Goal: Transaction & Acquisition: Purchase product/service

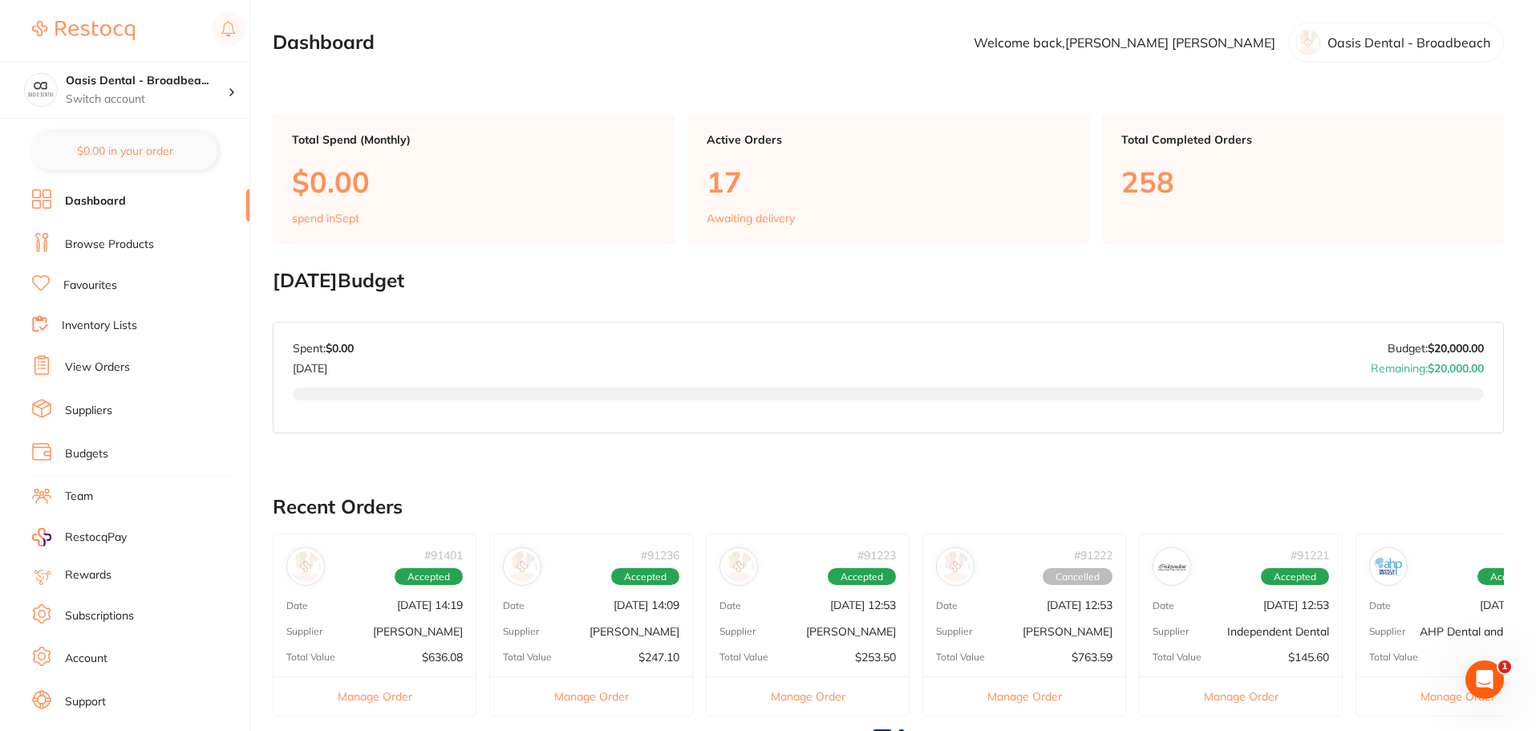
drag, startPoint x: 1000, startPoint y: 67, endPoint x: 937, endPoint y: 73, distance: 63.6
click at [998, 68] on main "Dashboard Welcome back, Danielle Atkins Oasis Dental - Broadbeach Total Spend (…" at bounding box center [904, 594] width 1263 height 1188
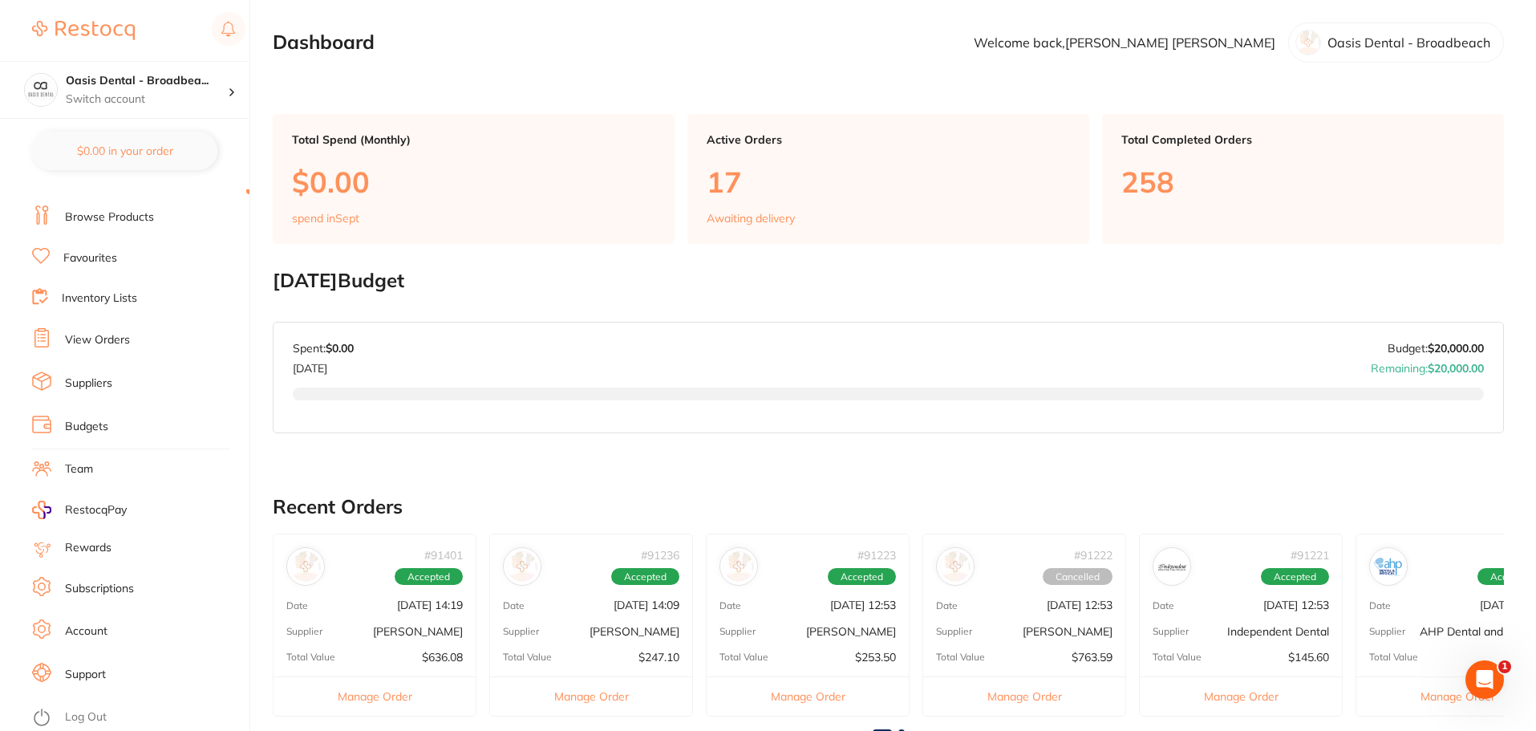
click at [128, 338] on link "View Orders" at bounding box center [97, 340] width 65 height 16
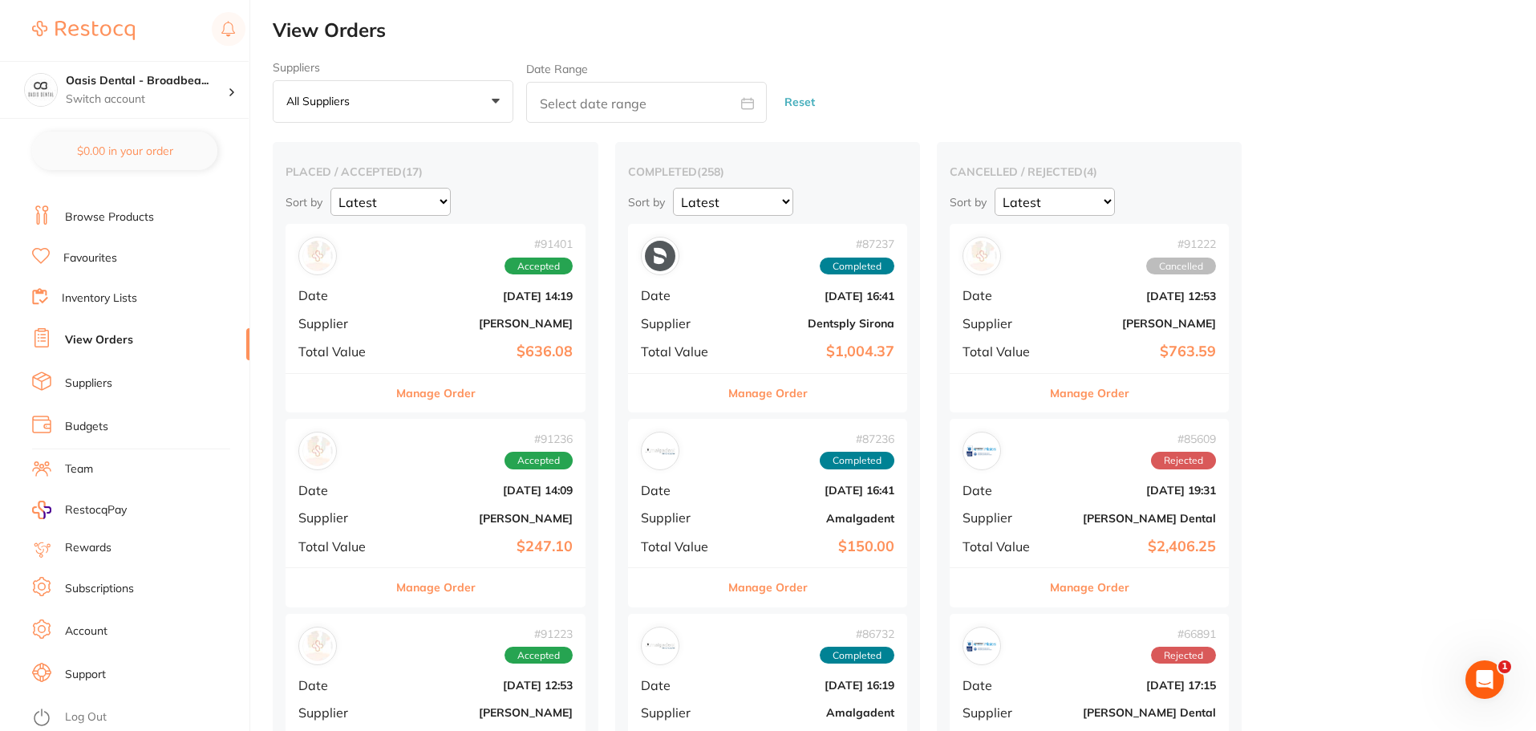
click at [167, 211] on li "Browse Products" at bounding box center [140, 217] width 217 height 24
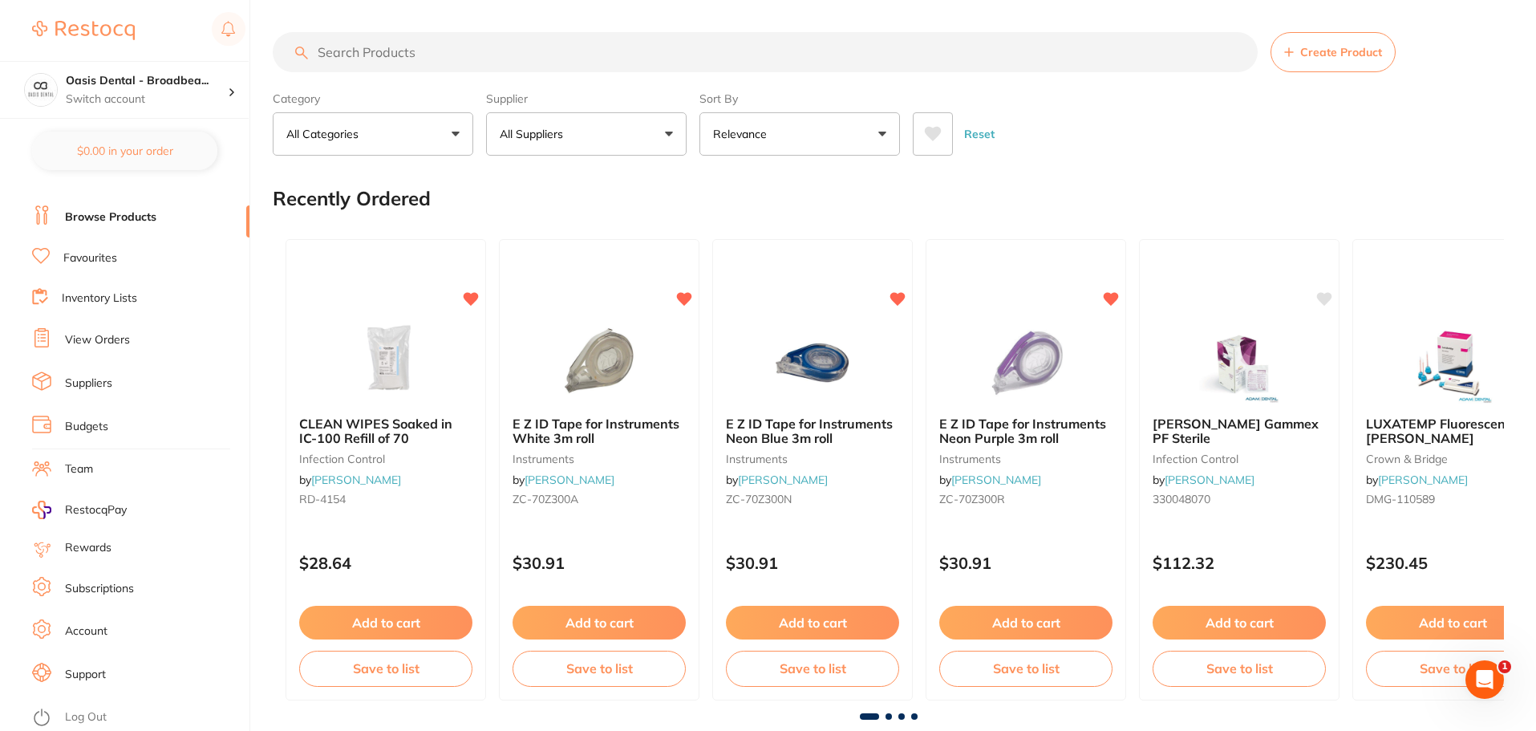
click at [136, 300] on link "Inventory Lists" at bounding box center [99, 298] width 75 height 16
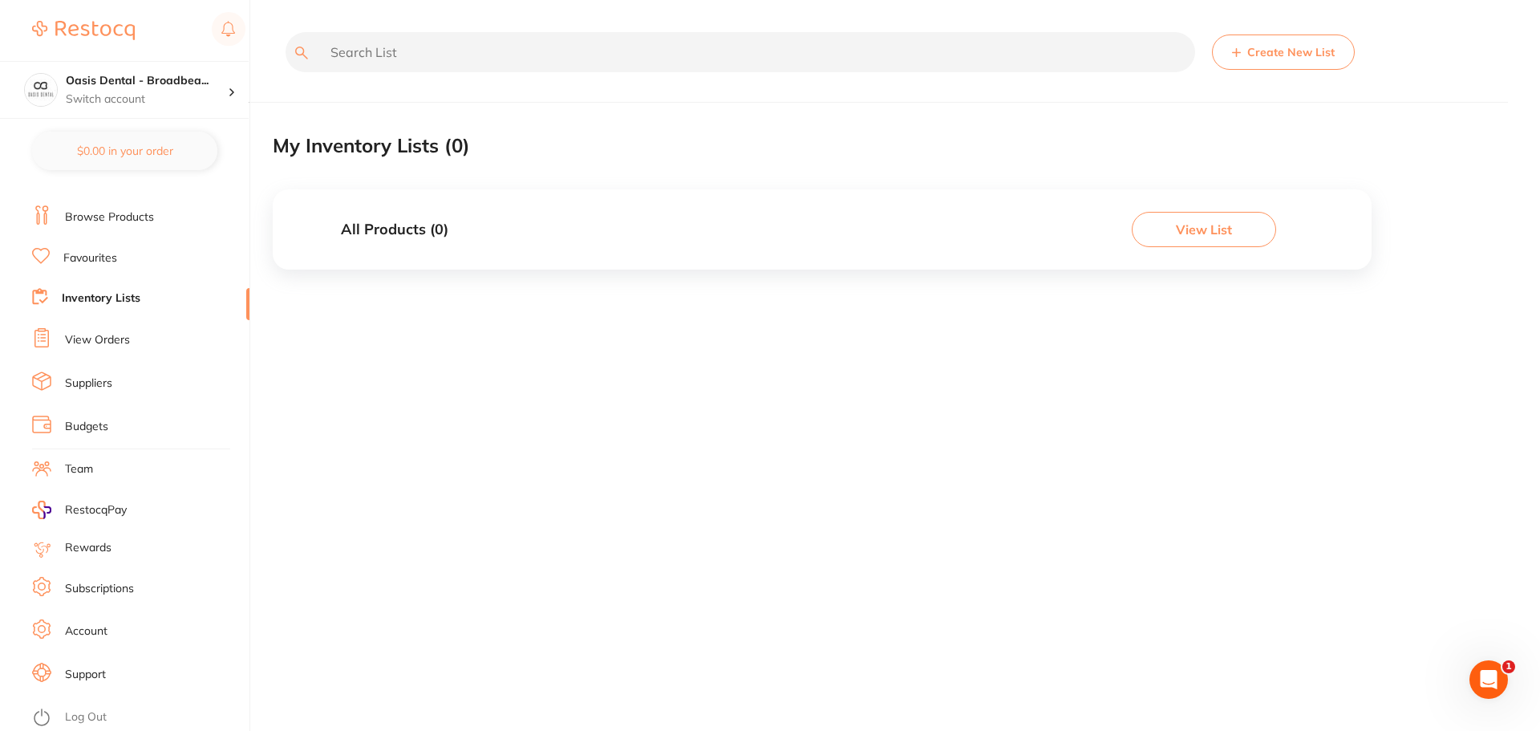
click at [107, 261] on link "Favourites" at bounding box center [90, 258] width 54 height 16
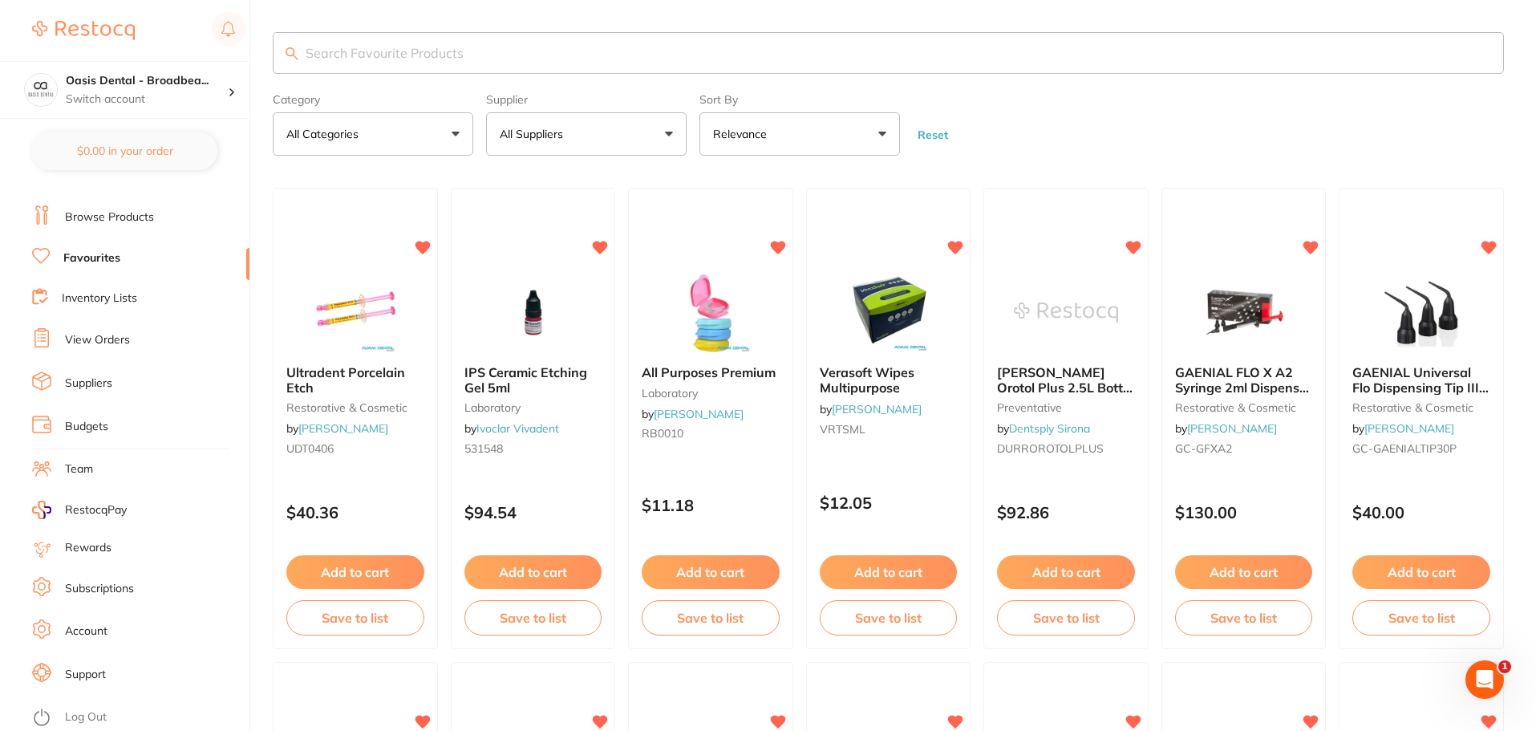
click at [143, 429] on li "Budgets" at bounding box center [140, 427] width 217 height 24
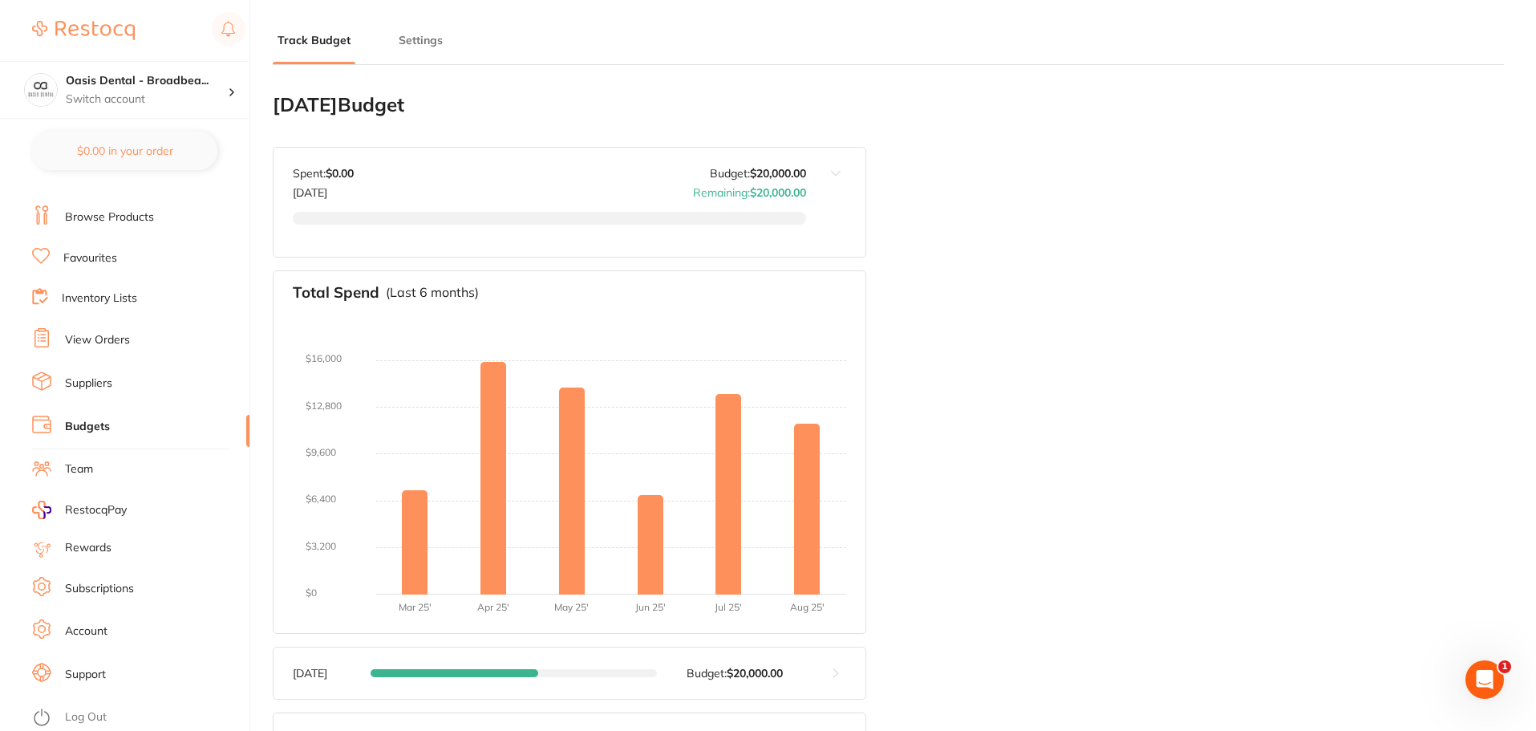
click at [123, 297] on link "Inventory Lists" at bounding box center [99, 298] width 75 height 16
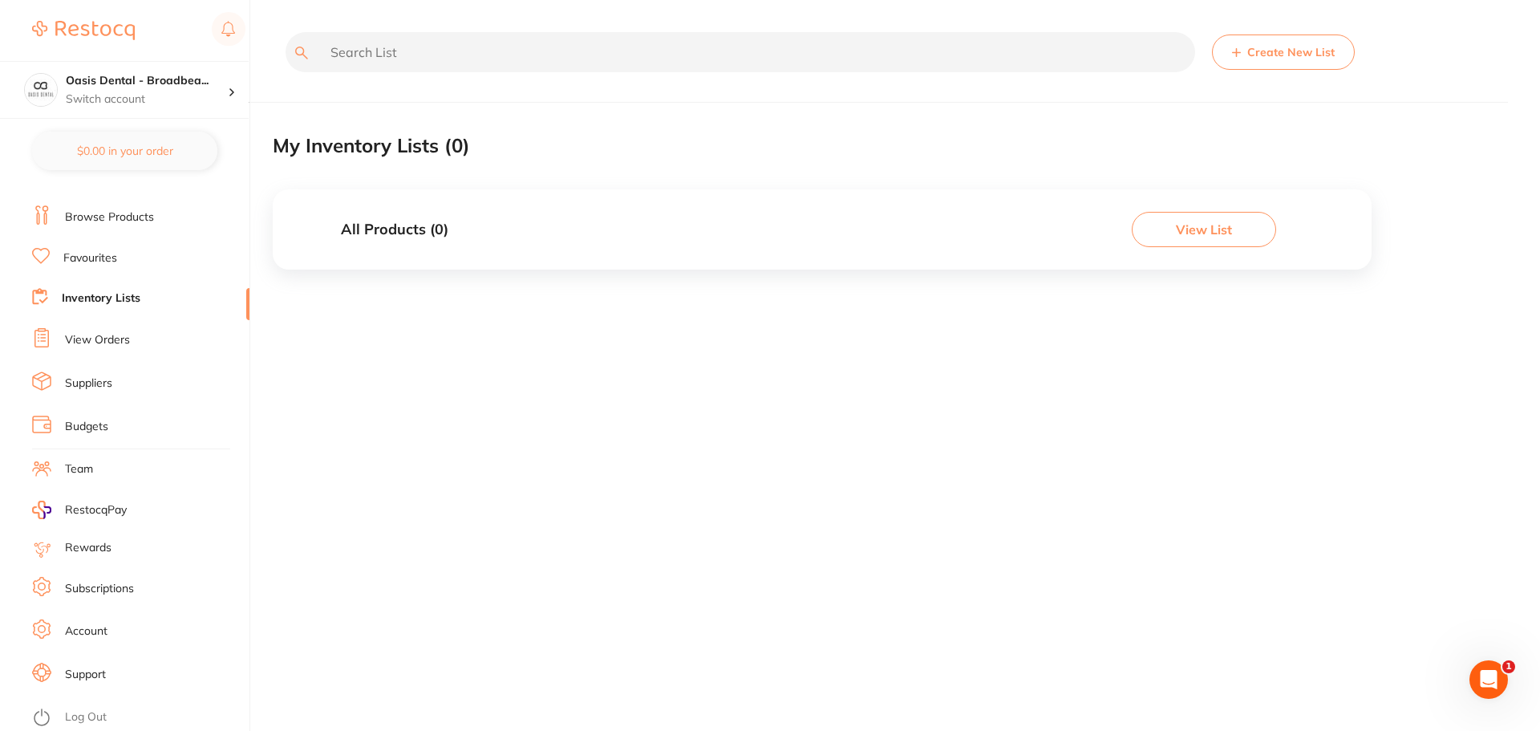
click at [115, 251] on link "Favourites" at bounding box center [90, 258] width 54 height 16
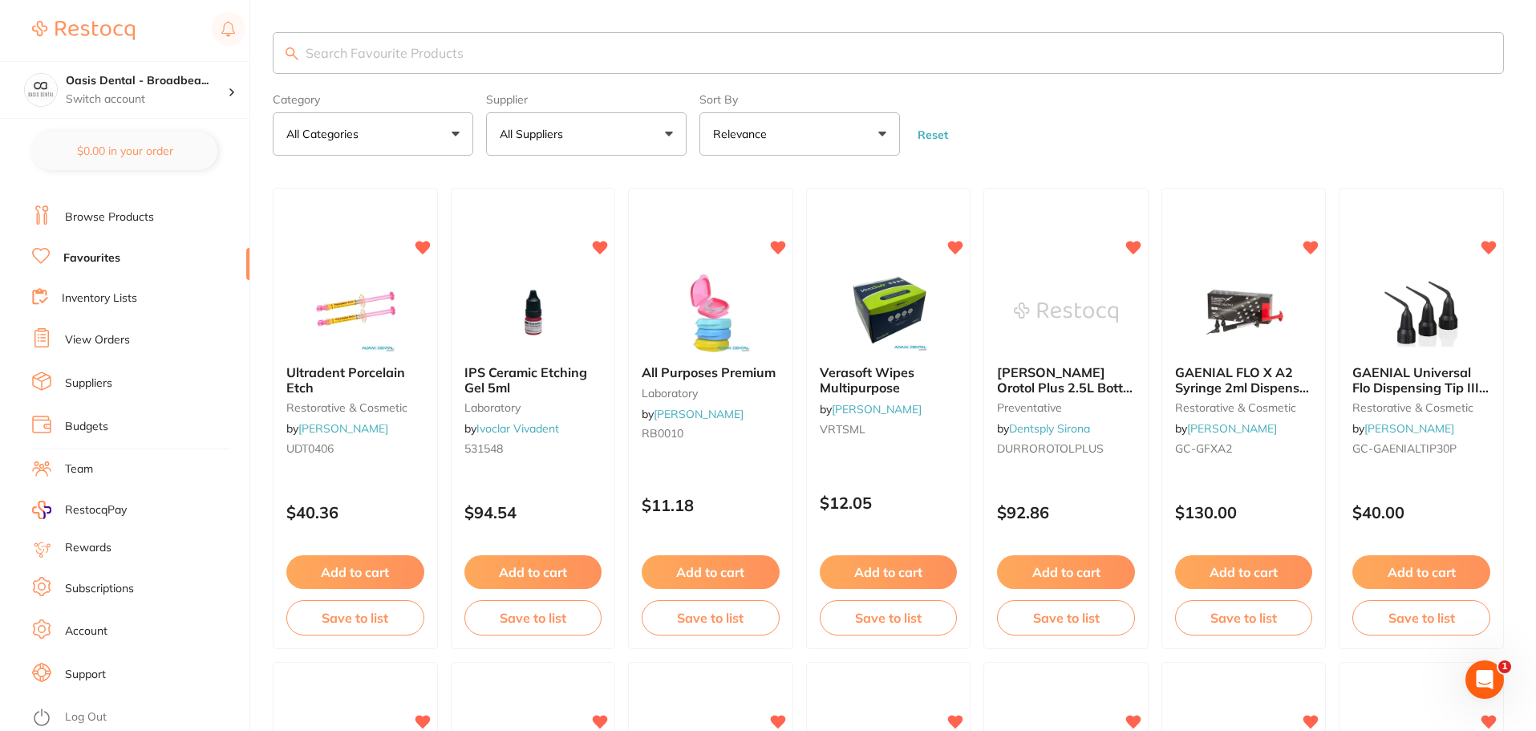
click at [143, 218] on link "Browse Products" at bounding box center [109, 217] width 89 height 16
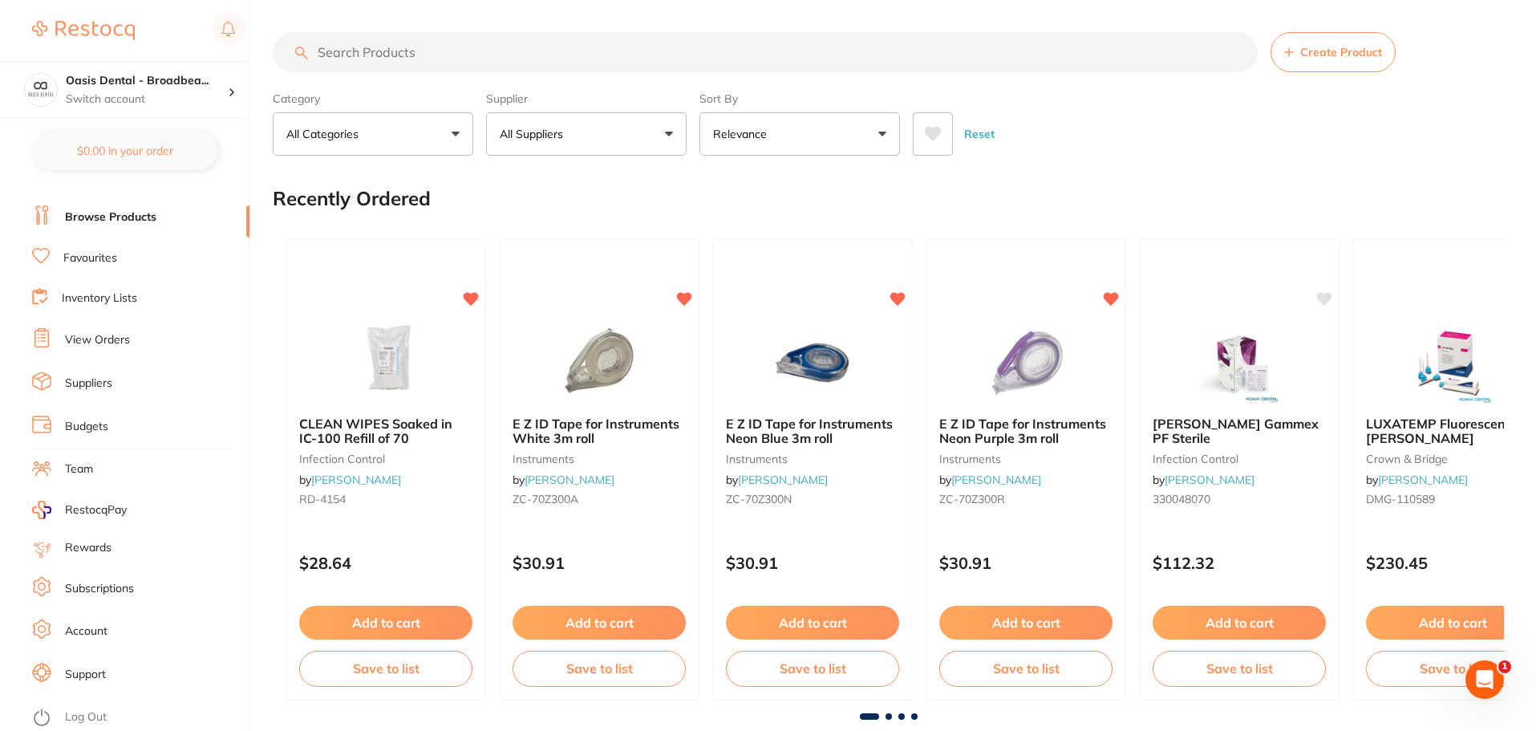
click at [1321, 50] on span "Create Product" at bounding box center [1341, 52] width 82 height 13
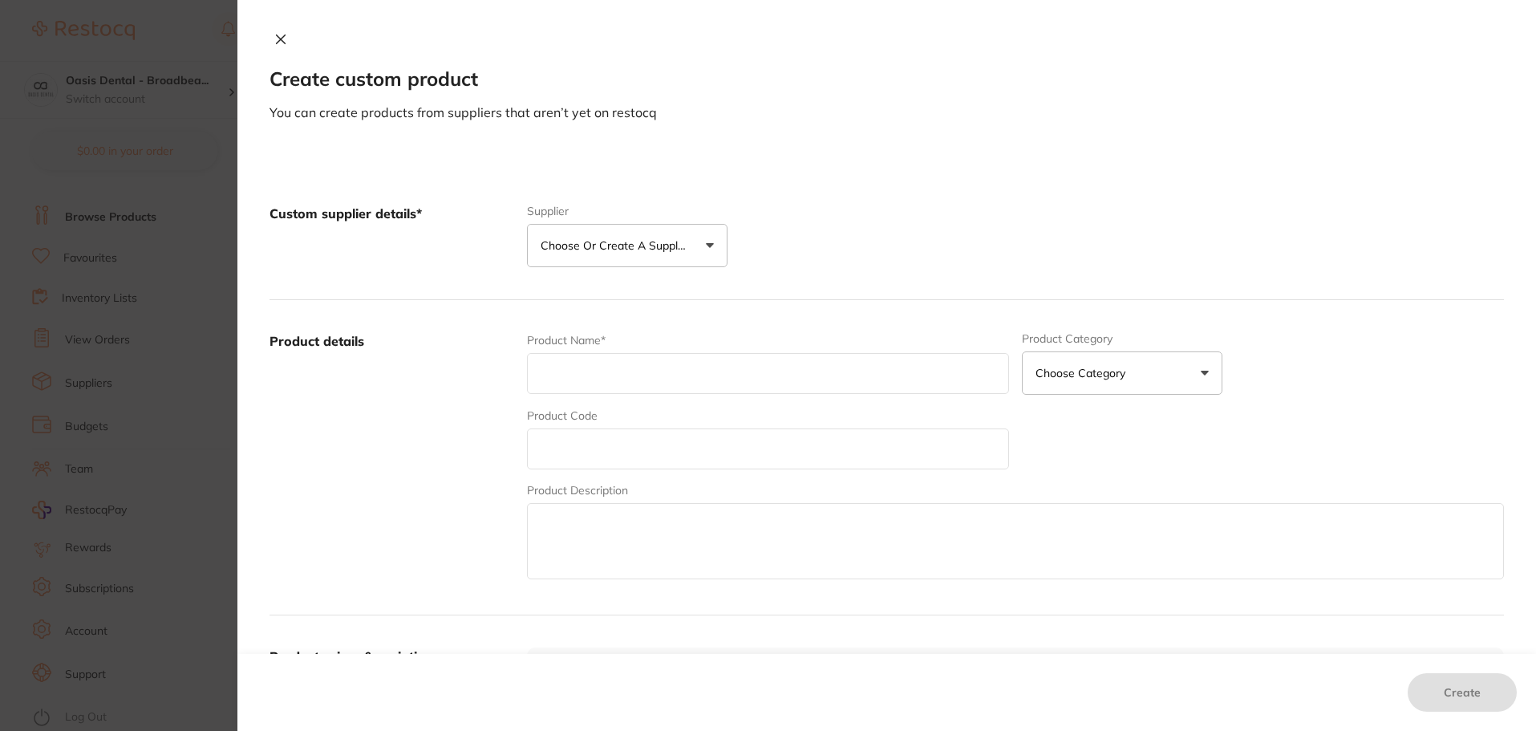
click at [710, 245] on button "Choose or create a supplier" at bounding box center [627, 245] width 200 height 43
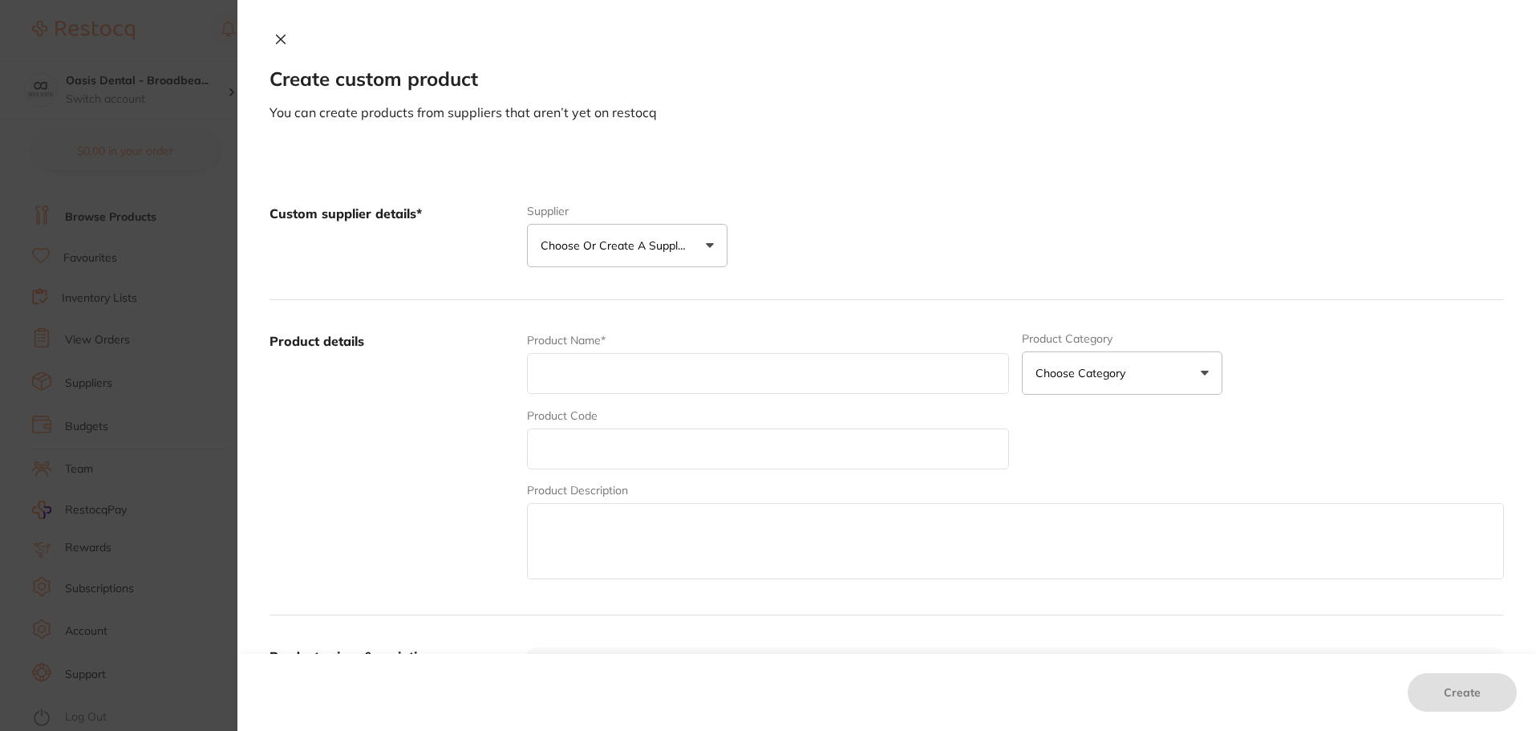
click at [276, 35] on icon at bounding box center [280, 39] width 13 height 13
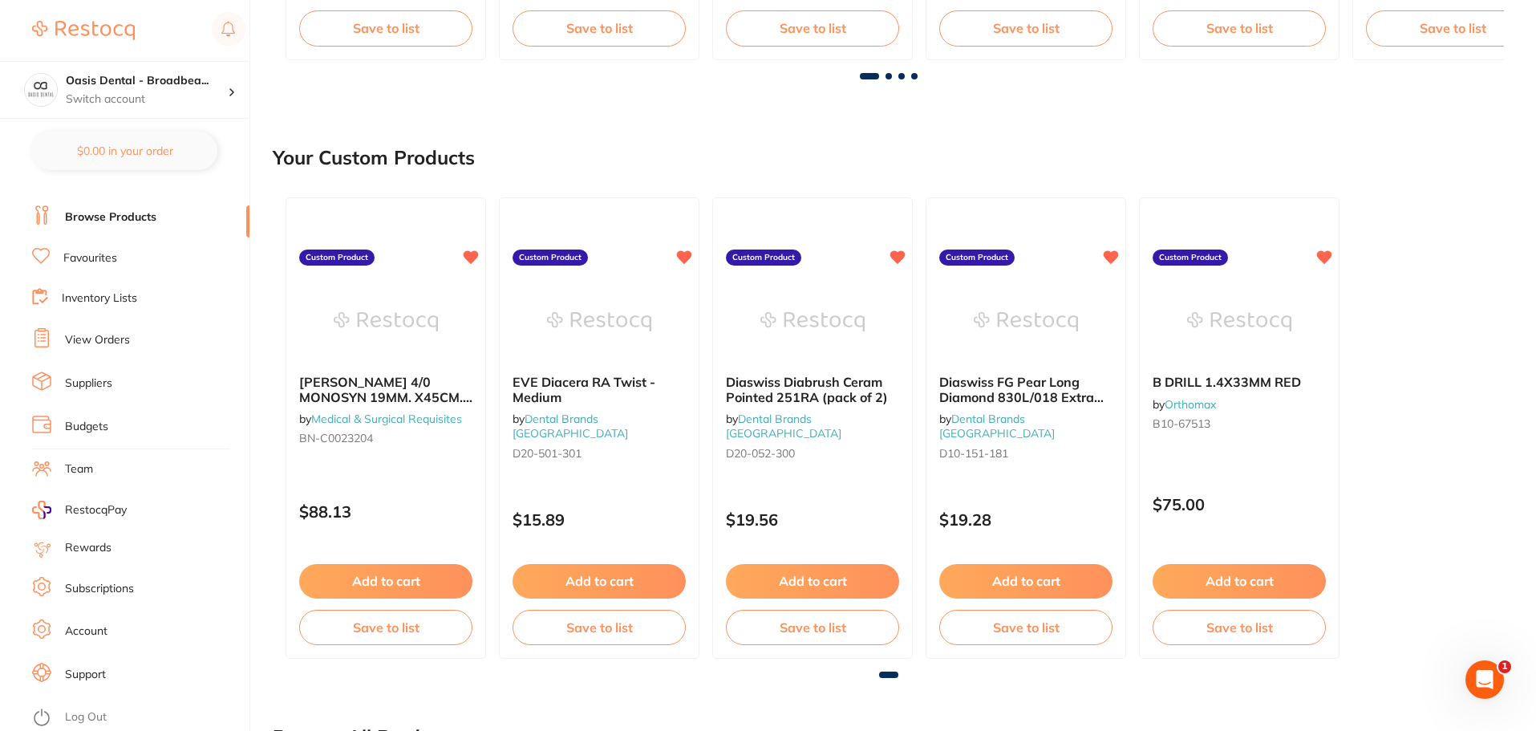
scroll to position [642, 0]
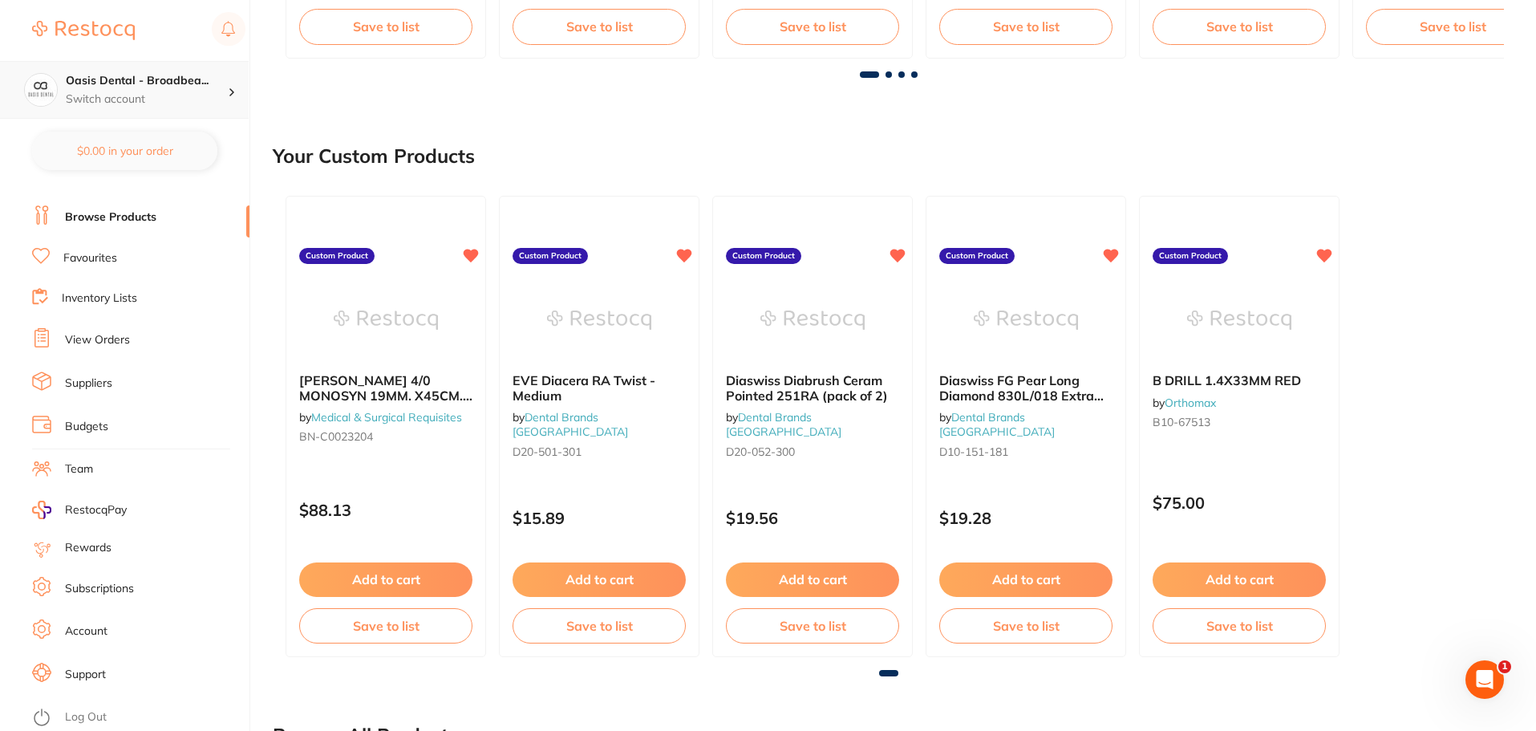
click at [187, 88] on h4 "Oasis Dental - Broadbea..." at bounding box center [147, 81] width 162 height 16
drag, startPoint x: 141, startPoint y: 34, endPoint x: 133, endPoint y: 34, distance: 8.1
click at [138, 34] on div at bounding box center [138, 30] width 213 height 37
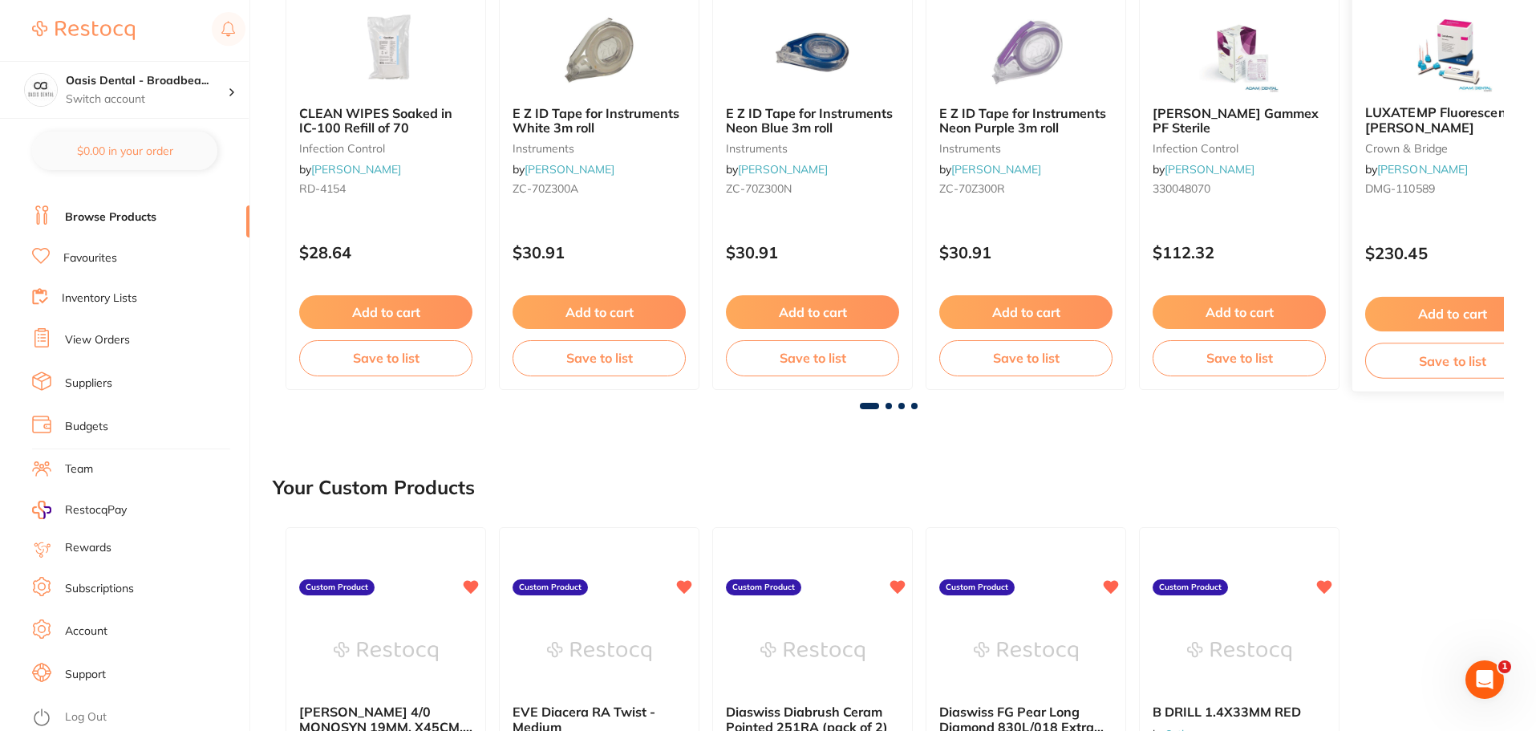
scroll to position [0, 0]
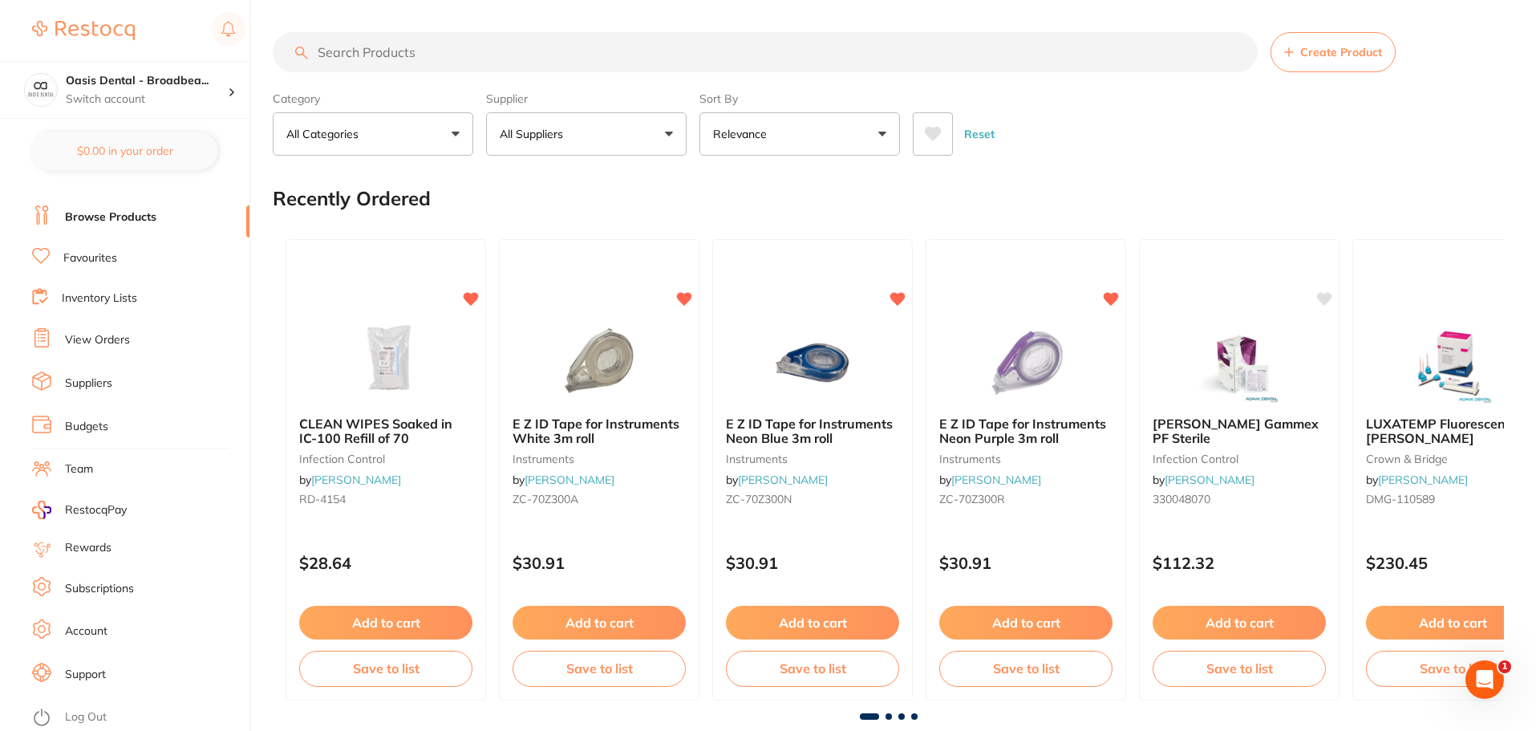
click at [107, 341] on link "View Orders" at bounding box center [97, 340] width 65 height 16
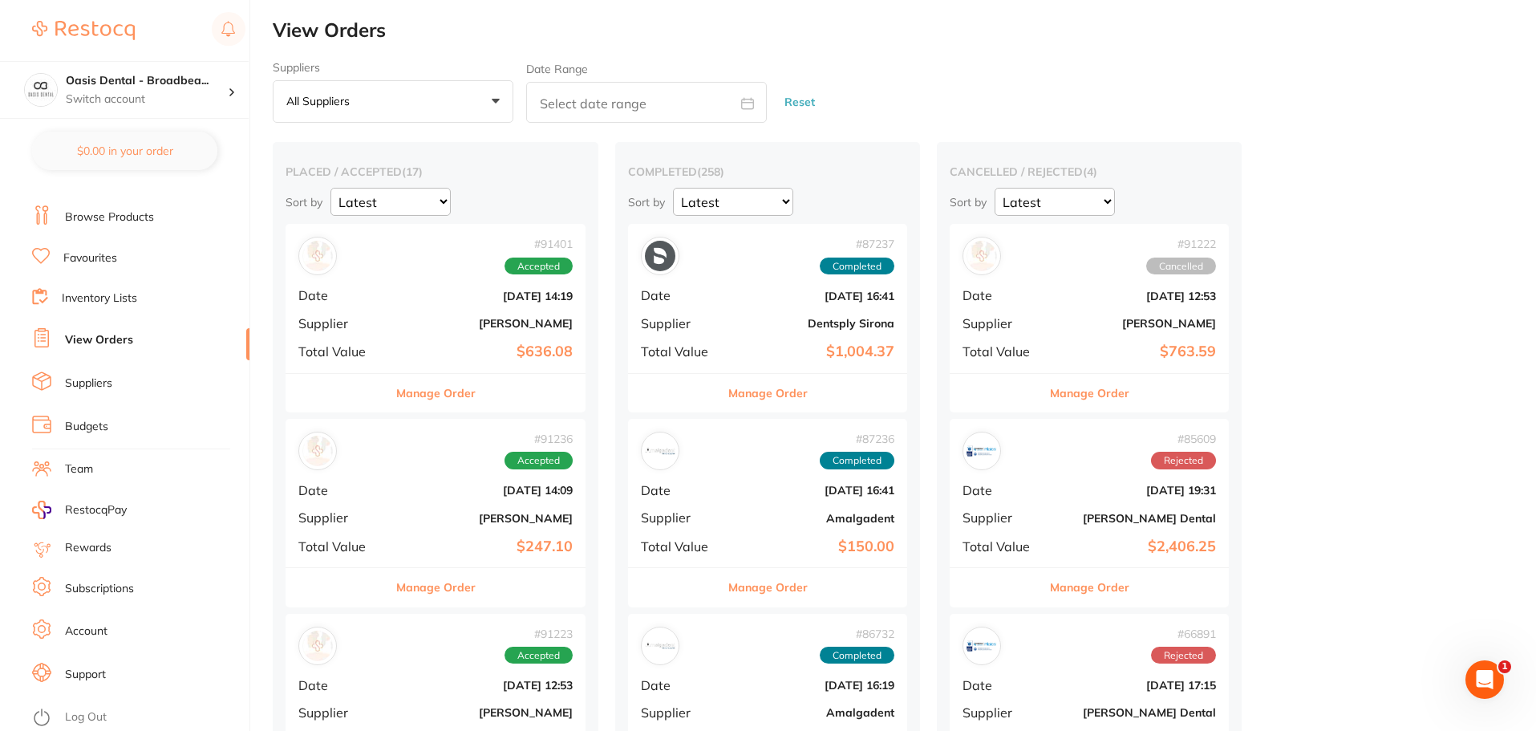
click at [153, 219] on li "Browse Products" at bounding box center [140, 217] width 217 height 24
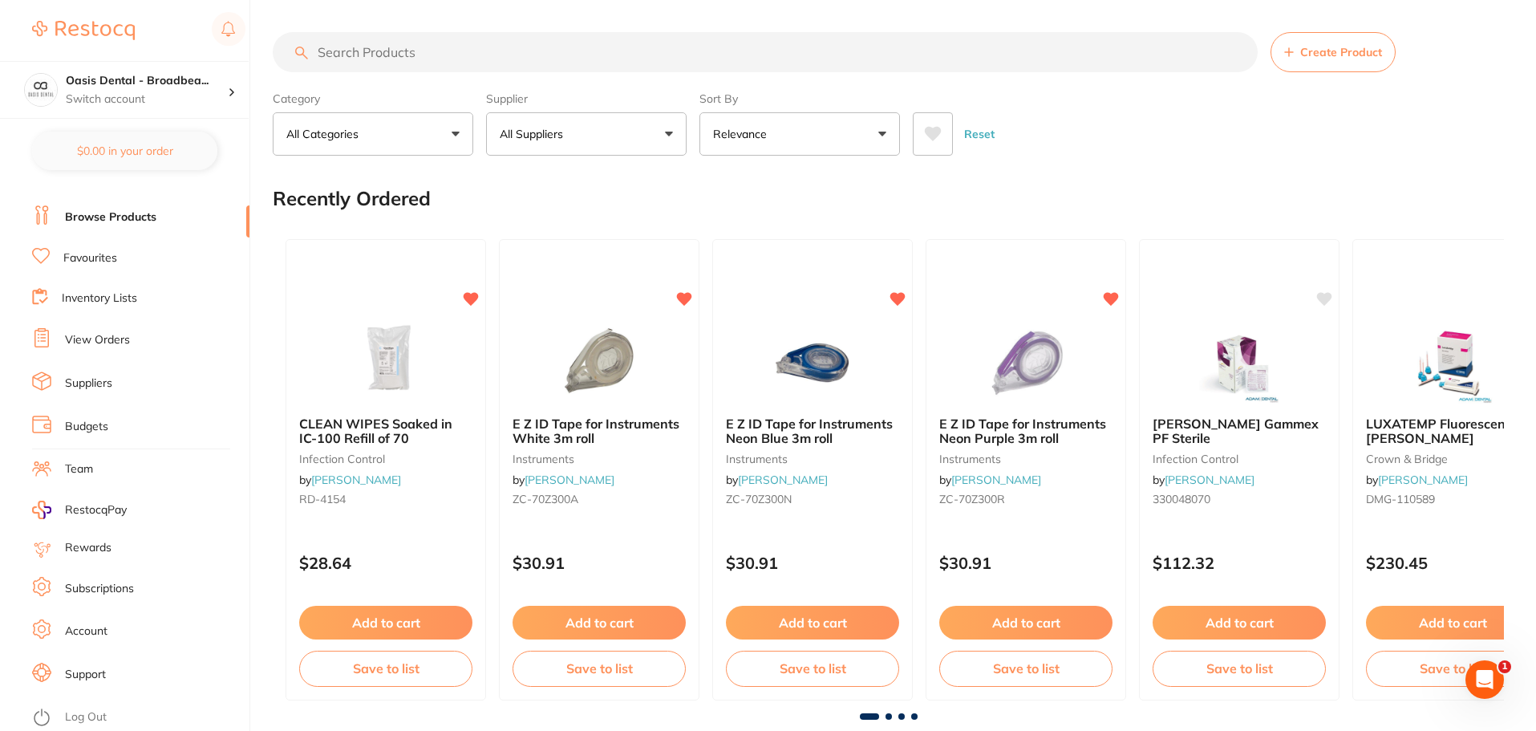
click at [516, 64] on input "search" at bounding box center [765, 52] width 985 height 40
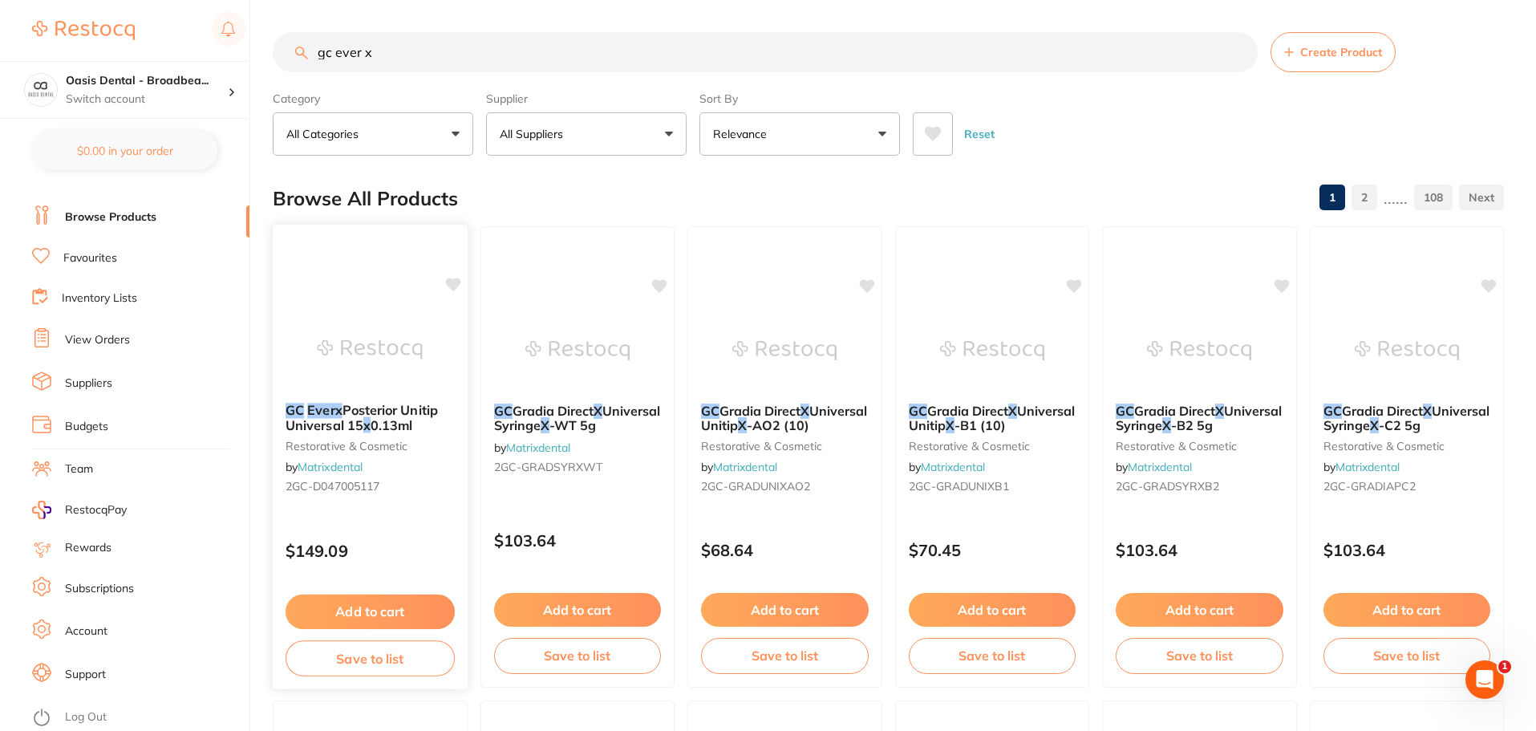
type input "gc ever x"
click at [368, 616] on button "Add to cart" at bounding box center [369, 611] width 169 height 34
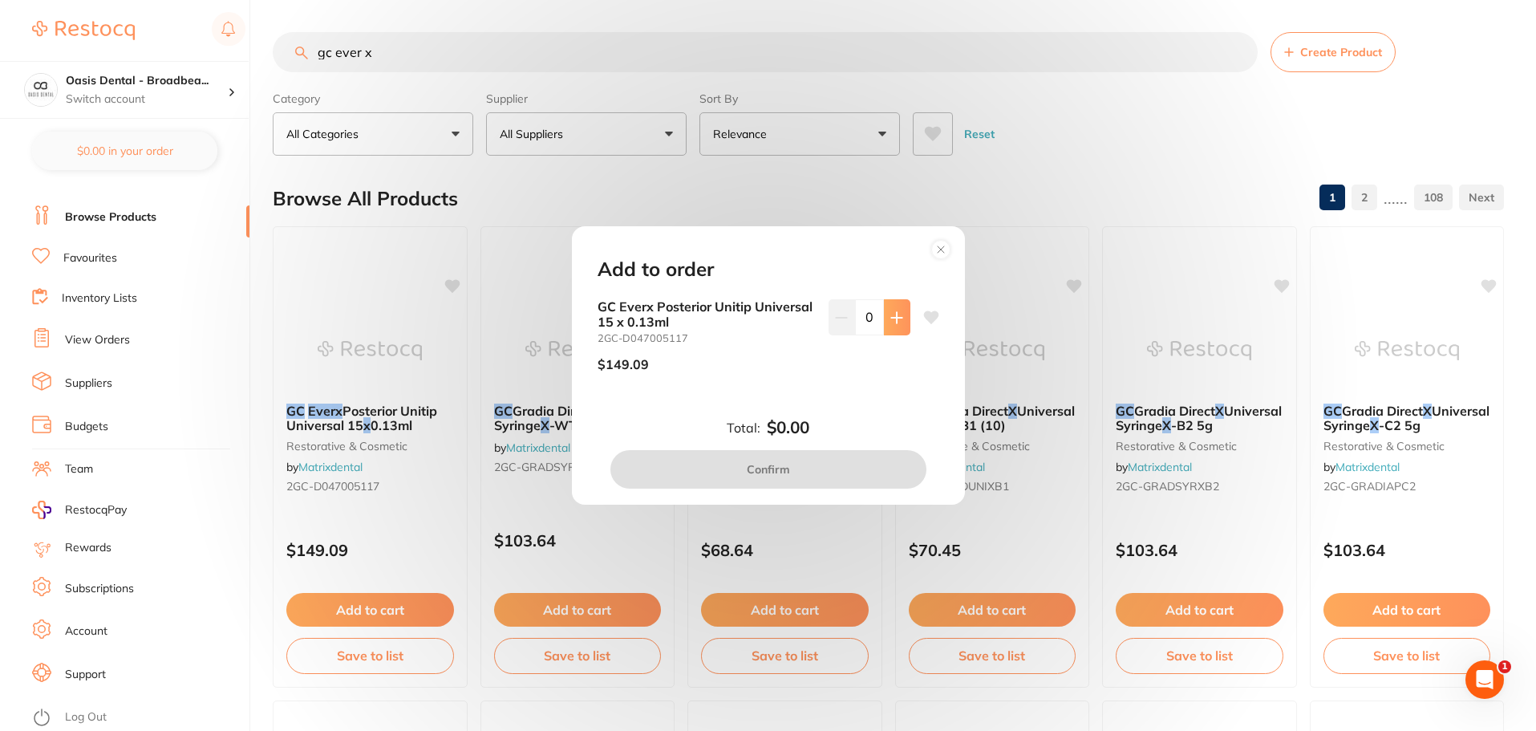
click at [890, 318] on icon at bounding box center [896, 317] width 13 height 13
type input "1"
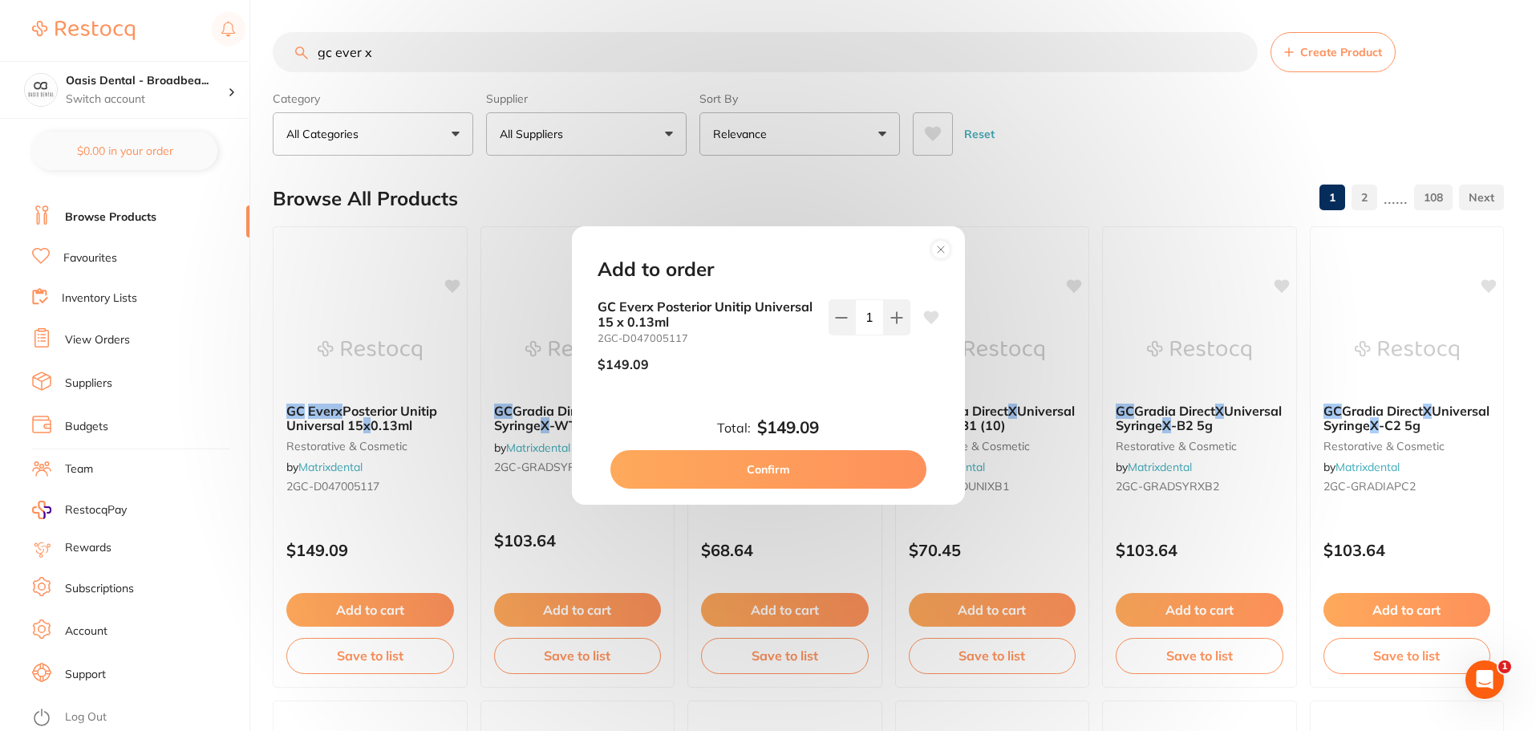
click at [791, 472] on button "Confirm" at bounding box center [768, 469] width 316 height 38
checkbox input "false"
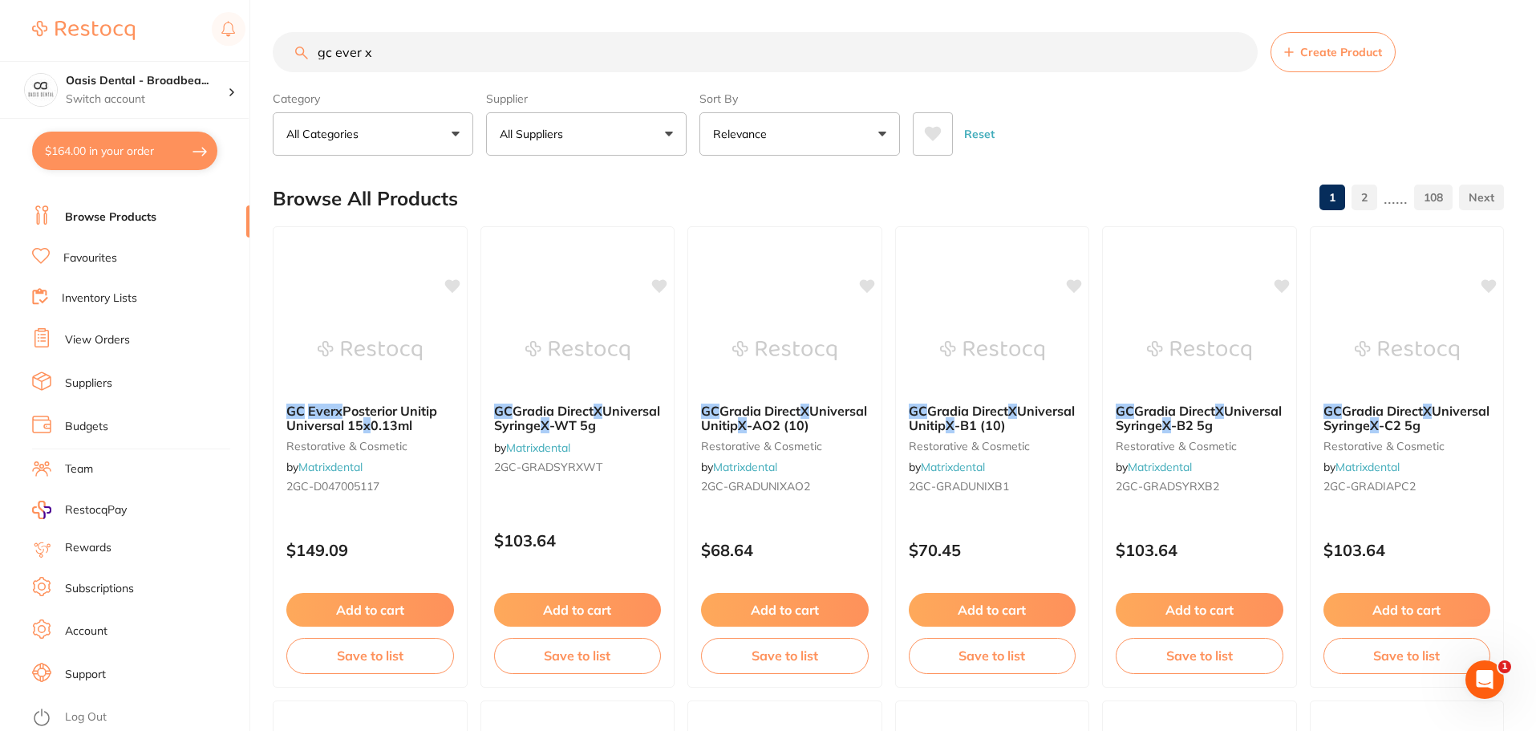
click at [395, 52] on input "gc ever x" at bounding box center [765, 52] width 985 height 40
drag, startPoint x: 395, startPoint y: 52, endPoint x: 200, endPoint y: 43, distance: 195.9
click at [200, 43] on div "$164.00 Oasis Dental - Broadbea... Switch account Oasis Dental - Broadbeach $16…" at bounding box center [768, 365] width 1536 height 731
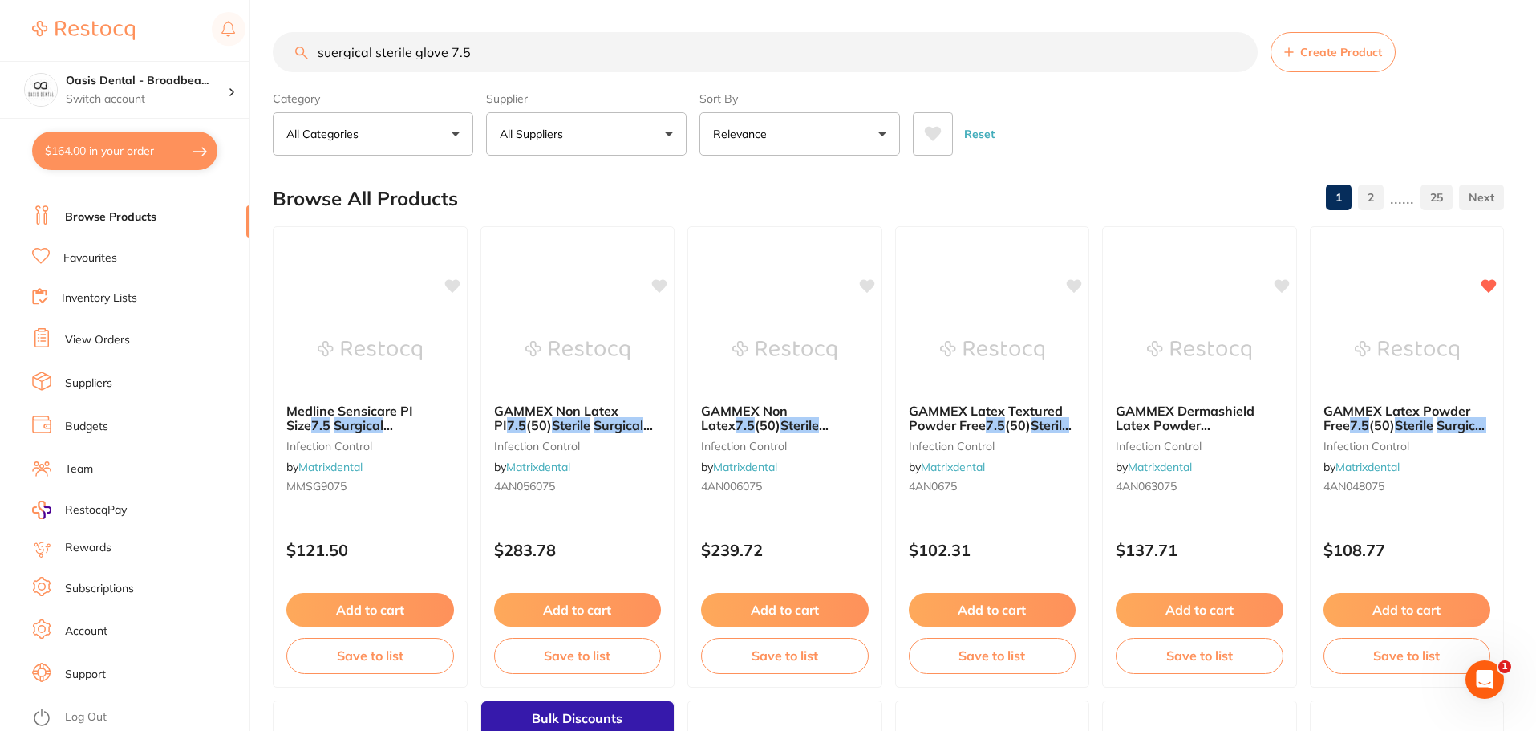
type input "suergical sterile glove 7.5"
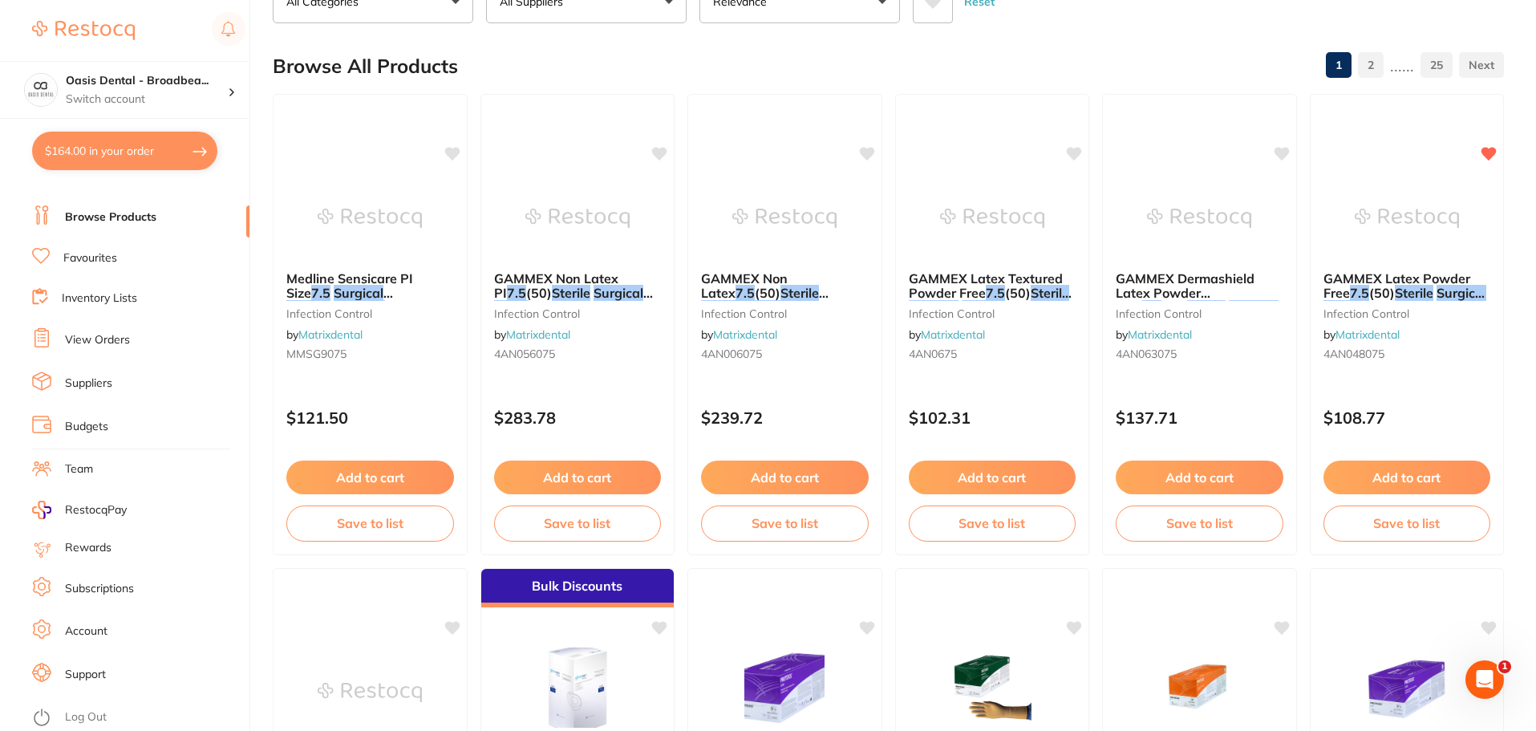
scroll to position [160, 0]
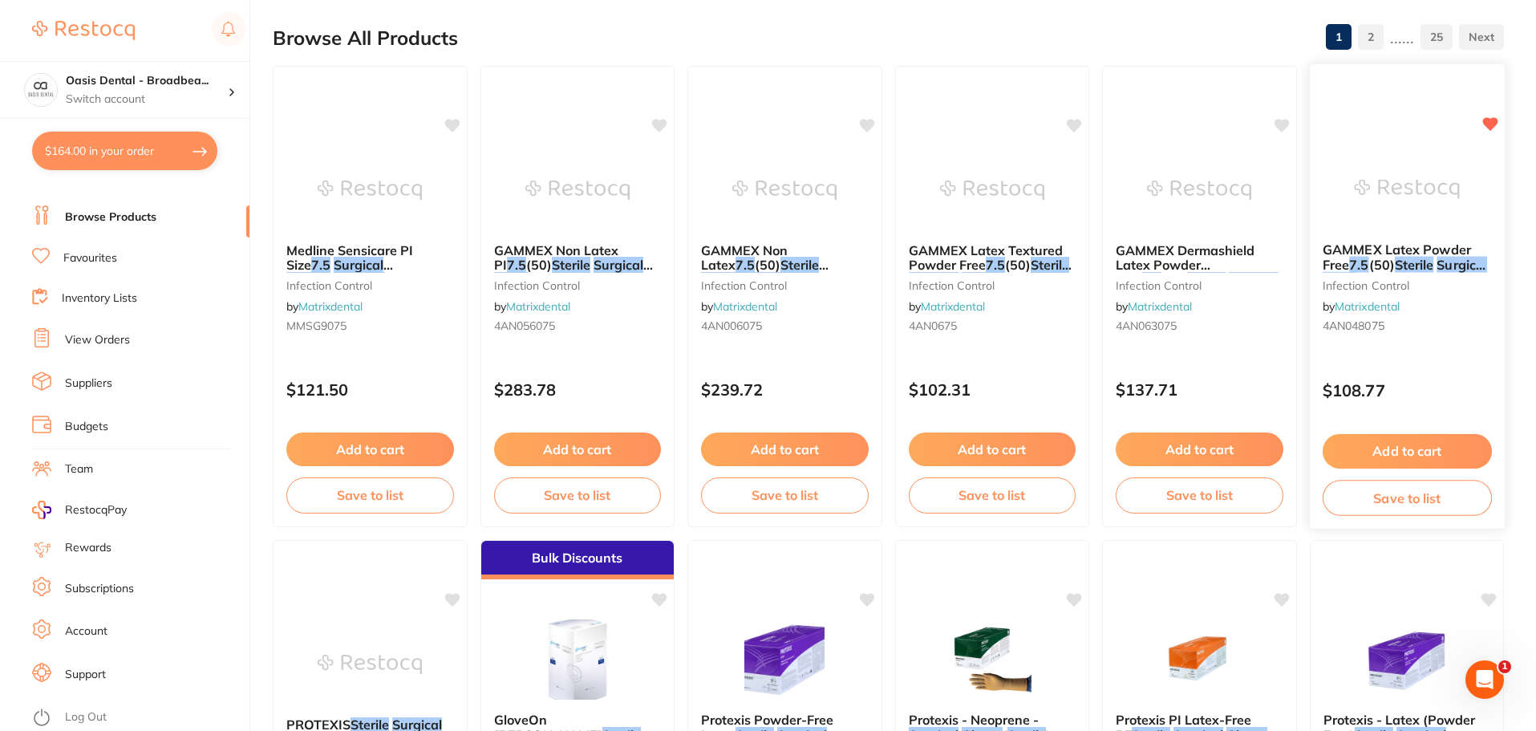
click at [1407, 450] on button "Add to cart" at bounding box center [1406, 451] width 169 height 34
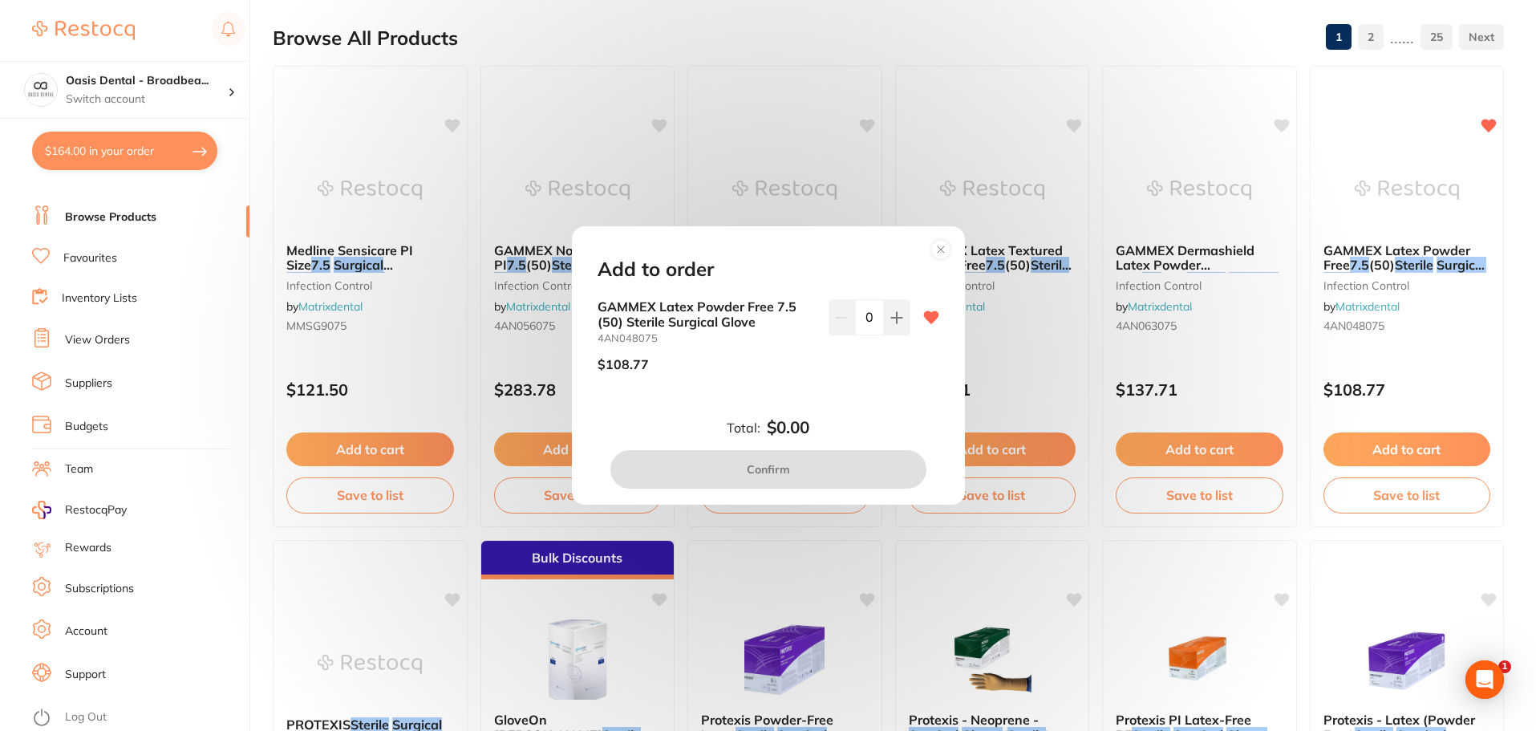
scroll to position [0, 0]
click at [890, 322] on icon at bounding box center [896, 317] width 13 height 13
type input "1"
click at [820, 473] on button "Confirm" at bounding box center [768, 469] width 316 height 38
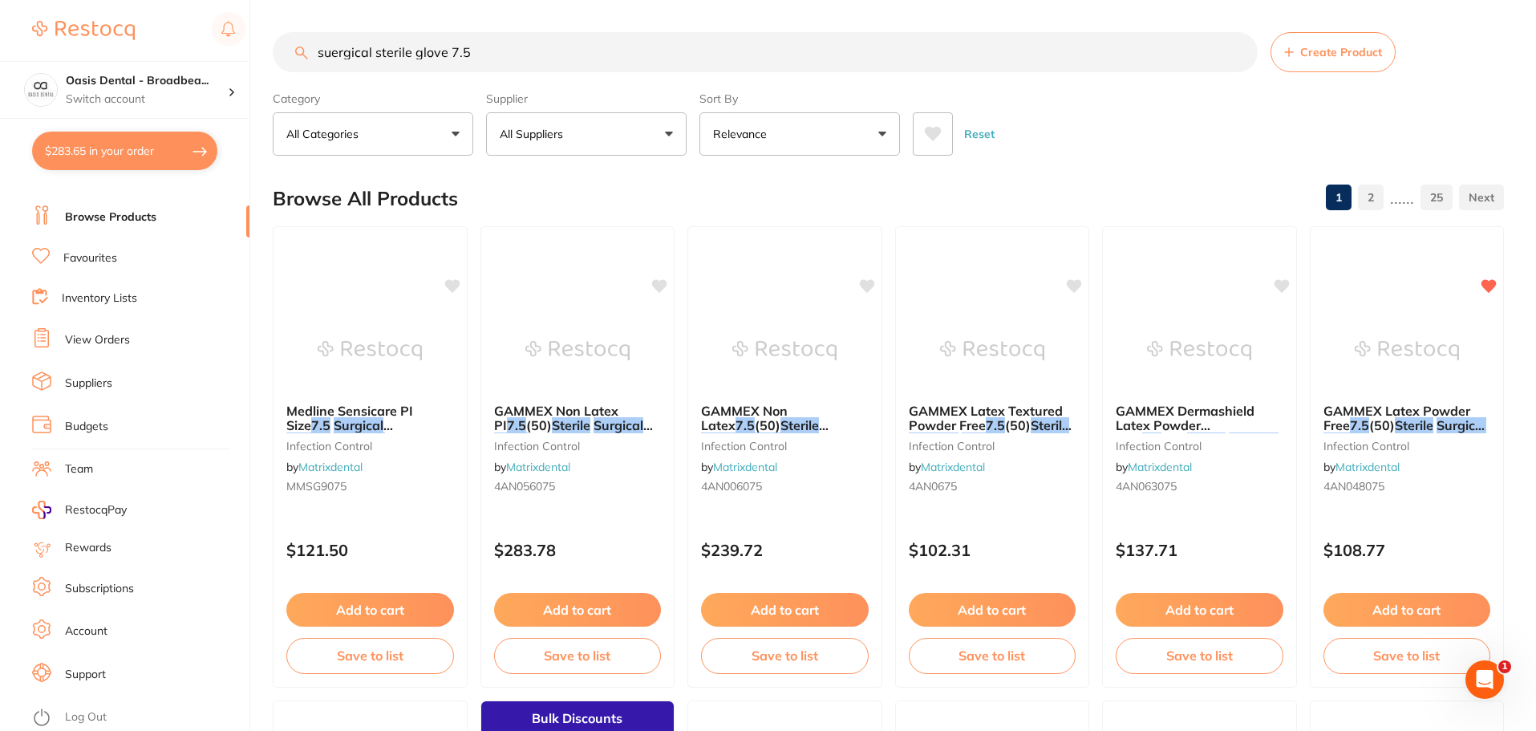
click at [608, 52] on input "suergical sterile glove 7.5" at bounding box center [765, 52] width 985 height 40
drag, startPoint x: 608, startPoint y: 52, endPoint x: 145, endPoint y: -32, distance: 470.3
click at [145, 0] on html "$283.65 Oasis Dental - Broadbea... Switch account Oasis Dental - Broadbeach $28…" at bounding box center [768, 365] width 1536 height 731
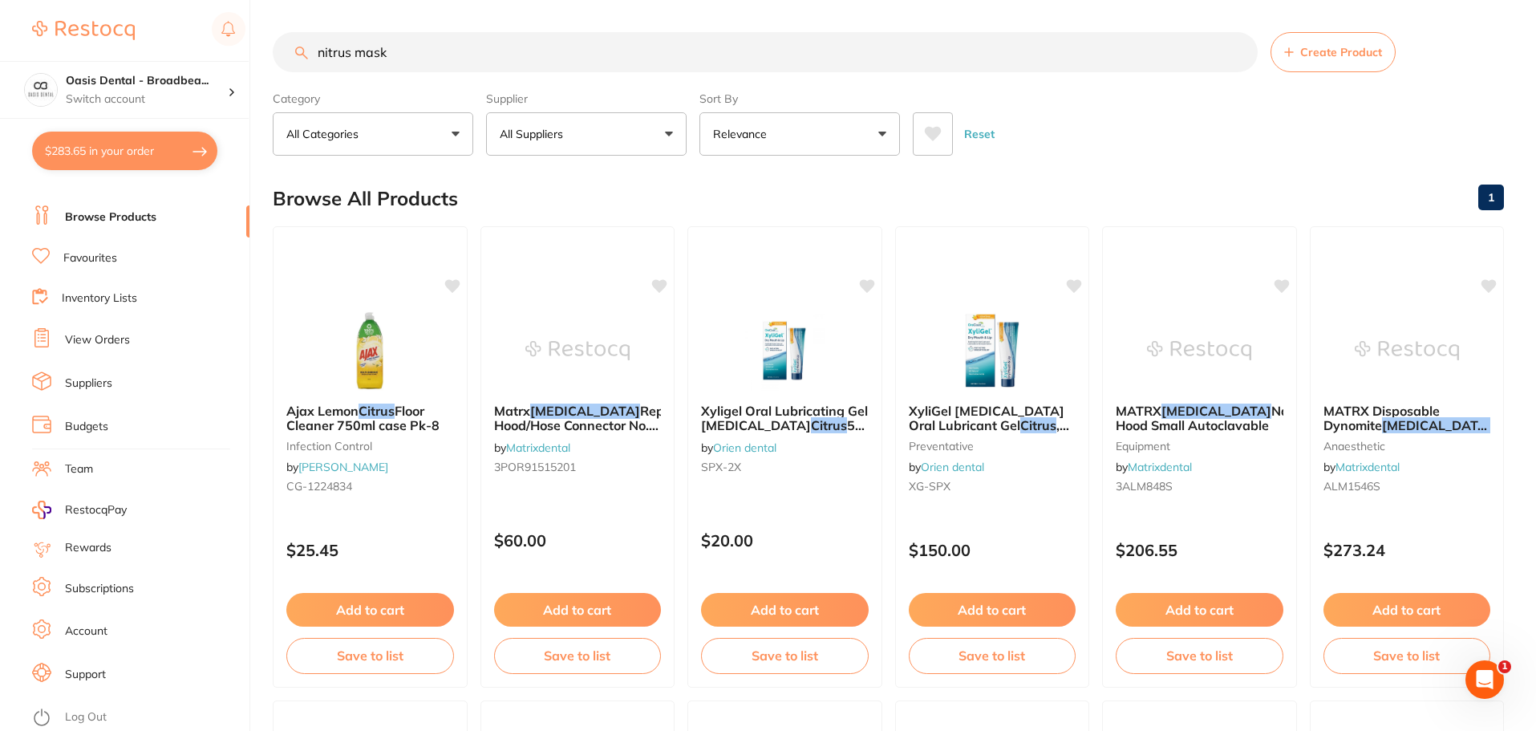
type input "nitrus mask"
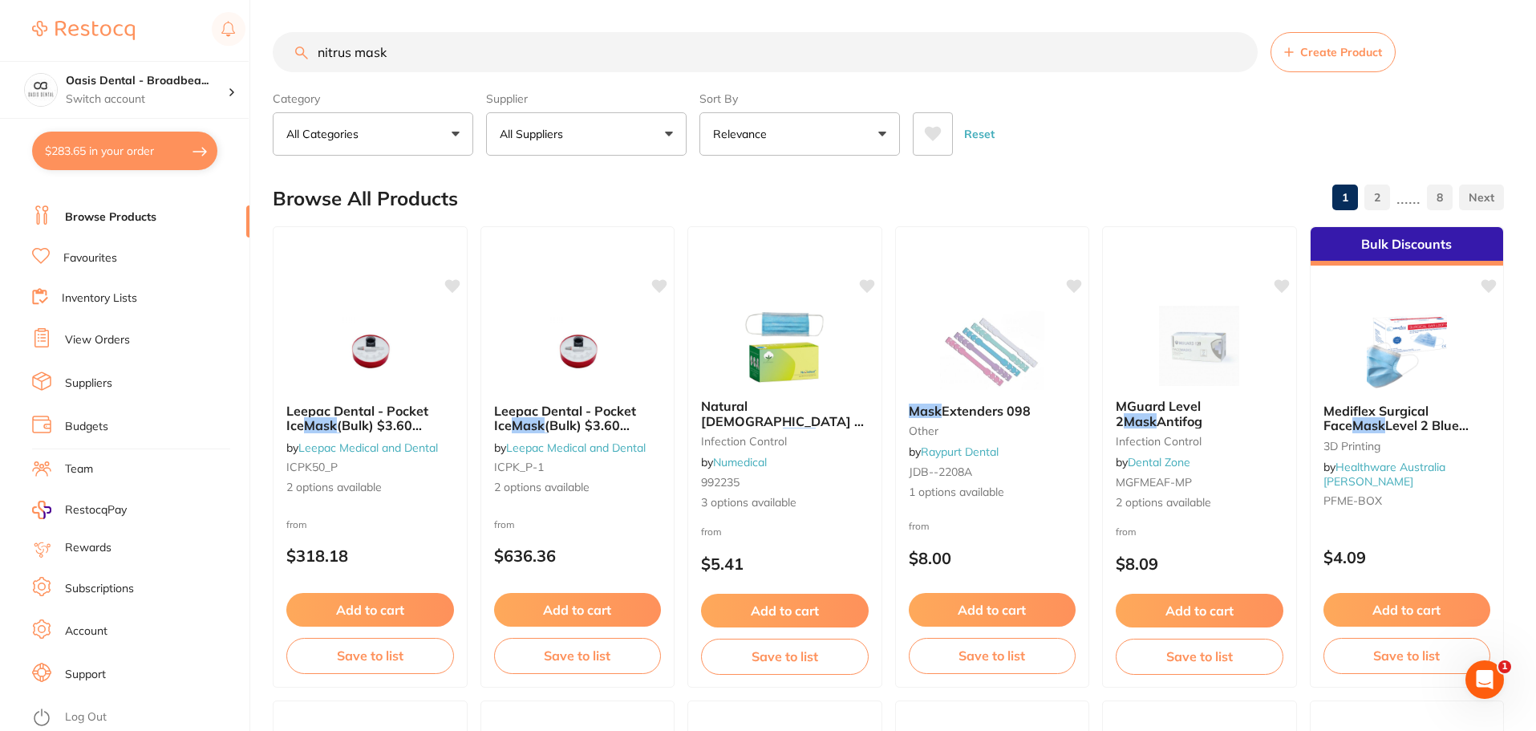
drag, startPoint x: 409, startPoint y: 56, endPoint x: 202, endPoint y: 45, distance: 207.2
click at [202, 45] on div "$283.65 Oasis Dental - Broadbea... Switch account Oasis Dental - Broadbeach $28…" at bounding box center [768, 365] width 1536 height 731
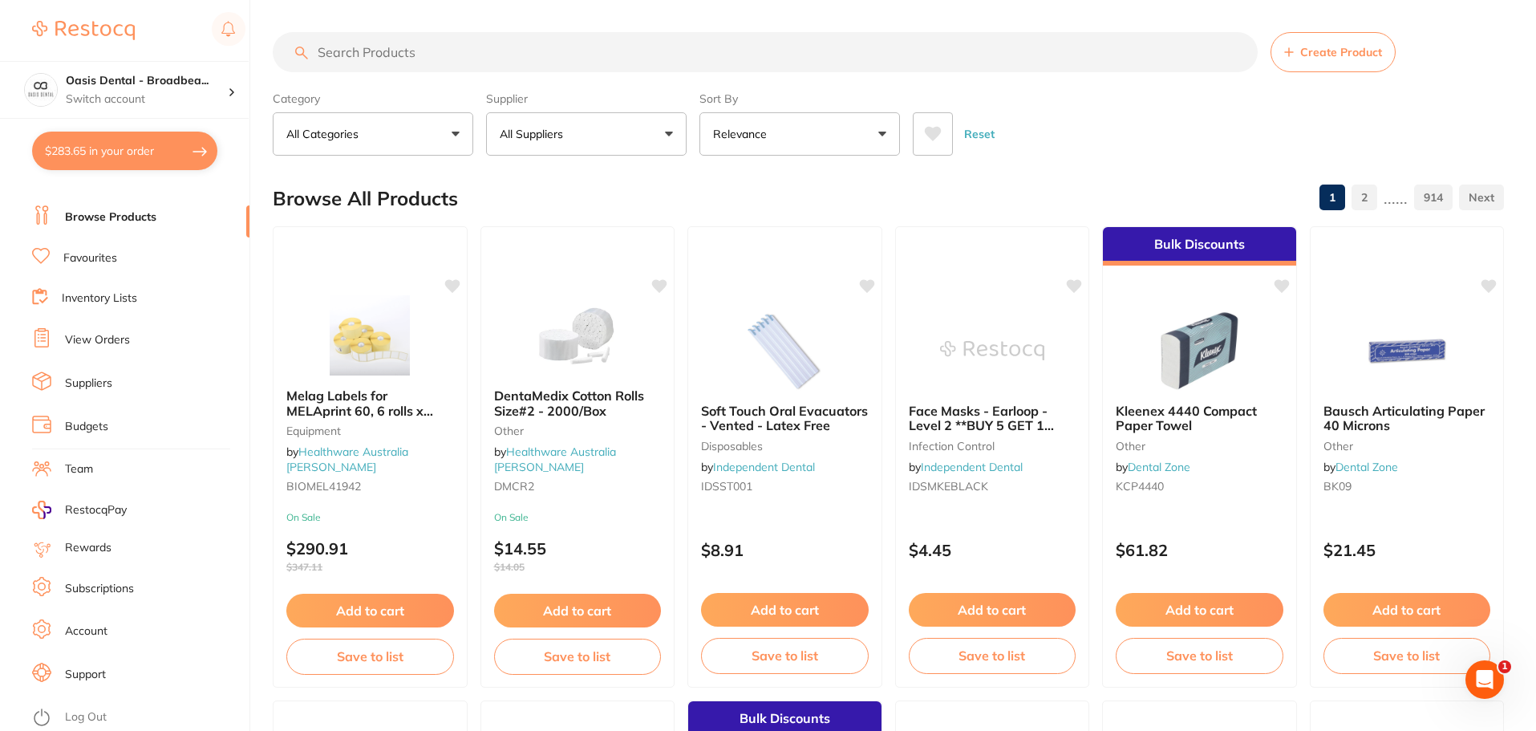
click at [494, 43] on input "search" at bounding box center [765, 52] width 985 height 40
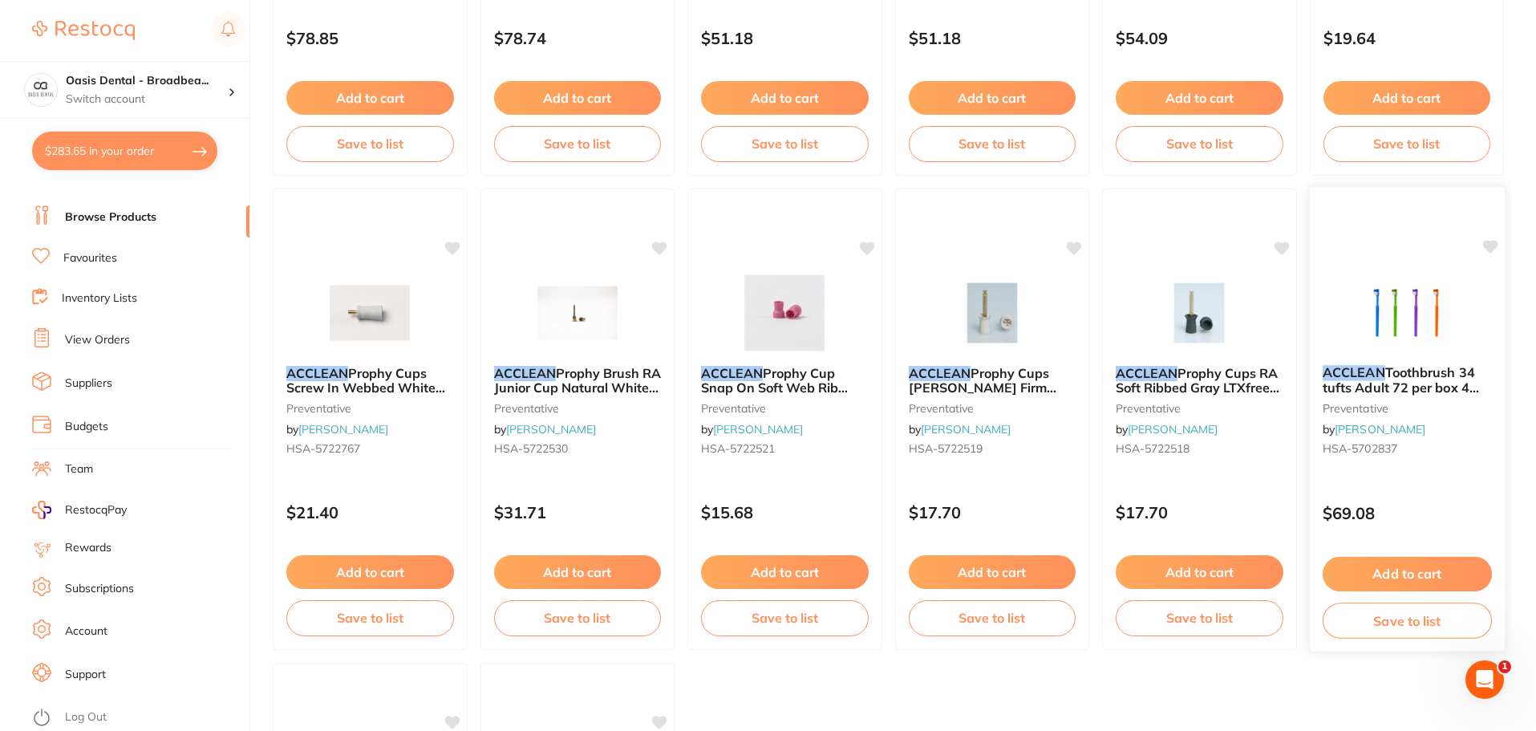
scroll to position [507, 0]
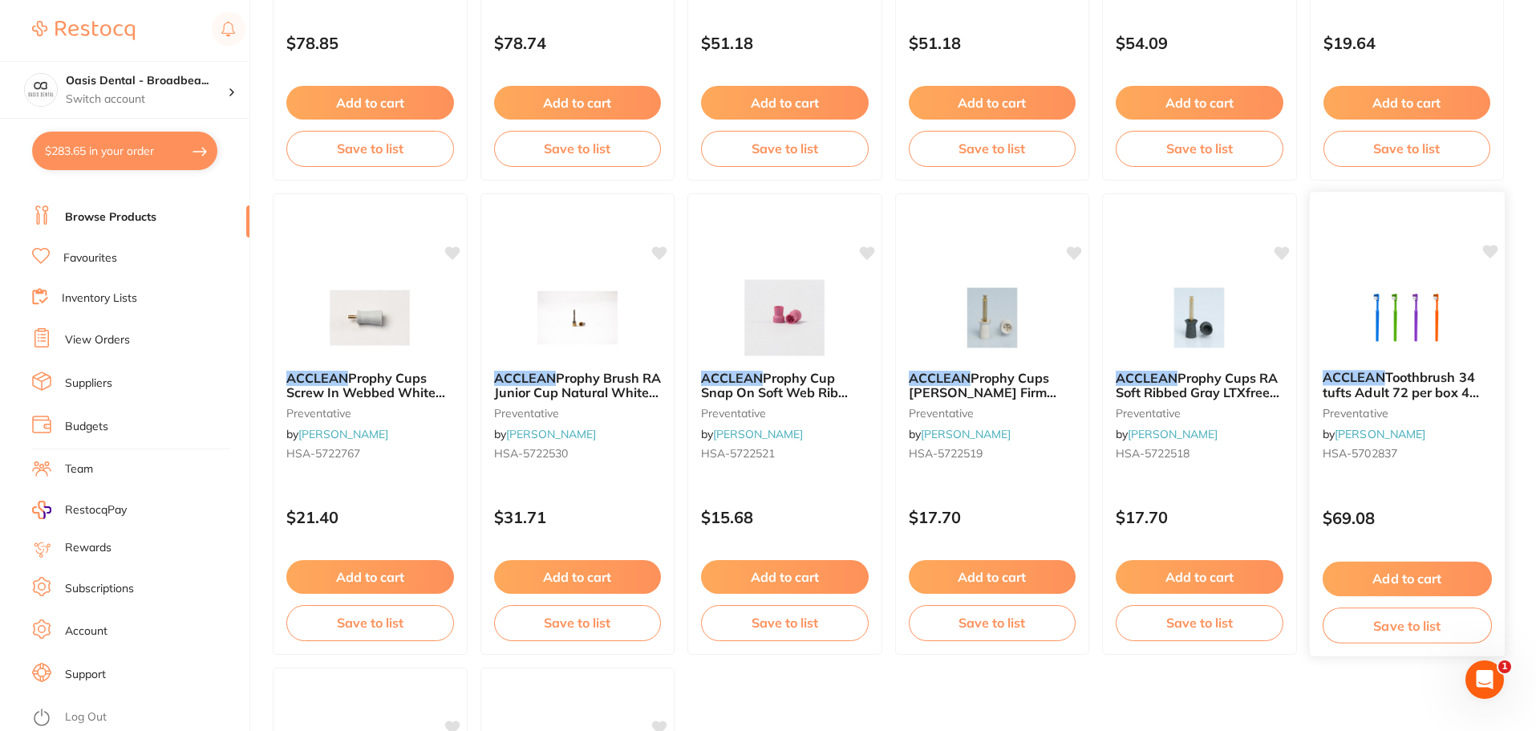
type input "acclen"
click at [1395, 580] on button "Add to cart" at bounding box center [1406, 578] width 169 height 34
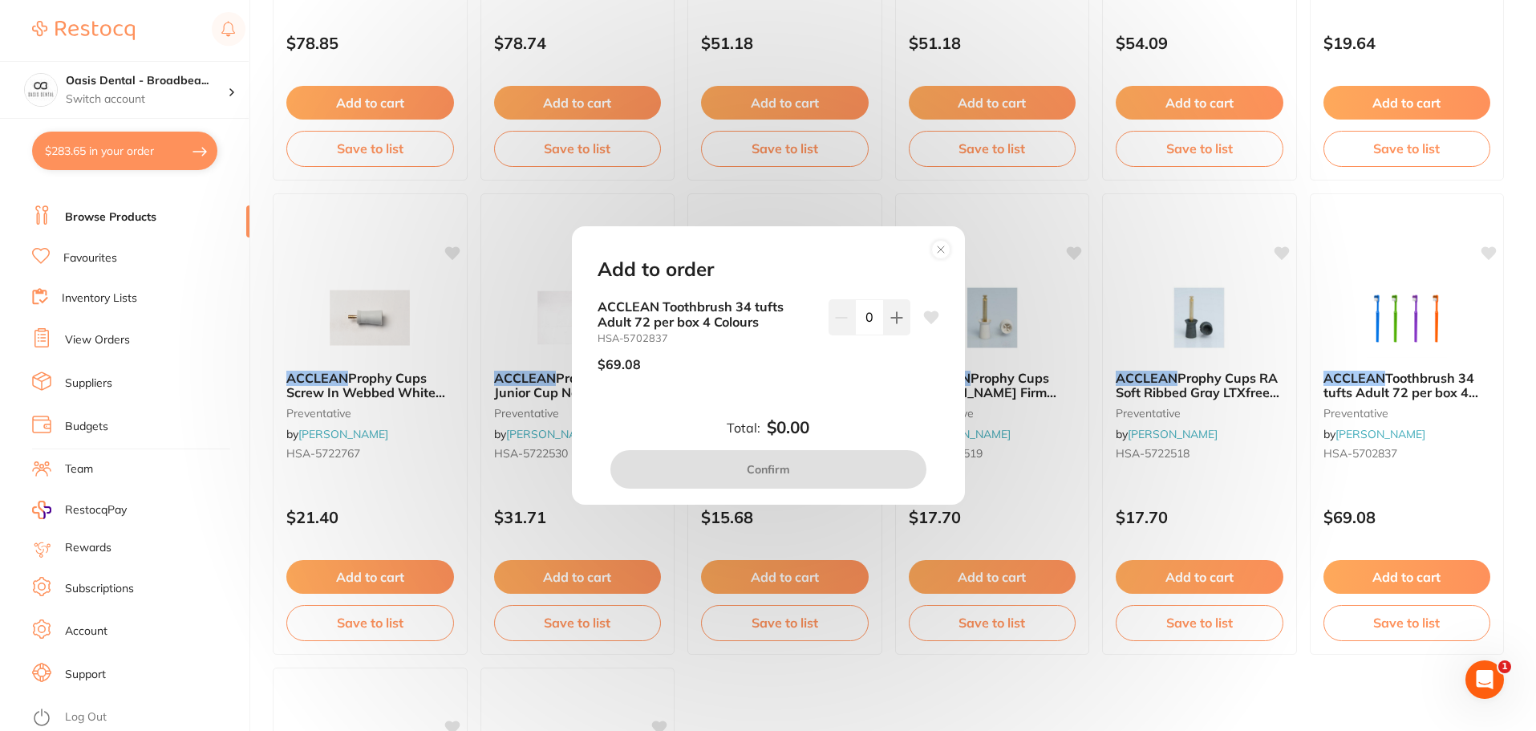
scroll to position [0, 0]
click at [897, 316] on icon at bounding box center [896, 317] width 13 height 13
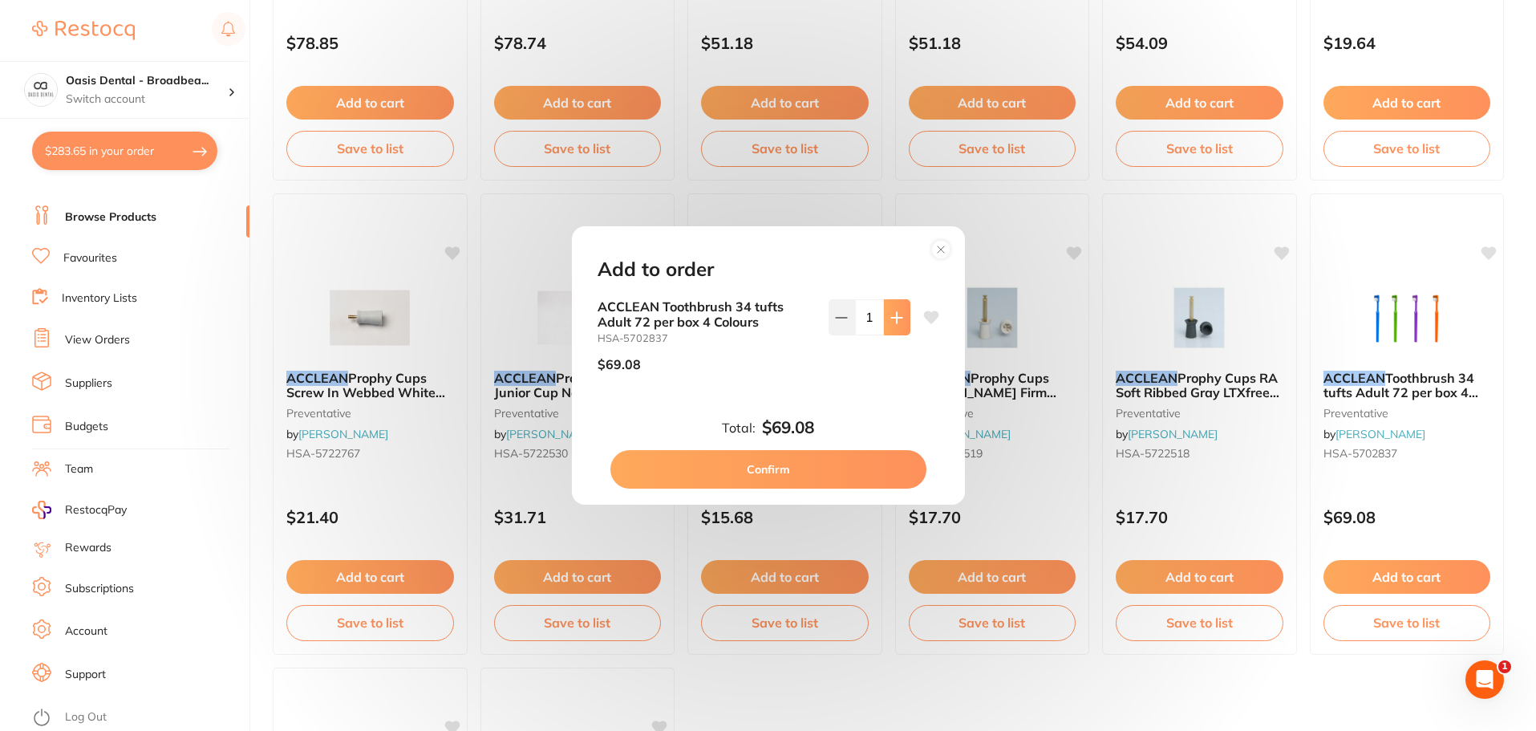
click at [897, 316] on icon at bounding box center [896, 317] width 13 height 13
type input "2"
click at [814, 463] on button "Confirm" at bounding box center [768, 469] width 316 height 38
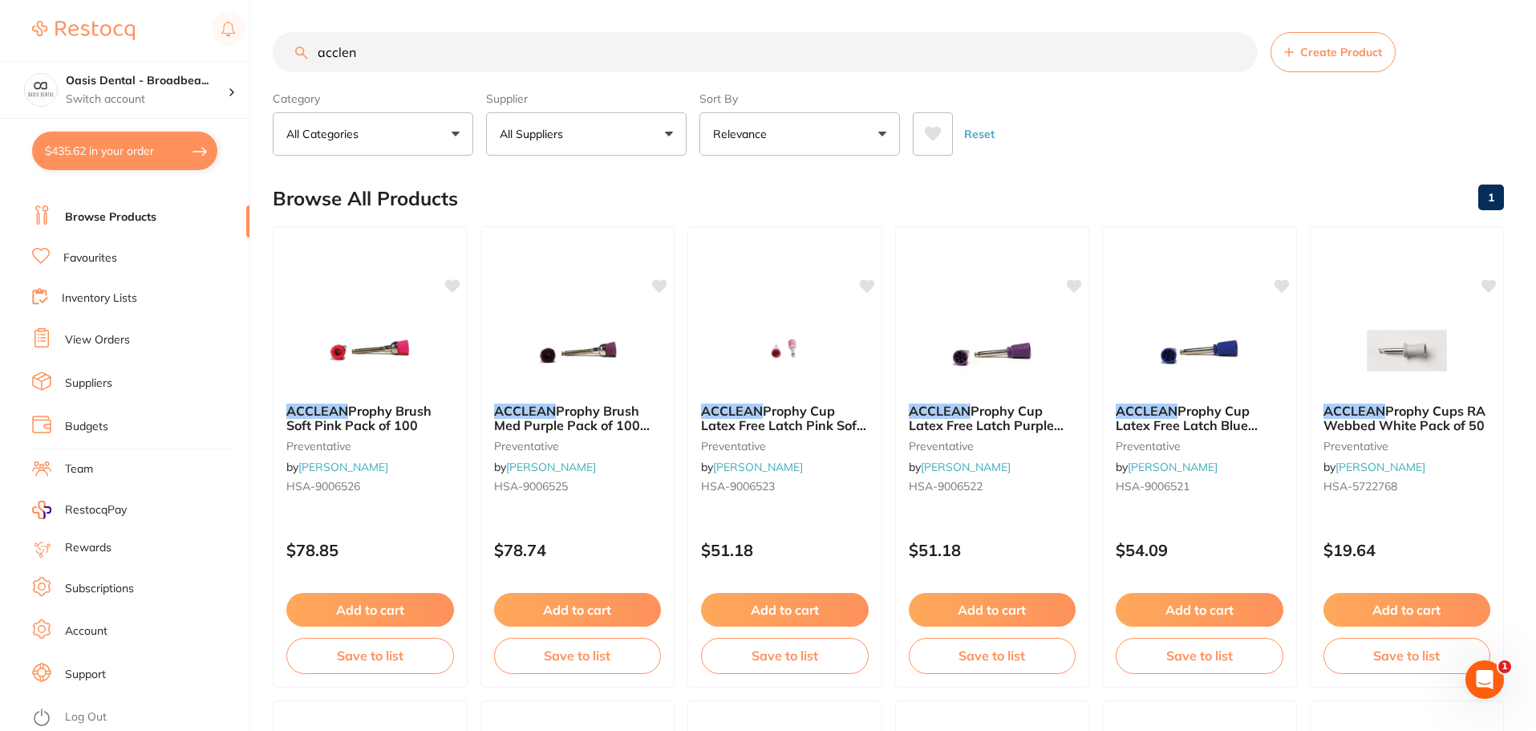
click at [673, 130] on button "All Suppliers" at bounding box center [586, 133] width 200 height 43
type input "azddent"
click at [1183, 117] on div "Reset" at bounding box center [1202, 127] width 578 height 56
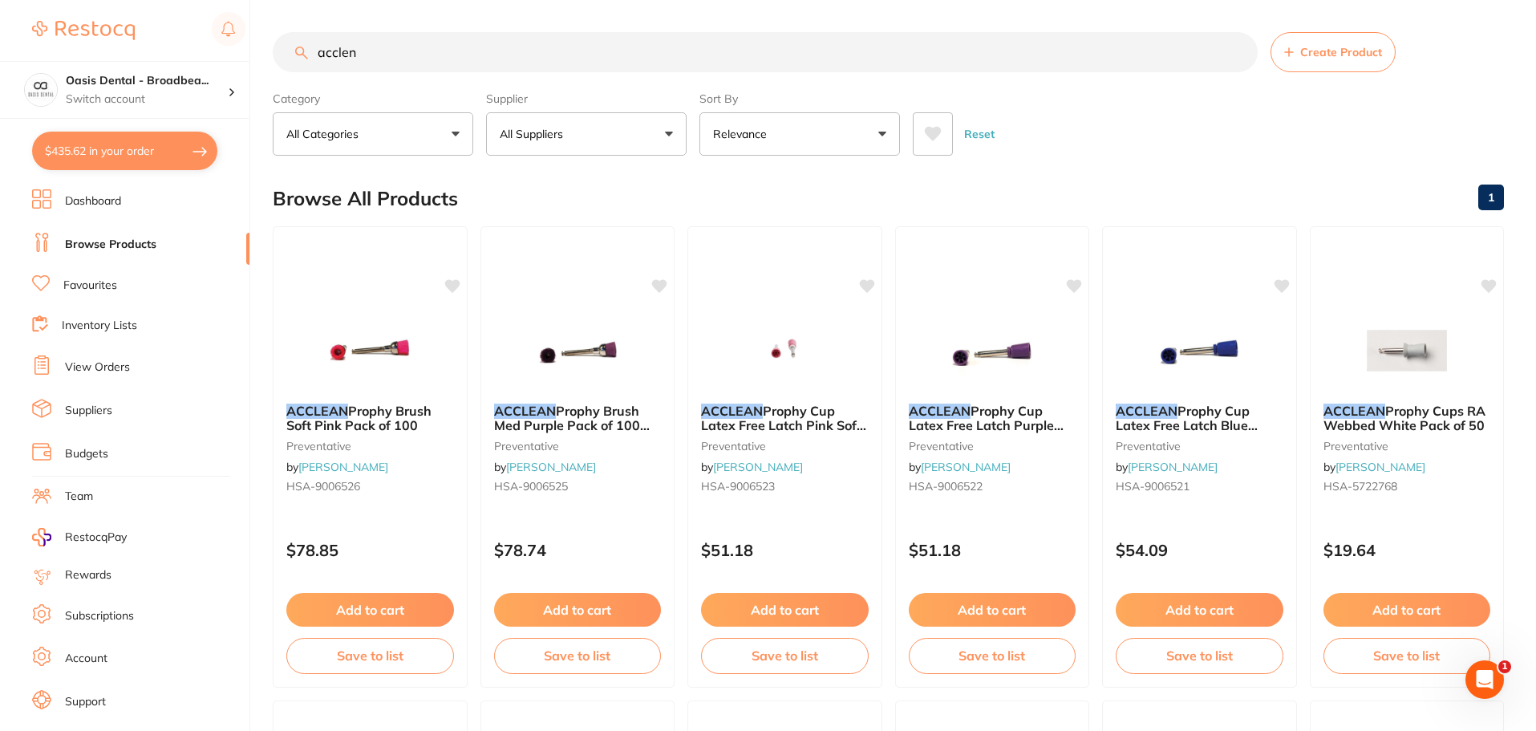
click at [527, 43] on input "acclen" at bounding box center [765, 52] width 985 height 40
drag, startPoint x: 527, startPoint y: 43, endPoint x: 206, endPoint y: 49, distance: 320.8
click at [206, 49] on div "$435.62 Oasis Dental - Broadbea... Switch account Oasis Dental - Broadbeach $43…" at bounding box center [768, 365] width 1536 height 731
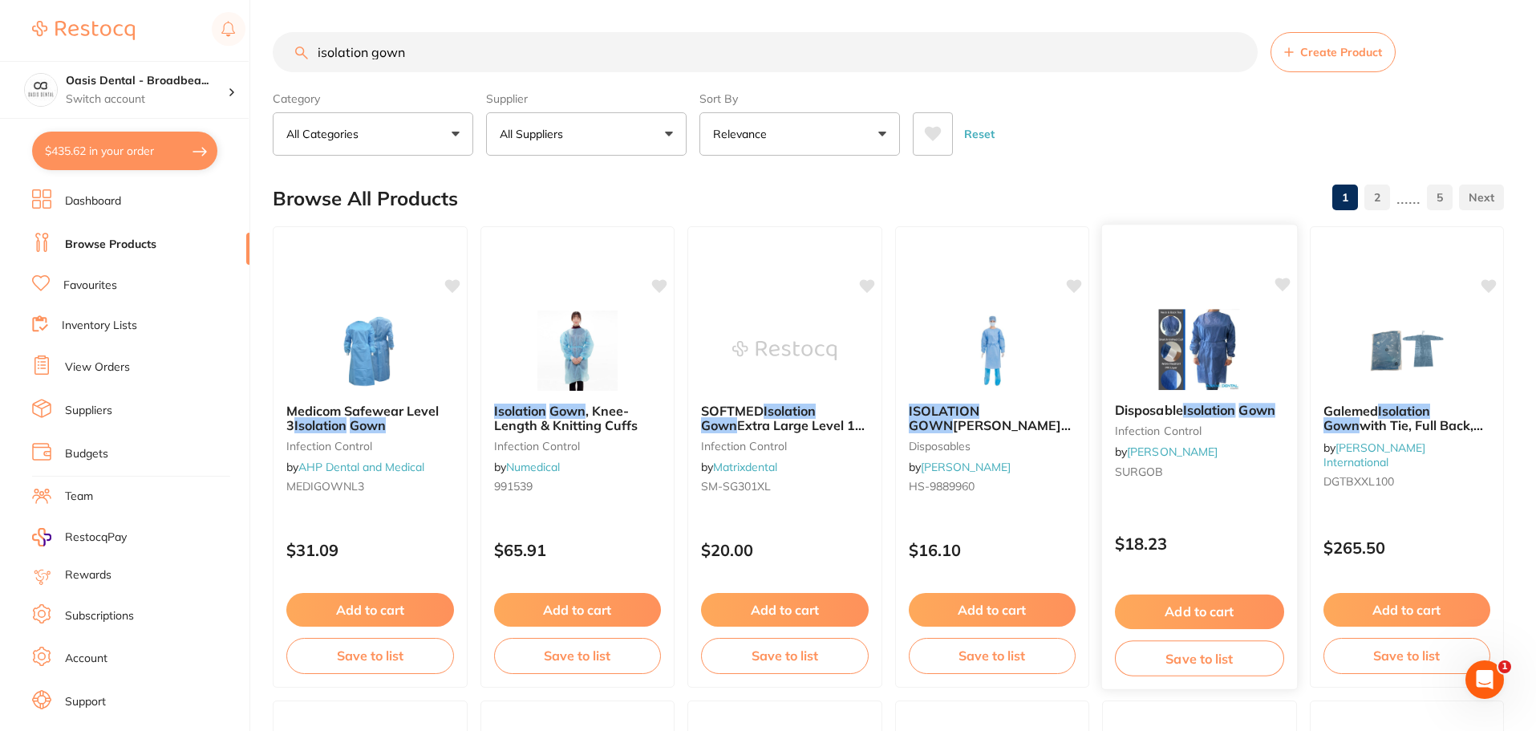
type input "isolation gown"
click at [1185, 607] on button "Add to cart" at bounding box center [1199, 611] width 169 height 34
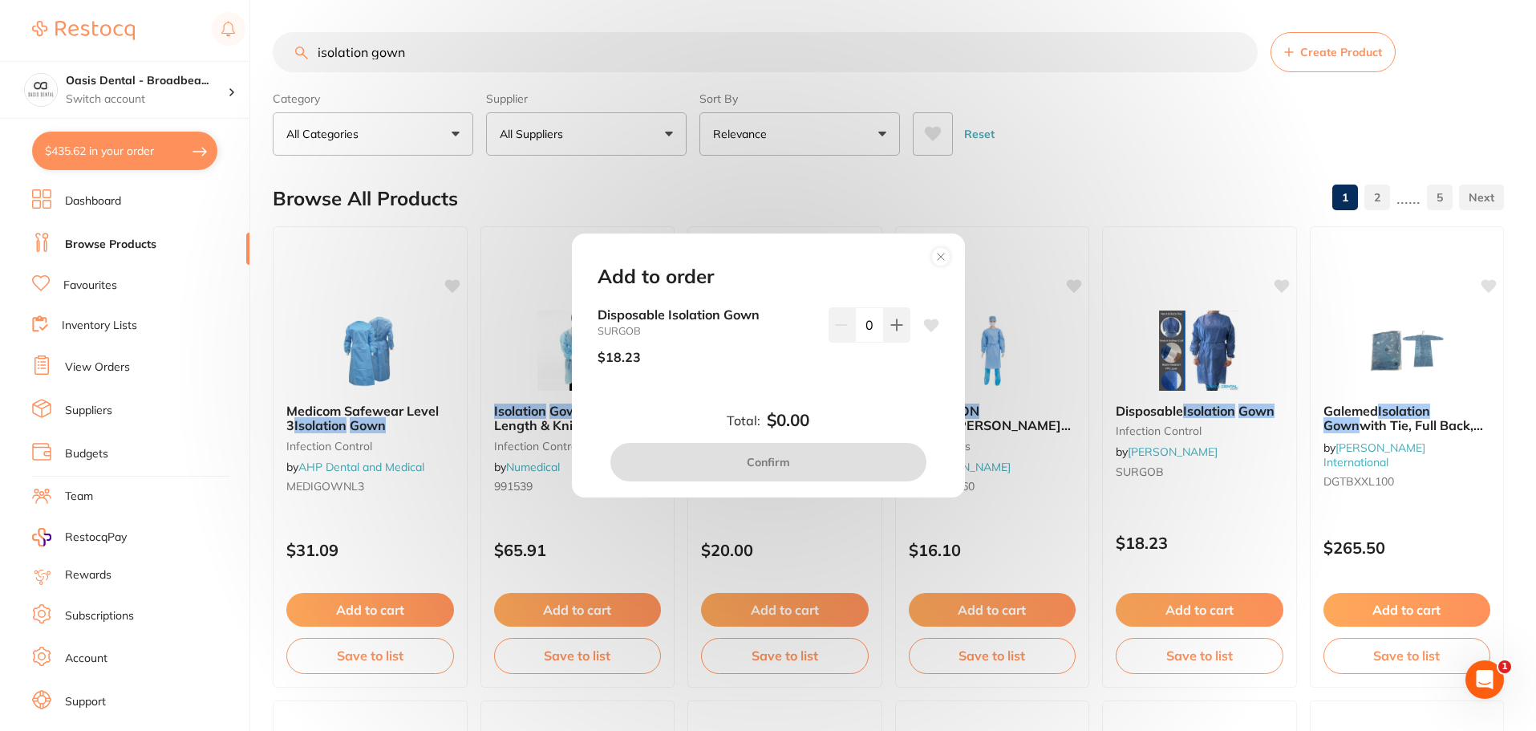
click at [941, 257] on icon at bounding box center [940, 256] width 6 height 6
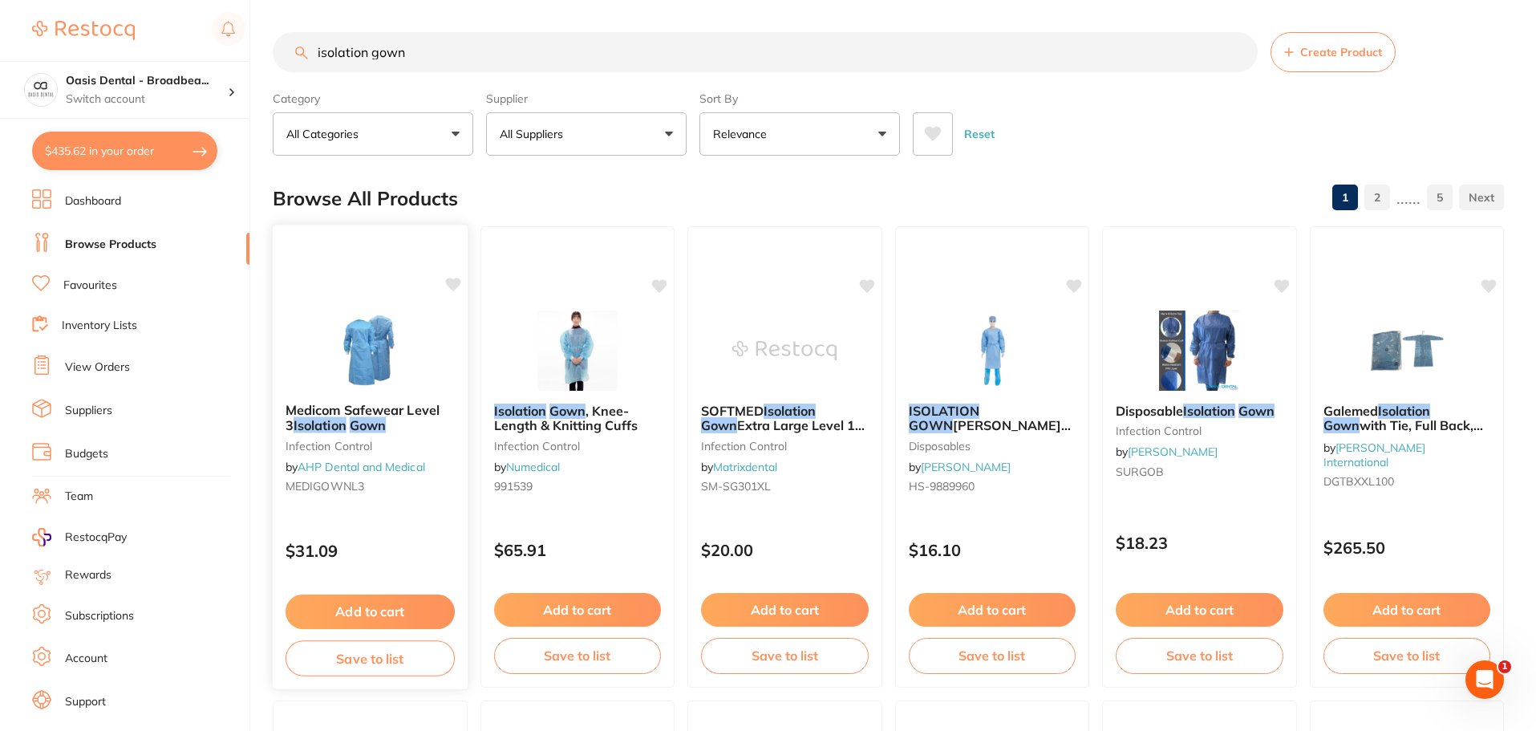
click at [375, 404] on span "Medicom Safewear Level 3" at bounding box center [362, 417] width 154 height 31
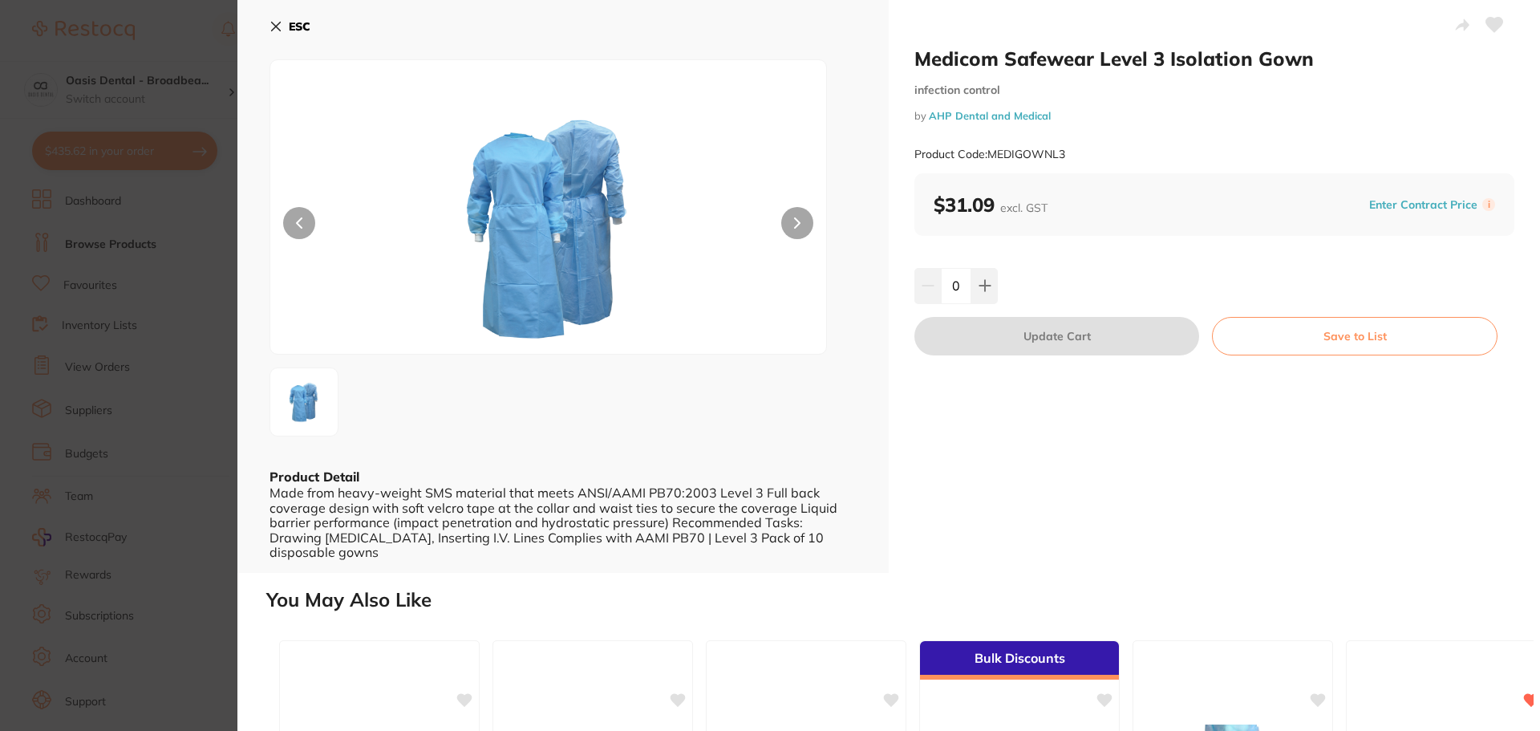
click at [272, 22] on icon at bounding box center [276, 26] width 9 height 9
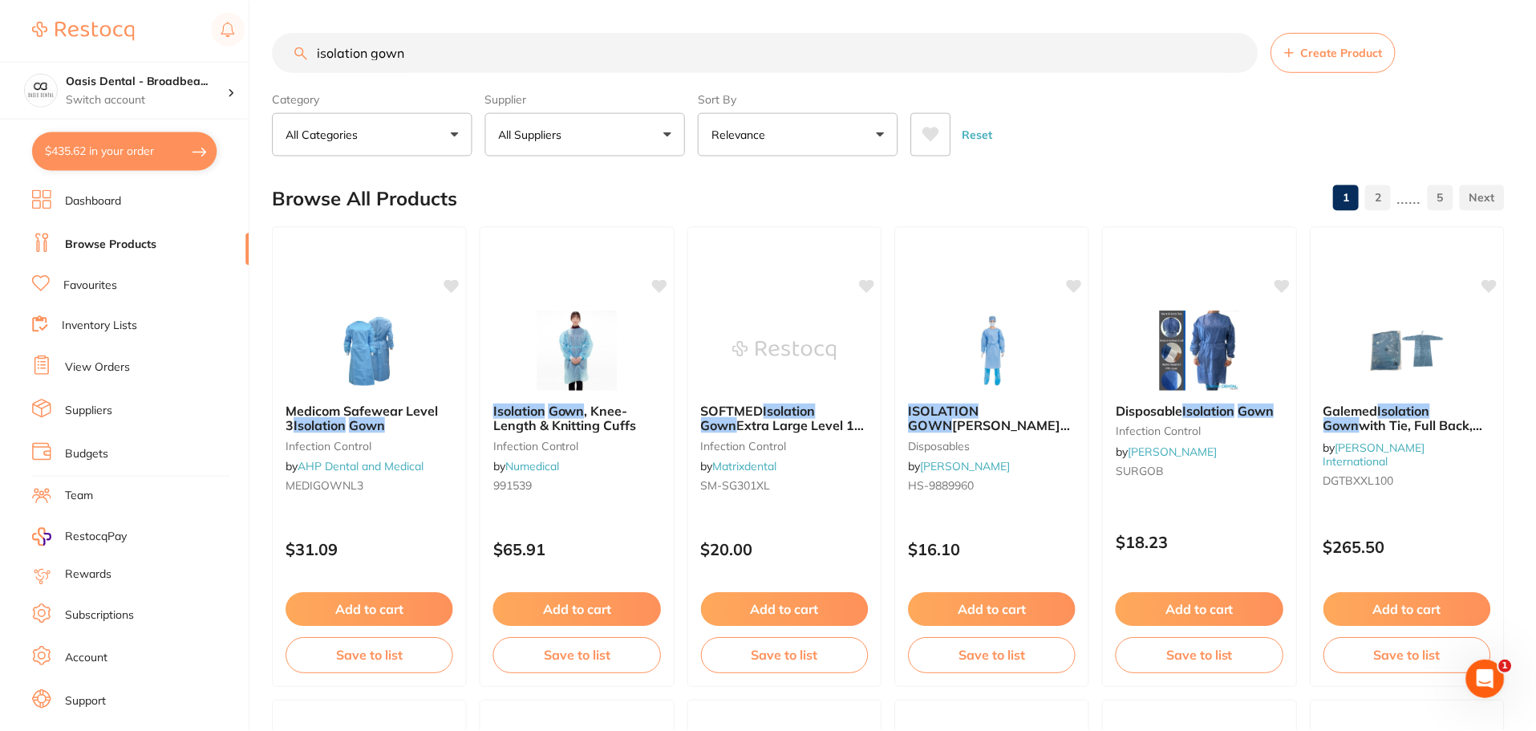
scroll to position [2, 0]
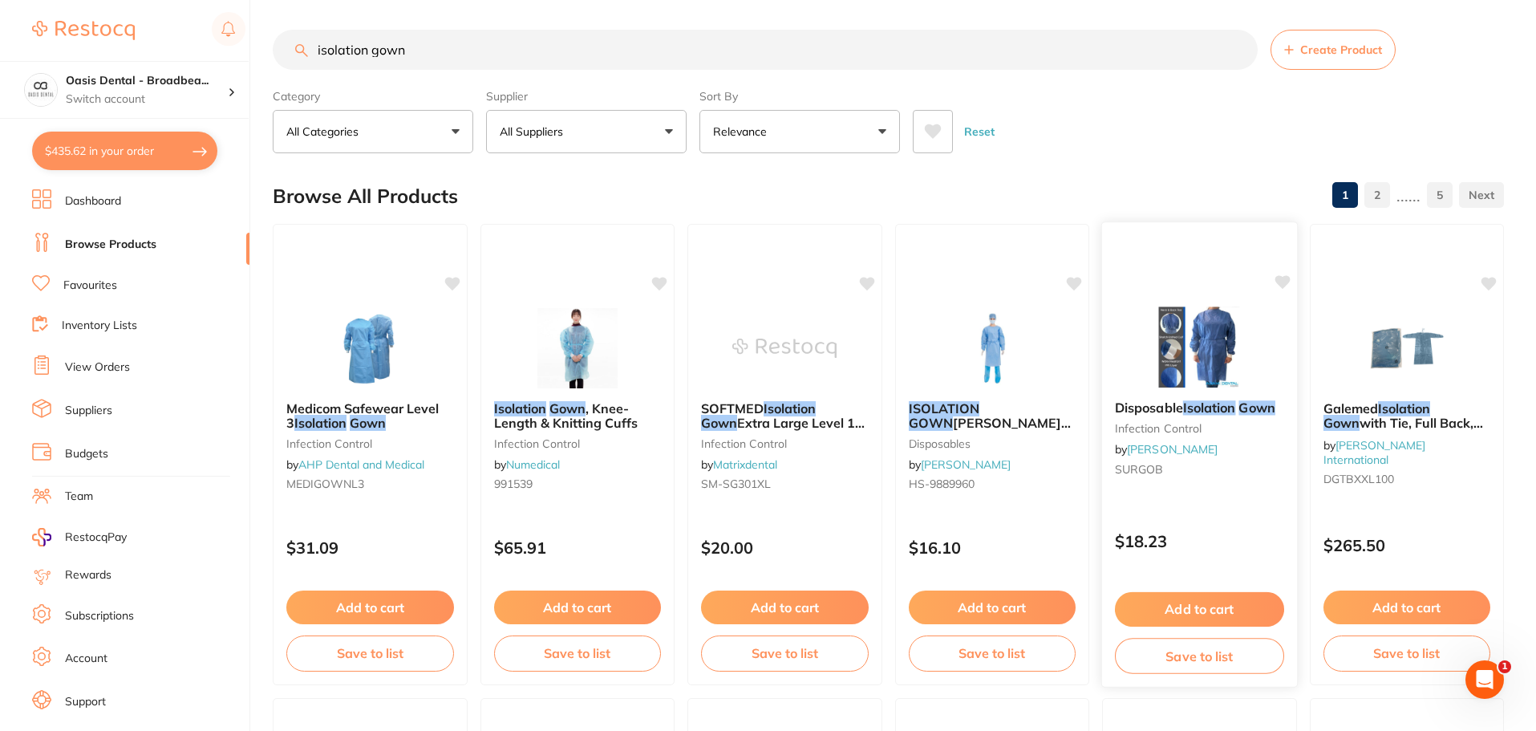
click at [1227, 611] on button "Add to cart" at bounding box center [1199, 609] width 169 height 34
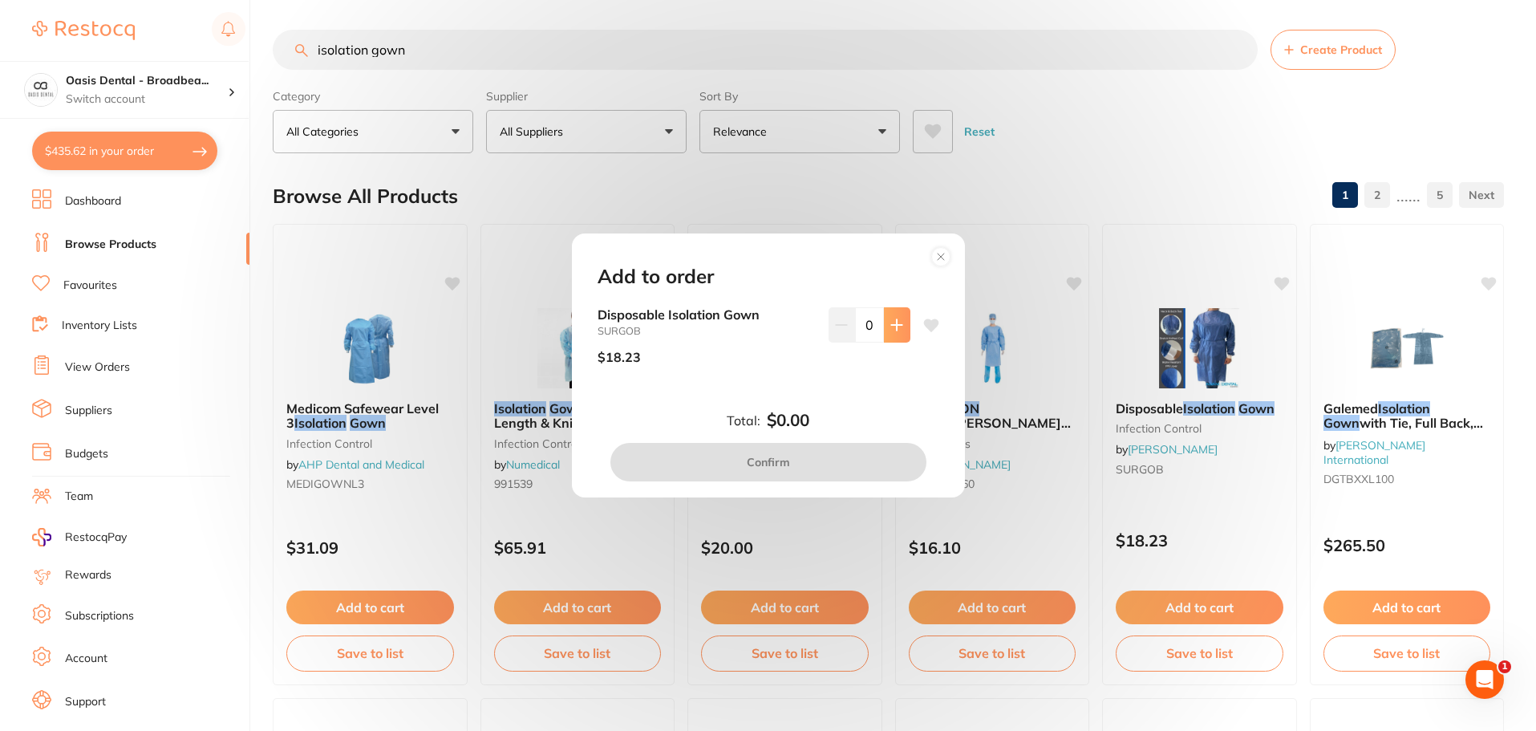
scroll to position [0, 0]
click at [895, 327] on icon at bounding box center [896, 324] width 13 height 13
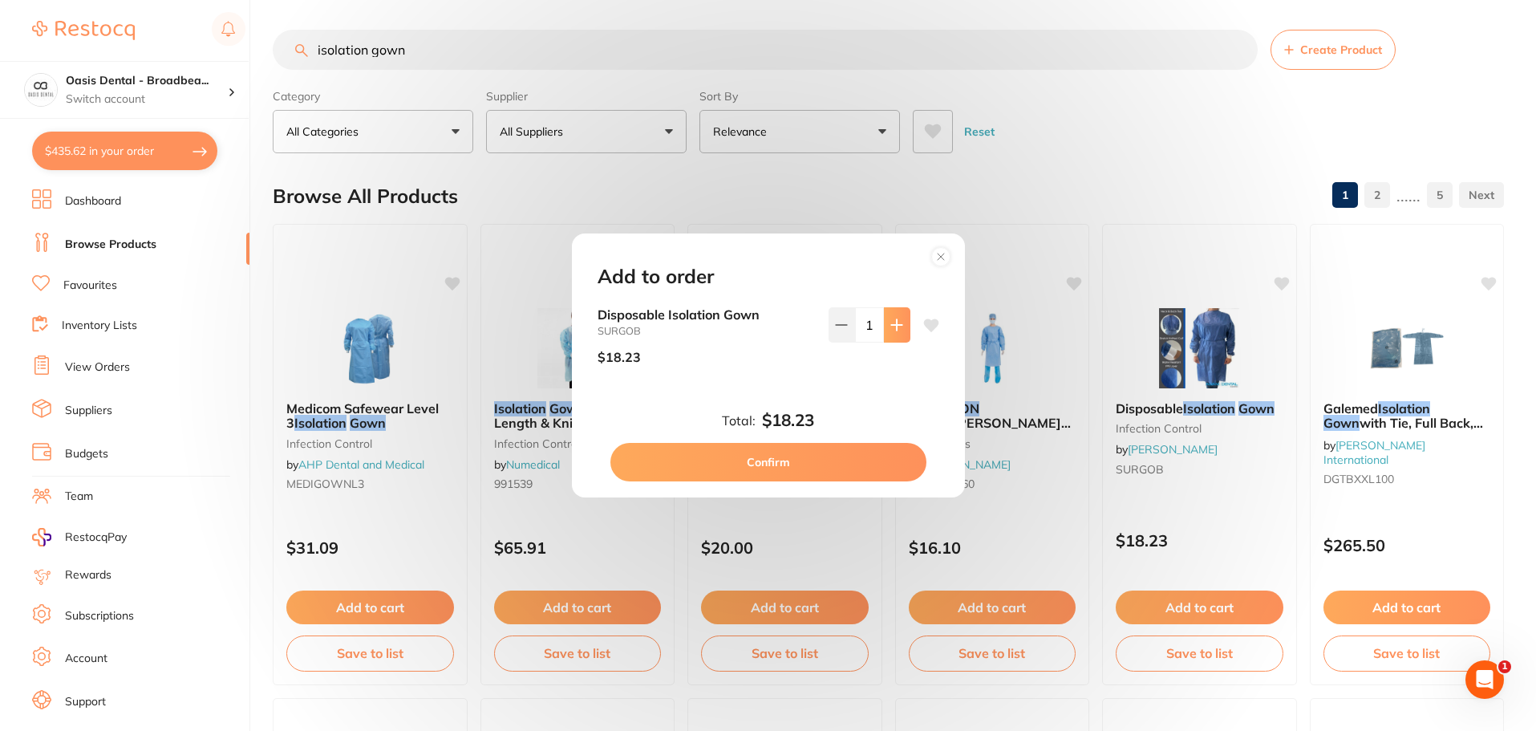
click at [896, 327] on icon at bounding box center [896, 324] width 13 height 13
type input "2"
click at [756, 465] on button "Confirm" at bounding box center [768, 462] width 316 height 38
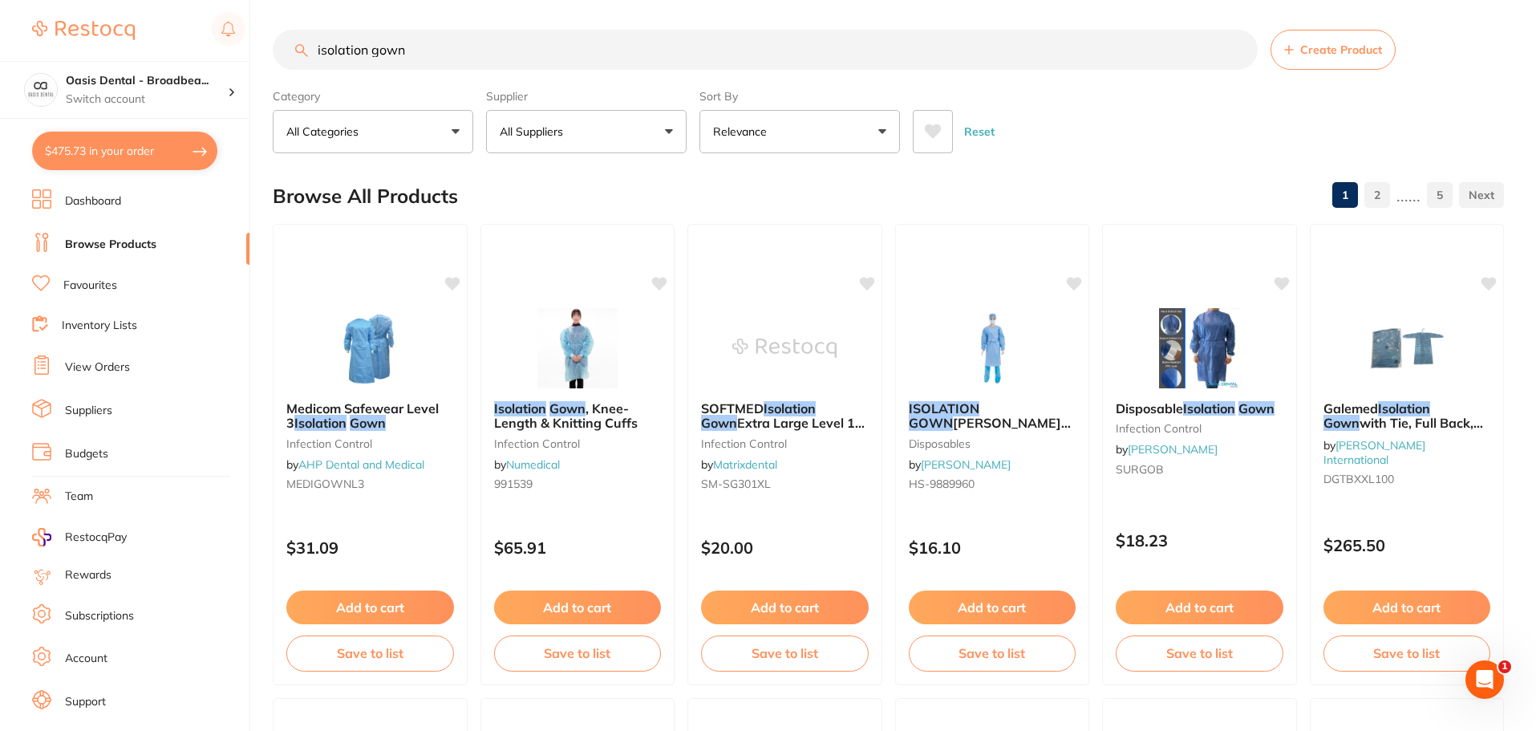
click at [431, 42] on input "isolation gown" at bounding box center [765, 50] width 985 height 40
drag, startPoint x: 431, startPoint y: 42, endPoint x: 158, endPoint y: 71, distance: 274.3
click at [160, 72] on div "$475.73 Oasis Dental - Broadbea... Switch account Oasis Dental - Broadbeach $47…" at bounding box center [768, 363] width 1536 height 731
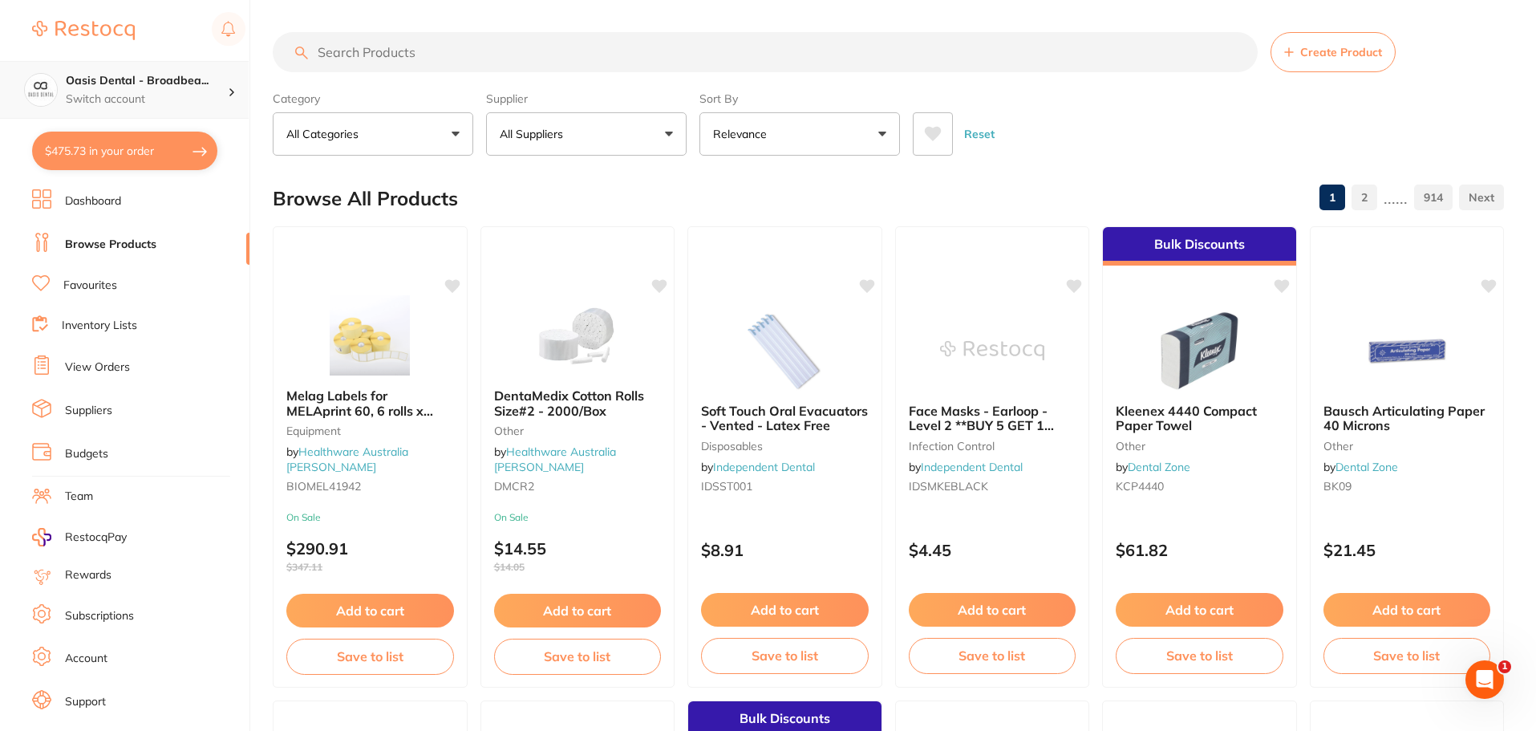
scroll to position [0, 0]
click at [1223, 605] on button "Add to cart" at bounding box center [1199, 611] width 169 height 34
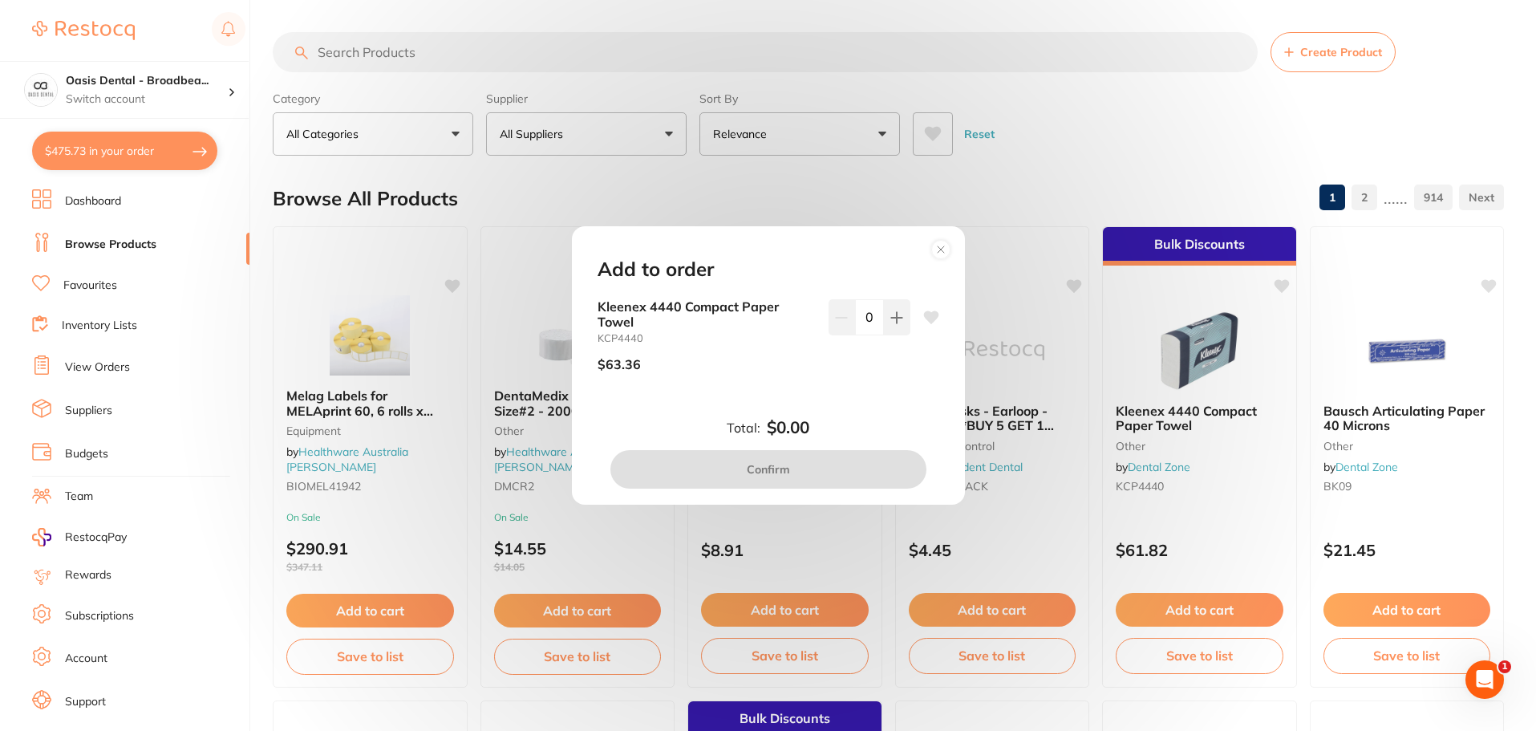
click at [1204, 412] on div "Add to order Kleenex 4440 Compact Paper Towel KCP4440 $63.36 0 Total: $0.00 Con…" at bounding box center [768, 365] width 1536 height 731
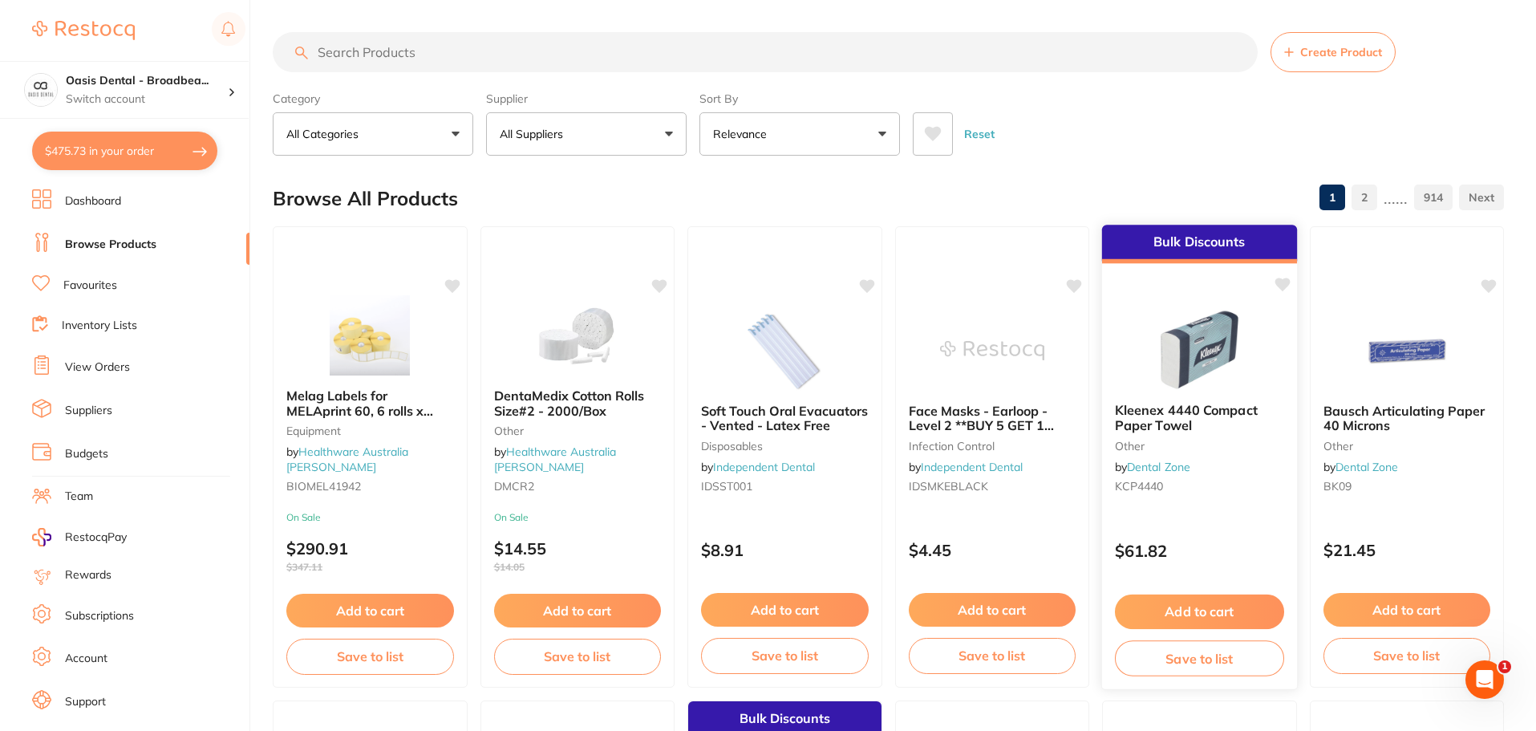
click at [1162, 424] on span "Kleenex 4440 Compact Paper Towel" at bounding box center [1186, 417] width 143 height 31
click at [1162, 424] on section at bounding box center [768, 365] width 1536 height 731
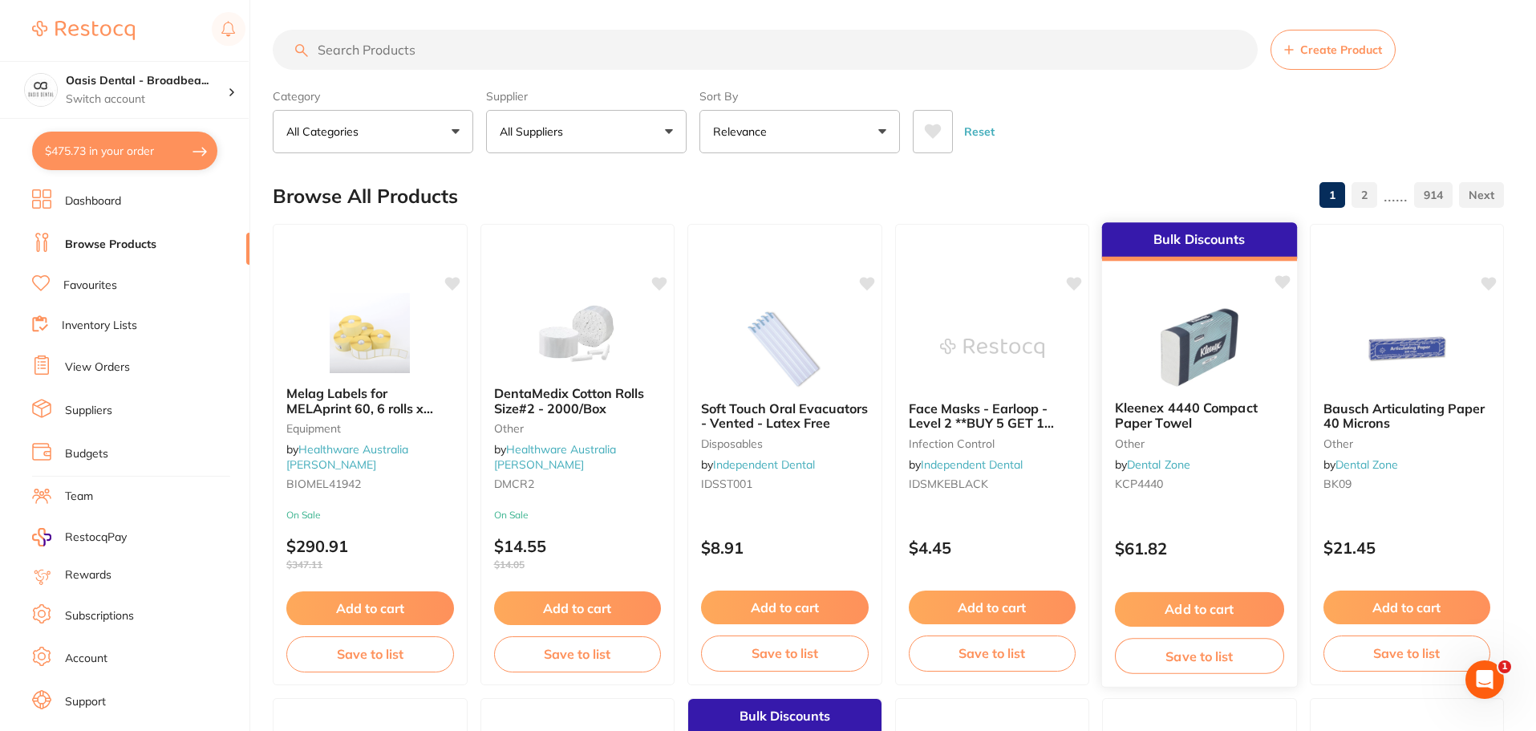
click at [1192, 407] on span "Kleenex 4440 Compact Paper Towel" at bounding box center [1186, 414] width 143 height 31
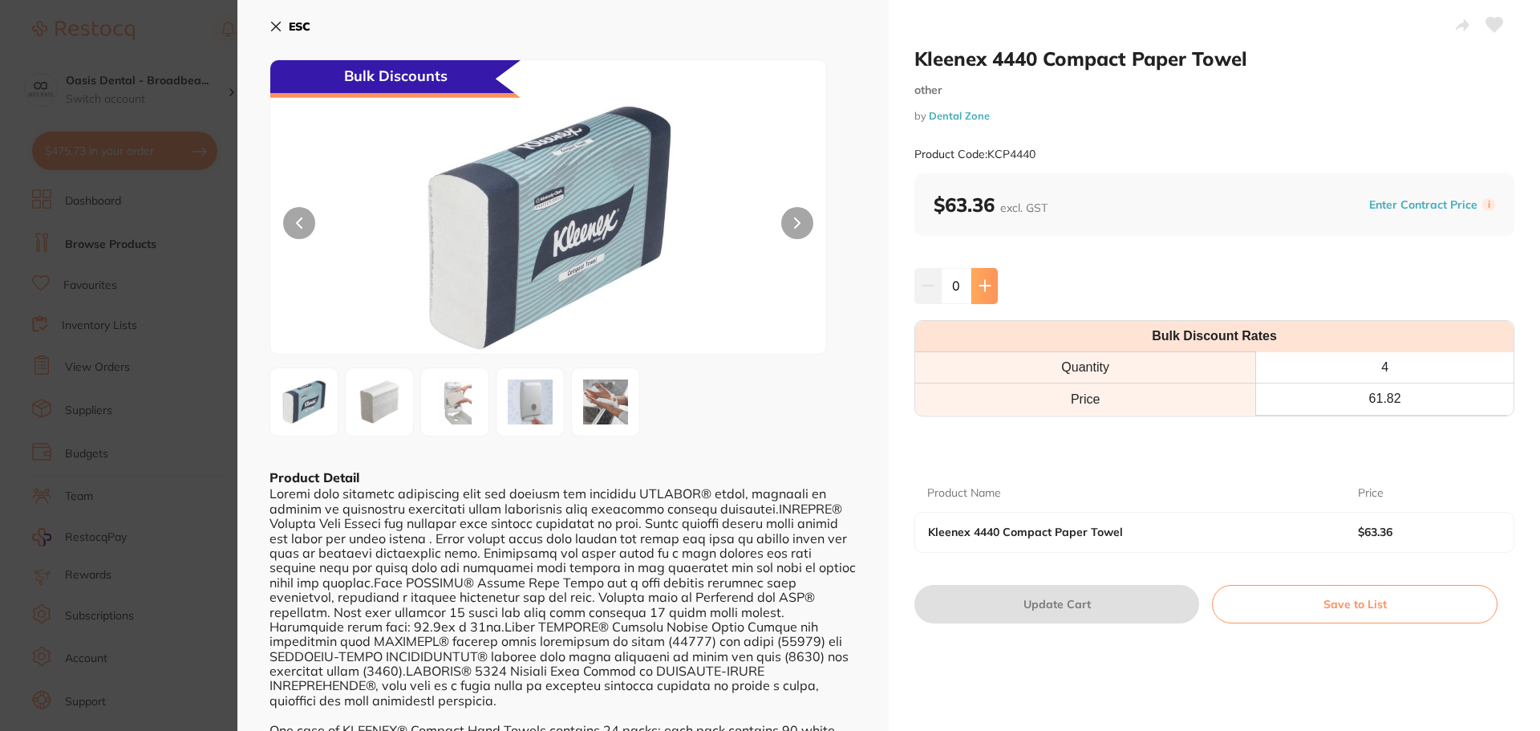
click at [981, 277] on button at bounding box center [984, 285] width 26 height 35
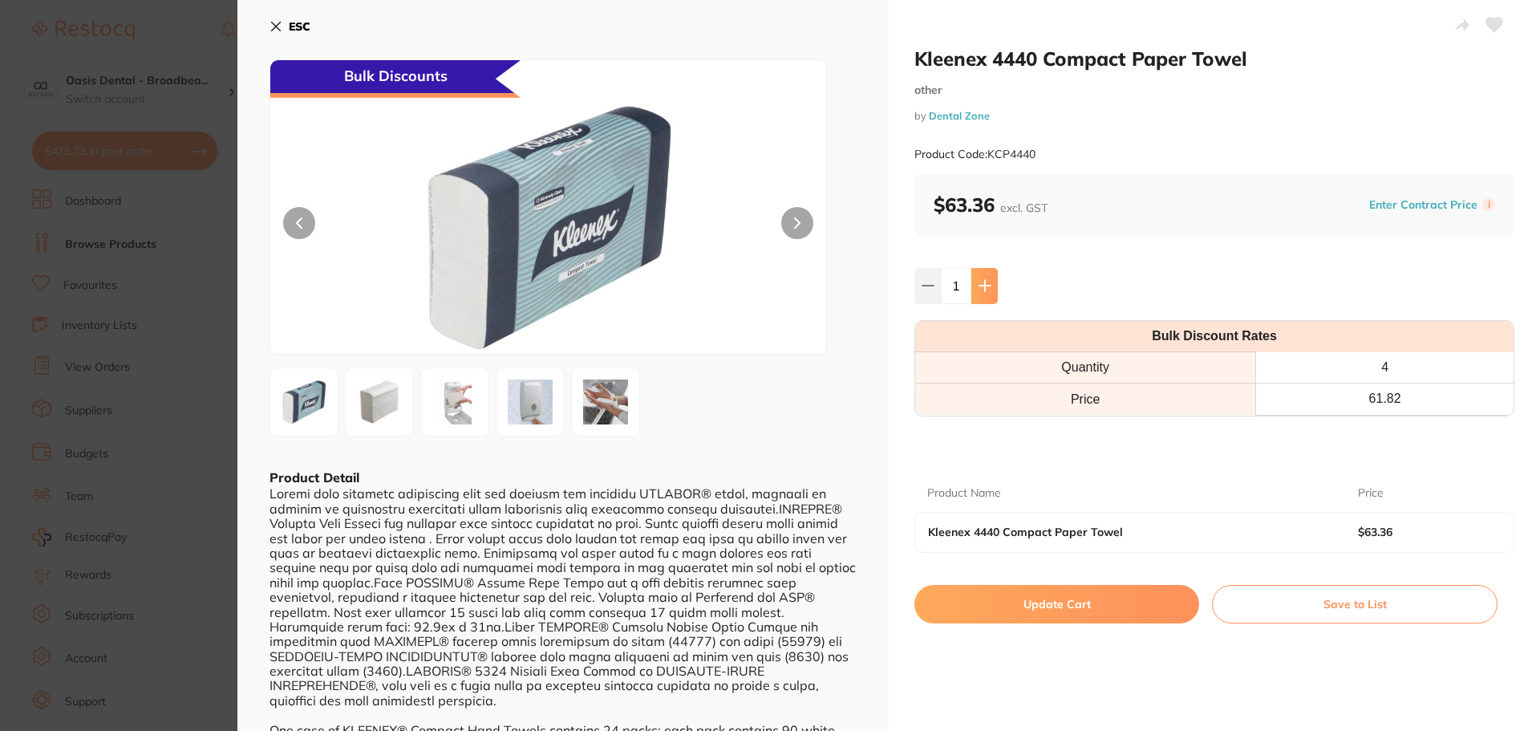
click at [985, 284] on icon at bounding box center [984, 285] width 13 height 13
type input "5"
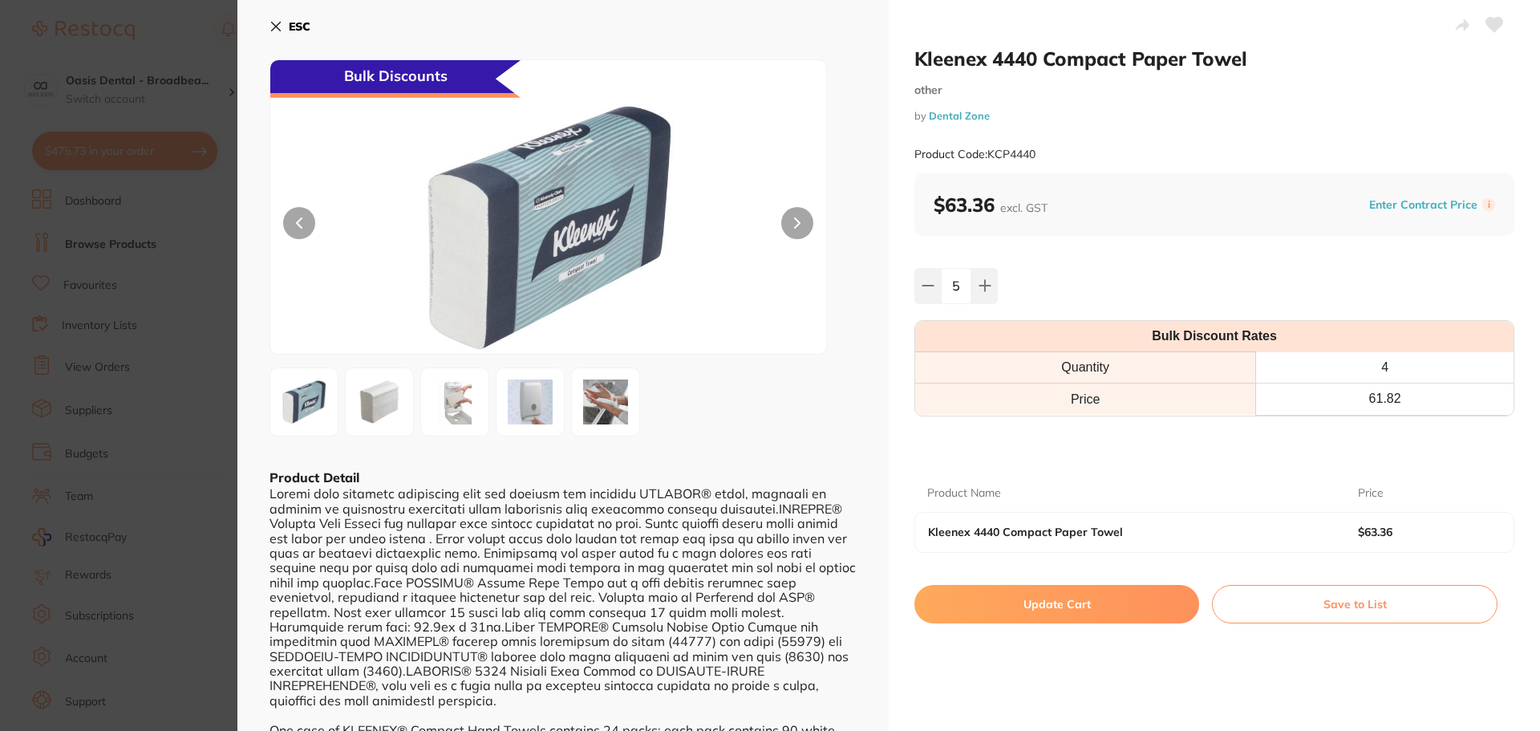
click at [1015, 609] on button "Update Cart" at bounding box center [1056, 604] width 285 height 38
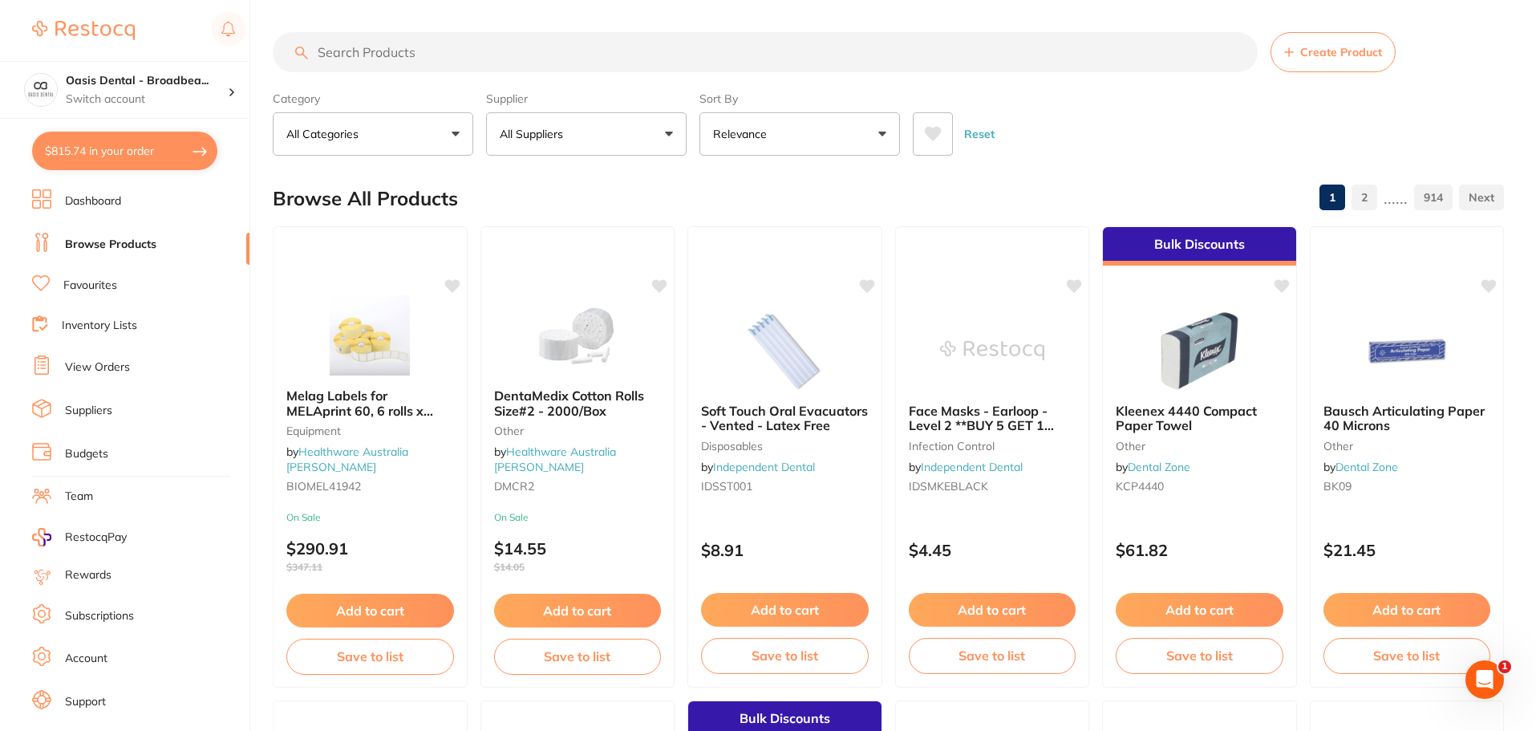
click at [492, 44] on input "search" at bounding box center [765, 52] width 985 height 40
type input "alumin"
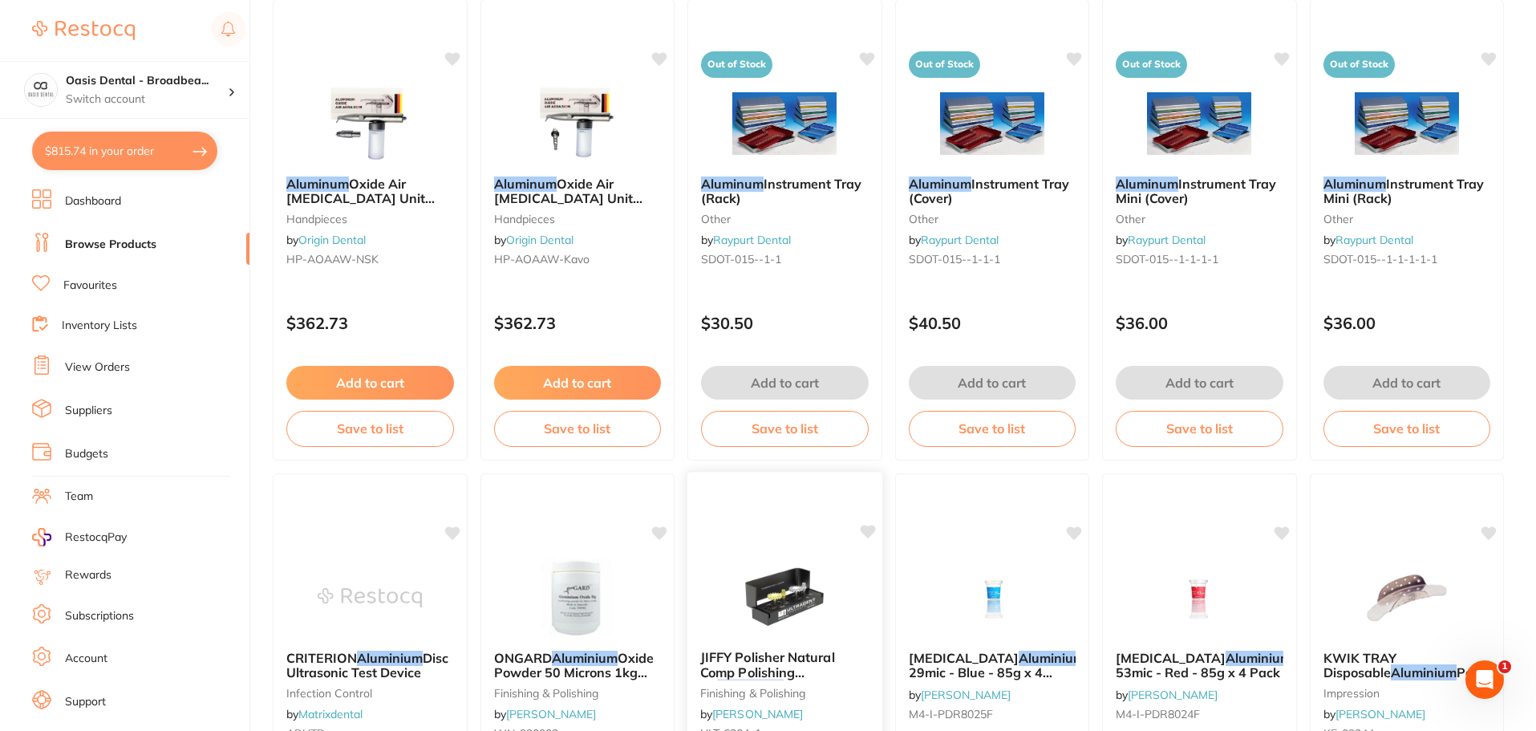
scroll to position [962, 0]
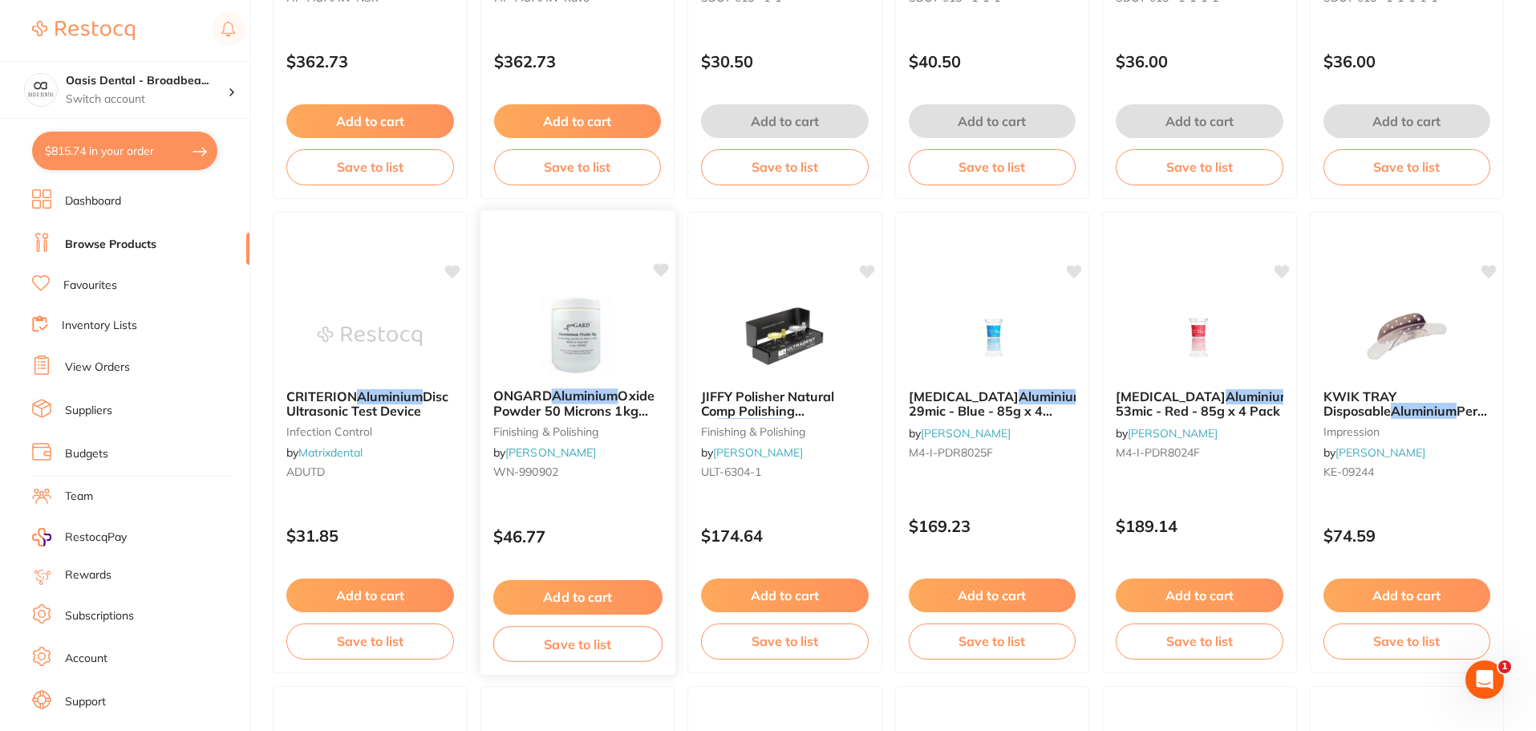
type input "aluminum"
click at [583, 589] on button "Add to cart" at bounding box center [576, 597] width 169 height 34
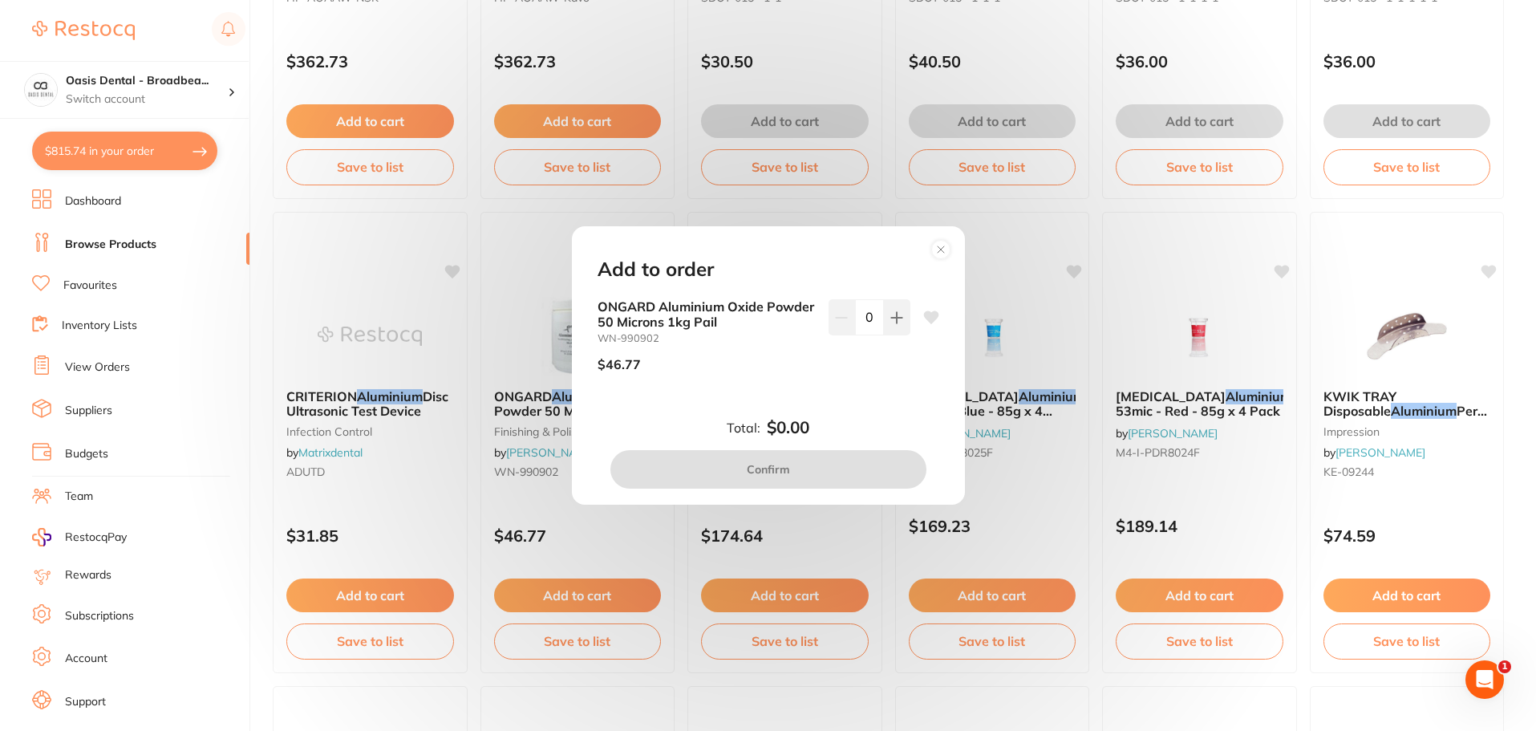
scroll to position [0, 0]
click at [896, 320] on icon at bounding box center [896, 317] width 13 height 13
type input "1"
click at [802, 471] on button "Confirm" at bounding box center [768, 469] width 316 height 38
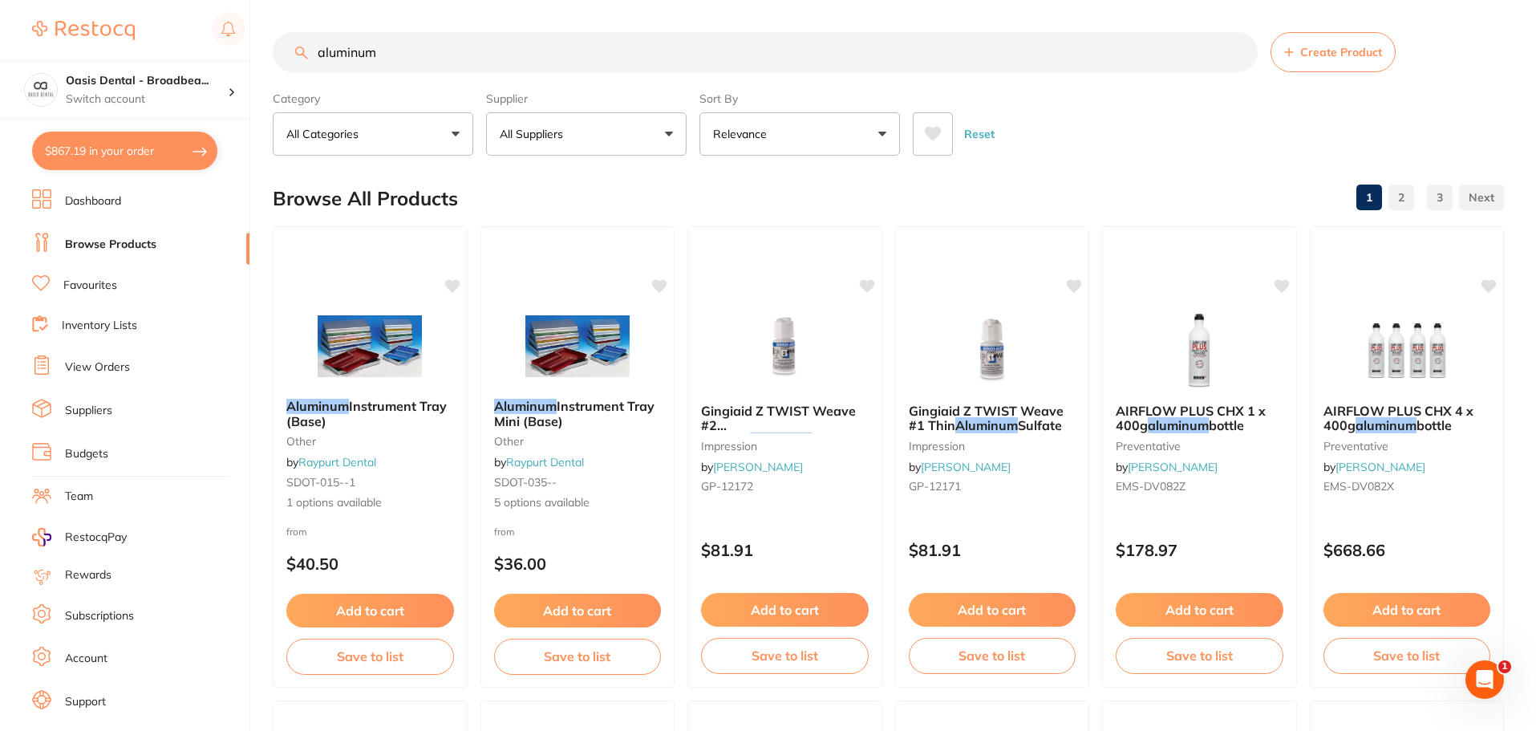
click at [458, 52] on input "aluminum" at bounding box center [765, 52] width 985 height 40
drag, startPoint x: 458, startPoint y: 52, endPoint x: 59, endPoint y: 20, distance: 400.6
click at [59, 20] on div "$867.19 Oasis Dental - Broadbea... Switch account Oasis Dental - Broadbeach $86…" at bounding box center [768, 365] width 1536 height 731
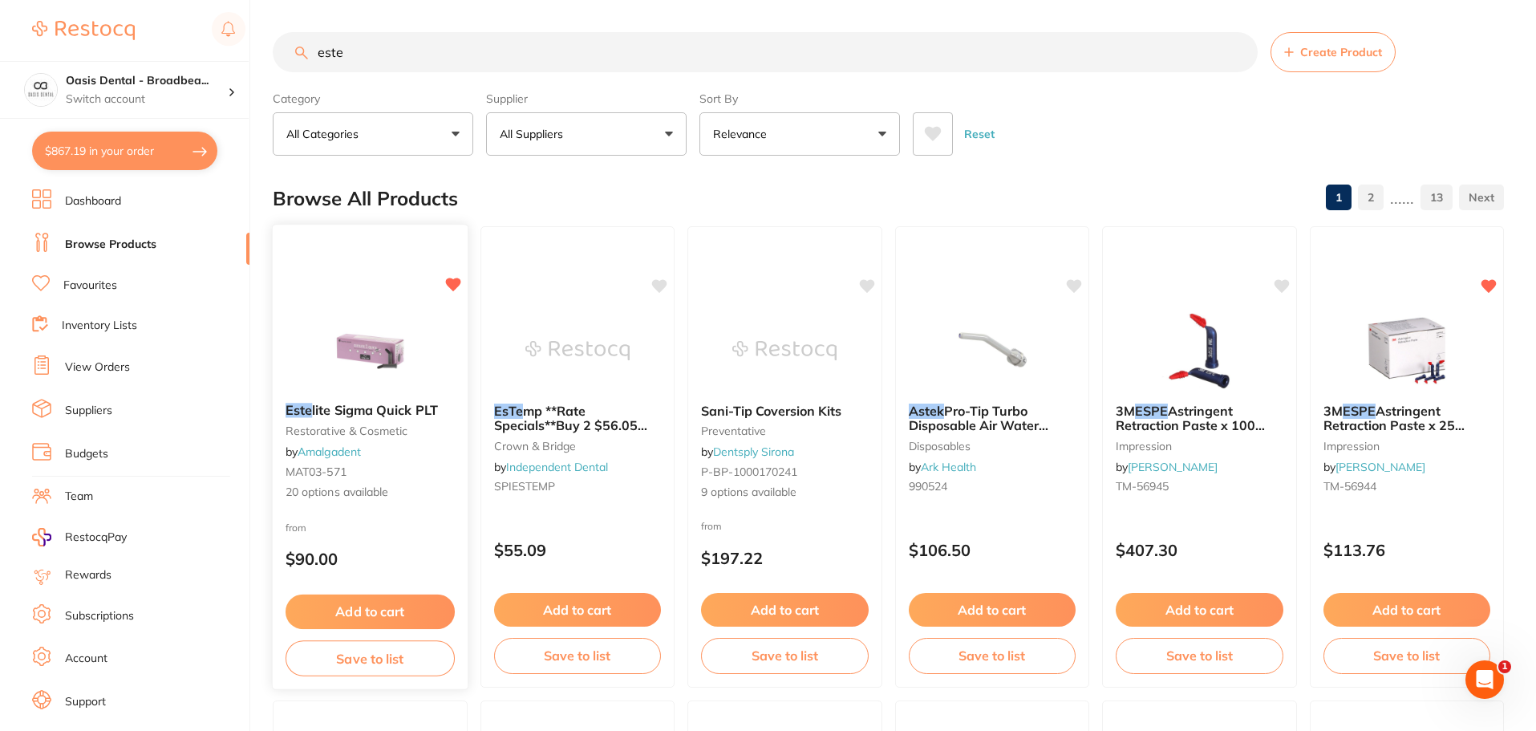
type input "este"
click at [359, 616] on button "Add to cart" at bounding box center [369, 611] width 169 height 34
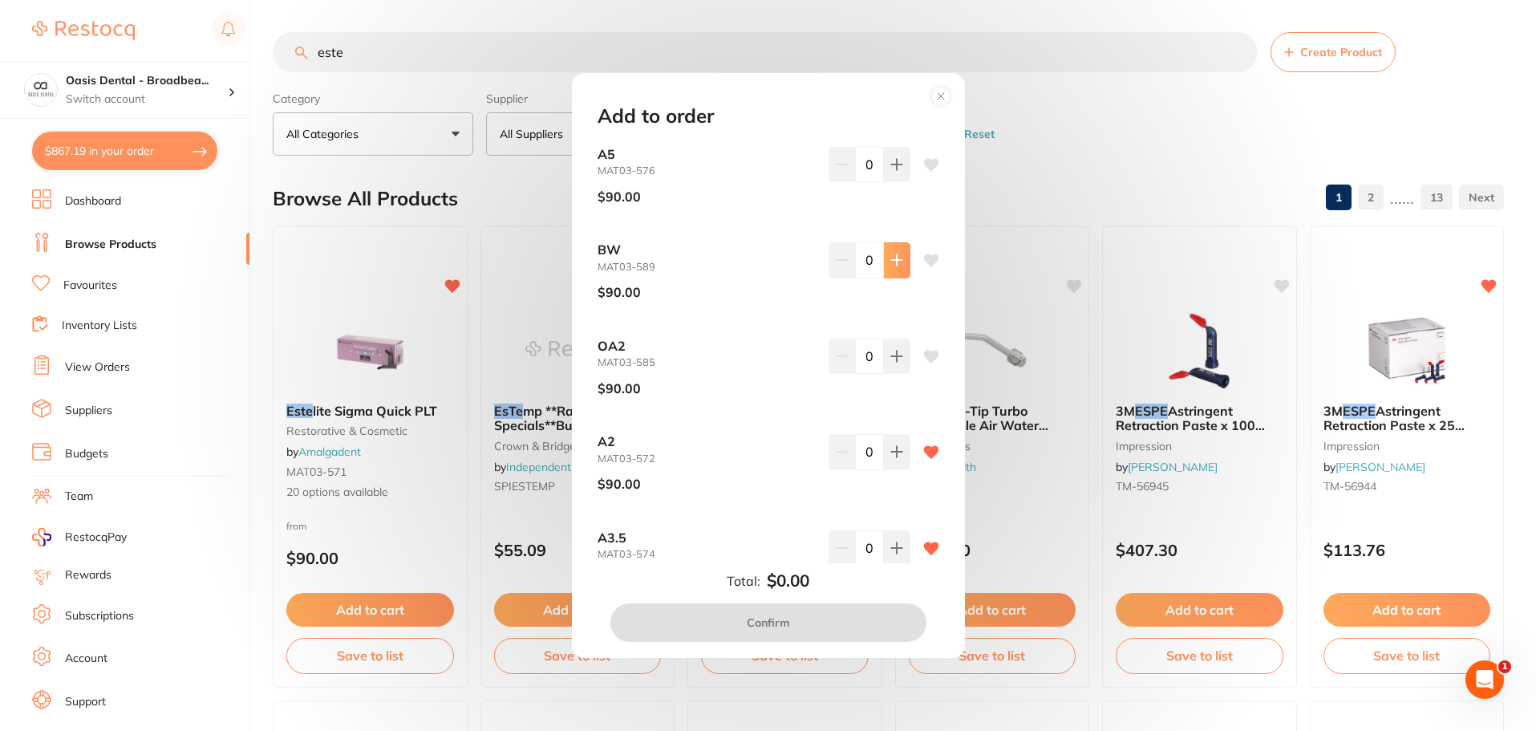
click at [899, 258] on button at bounding box center [897, 259] width 26 height 35
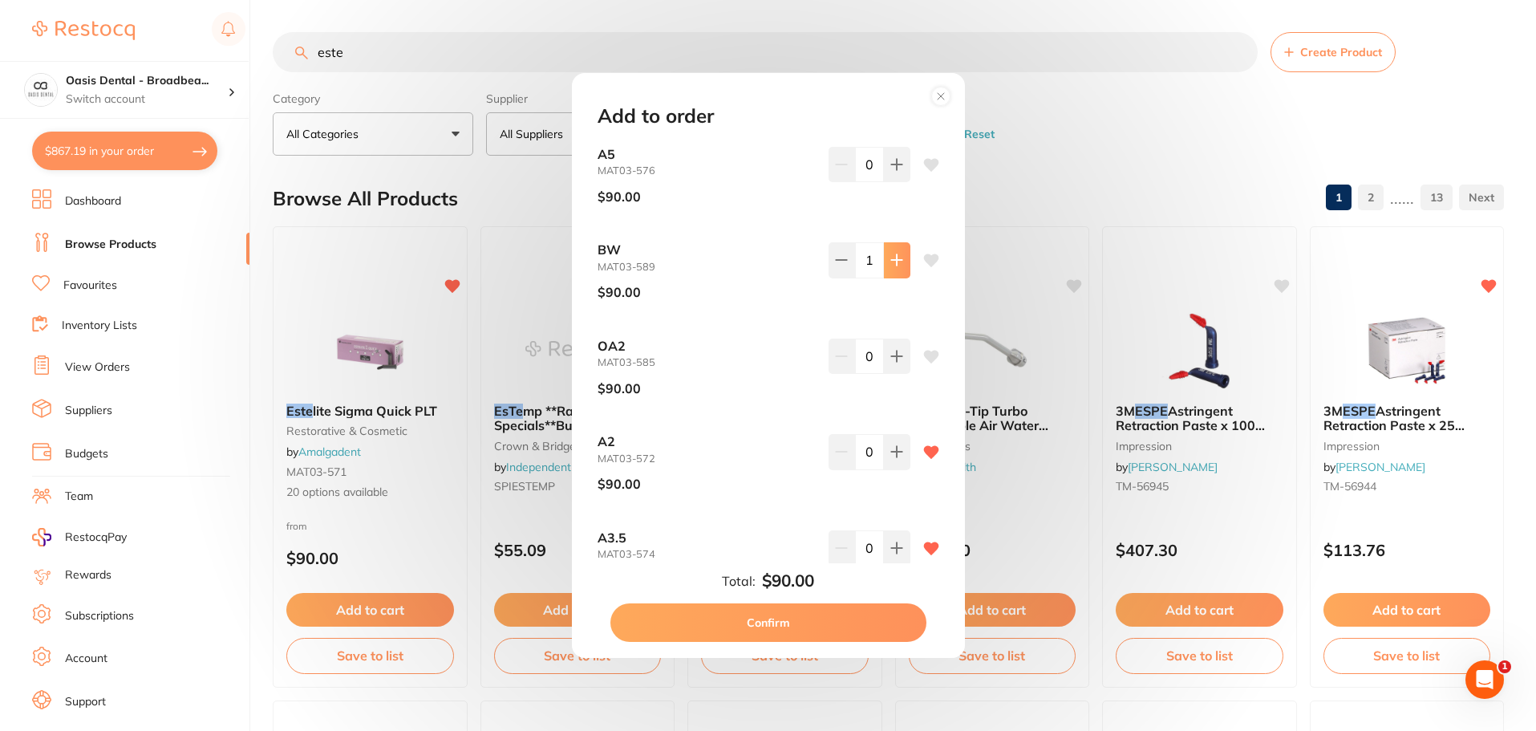
click at [899, 258] on button at bounding box center [897, 259] width 26 height 35
type input "2"
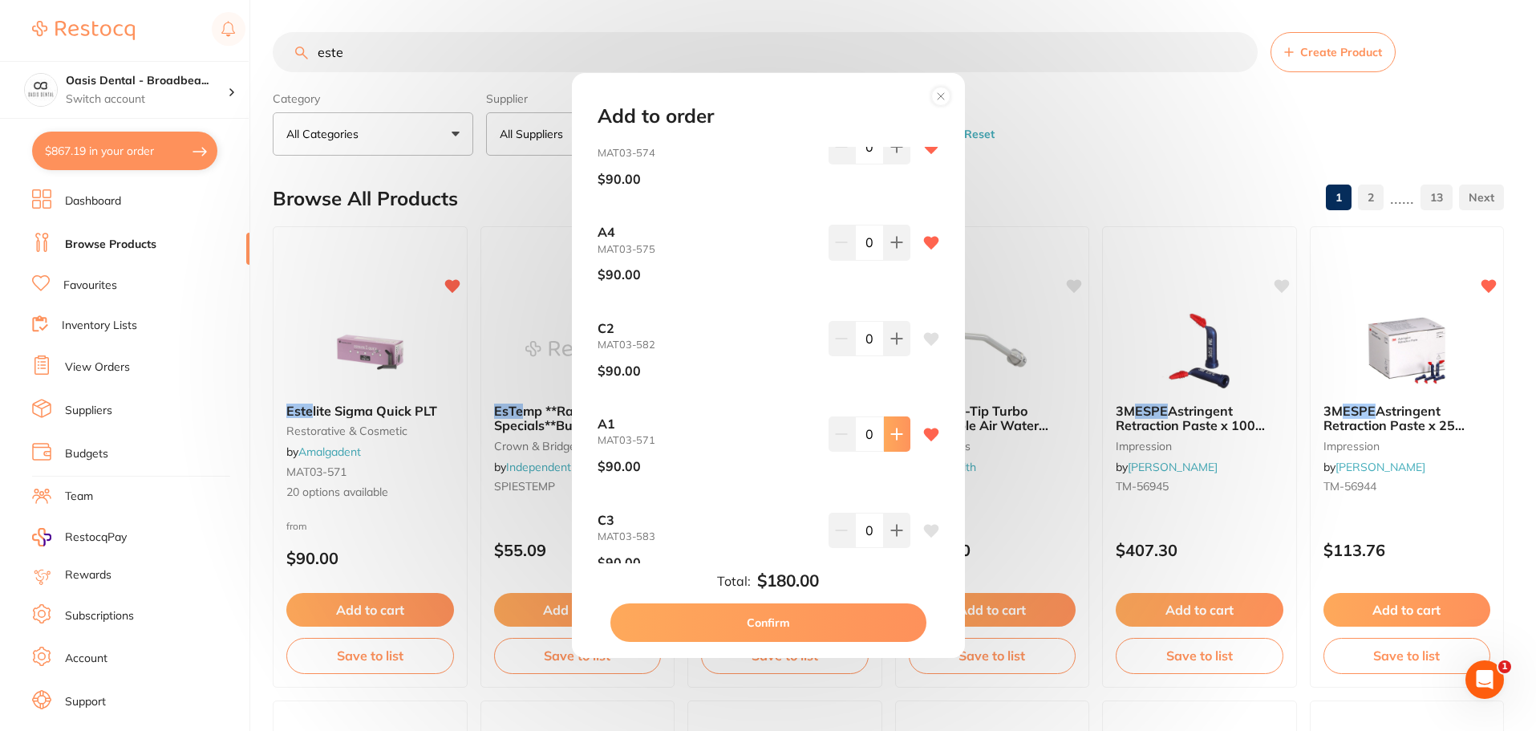
click at [889, 441] on button at bounding box center [897, 433] width 26 height 35
type input "2"
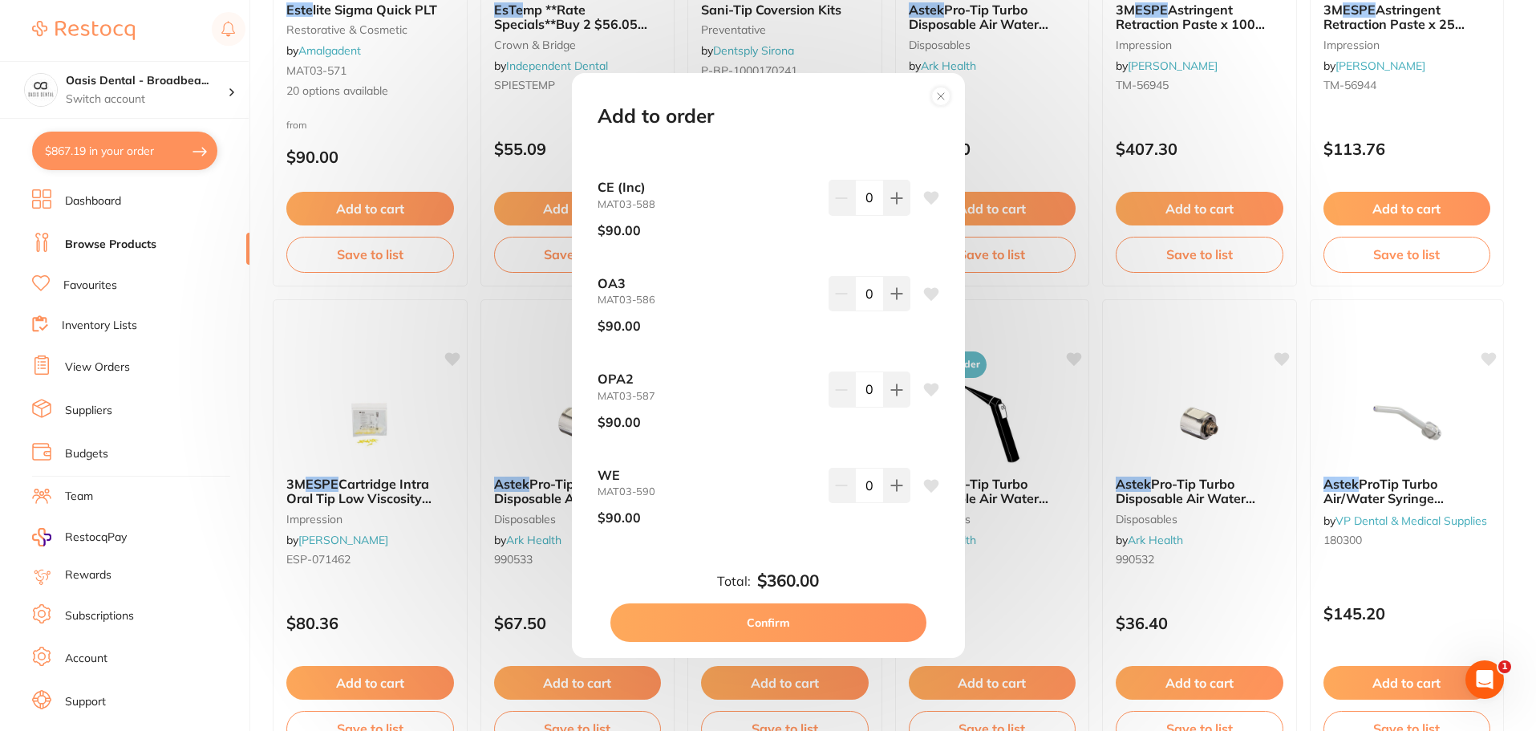
click at [816, 117] on div "Add to order" at bounding box center [768, 116] width 380 height 22
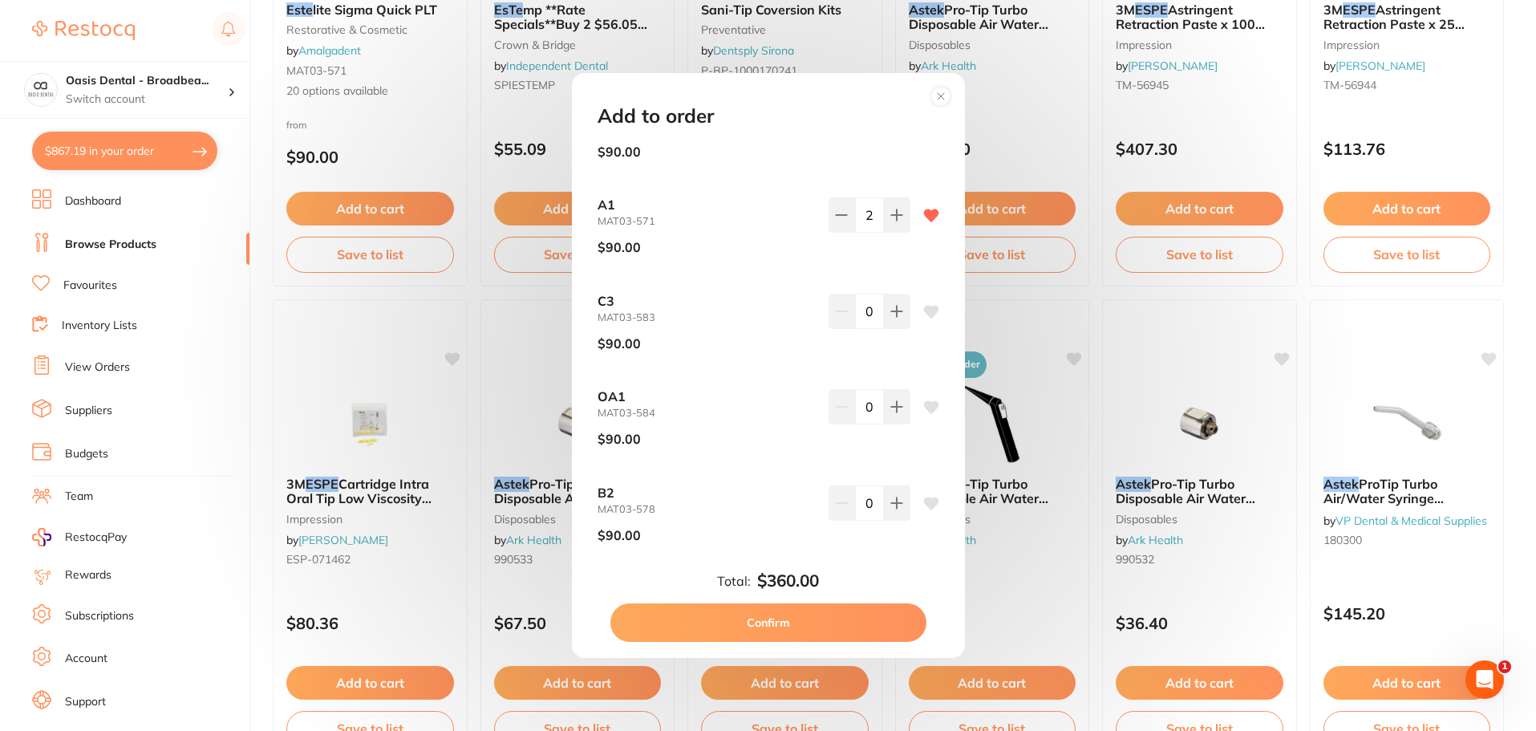
scroll to position [642, 0]
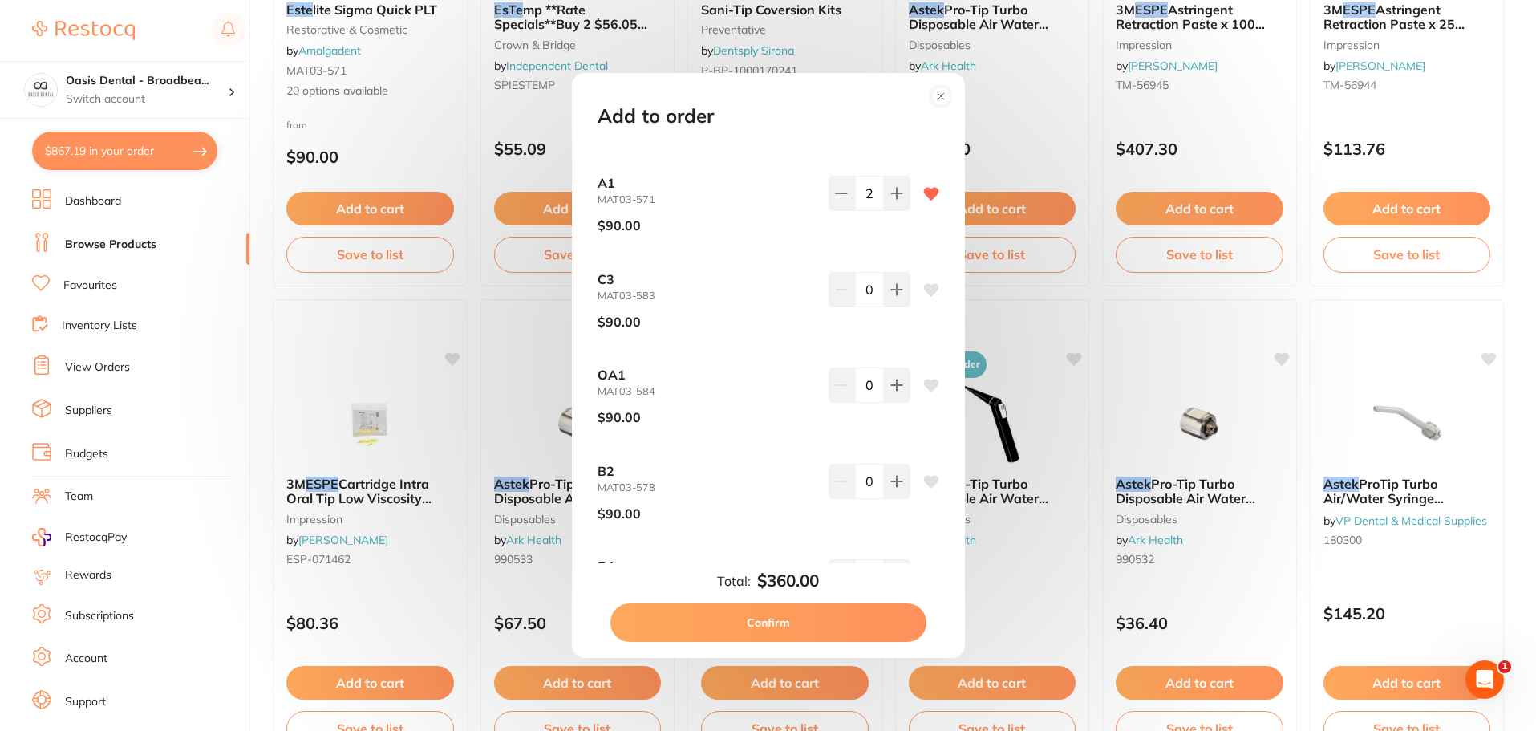
click at [923, 479] on icon at bounding box center [930, 481] width 15 height 13
click at [897, 478] on icon at bounding box center [896, 481] width 13 height 13
type input "3"
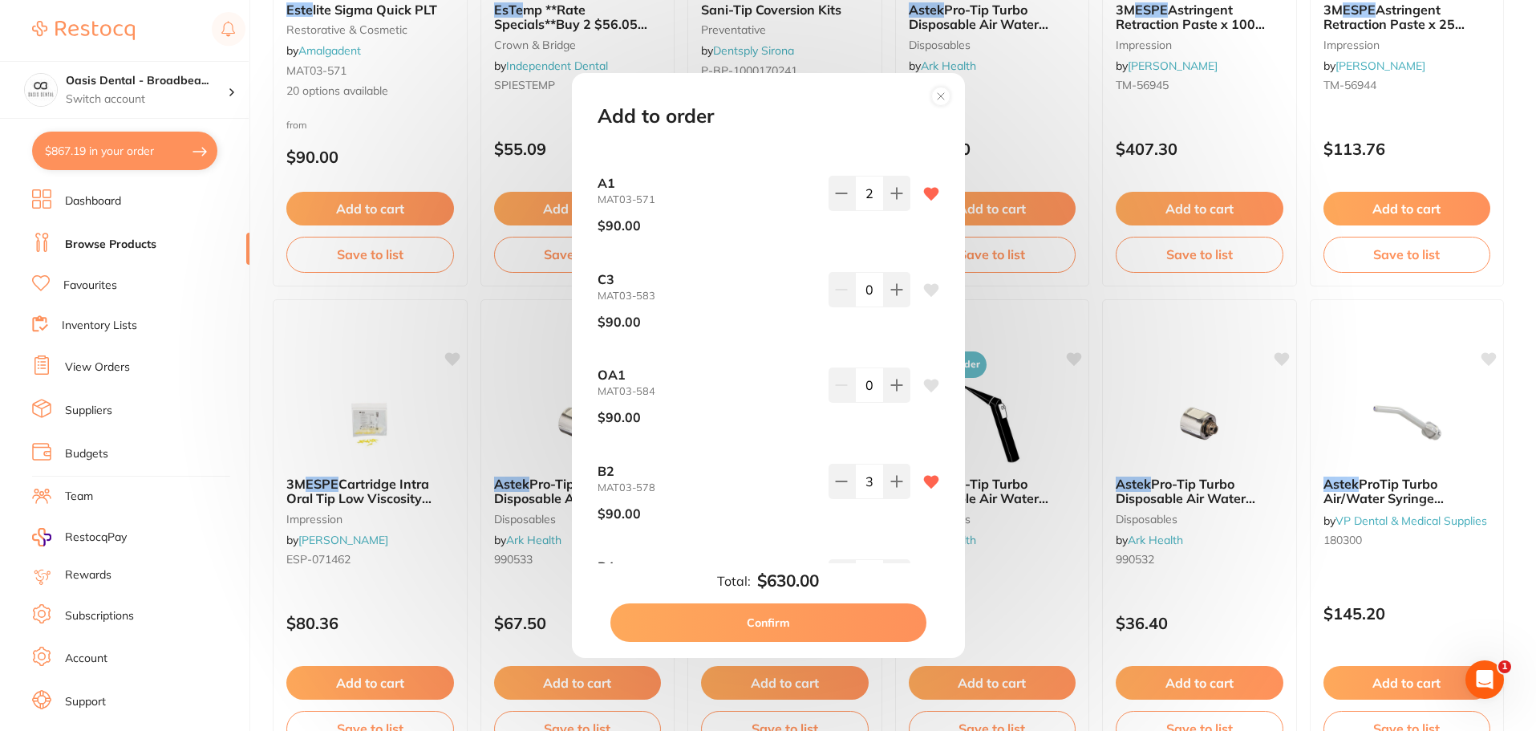
click at [739, 617] on button "Confirm" at bounding box center [768, 622] width 316 height 38
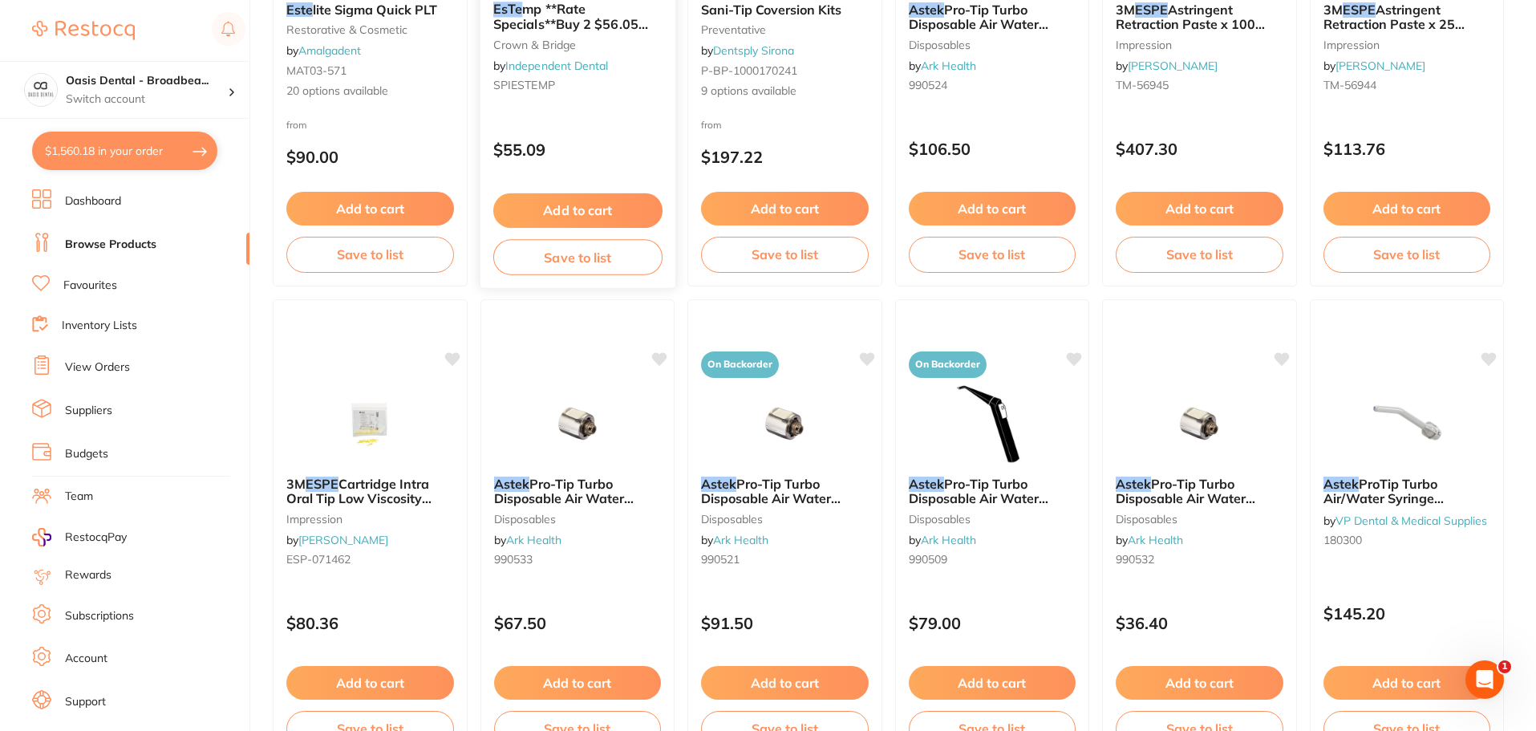
scroll to position [0, 0]
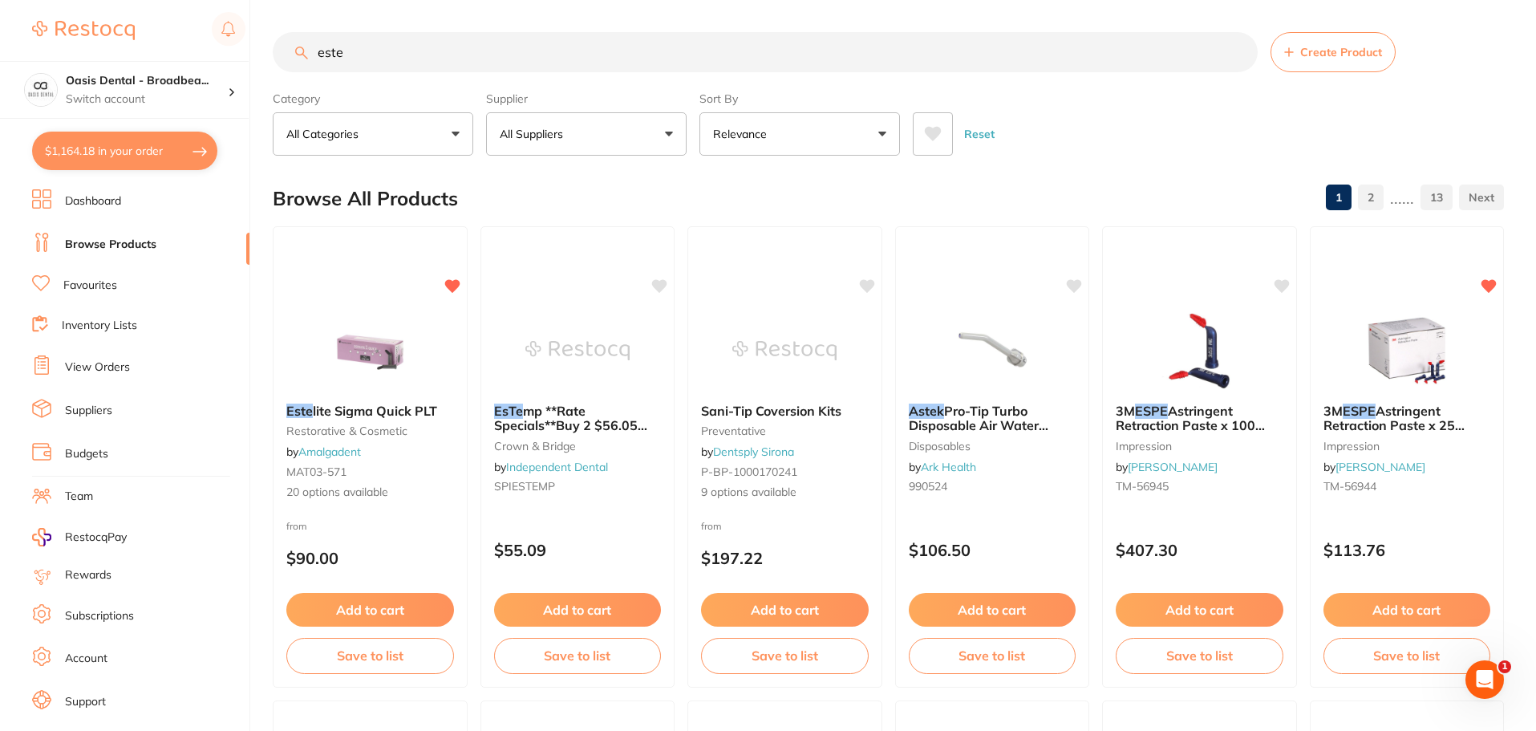
click at [450, 44] on input "este" at bounding box center [765, 52] width 985 height 40
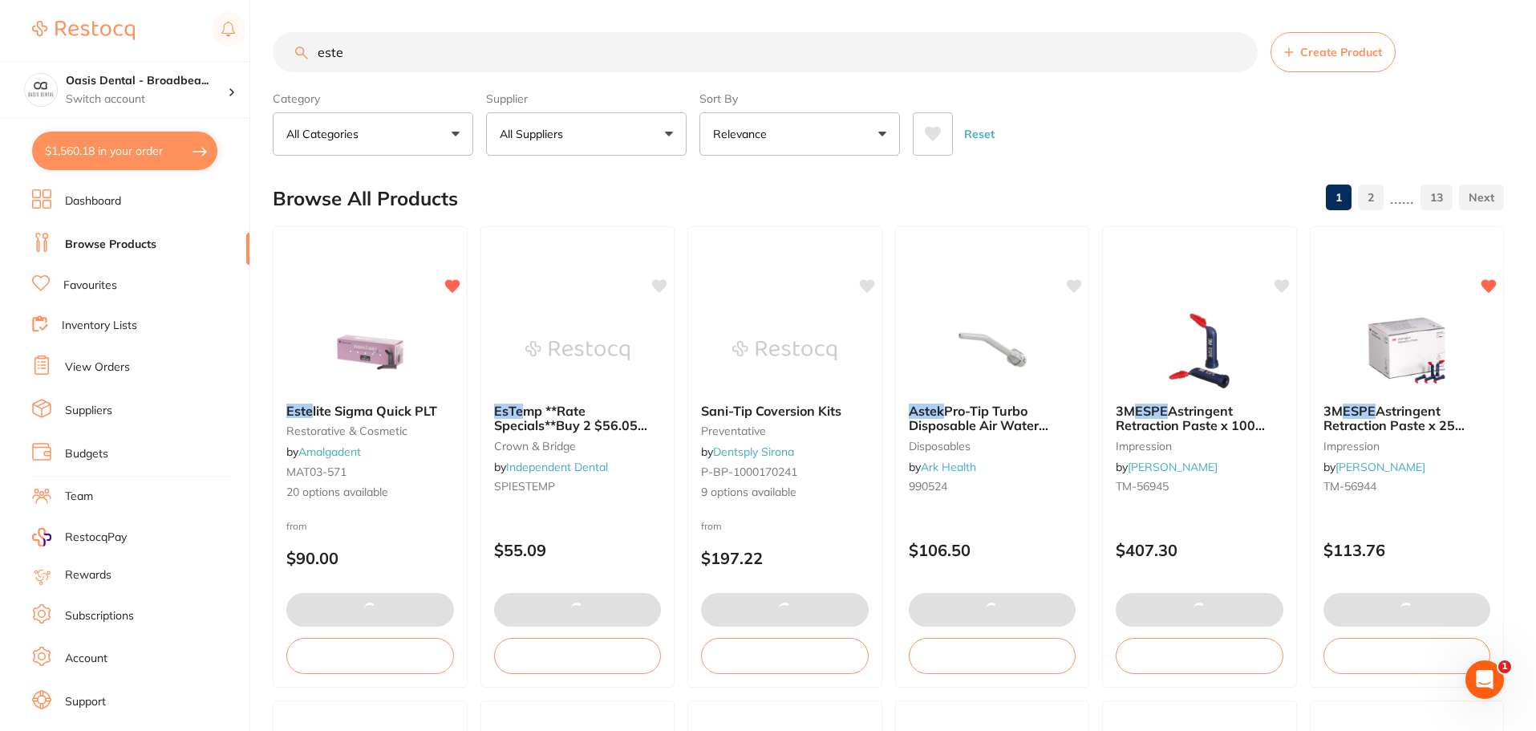
drag, startPoint x: 450, startPoint y: 44, endPoint x: 251, endPoint y: 26, distance: 199.7
click at [251, 26] on div "$1,560.18 Oasis Dental - Broadbea... Switch account Oasis Dental - Broadbeach $…" at bounding box center [768, 365] width 1536 height 731
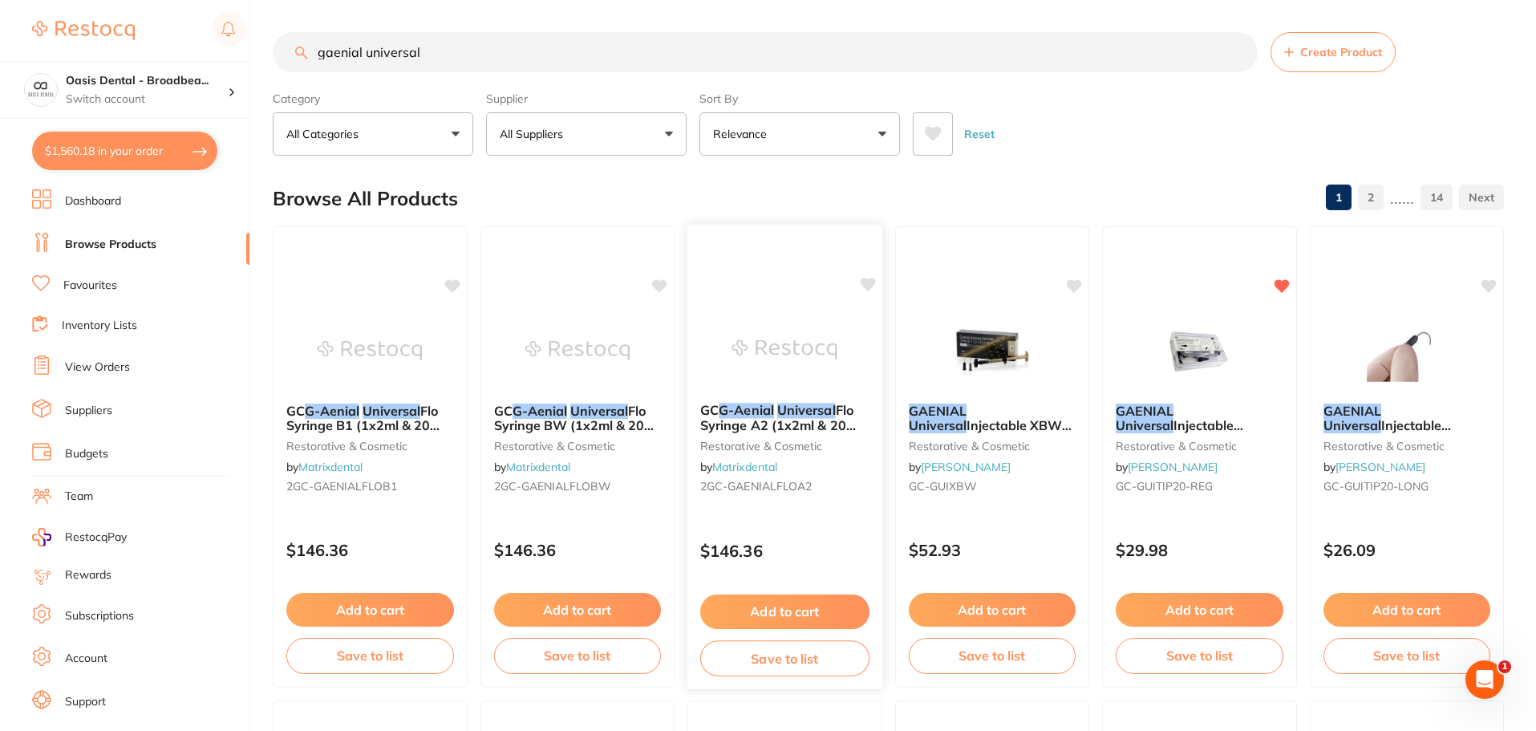
type input "gaenial universal"
click at [779, 321] on img at bounding box center [784, 349] width 105 height 81
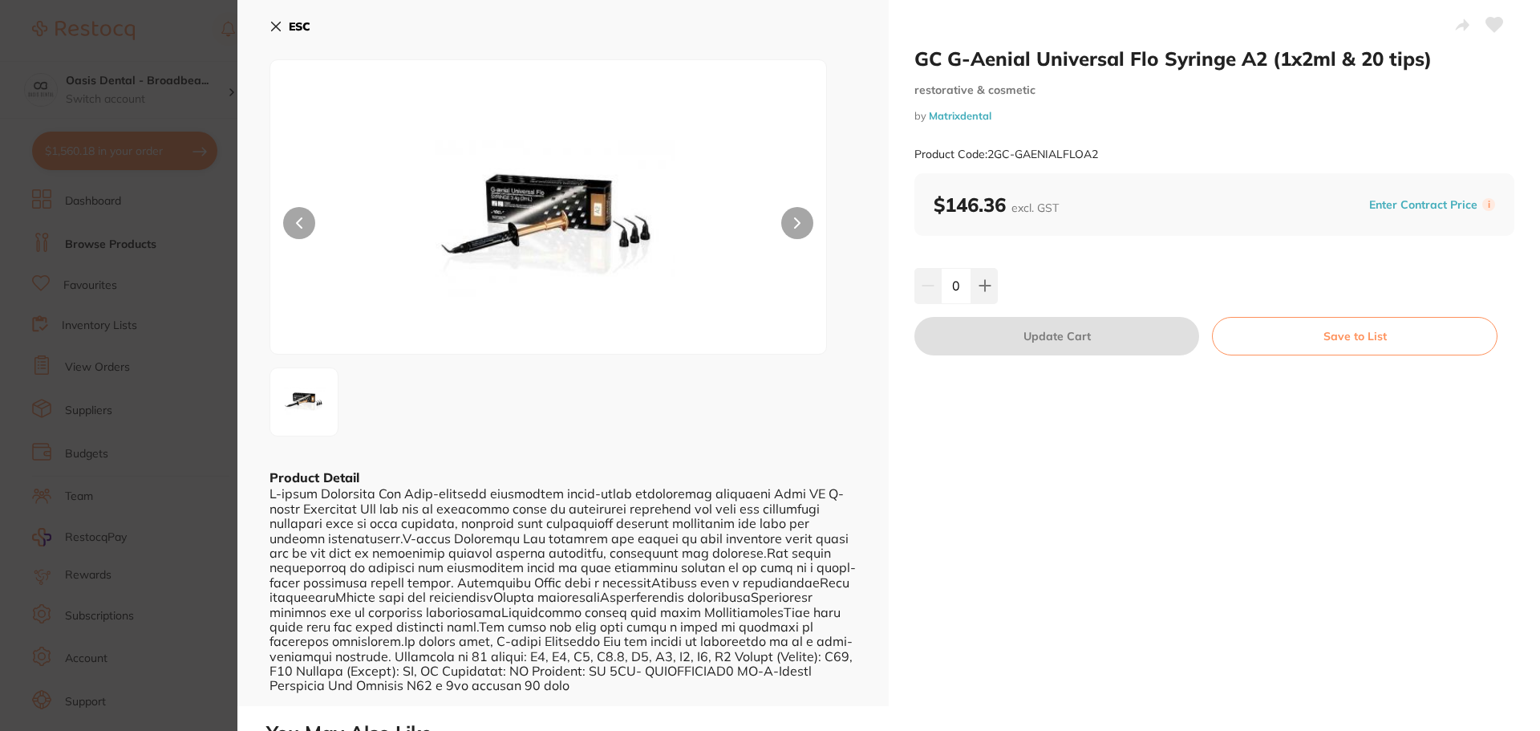
click at [276, 23] on icon at bounding box center [275, 26] width 13 height 13
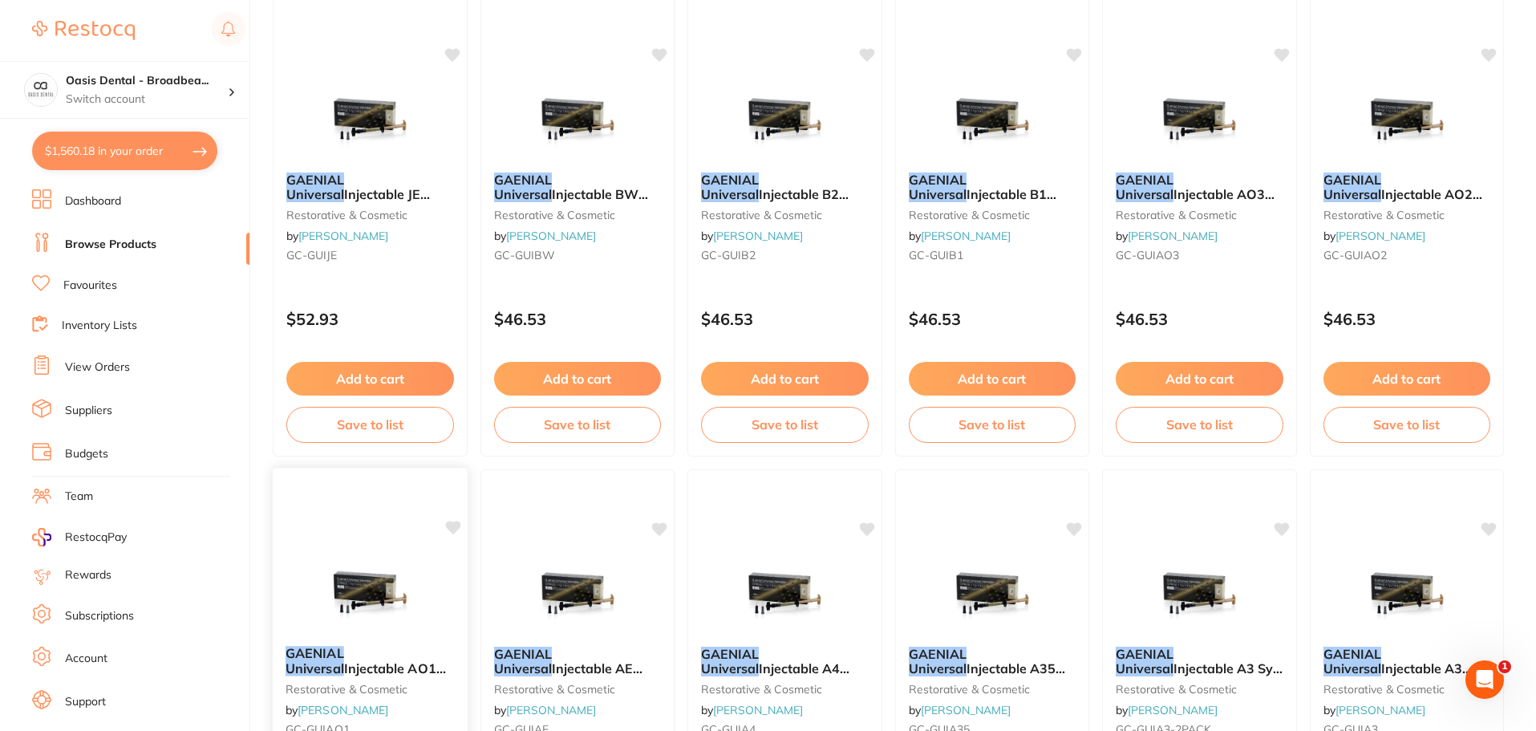
scroll to position [886, 0]
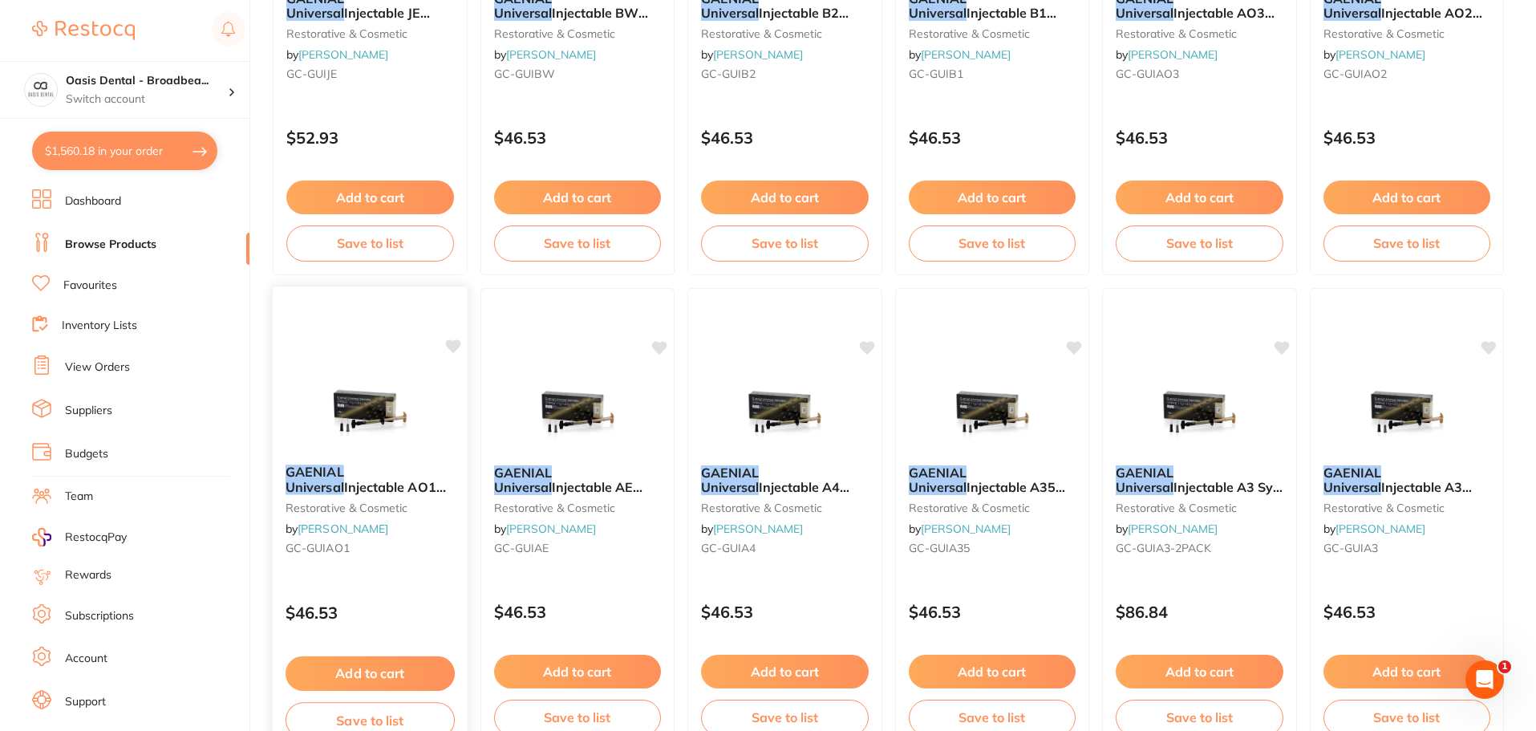
click at [344, 479] on em "Universal" at bounding box center [314, 487] width 59 height 16
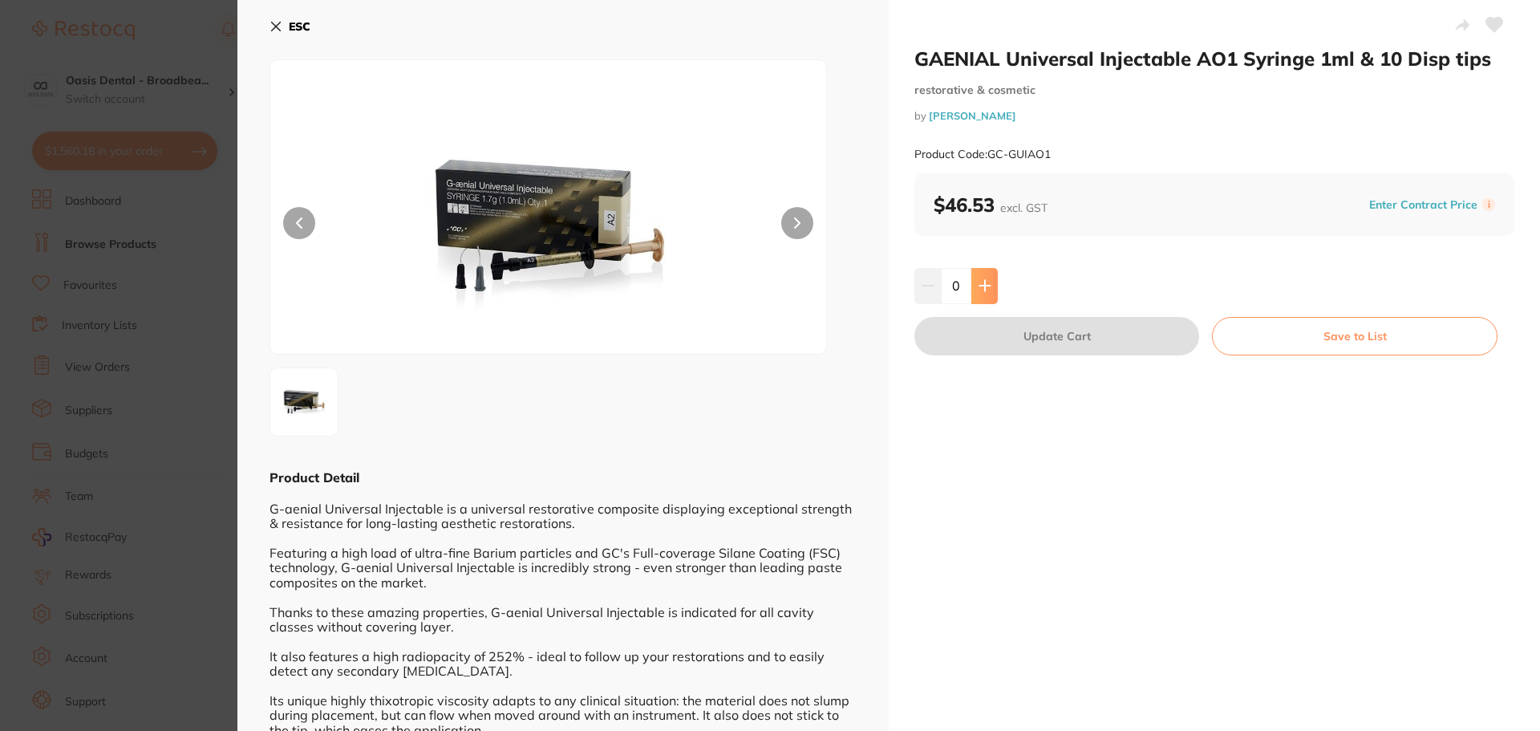
click at [986, 286] on icon at bounding box center [984, 286] width 10 height 10
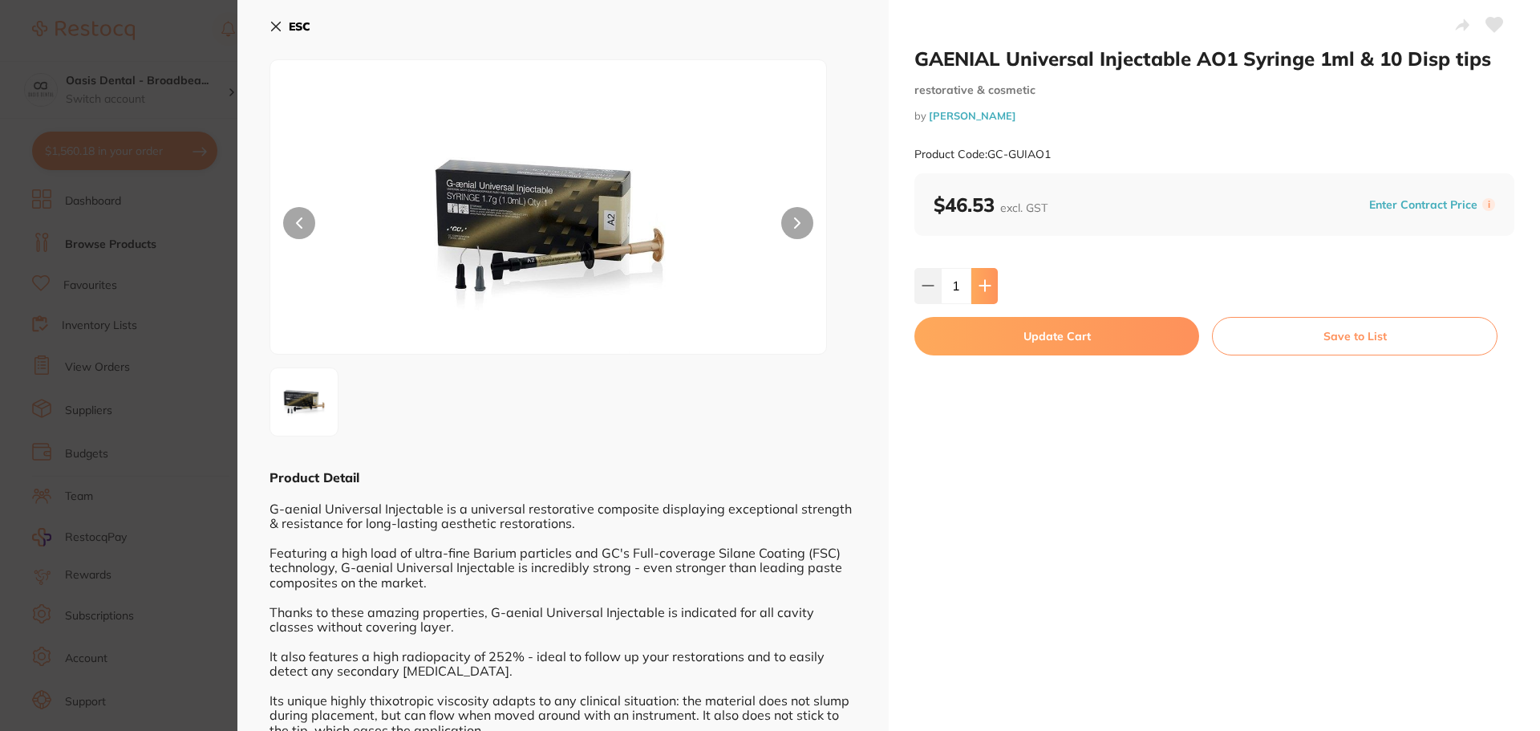
click at [988, 281] on icon at bounding box center [984, 285] width 13 height 13
click at [982, 289] on icon at bounding box center [984, 286] width 10 height 10
type input "5"
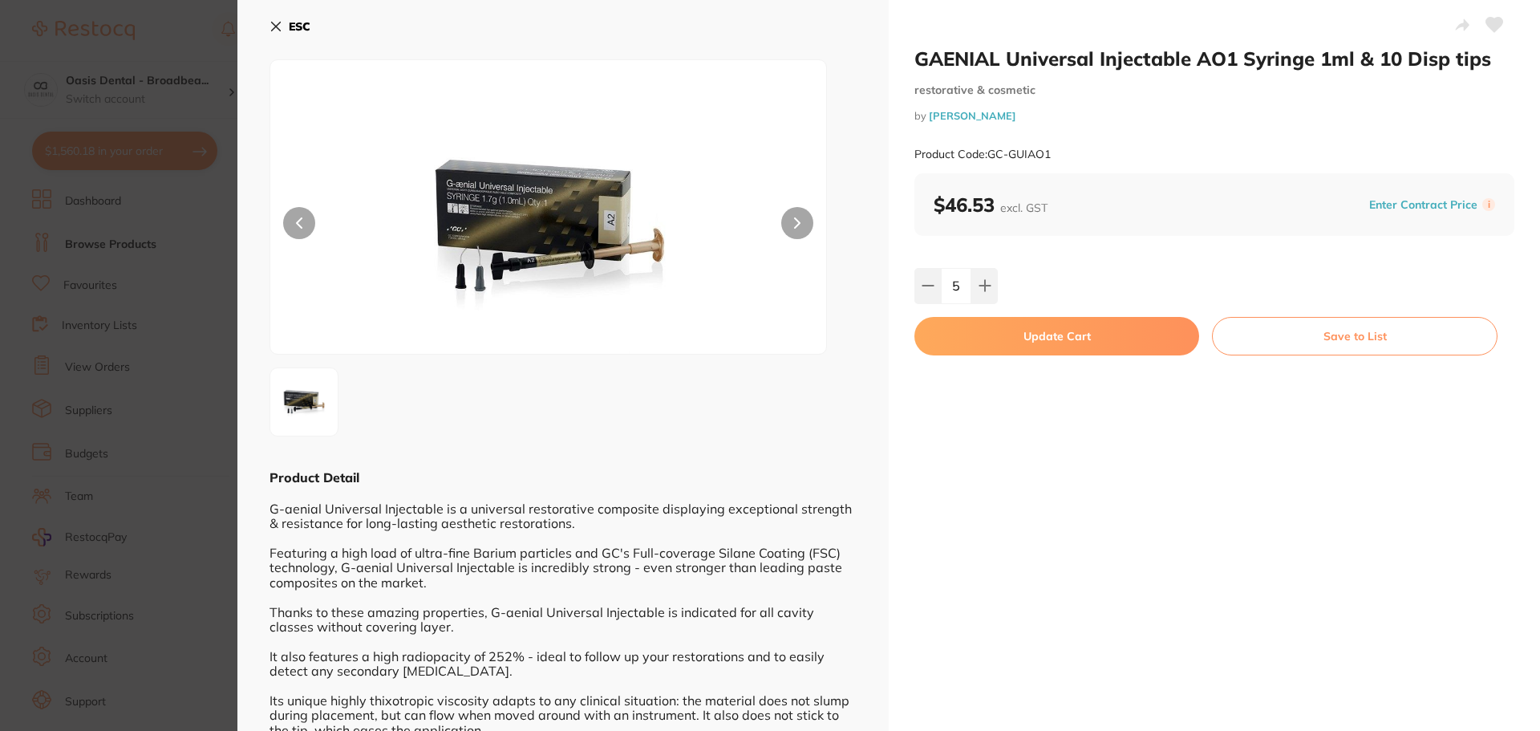
click at [1098, 337] on button "Update Cart" at bounding box center [1056, 336] width 285 height 38
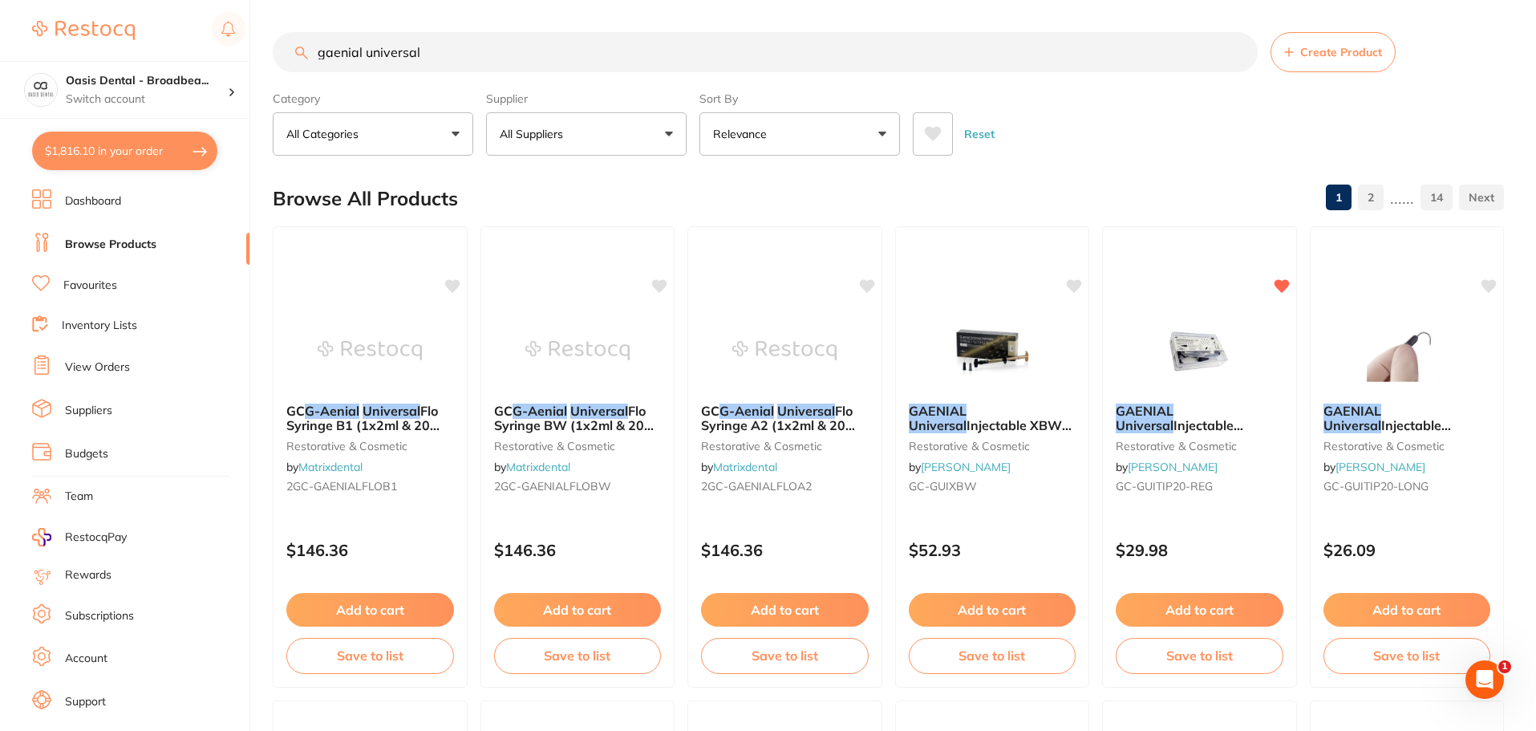
click at [451, 59] on input "gaenial universal" at bounding box center [765, 52] width 985 height 40
drag, startPoint x: 451, startPoint y: 59, endPoint x: 223, endPoint y: 45, distance: 228.1
click at [223, 45] on div "$1,816.10 Oasis Dental - Broadbea... Switch account Oasis Dental - Broadbeach $…" at bounding box center [768, 365] width 1536 height 731
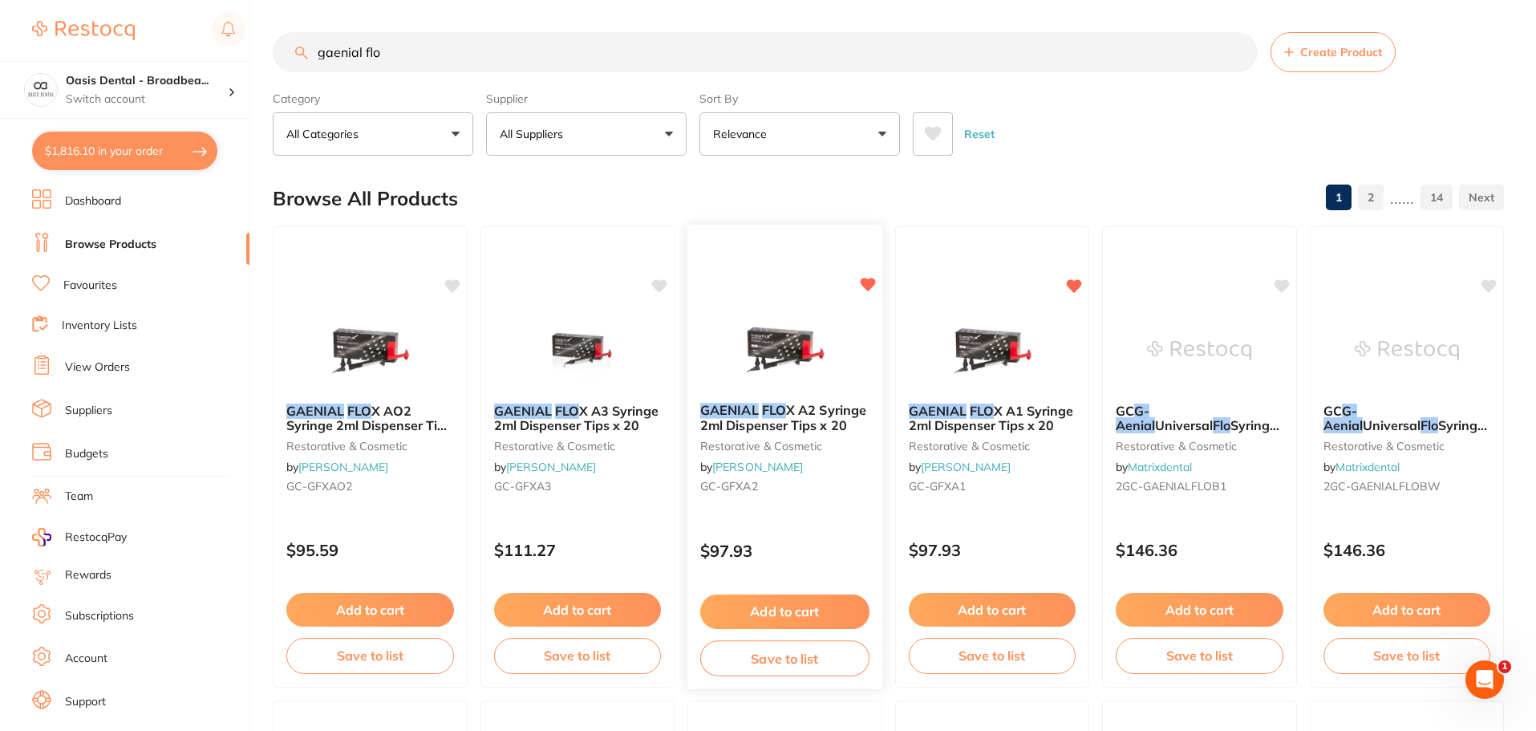
type input "gaenial flo"
click at [824, 613] on button "Add to cart" at bounding box center [784, 611] width 169 height 34
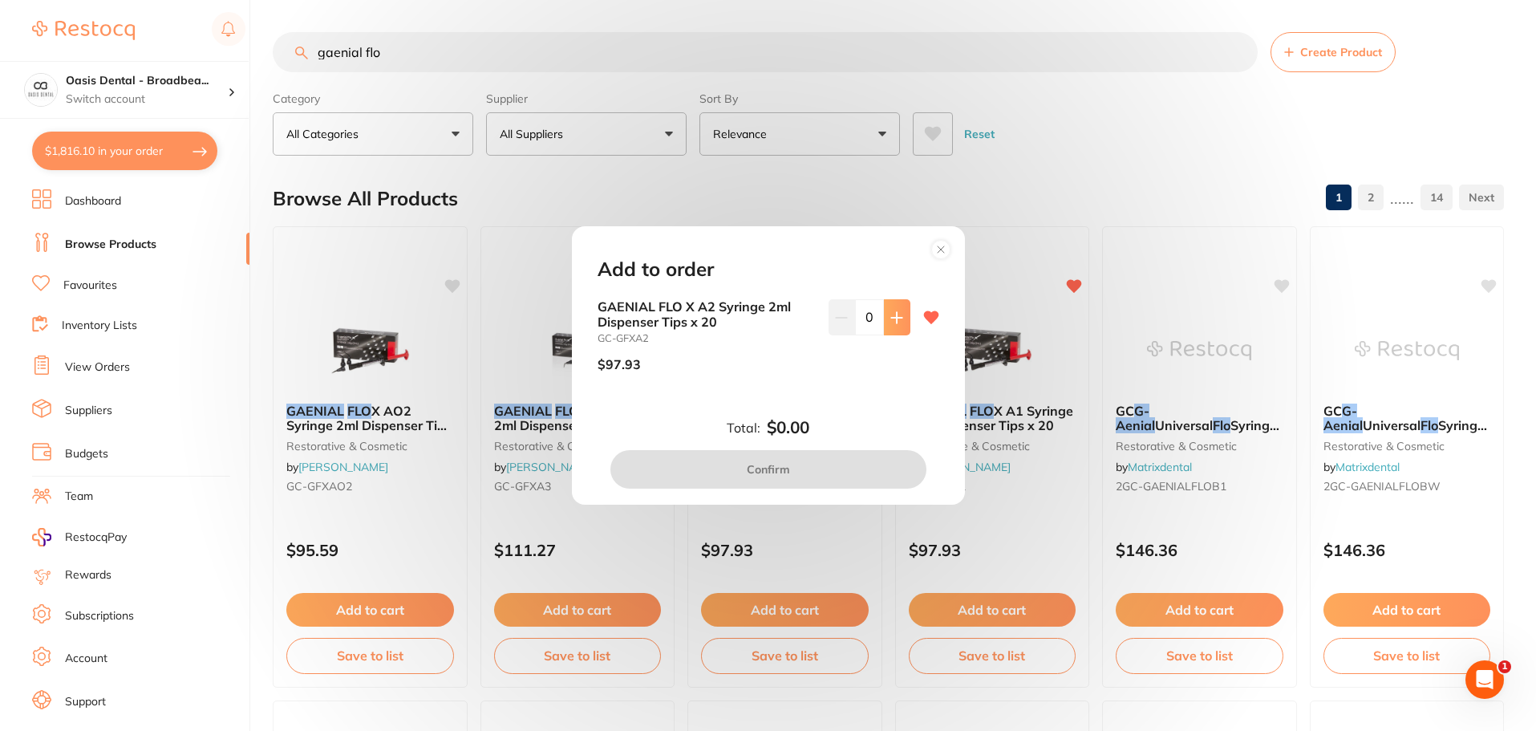
click at [891, 318] on icon at bounding box center [896, 317] width 10 height 10
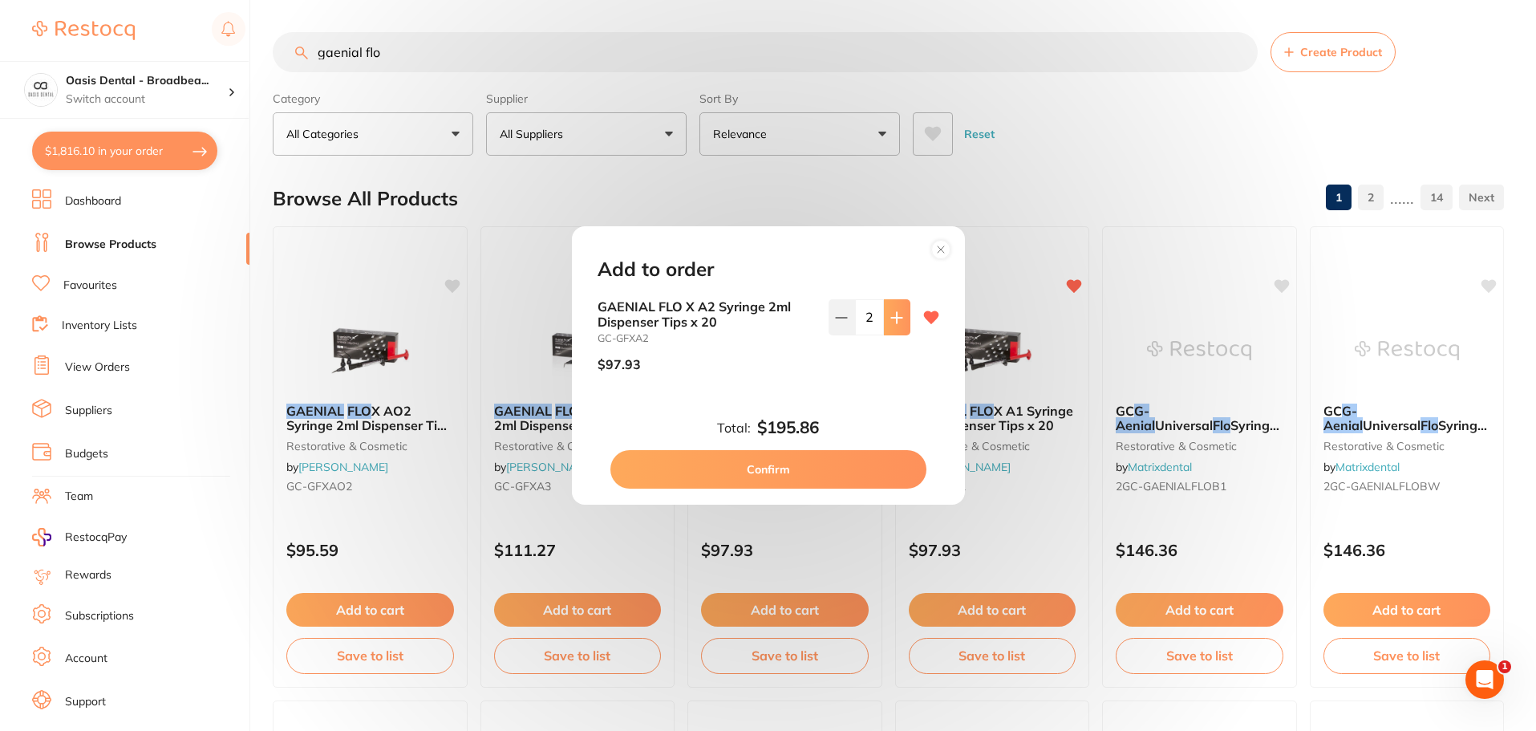
click at [891, 318] on icon at bounding box center [896, 317] width 10 height 10
type input "5"
click at [824, 474] on button "Confirm" at bounding box center [768, 469] width 316 height 38
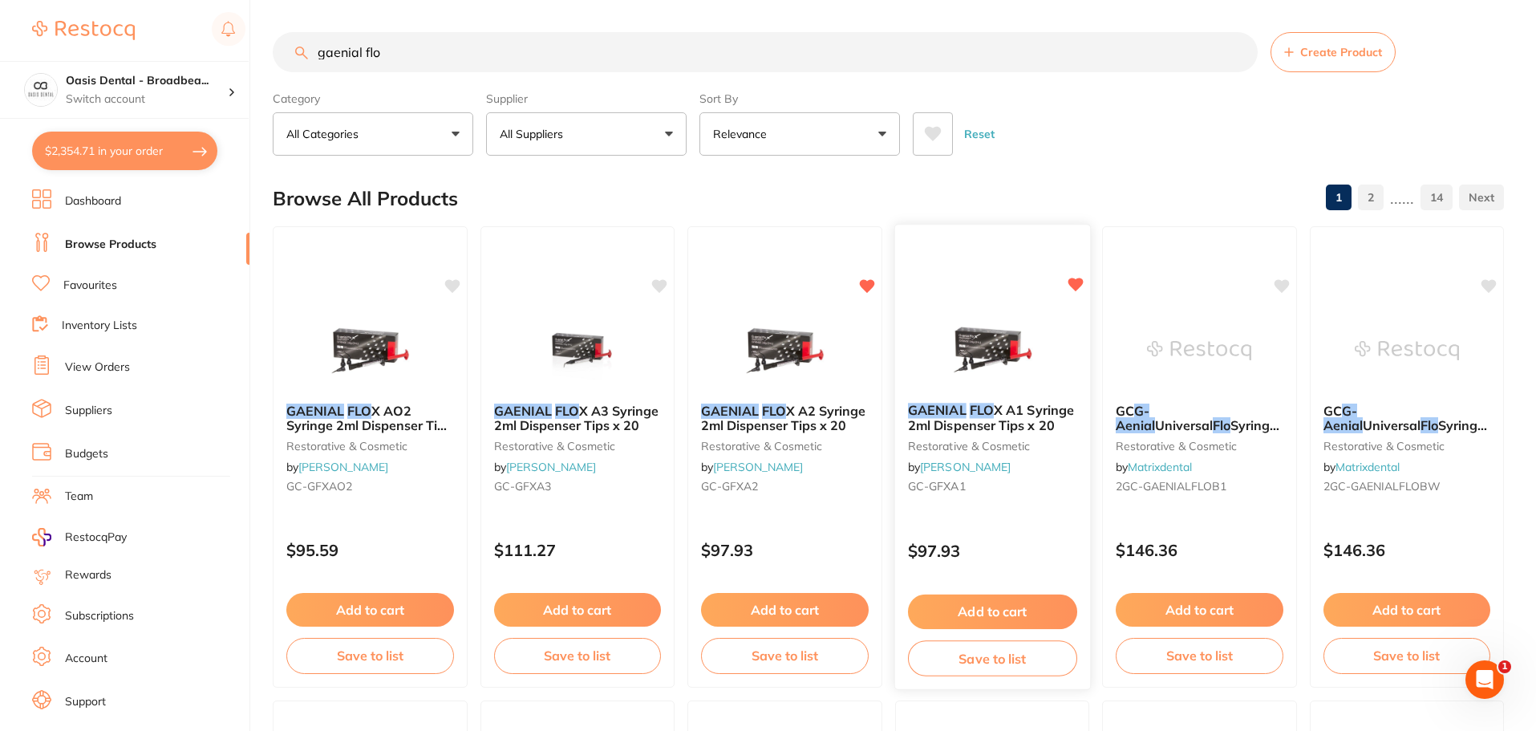
click at [1001, 607] on button "Add to cart" at bounding box center [991, 611] width 169 height 34
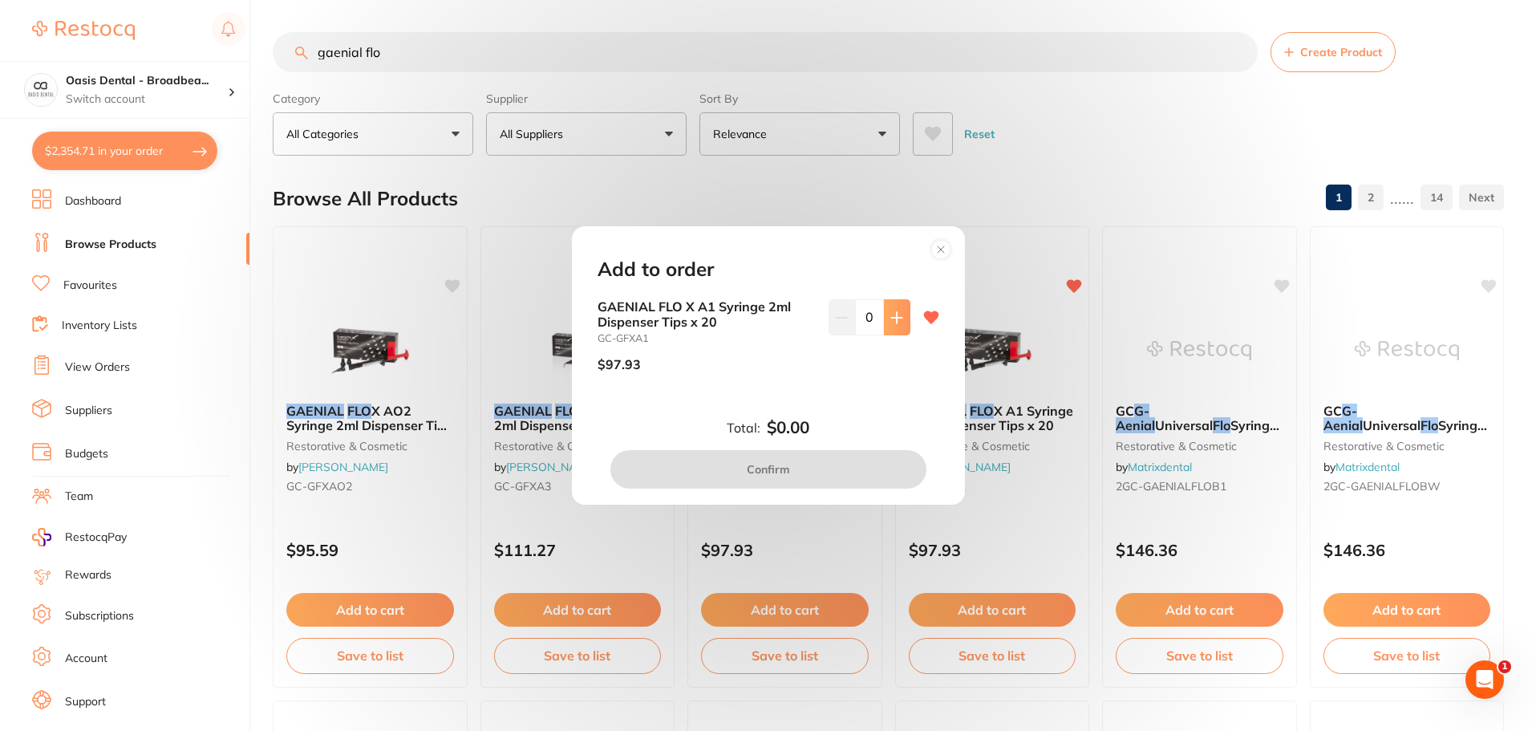
click at [891, 318] on icon at bounding box center [896, 317] width 10 height 10
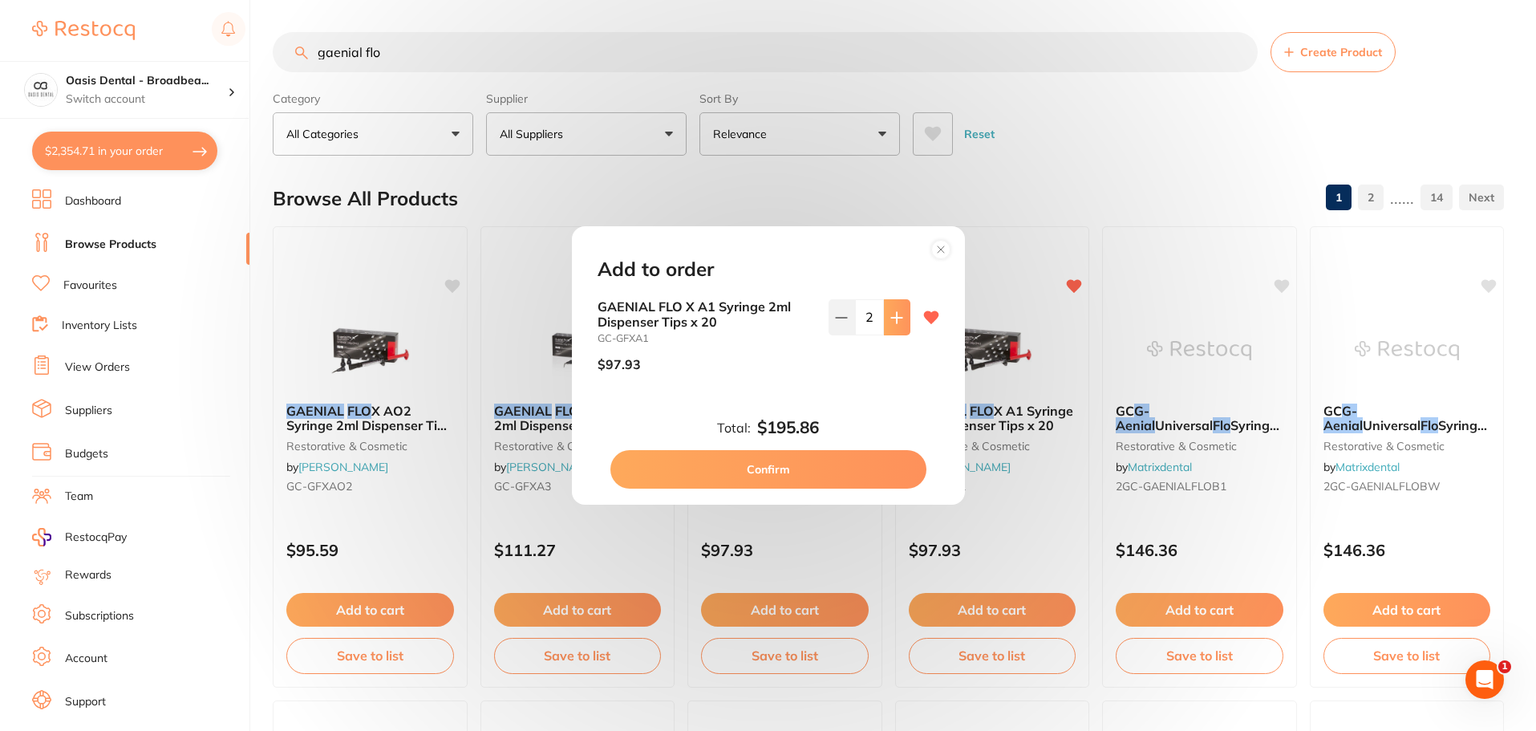
click at [891, 318] on icon at bounding box center [896, 317] width 10 height 10
type input "5"
click at [806, 472] on button "Confirm" at bounding box center [768, 469] width 316 height 38
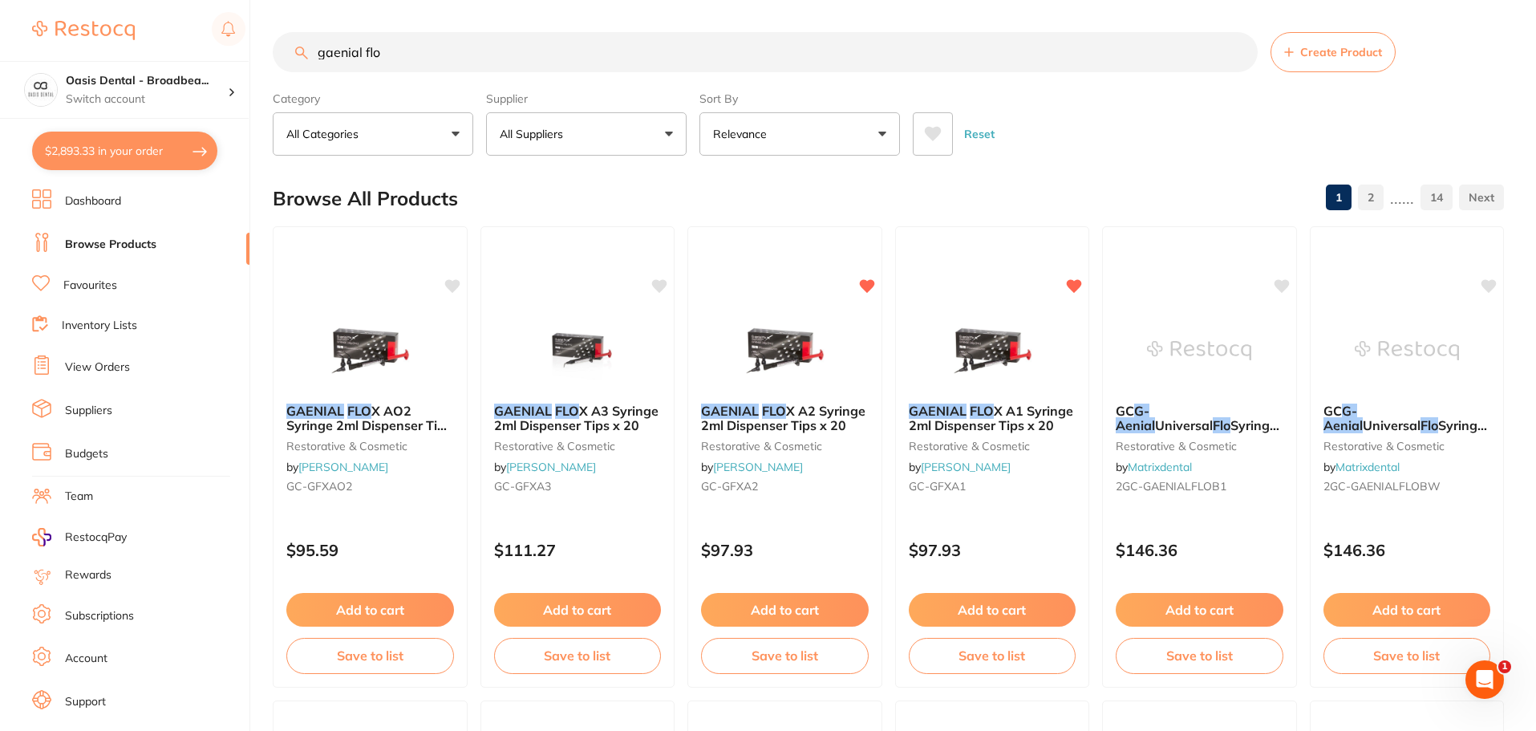
click at [504, 60] on input "gaenial flo" at bounding box center [765, 52] width 985 height 40
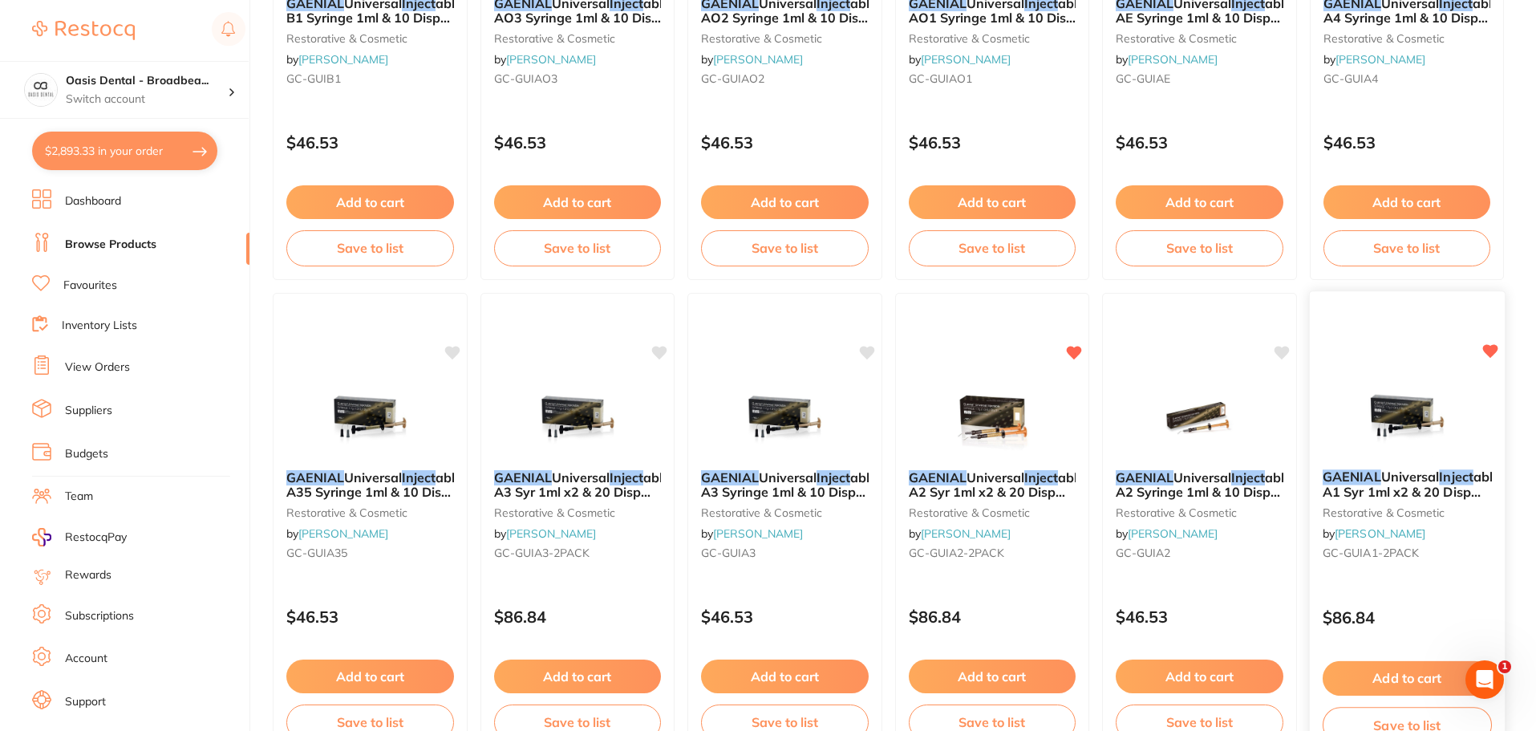
scroll to position [882, 0]
type input "gaenial inject"
click at [1389, 480] on span "Universal" at bounding box center [1409, 476] width 59 height 16
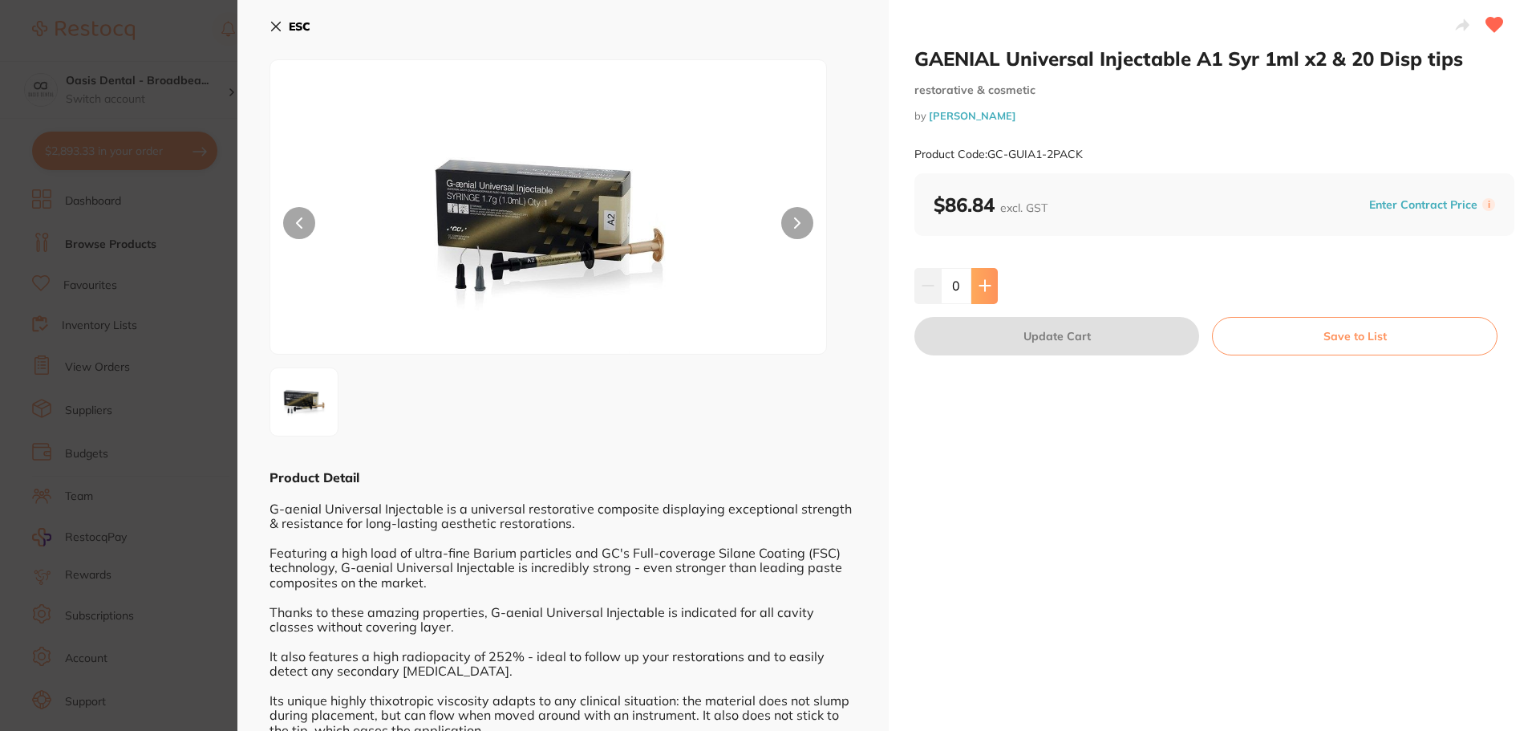
click at [971, 296] on button at bounding box center [984, 285] width 26 height 35
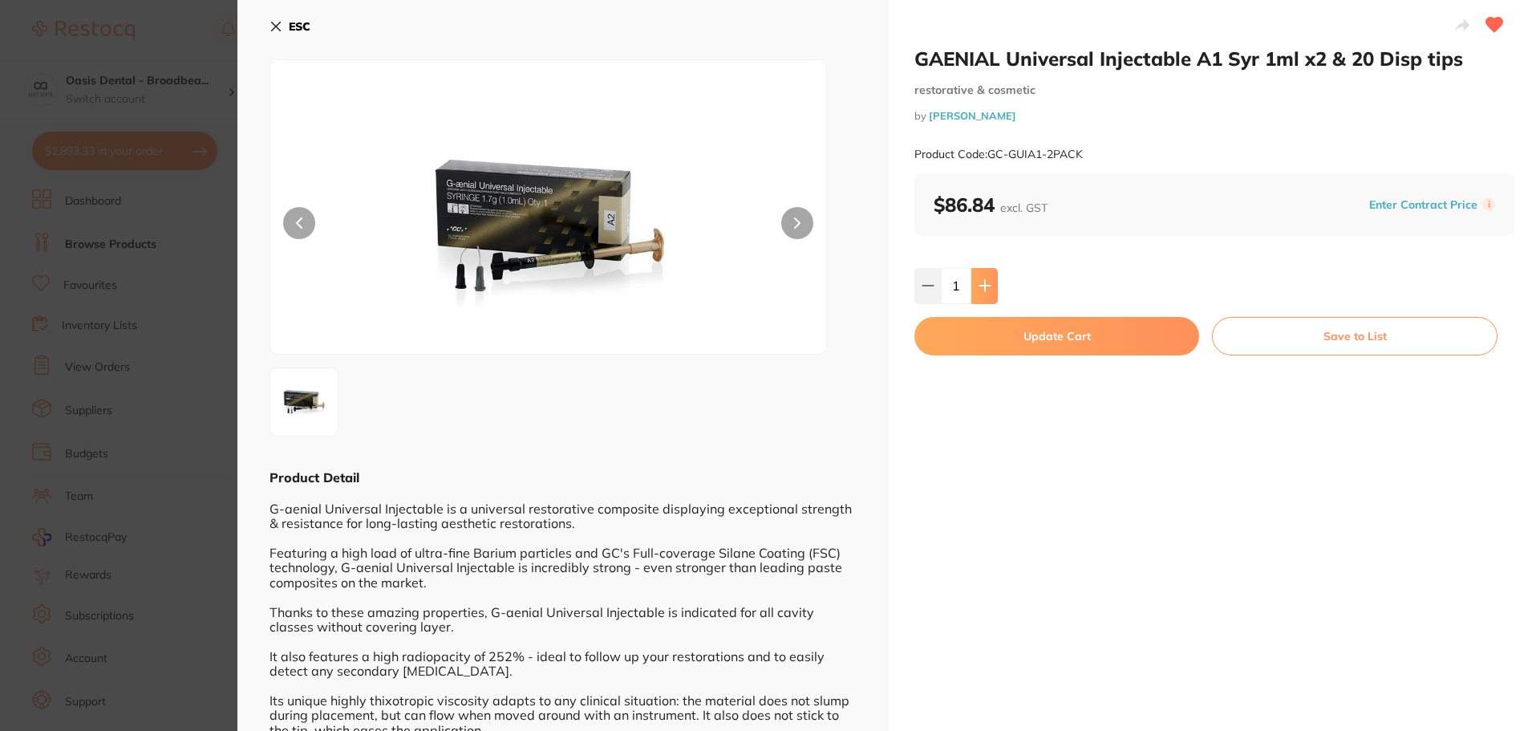
click at [978, 290] on icon at bounding box center [984, 285] width 13 height 13
click at [978, 289] on icon at bounding box center [984, 285] width 13 height 13
type input "5"
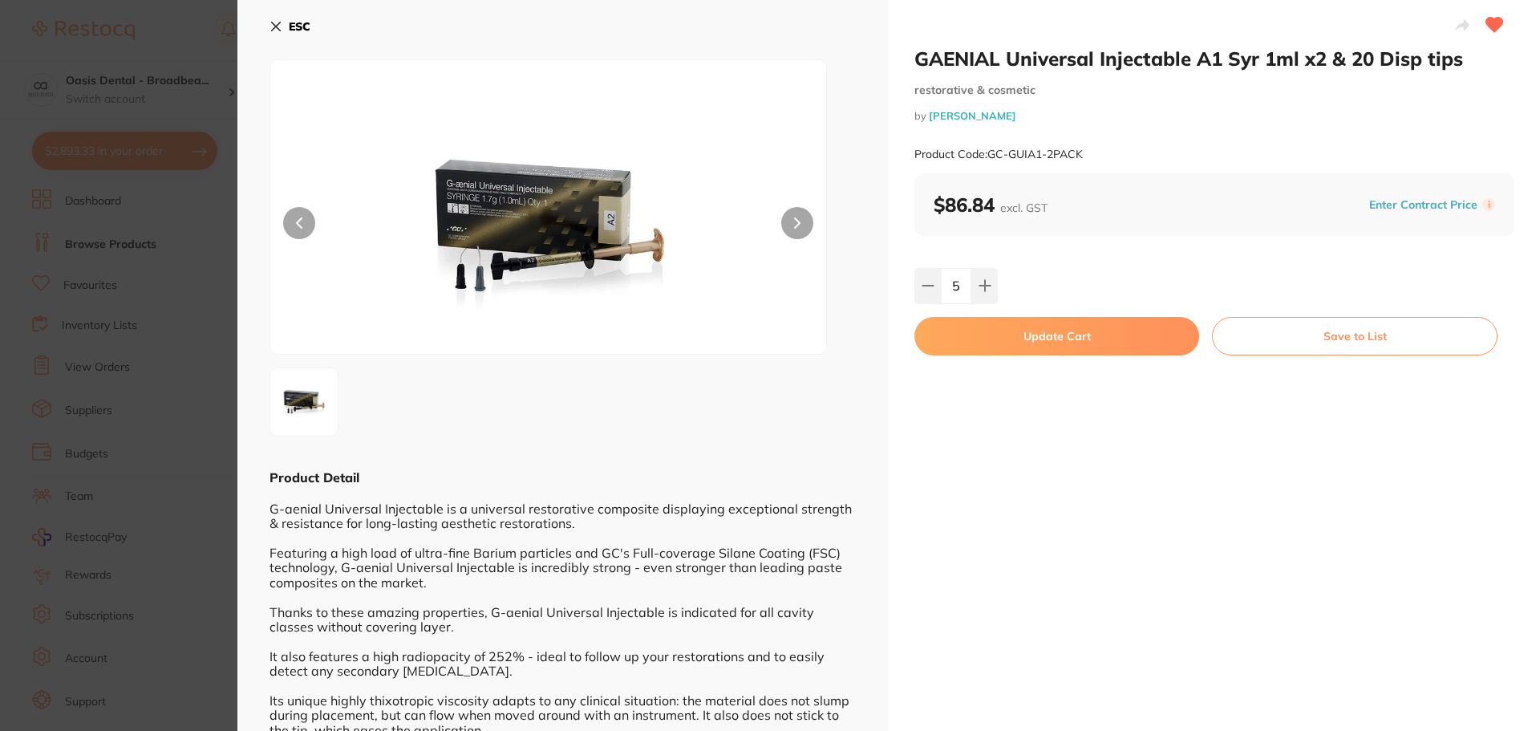
click at [1059, 333] on button "Update Cart" at bounding box center [1056, 336] width 285 height 38
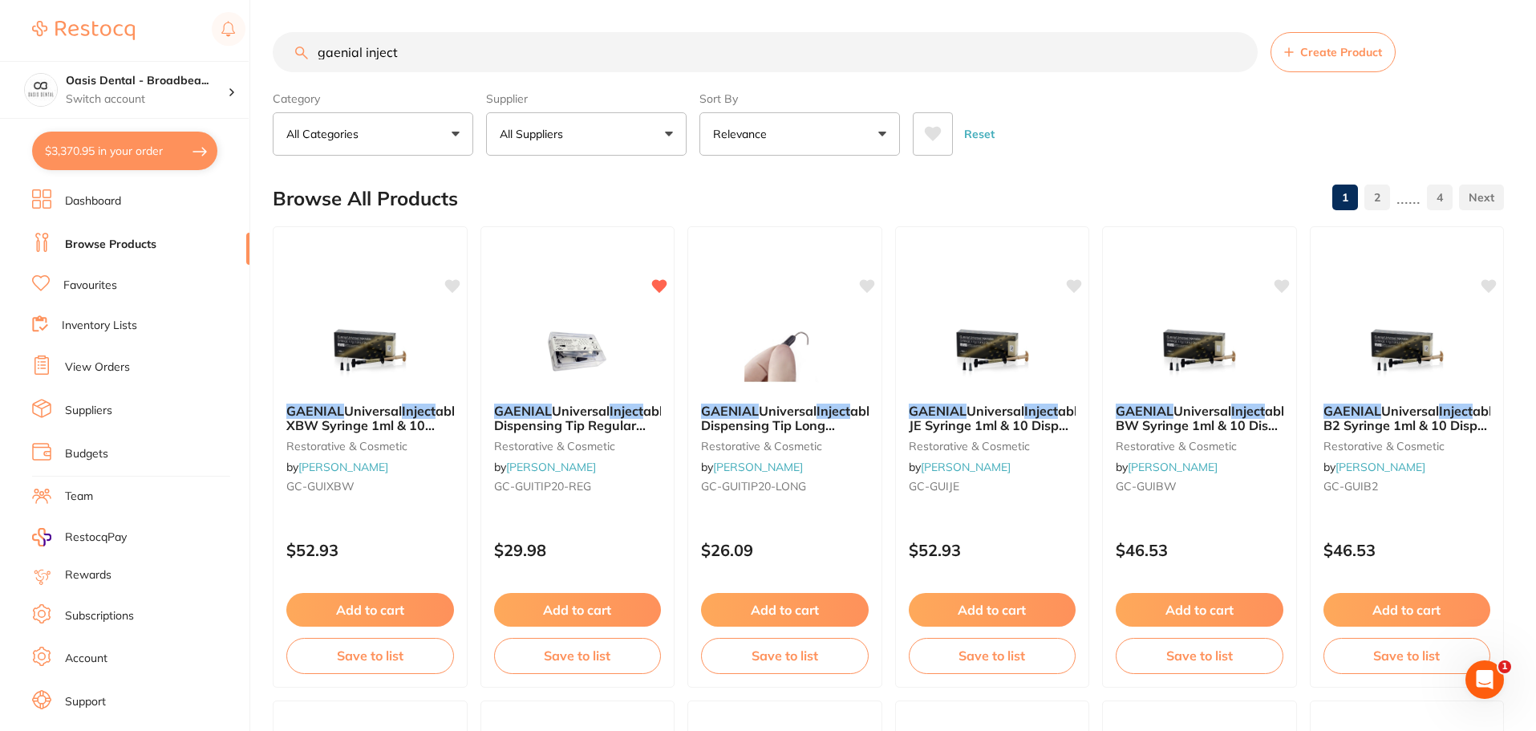
click at [496, 66] on input "gaenial inject" at bounding box center [765, 52] width 985 height 40
drag, startPoint x: 459, startPoint y: 54, endPoint x: 169, endPoint y: 9, distance: 293.7
click at [176, 11] on div "$3,370.95 Oasis Dental - Broadbea... Switch account Oasis Dental - Broadbeach $…" at bounding box center [768, 365] width 1536 height 731
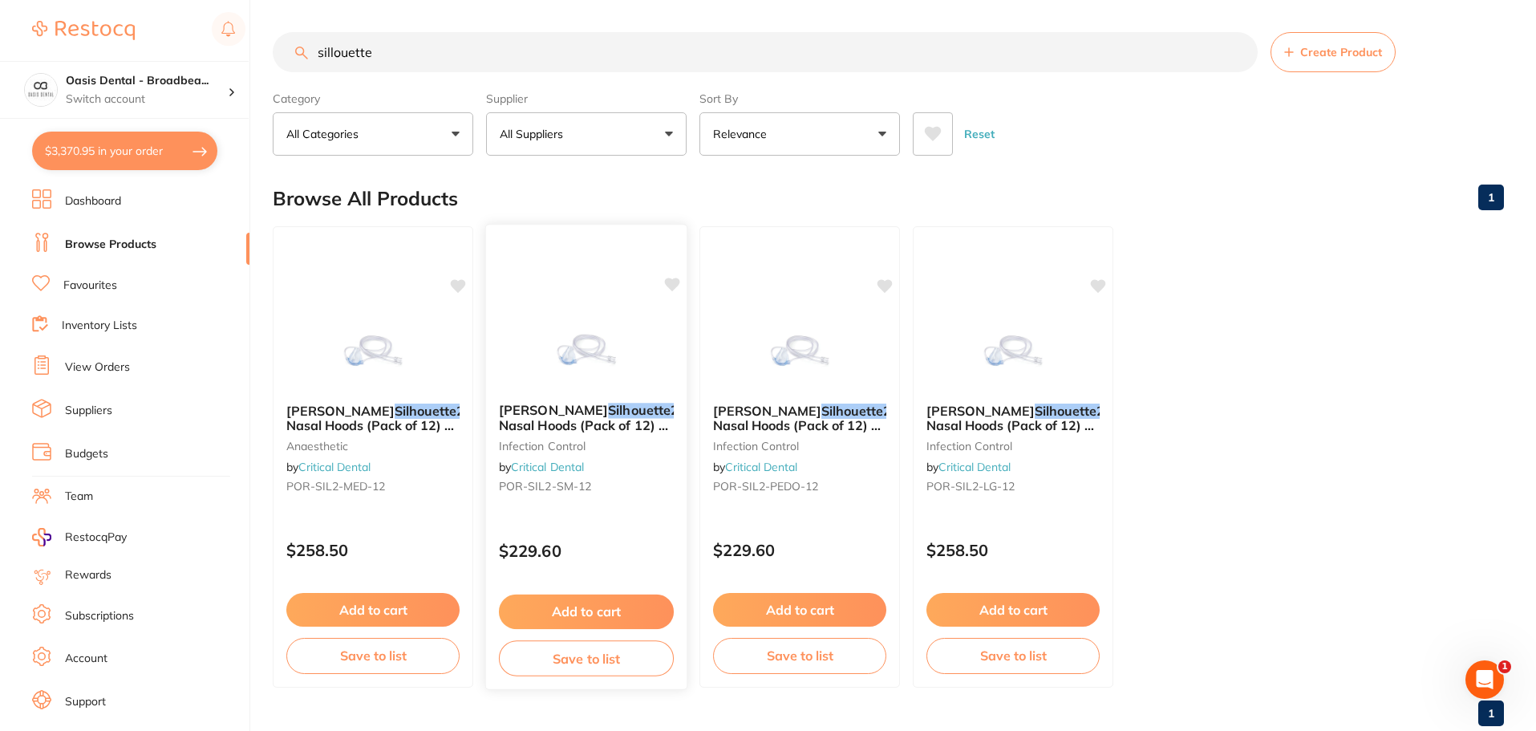
type input "sillouette"
click at [588, 613] on button "Add to cart" at bounding box center [586, 611] width 175 height 34
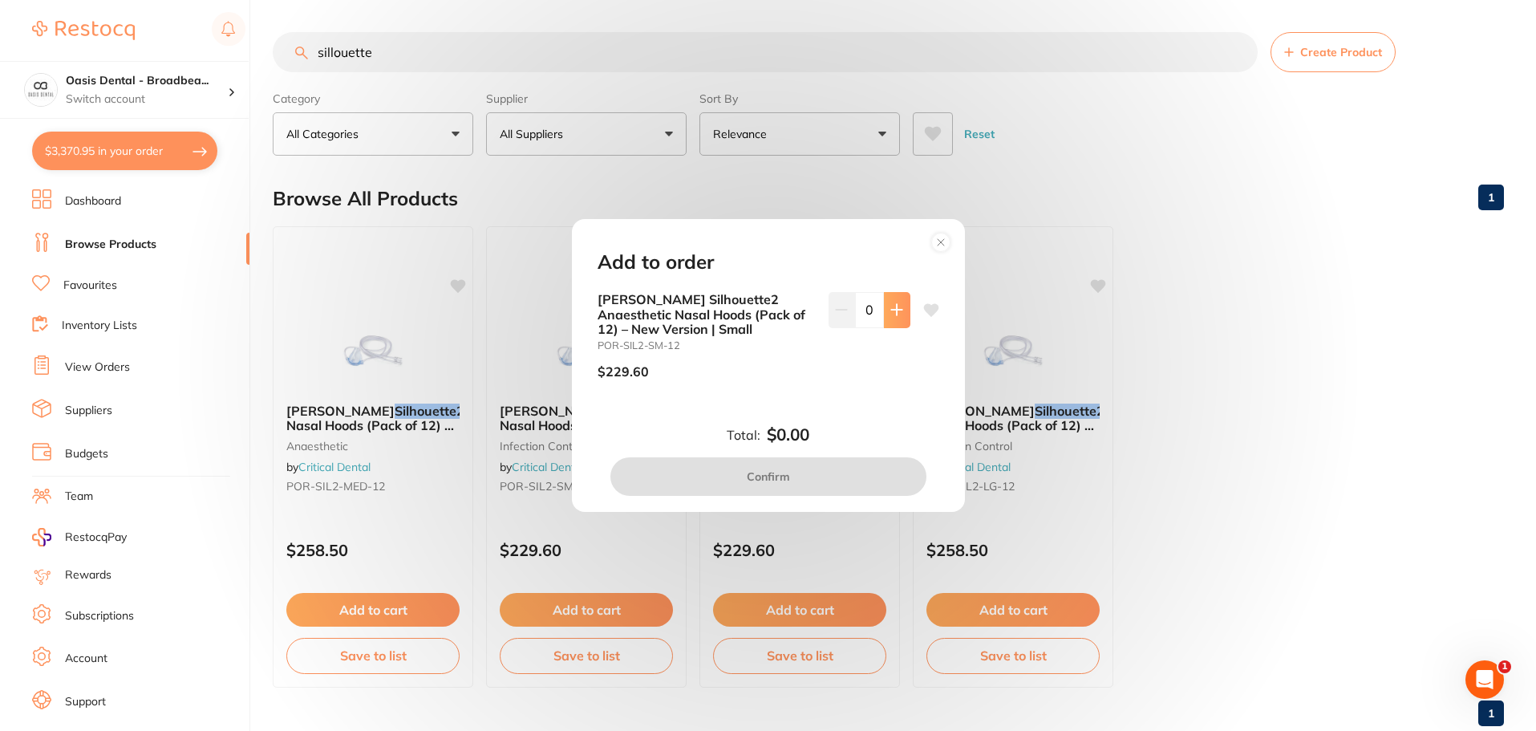
click at [896, 315] on icon at bounding box center [896, 309] width 13 height 13
type input "1"
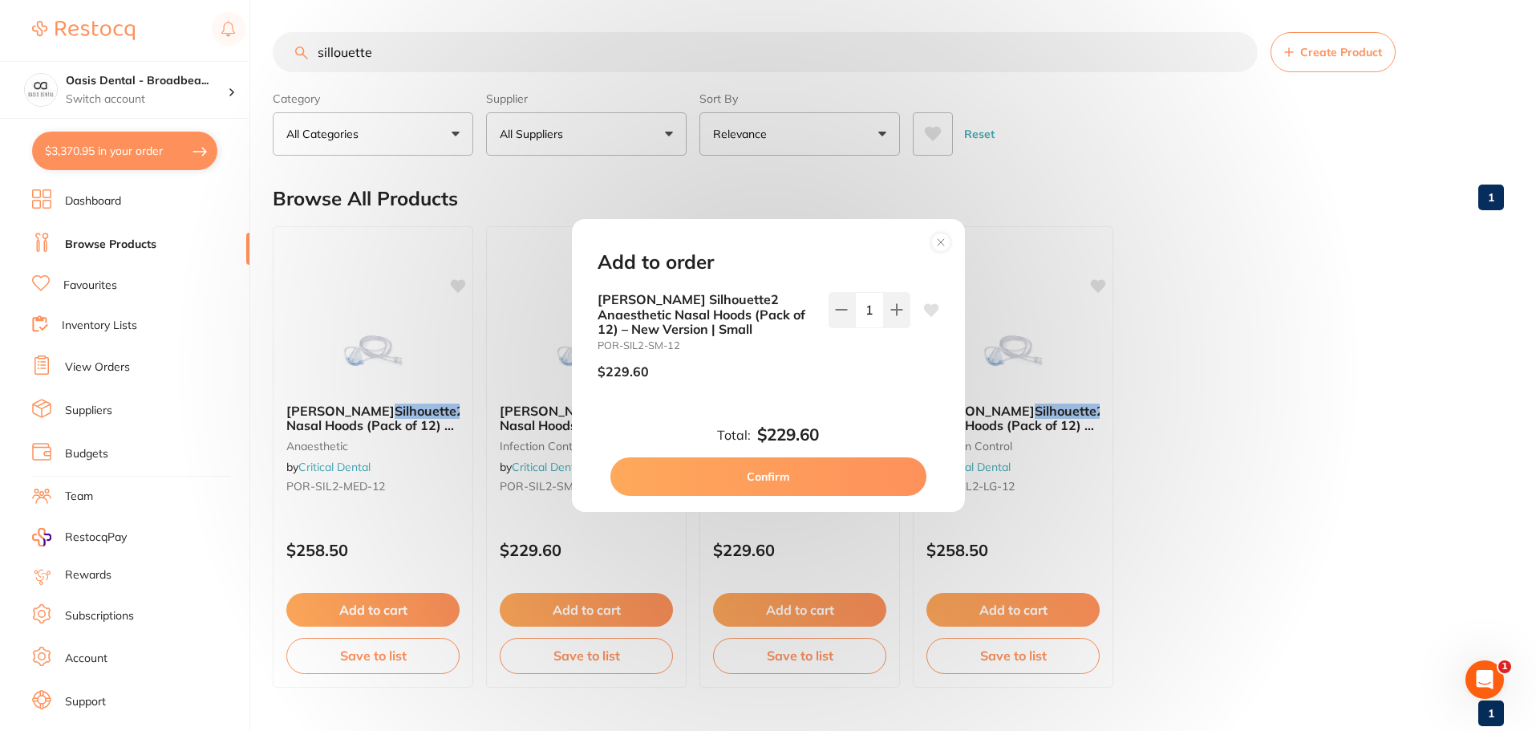
click at [835, 472] on button "Confirm" at bounding box center [768, 476] width 316 height 38
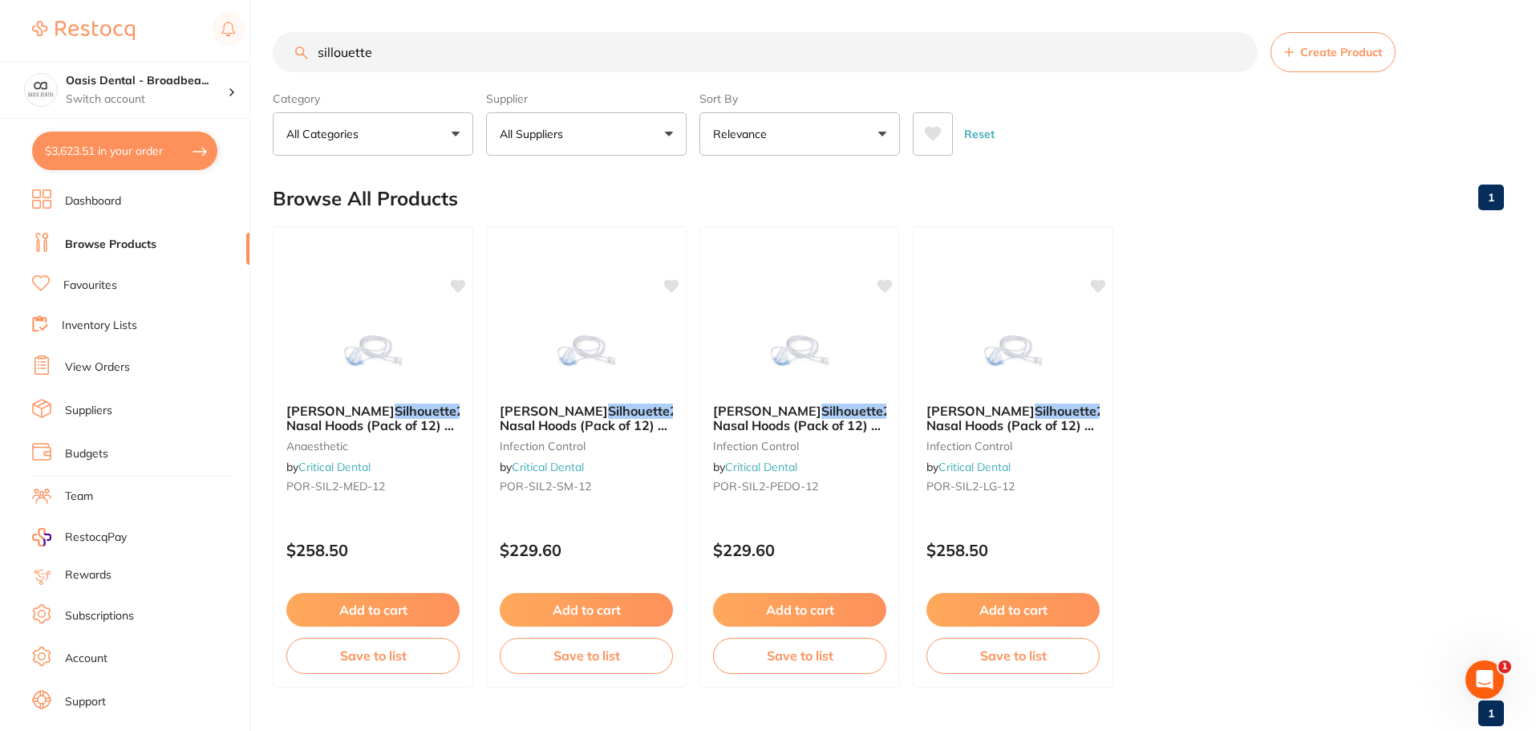
click at [412, 36] on input "sillouette" at bounding box center [765, 52] width 985 height 40
drag, startPoint x: 411, startPoint y: 38, endPoint x: 142, endPoint y: 42, distance: 269.5
click at [142, 42] on div "$3,623.51 Oasis Dental - Broadbea... Switch account Oasis Dental - Broadbeach $…" at bounding box center [768, 365] width 1536 height 731
paste input "Carbide burs FG 7901 AZDENT"
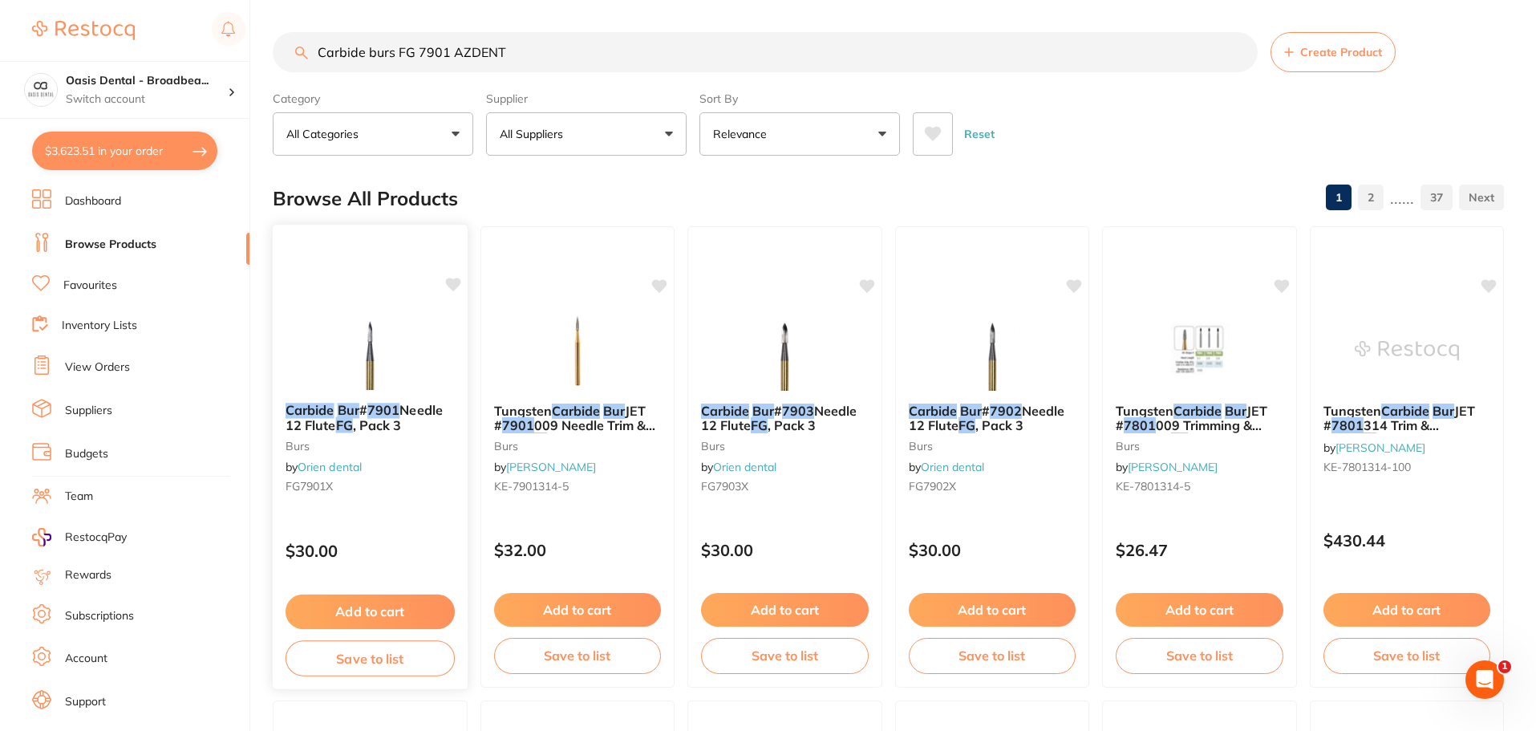
type input "Carbide burs FG 7901 AZDENT"
click at [388, 610] on button "Add to cart" at bounding box center [369, 611] width 169 height 34
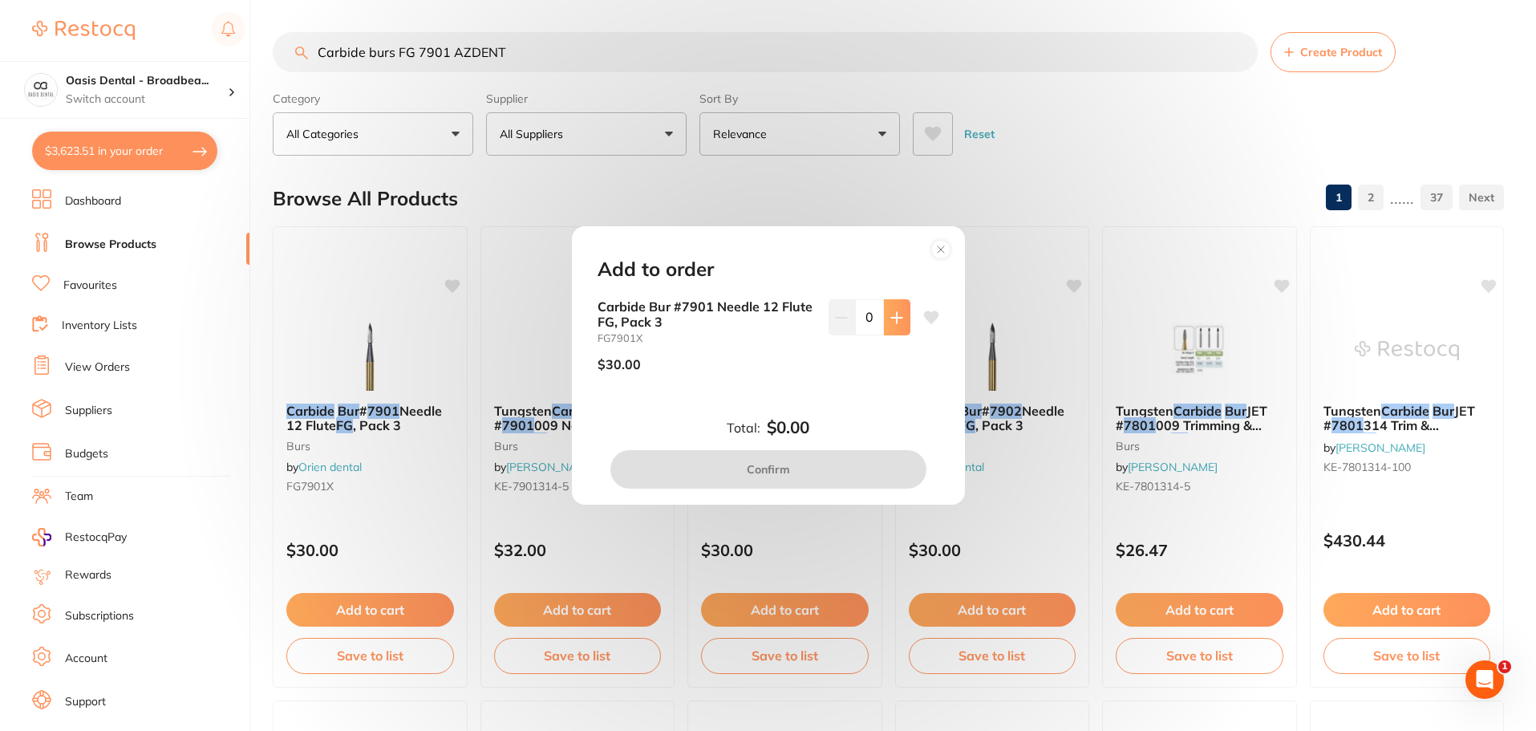
click at [893, 318] on icon at bounding box center [896, 317] width 10 height 10
click at [898, 307] on button at bounding box center [897, 316] width 26 height 35
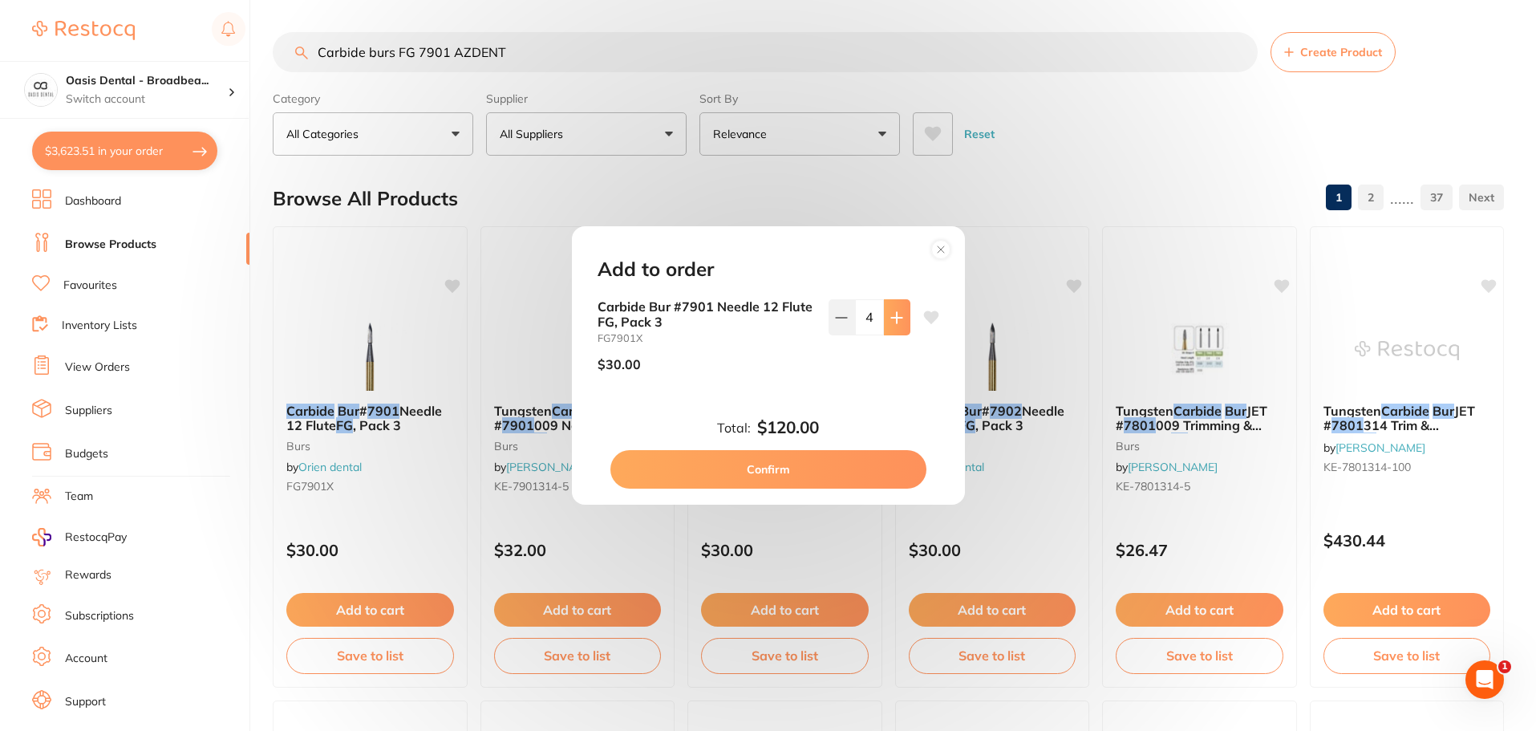
click at [898, 307] on button at bounding box center [897, 316] width 26 height 35
type input "5"
click at [805, 469] on button "Confirm" at bounding box center [768, 469] width 316 height 38
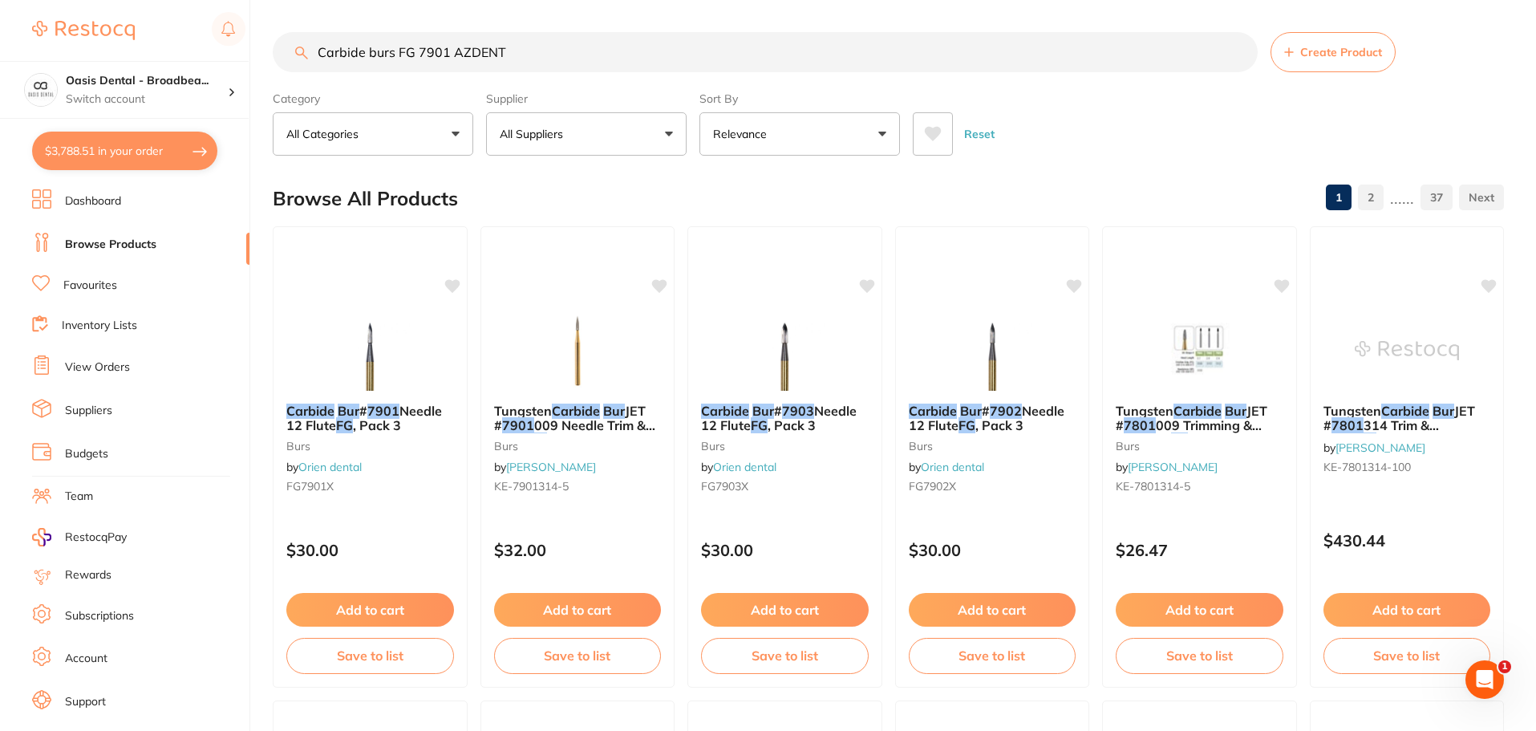
click at [523, 53] on input "Carbide burs FG 7901 AZDENT" at bounding box center [765, 52] width 985 height 40
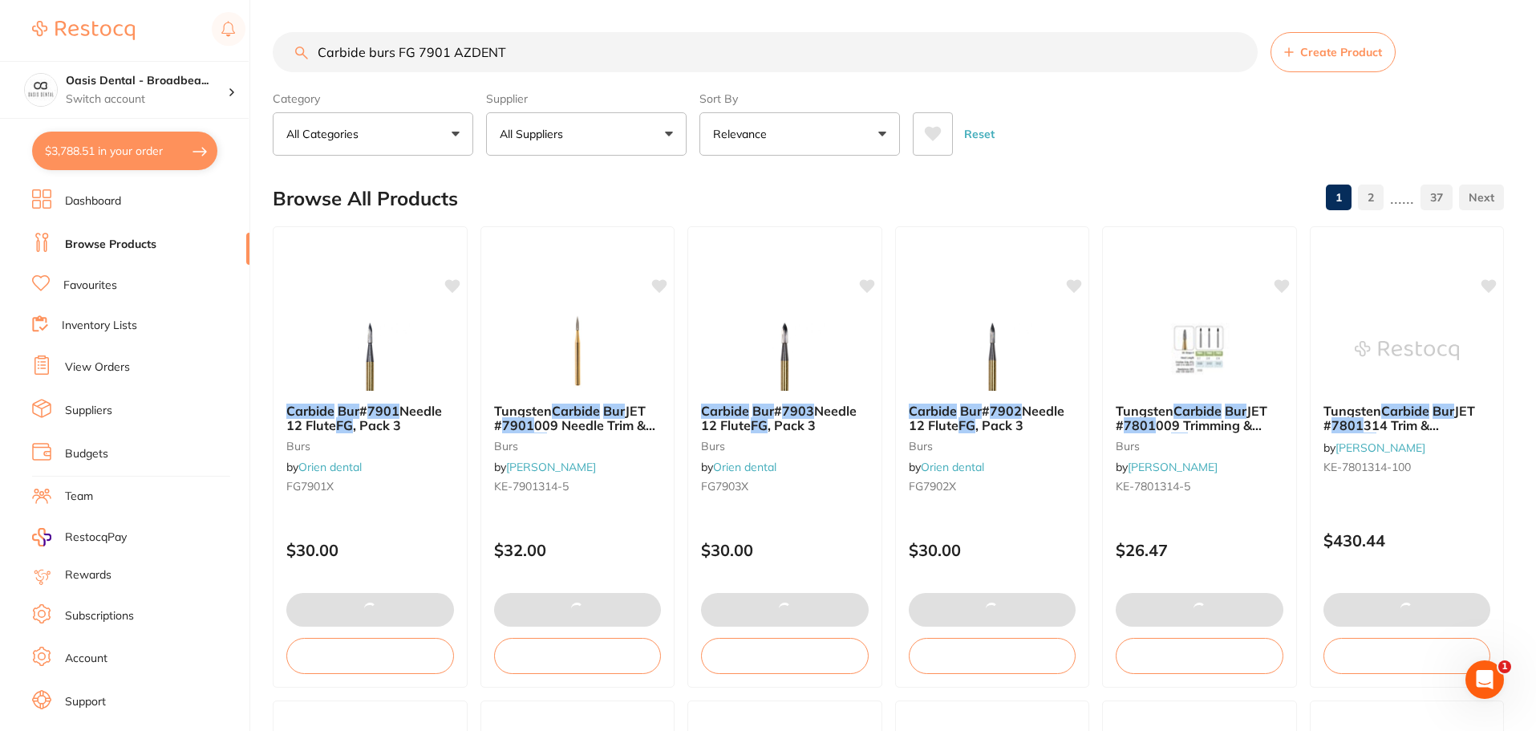
drag, startPoint x: 523, startPoint y: 53, endPoint x: 182, endPoint y: 34, distance: 341.3
click at [183, 34] on div "$3,788.51 Oasis Dental - Broadbea... Switch account Oasis Dental - Broadbeach $…" at bounding box center [768, 365] width 1536 height 731
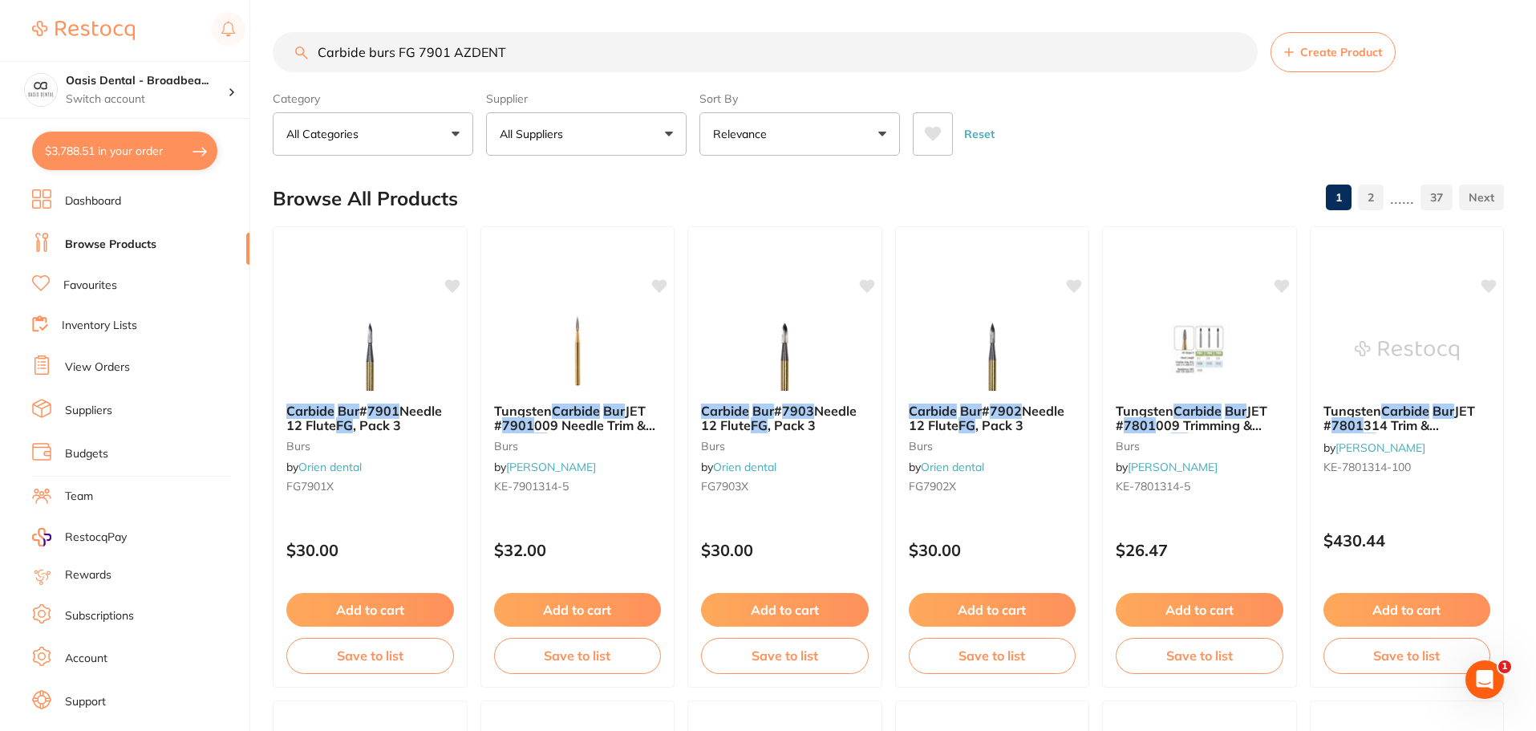
paste input "IPR bur shape 852-005SF ref E11S/SF (Strauss&Co)"
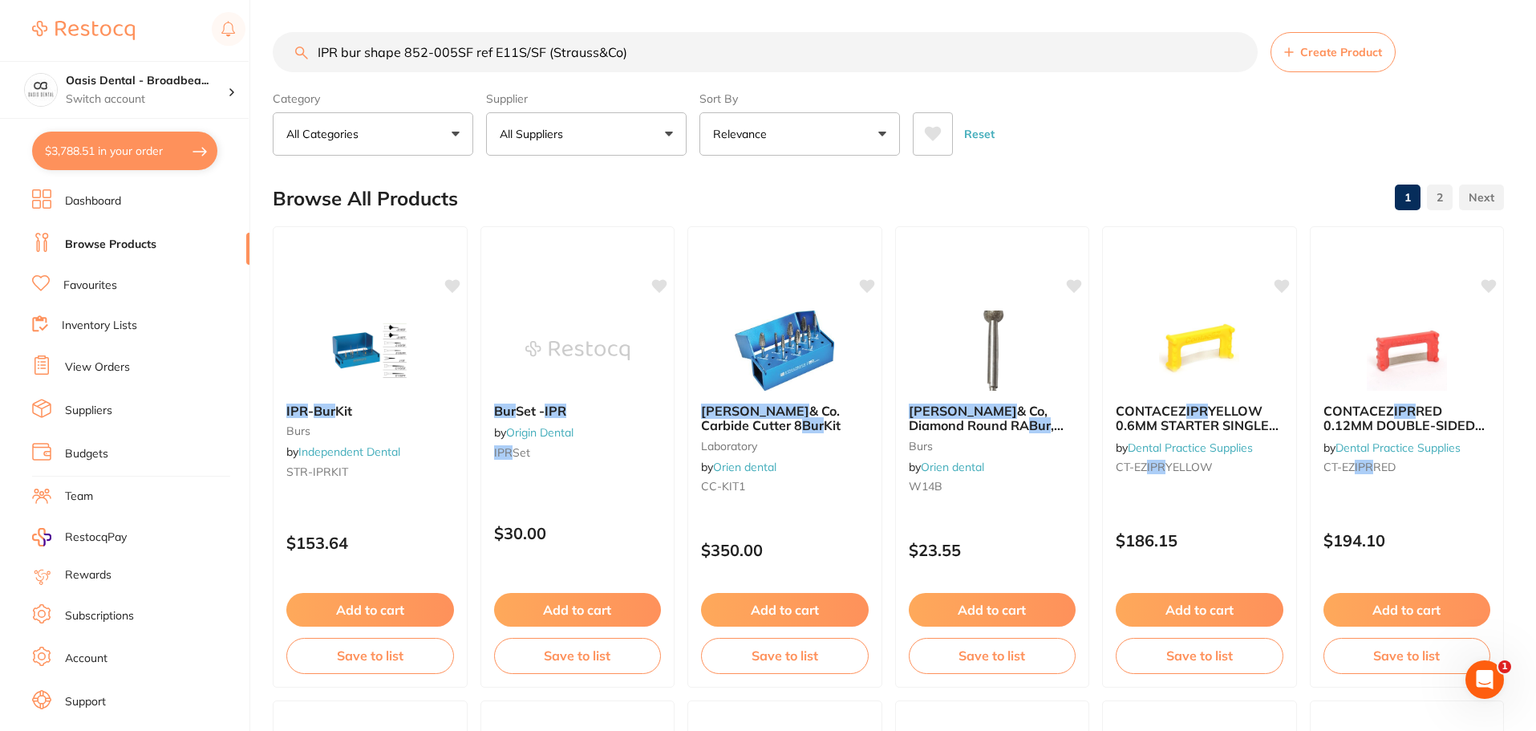
click at [661, 52] on input "IPR bur shape 852-005SF ref E11S/SF (Strauss&Co)" at bounding box center [765, 52] width 985 height 40
drag, startPoint x: 661, startPoint y: 52, endPoint x: 270, endPoint y: 56, distance: 390.5
click at [270, 56] on div "$3,788.51 Oasis Dental - Broadbea... Switch account Oasis Dental - Broadbeach $…" at bounding box center [768, 365] width 1536 height 731
click at [713, 57] on input "IPR bur shape 852-005SF ref E11S/SF (Strauss&Co)" at bounding box center [765, 52] width 985 height 40
drag, startPoint x: 713, startPoint y: 57, endPoint x: 22, endPoint y: 10, distance: 692.8
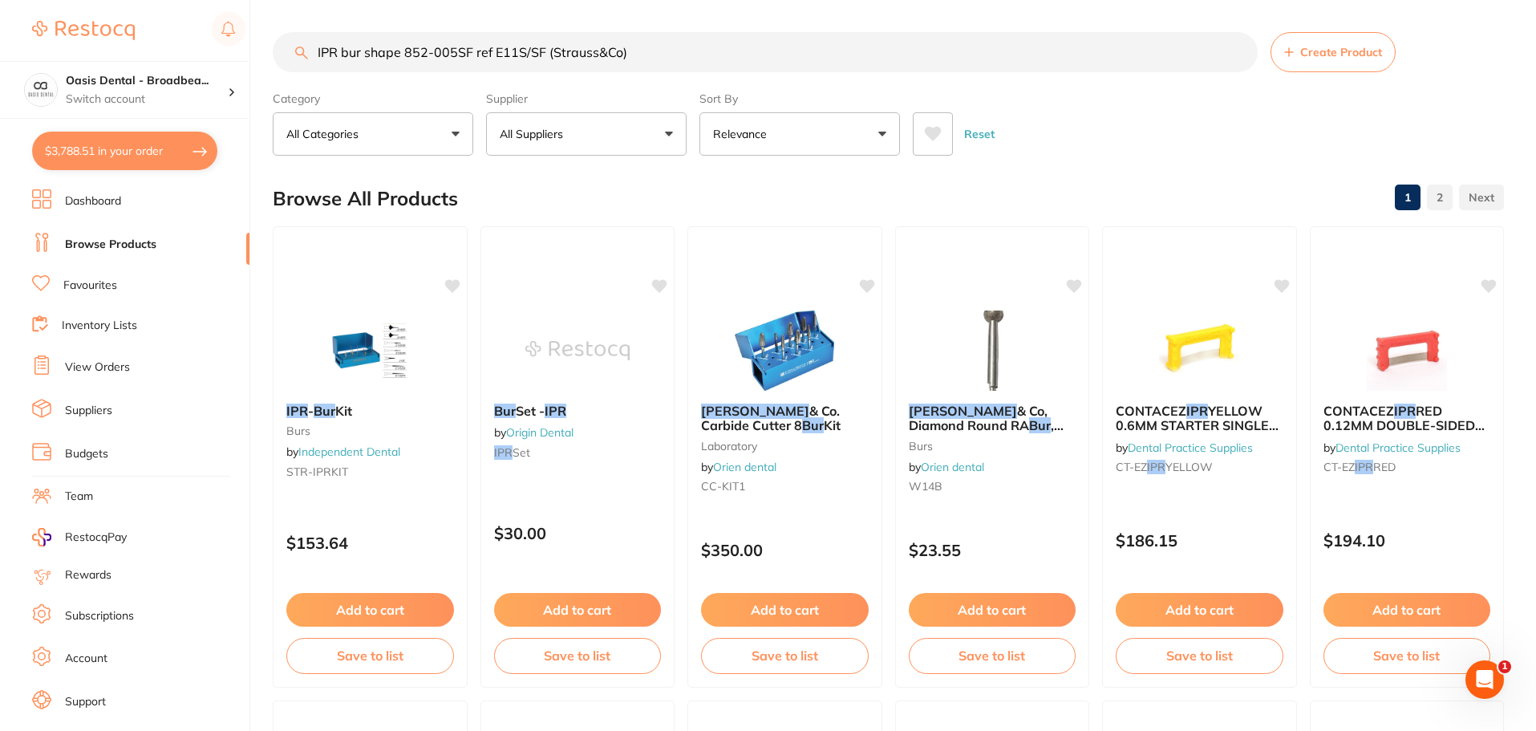
click at [22, 10] on div "$3,788.51 Oasis Dental - Broadbea... Switch account Oasis Dental - Broadbeach $…" at bounding box center [768, 365] width 1536 height 731
click at [670, 137] on button "All Suppliers" at bounding box center [586, 133] width 200 height 43
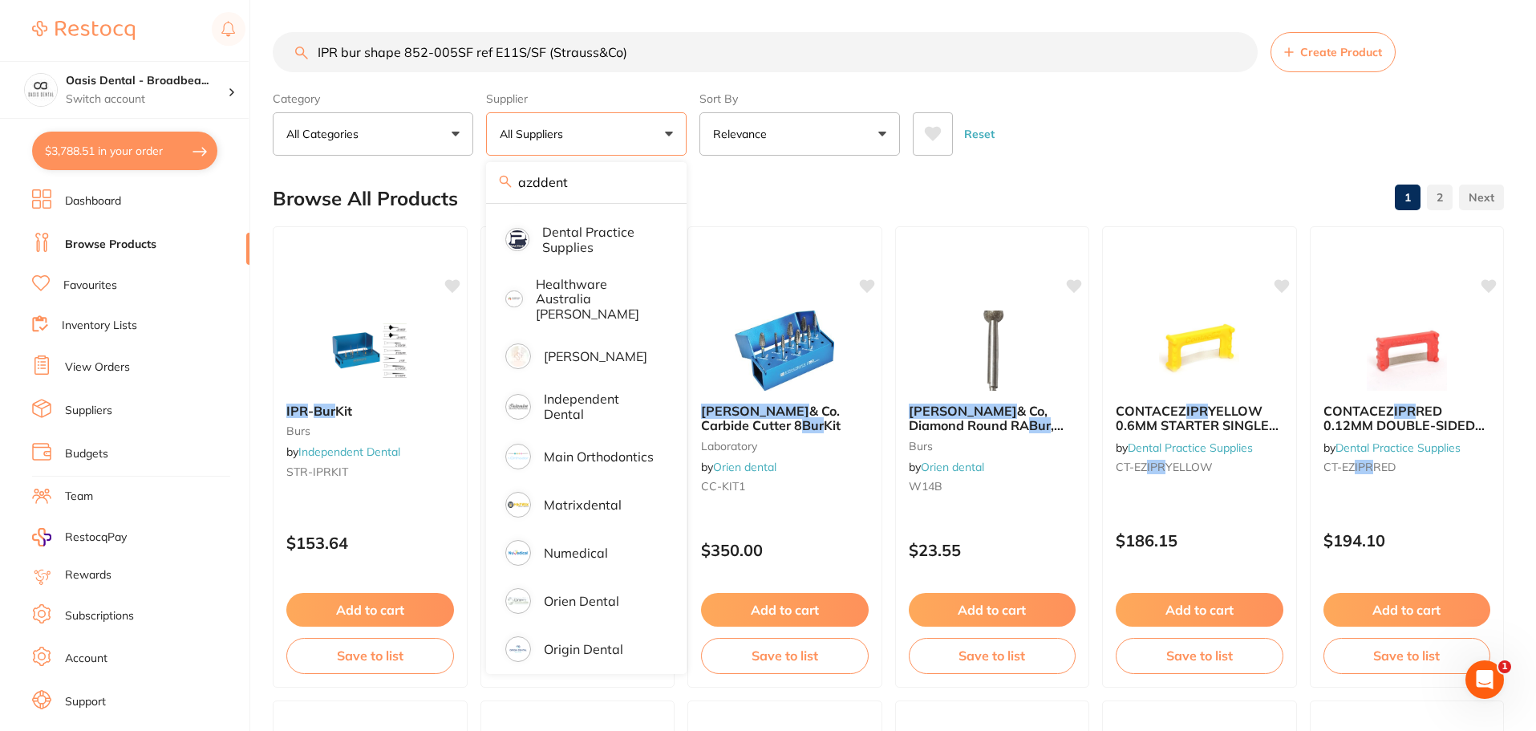
click at [654, 47] on input "IPR bur shape 852-005SF ref E11S/SF (Strauss&Co)" at bounding box center [765, 52] width 985 height 40
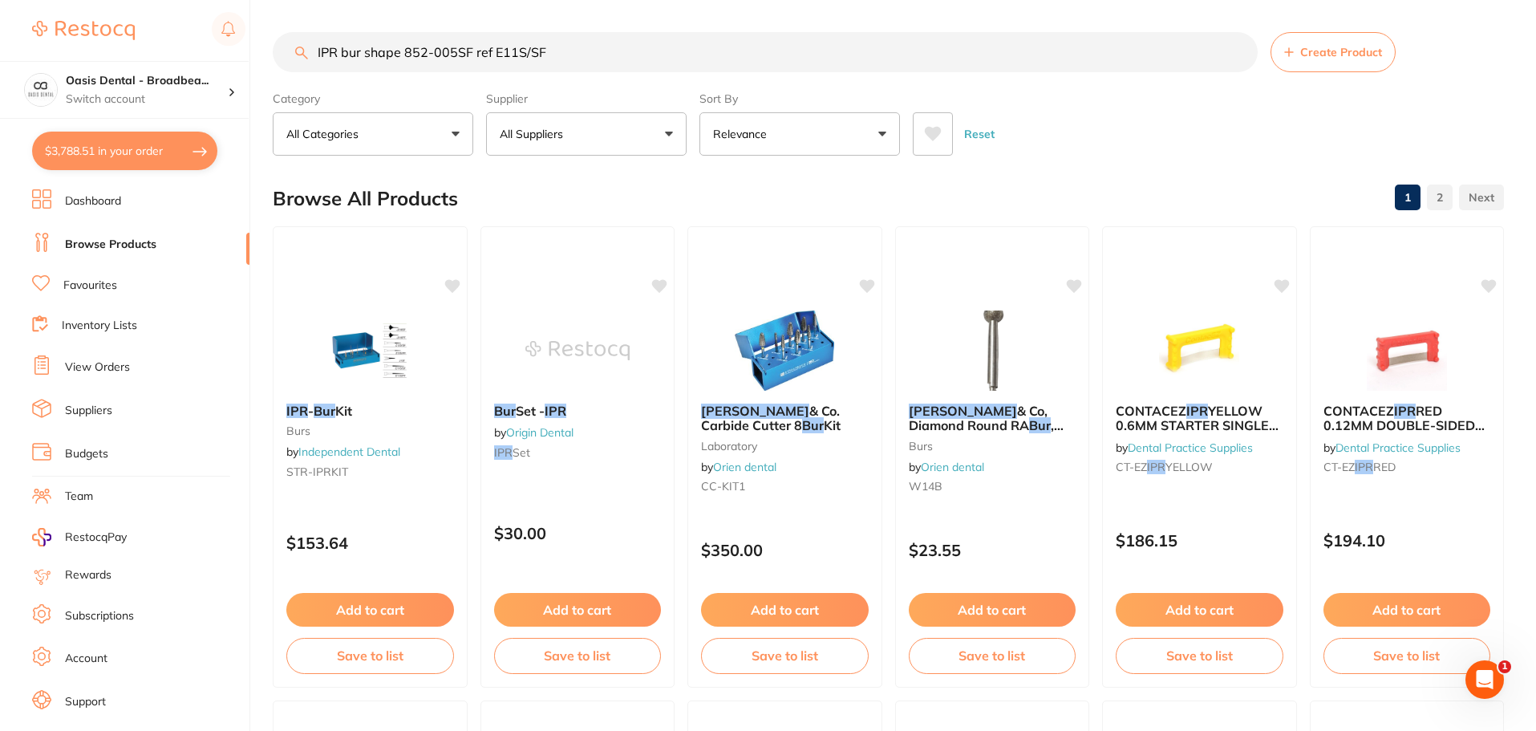
type input "IPR bur shape 852-005SF ref E11S/SF"
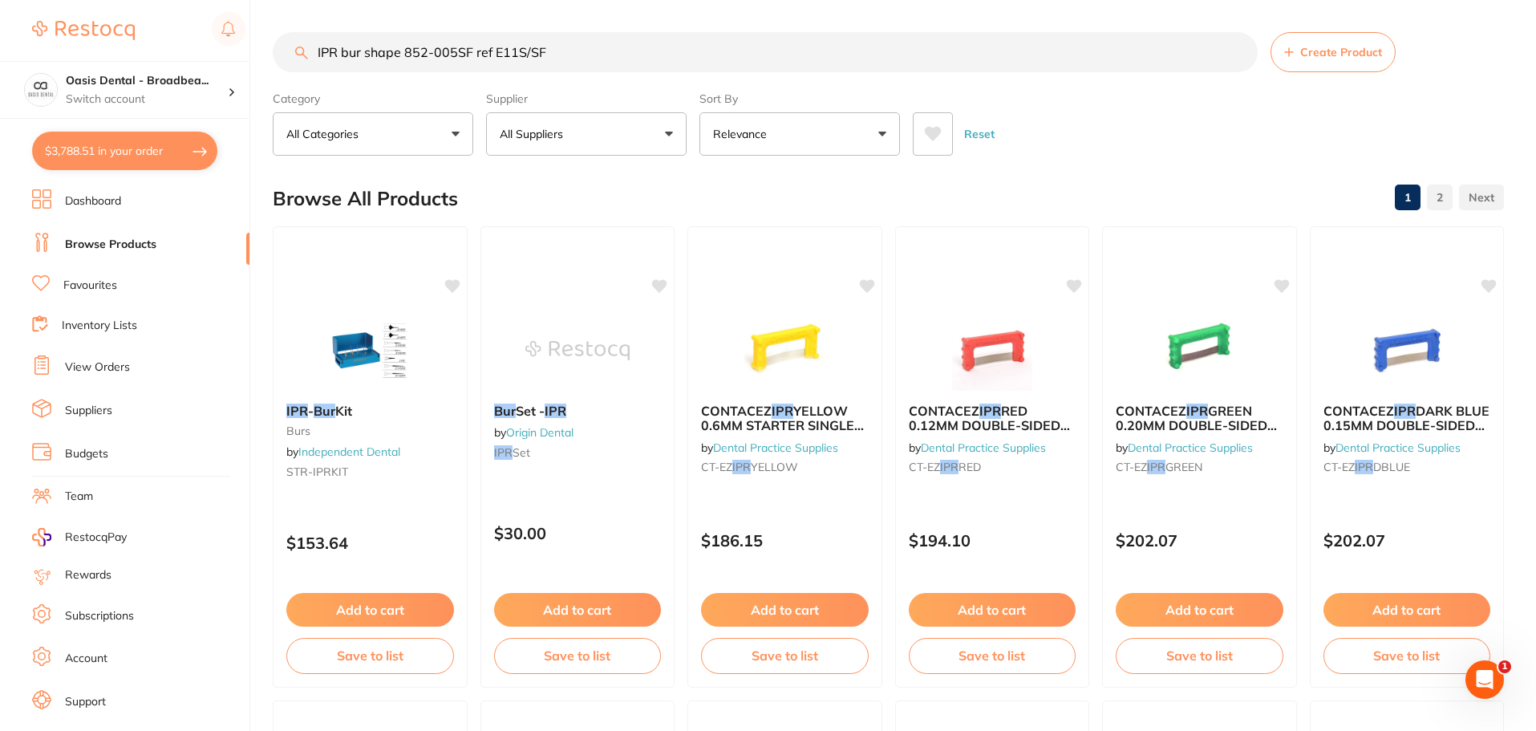
drag, startPoint x: 448, startPoint y: 58, endPoint x: 314, endPoint y: 58, distance: 134.7
click at [314, 58] on input "IPR bur shape 852-005SF ref E11S/SF" at bounding box center [765, 52] width 985 height 40
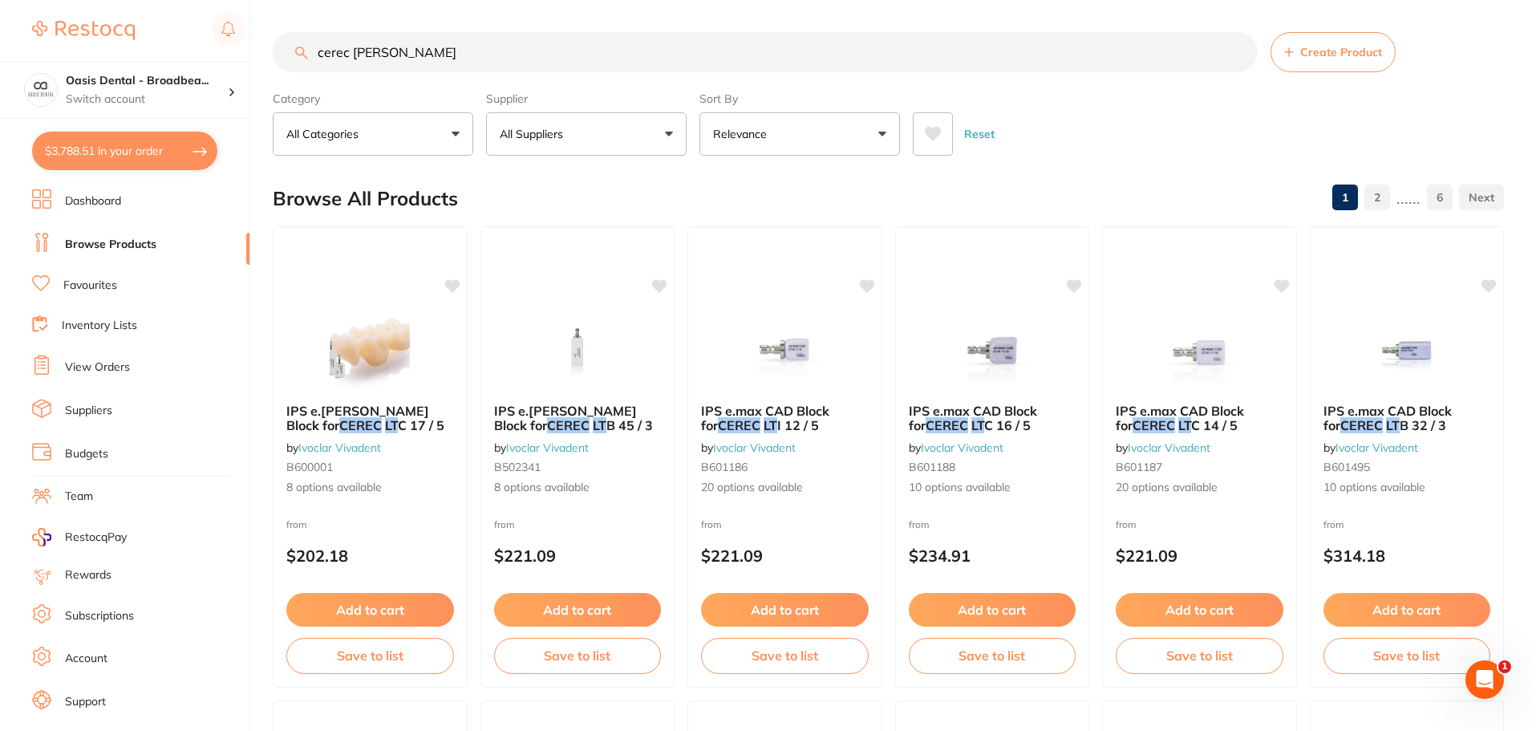
type input "cerec lisi LT"
click at [417, 56] on input "cerec lisi LT" at bounding box center [765, 52] width 985 height 40
drag, startPoint x: 411, startPoint y: 47, endPoint x: 206, endPoint y: 18, distance: 206.5
click at [206, 18] on div "$3,788.51 Oasis Dental - Broadbea... Switch account Oasis Dental - Broadbeach $…" at bounding box center [768, 365] width 1536 height 731
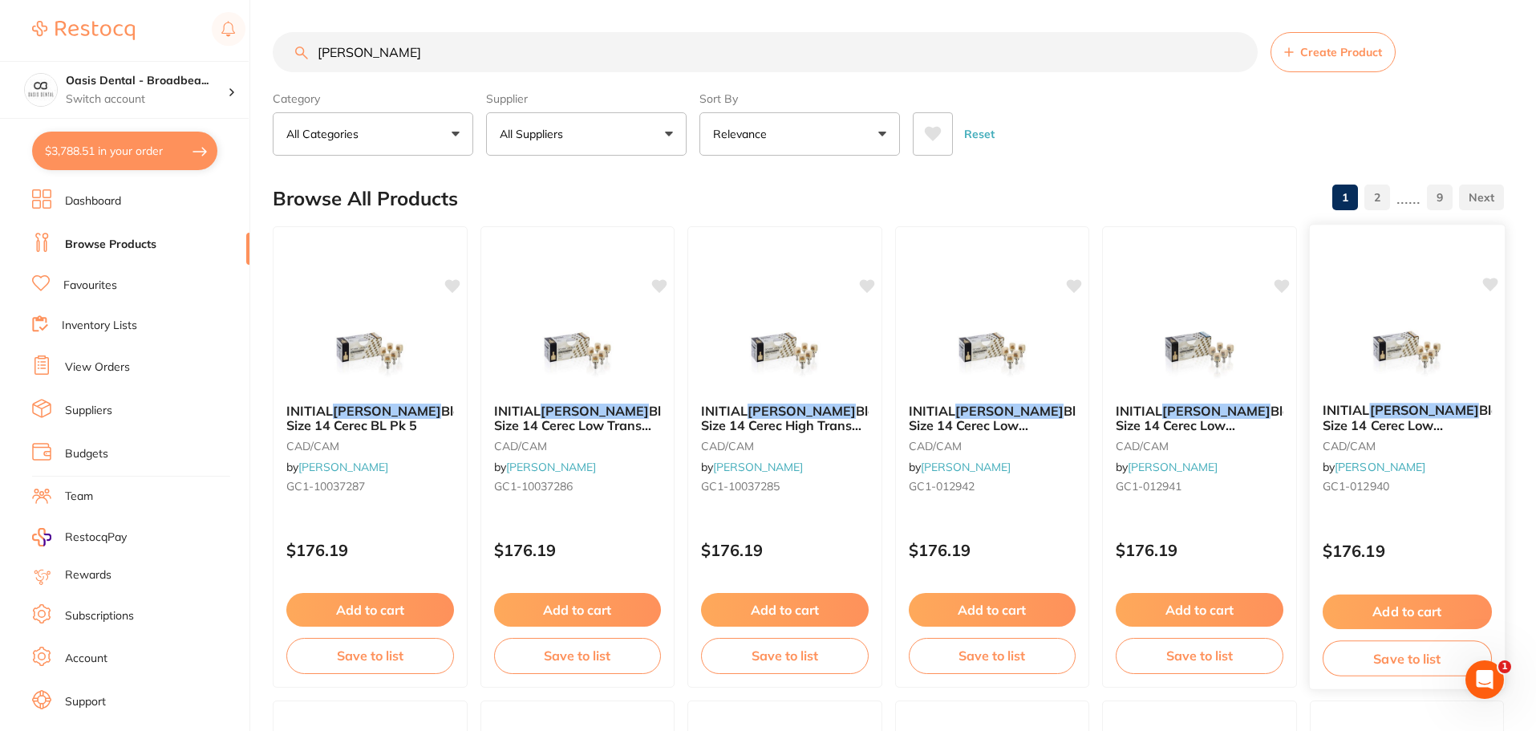
type input "lisi"
click at [1426, 420] on span "Block Size 14 Cerec Low Translucent A2 Pk 5" at bounding box center [1416, 425] width 189 height 46
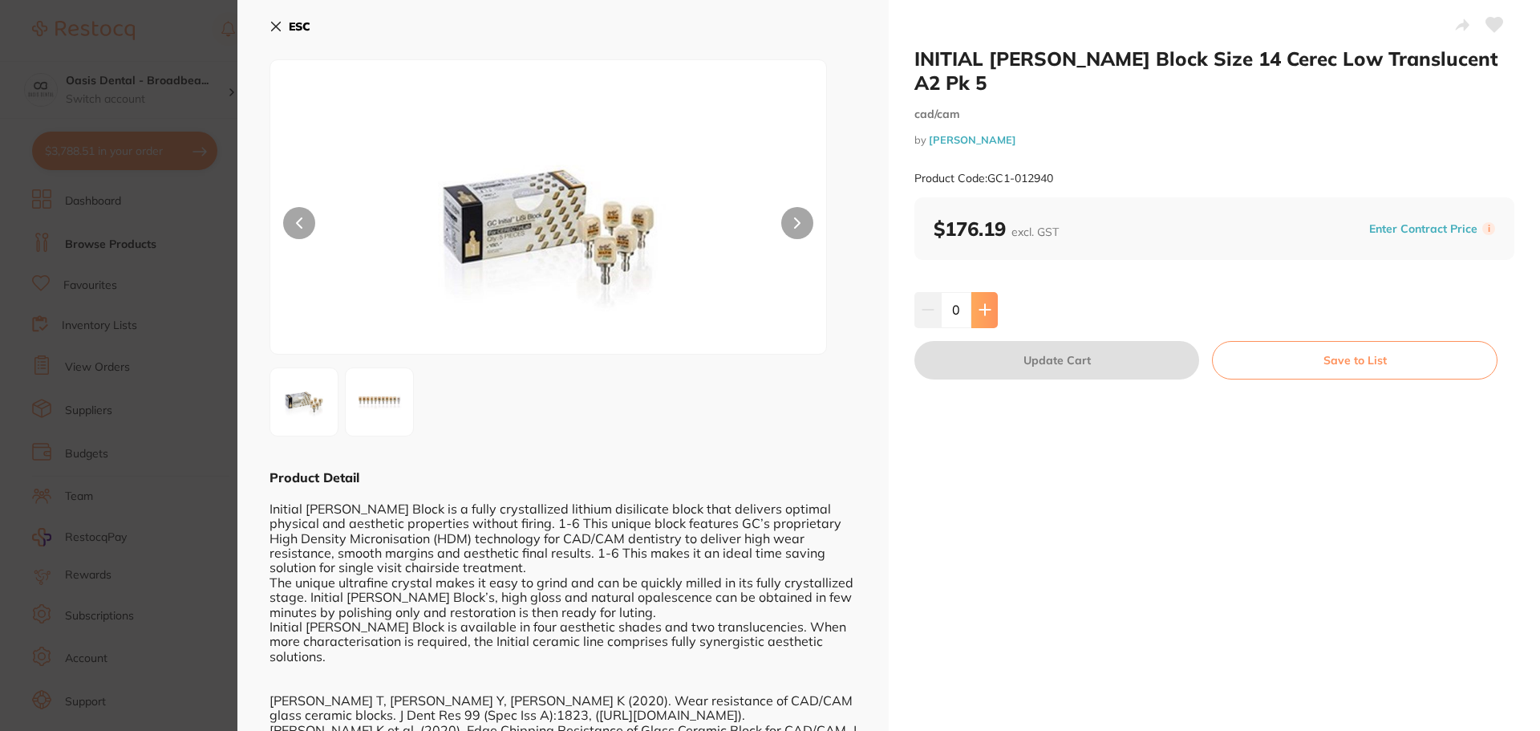
click at [983, 293] on button at bounding box center [984, 309] width 26 height 35
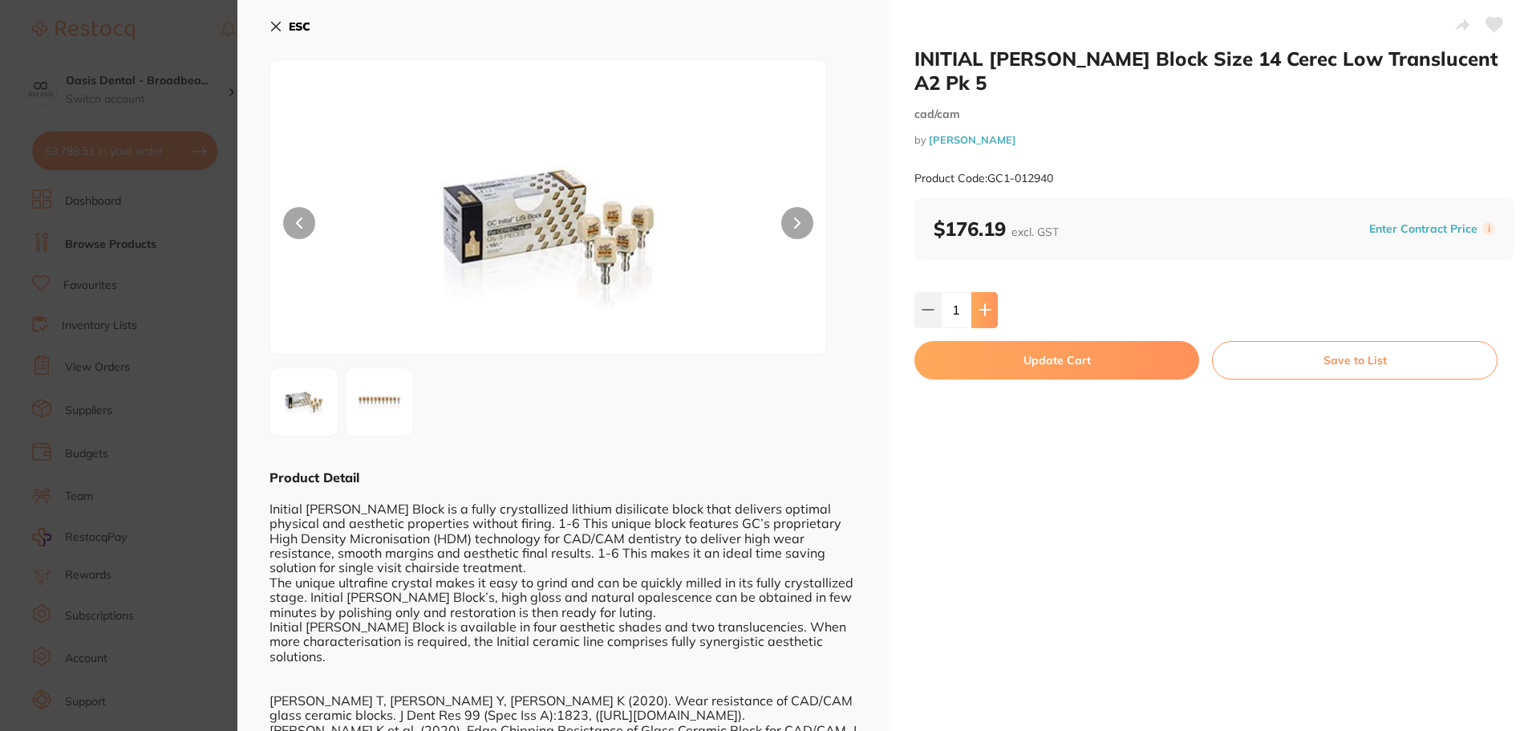
click at [983, 293] on button at bounding box center [984, 309] width 26 height 35
type input "3"
click at [998, 341] on button "Update Cart" at bounding box center [1056, 360] width 285 height 38
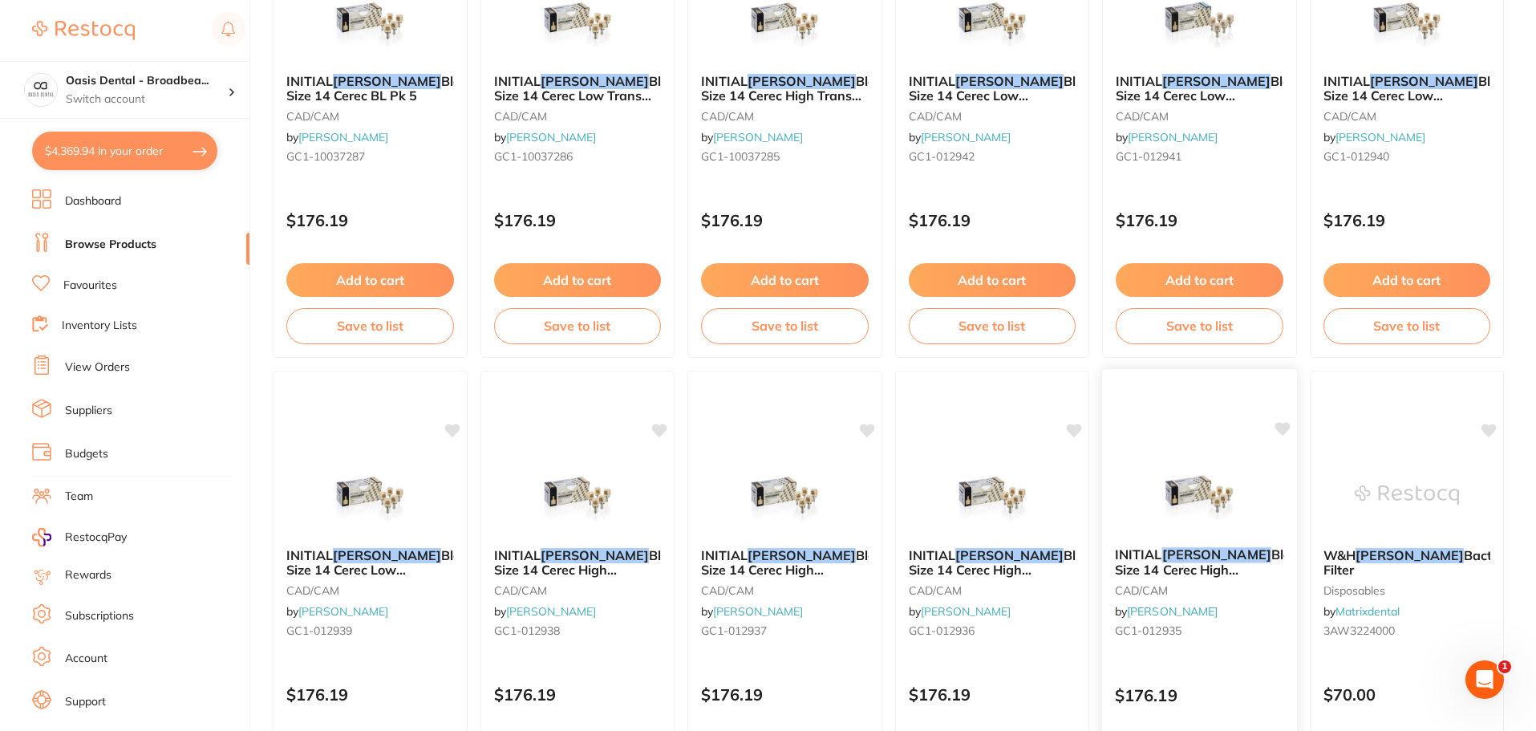
scroll to position [332, 0]
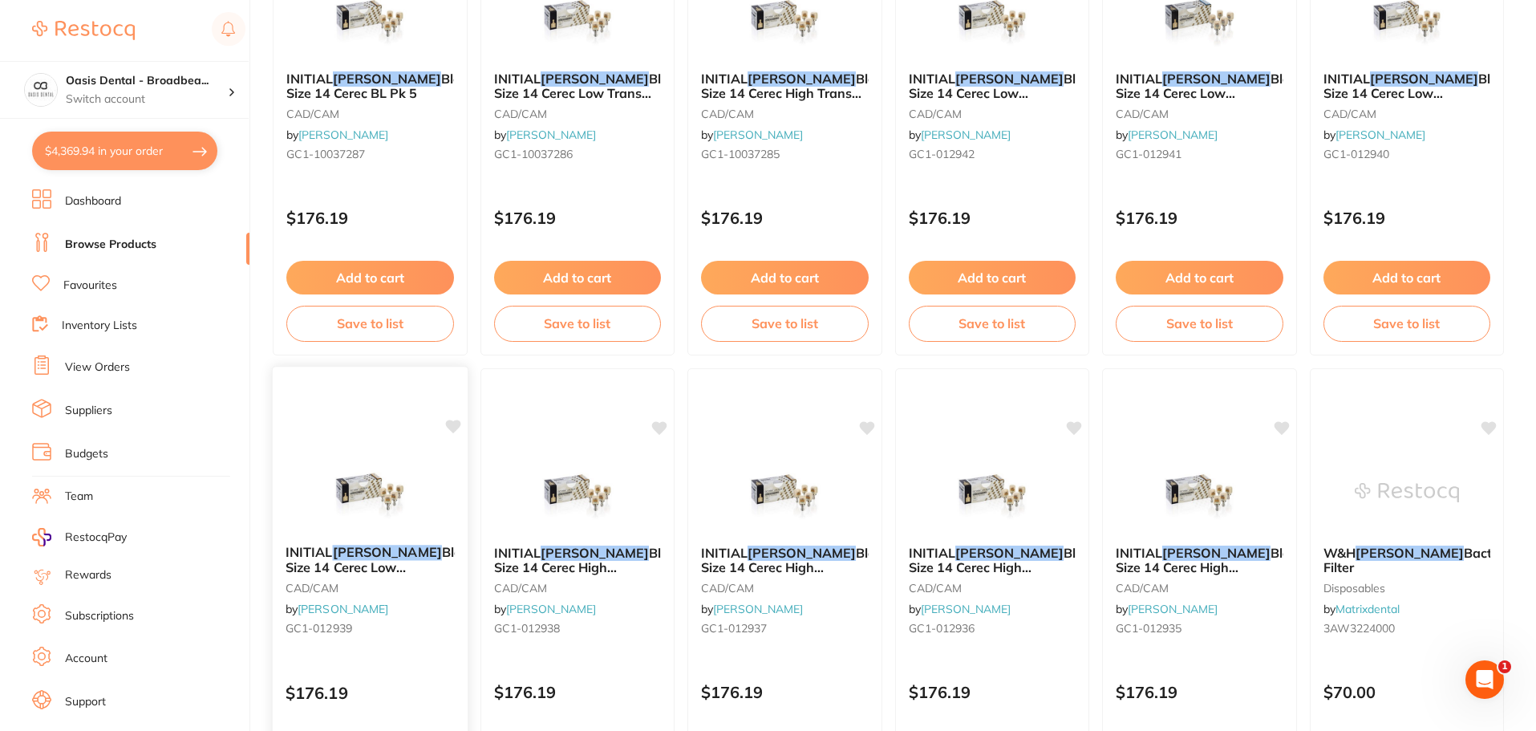
click at [366, 561] on span "Block Size 14 Cerec Low Translucent A1 Pk 5" at bounding box center [379, 567] width 189 height 46
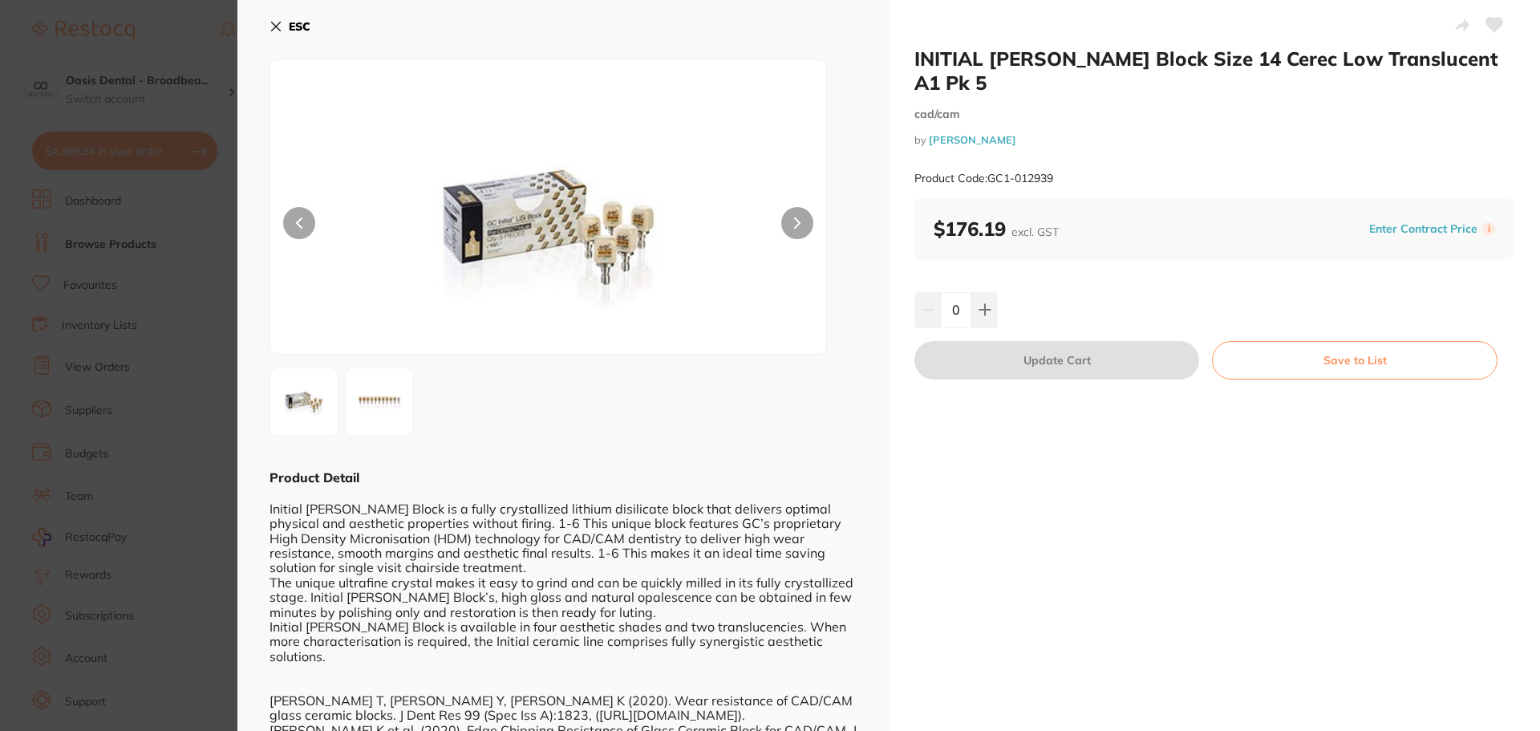
click at [273, 22] on icon at bounding box center [275, 26] width 13 height 13
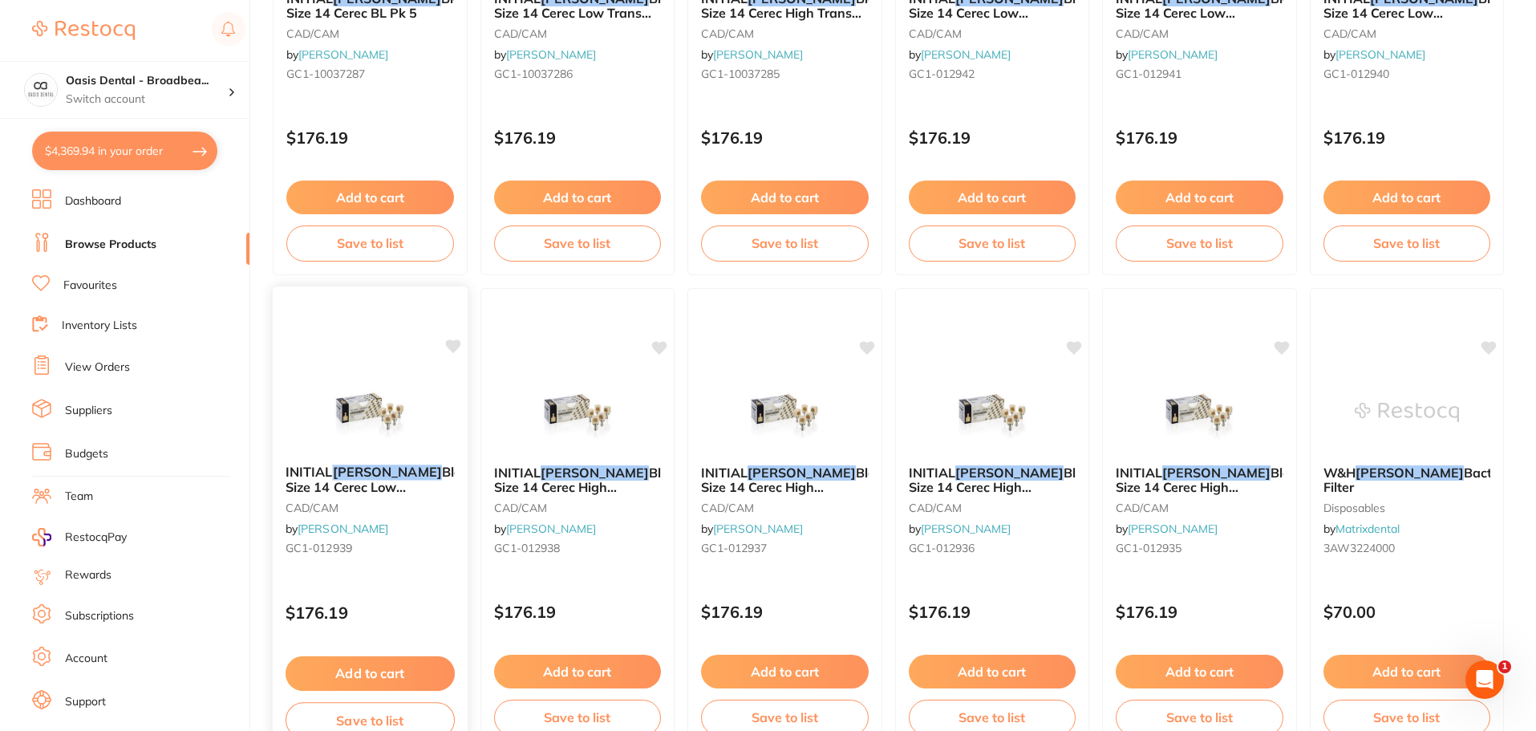
scroll to position [492, 0]
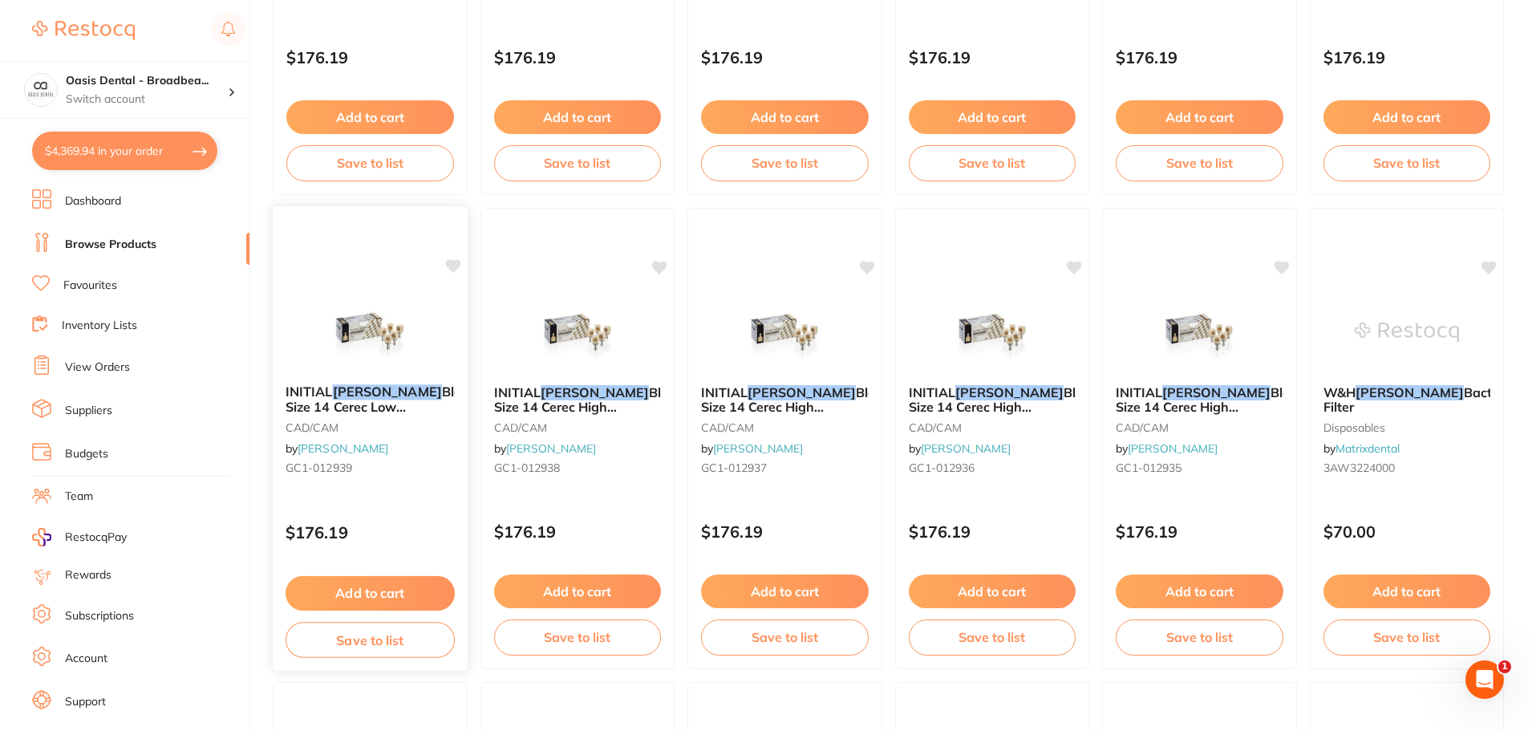
click at [378, 595] on button "Add to cart" at bounding box center [369, 593] width 169 height 34
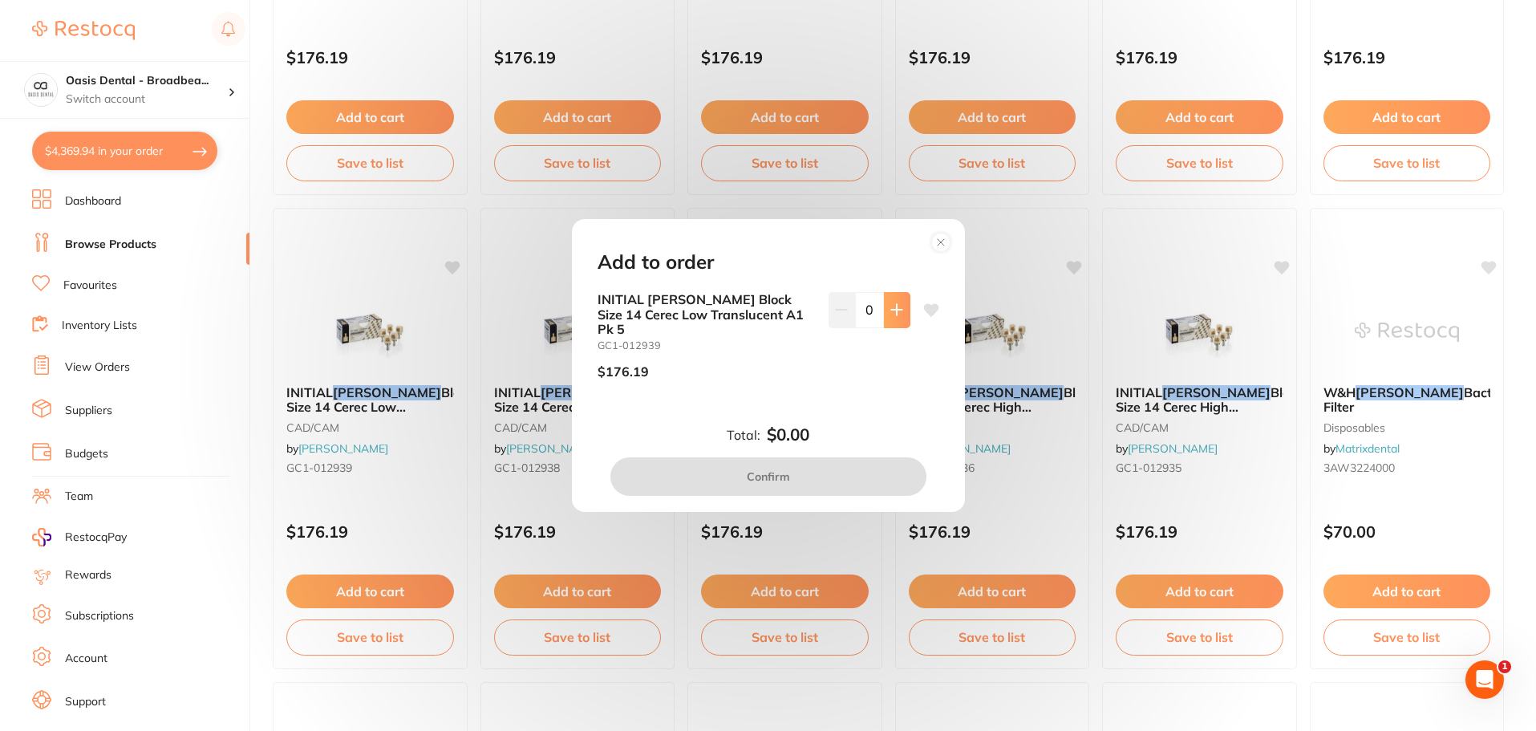
scroll to position [0, 0]
click at [891, 311] on icon at bounding box center [896, 309] width 13 height 13
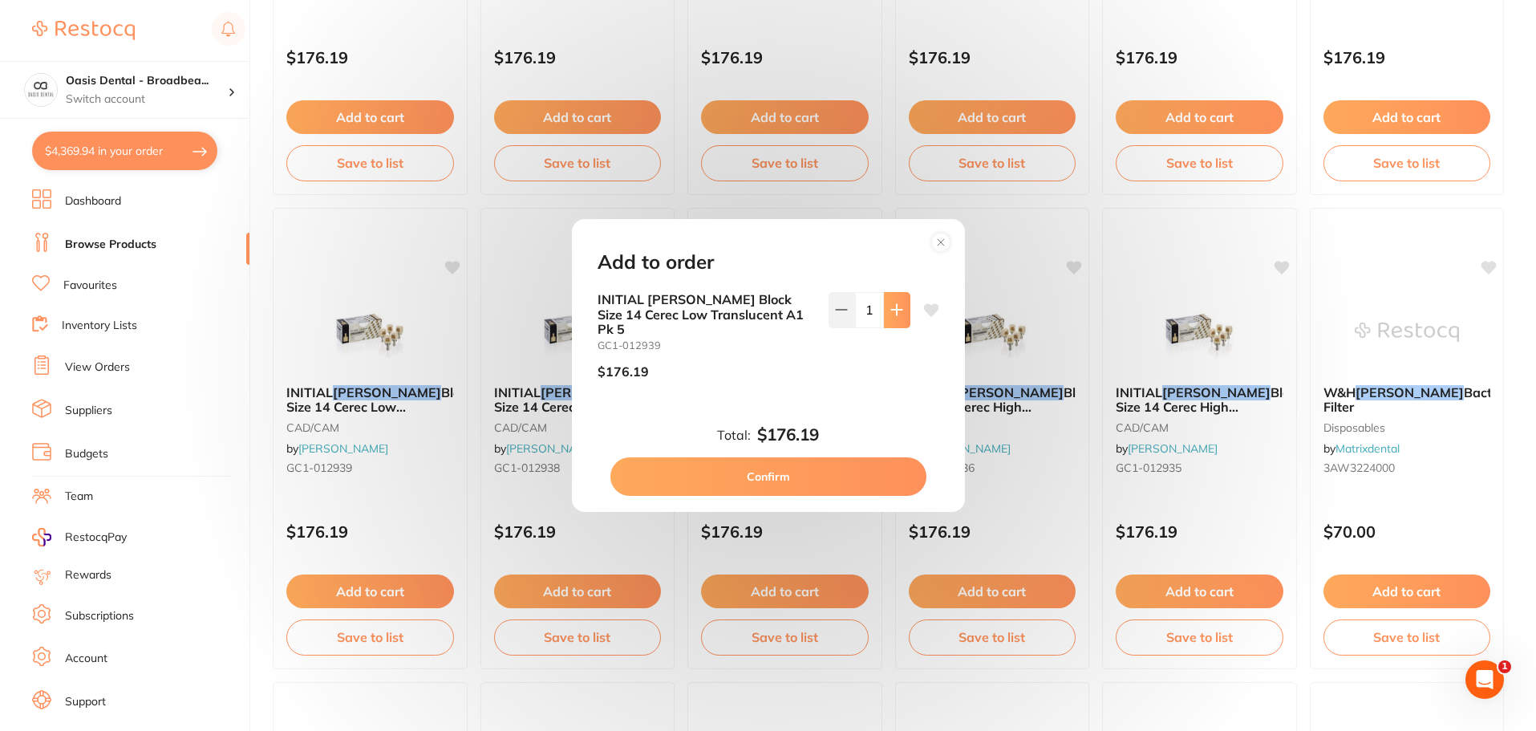
click at [891, 311] on icon at bounding box center [896, 309] width 13 height 13
type input "3"
click at [880, 464] on button "Confirm" at bounding box center [768, 476] width 316 height 38
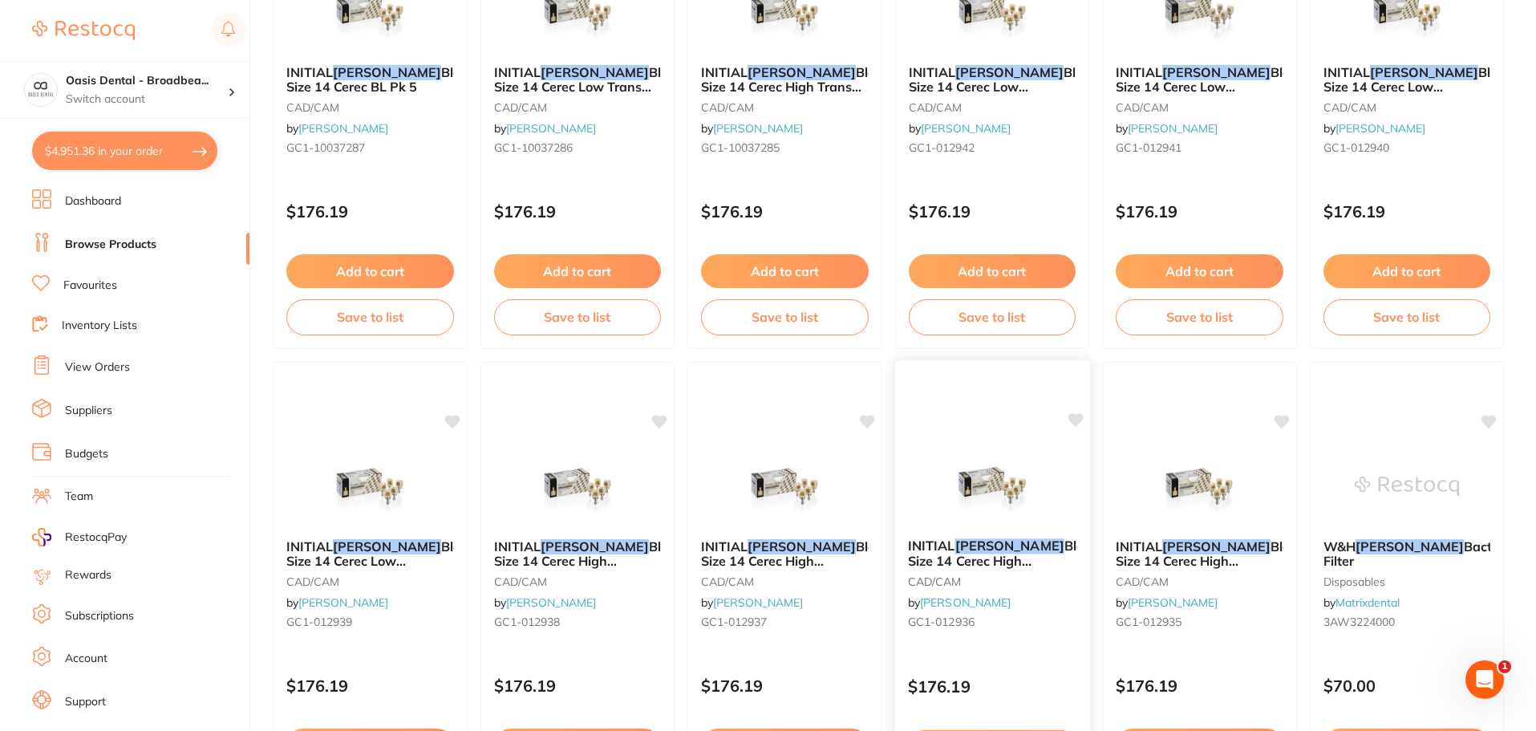
scroll to position [332, 0]
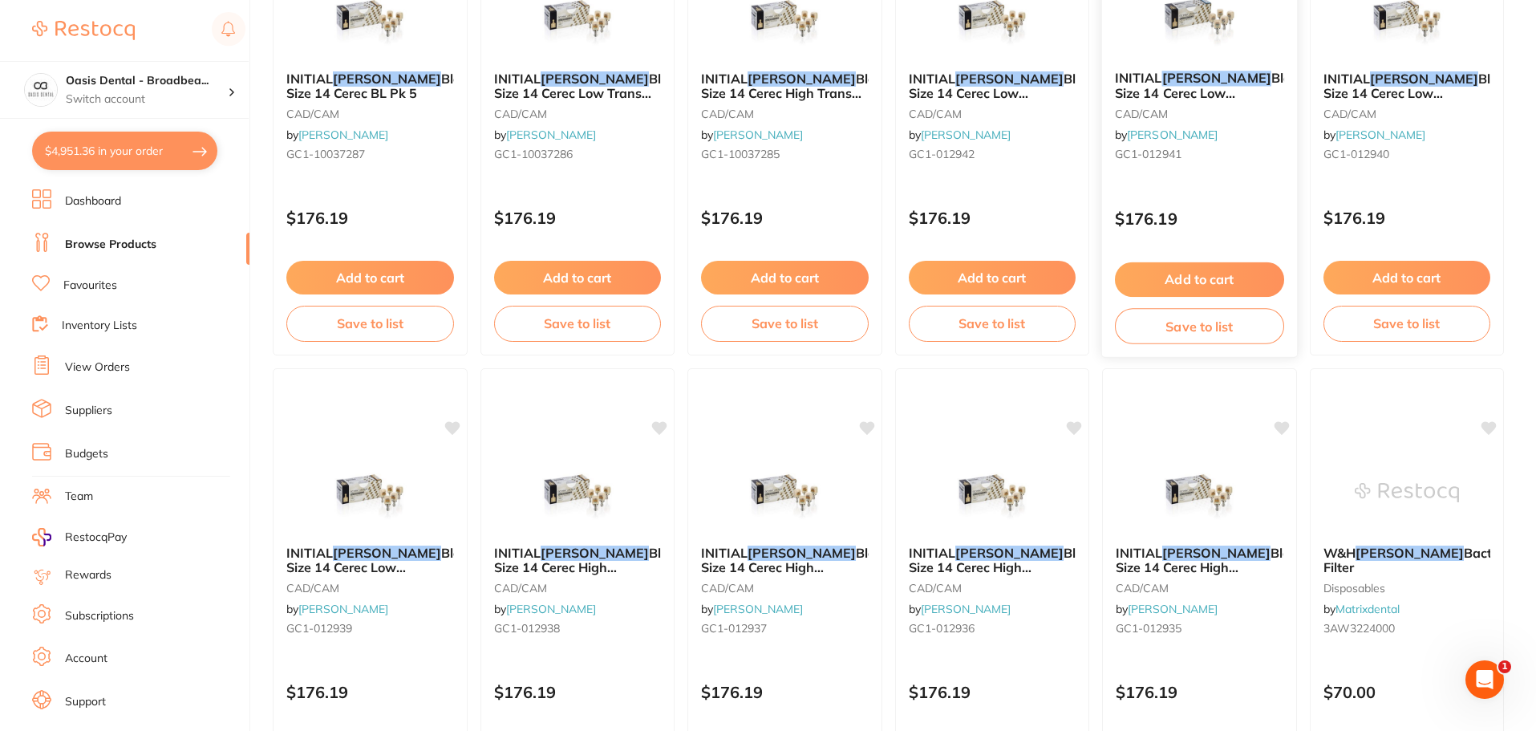
click at [1226, 273] on button "Add to cart" at bounding box center [1199, 279] width 169 height 34
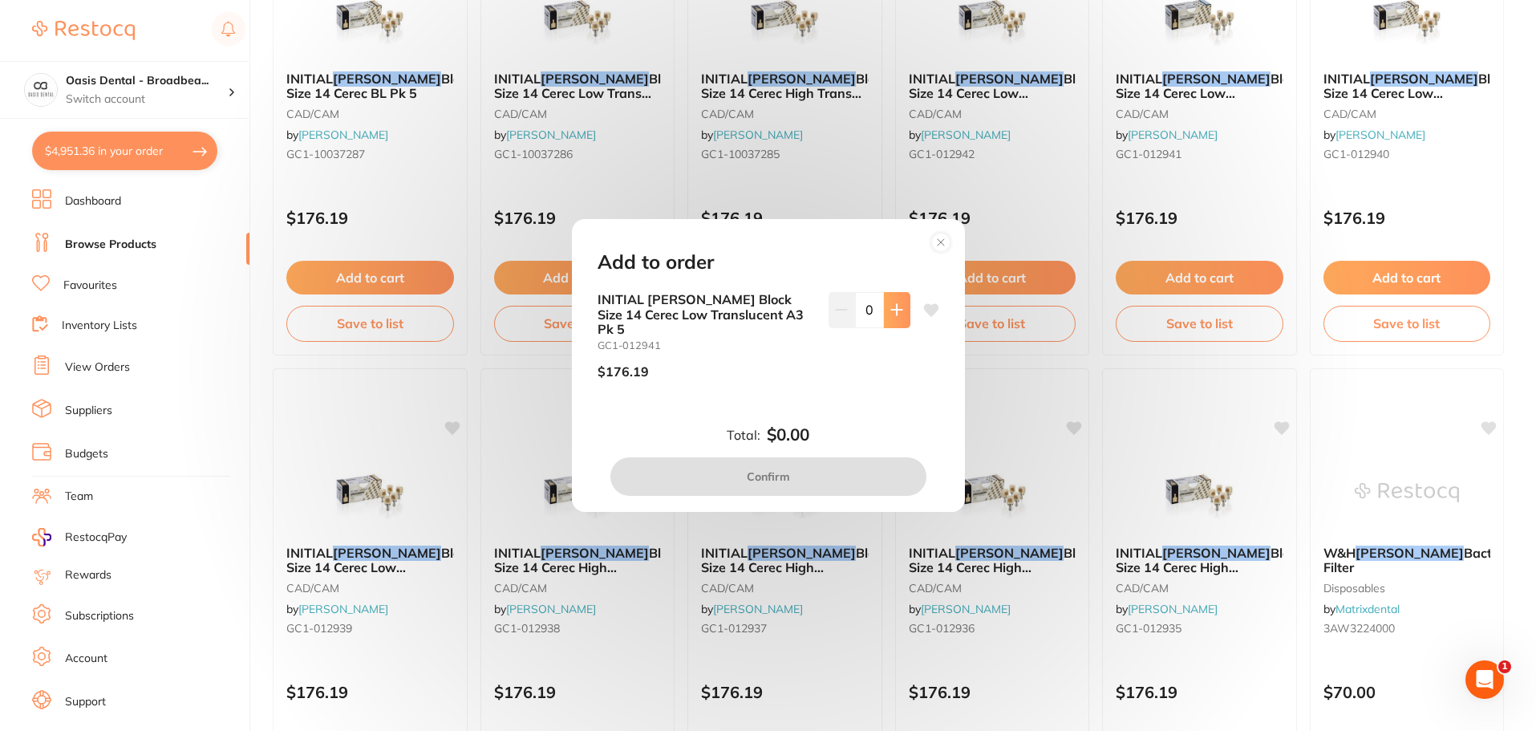
scroll to position [0, 0]
click at [897, 316] on icon at bounding box center [896, 309] width 13 height 13
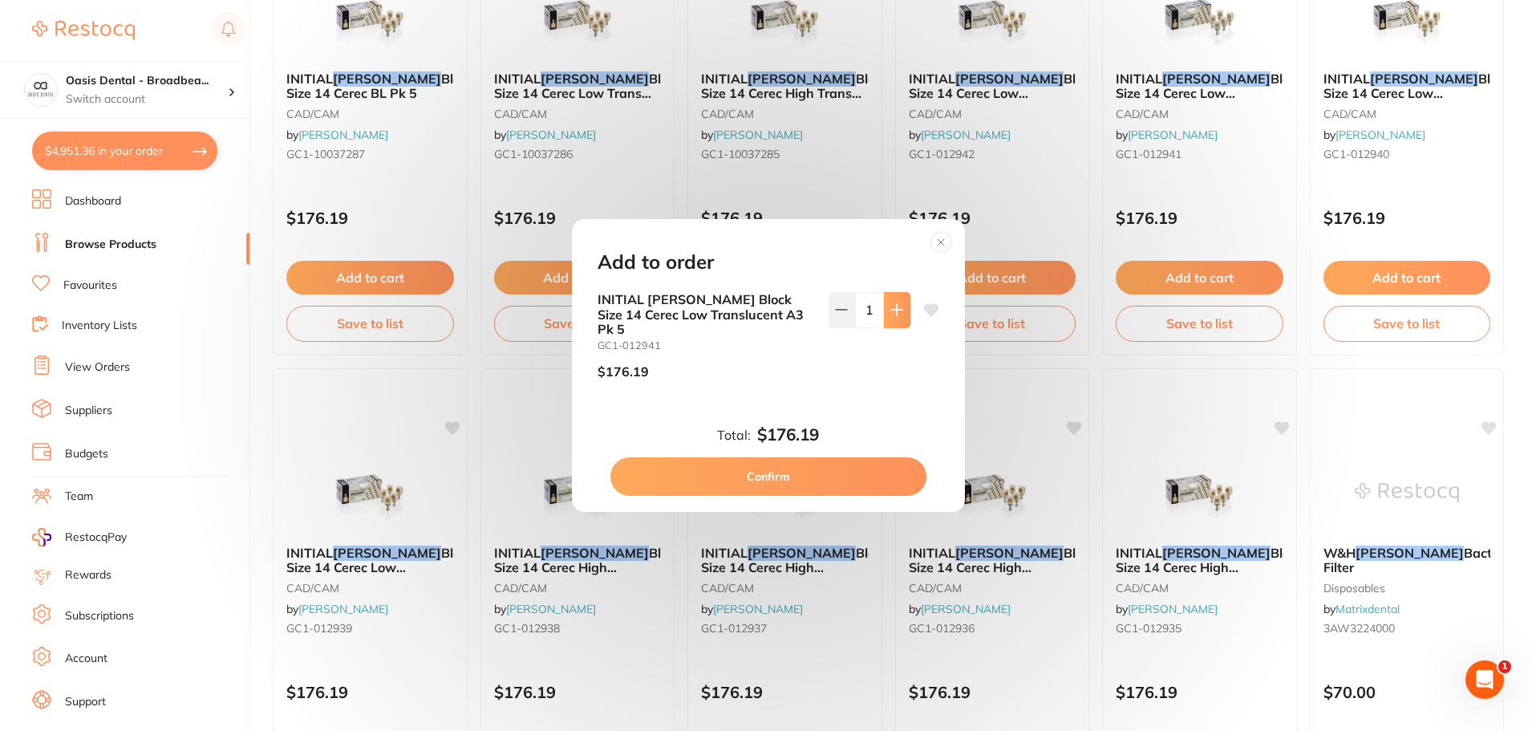
click at [897, 316] on icon at bounding box center [896, 309] width 13 height 13
type input "3"
click at [836, 482] on button "Confirm" at bounding box center [768, 476] width 316 height 38
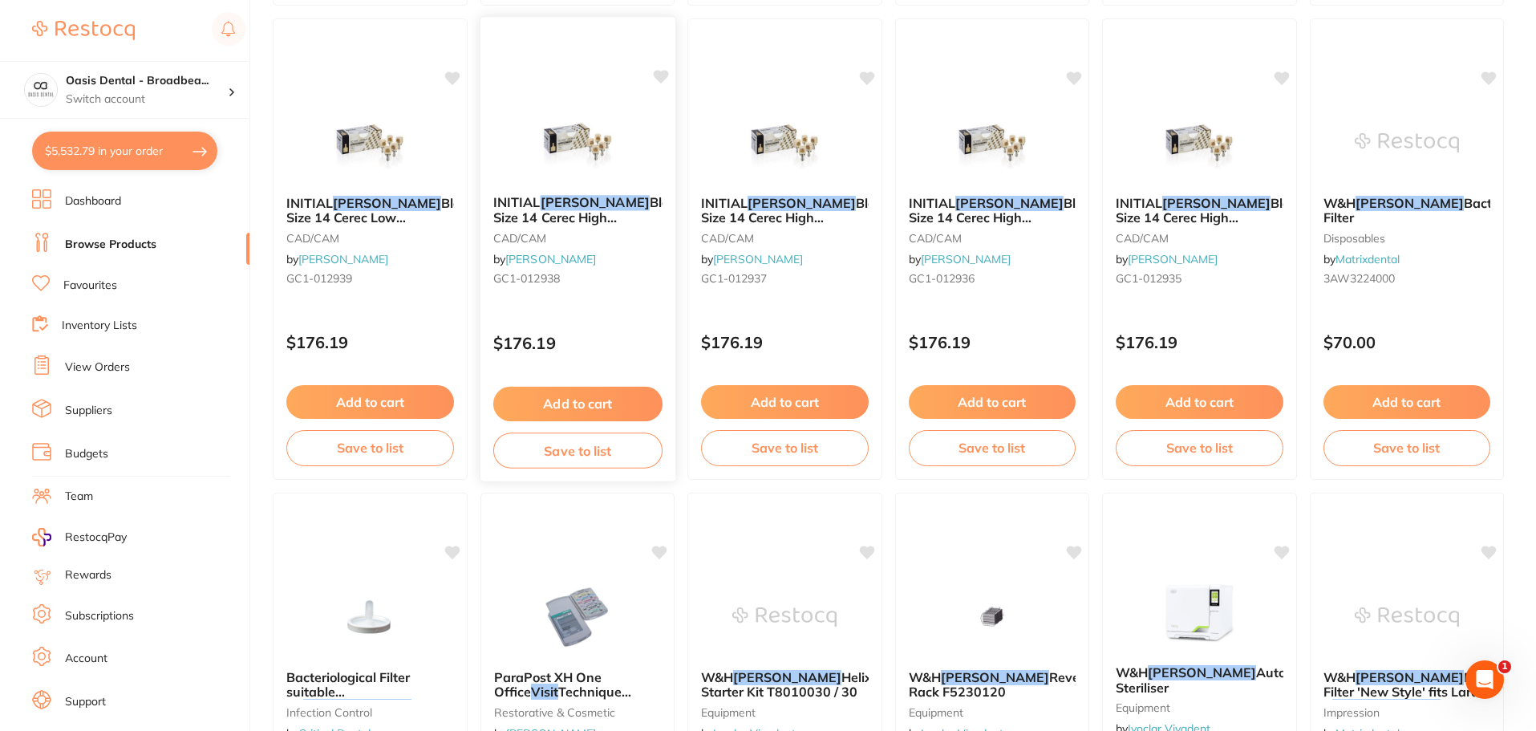
scroll to position [653, 0]
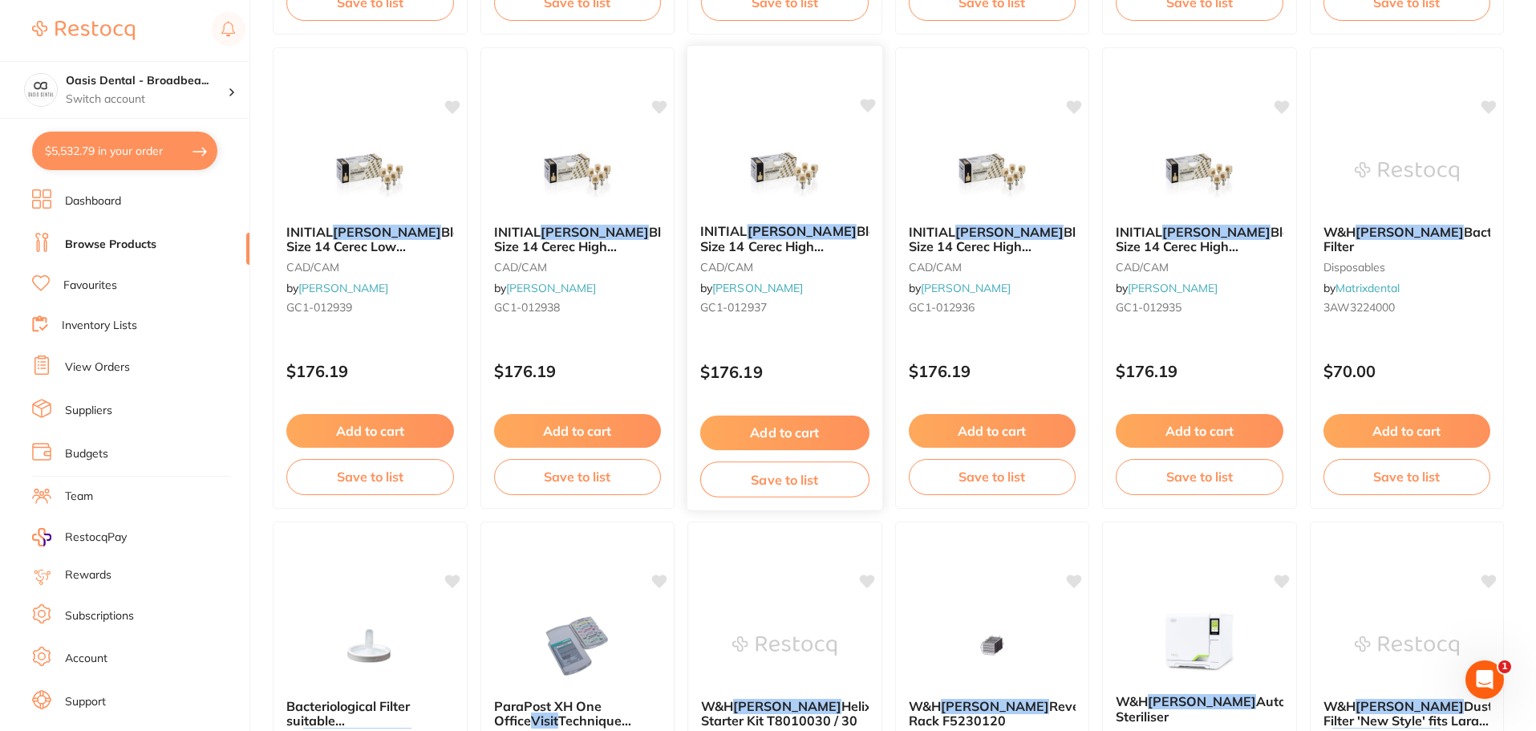
click at [779, 437] on button "Add to cart" at bounding box center [784, 432] width 169 height 34
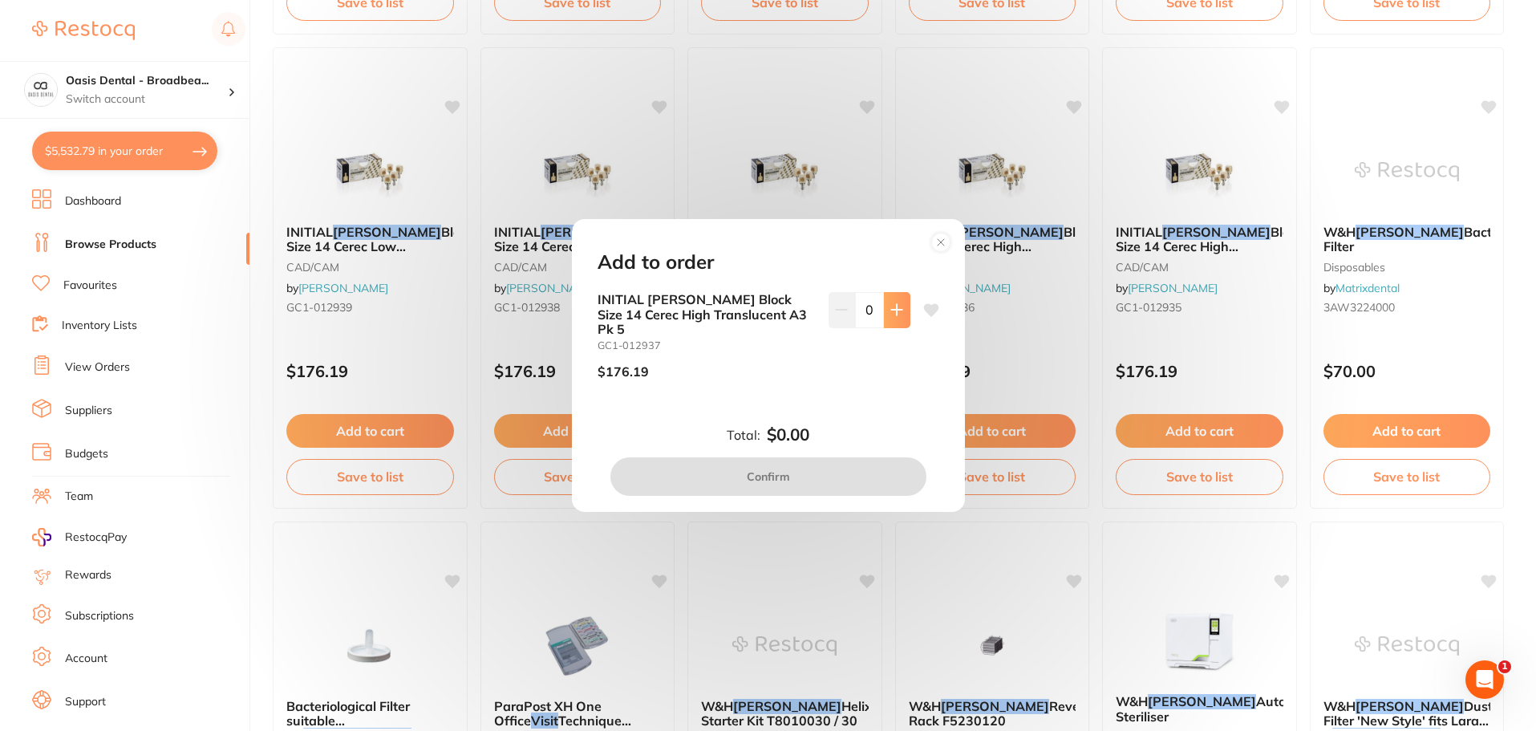
scroll to position [0, 0]
click at [893, 326] on button at bounding box center [897, 309] width 26 height 35
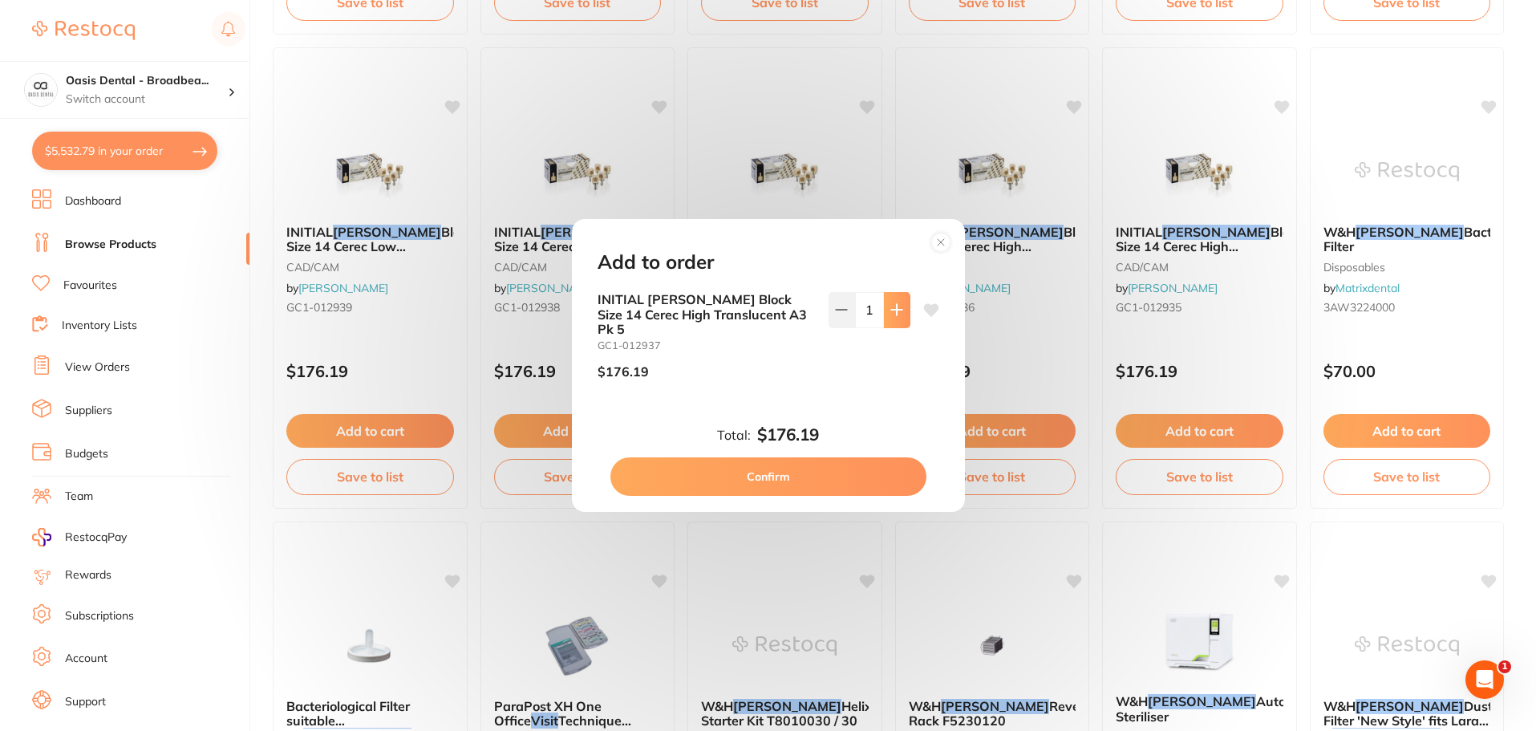
click at [893, 326] on button at bounding box center [897, 309] width 26 height 35
type input "3"
click at [812, 476] on button "Confirm" at bounding box center [768, 476] width 316 height 38
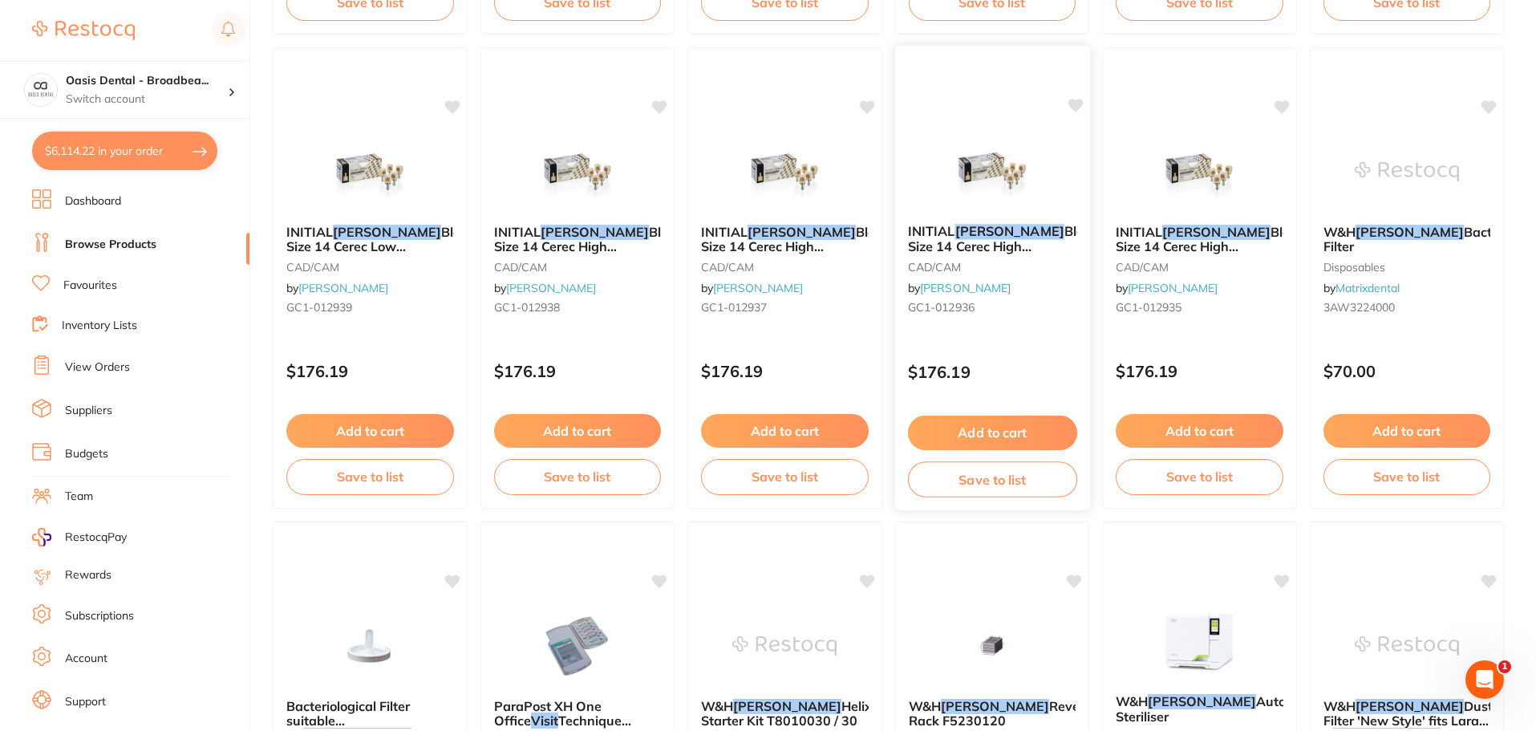
click at [968, 425] on button "Add to cart" at bounding box center [991, 432] width 169 height 34
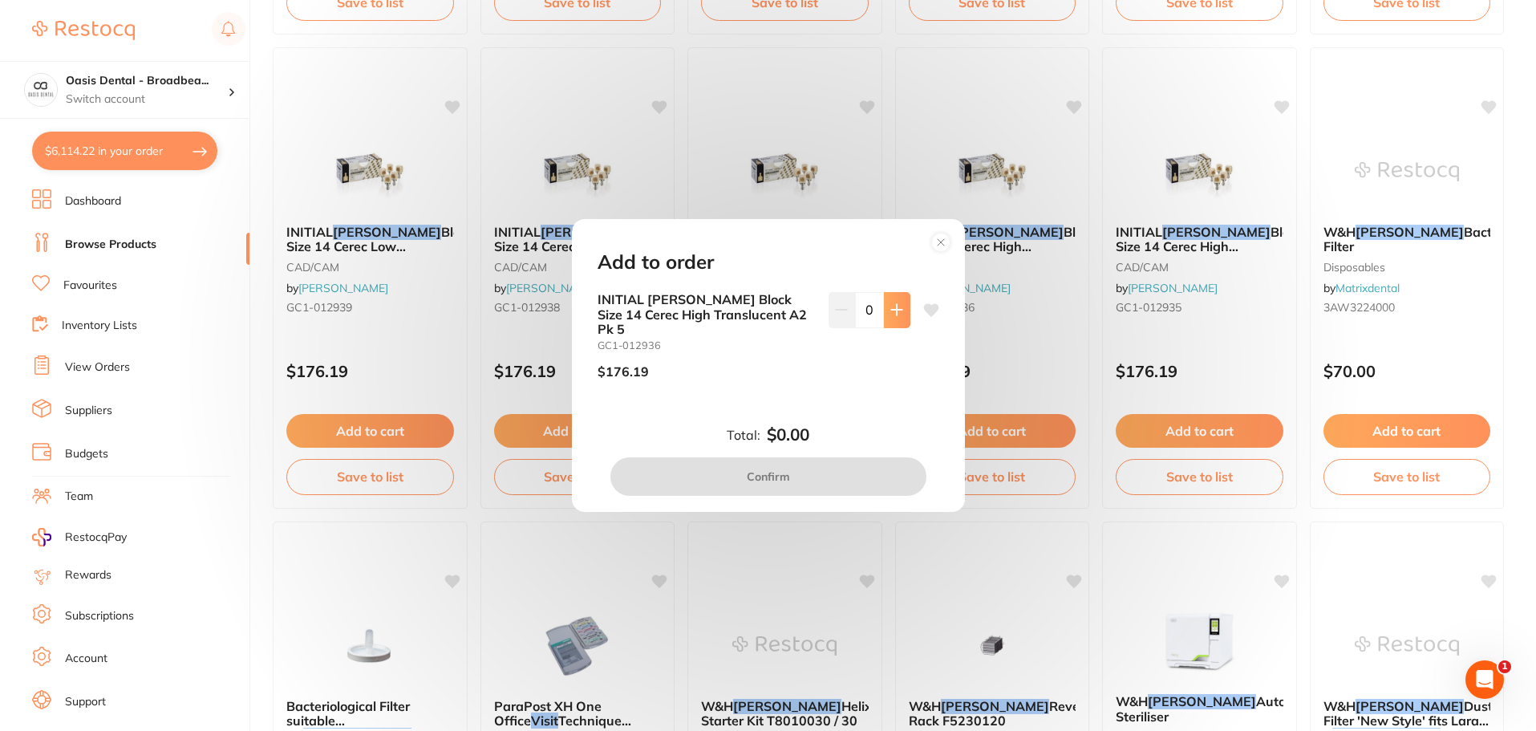
click at [901, 319] on button at bounding box center [897, 309] width 26 height 35
type input "1"
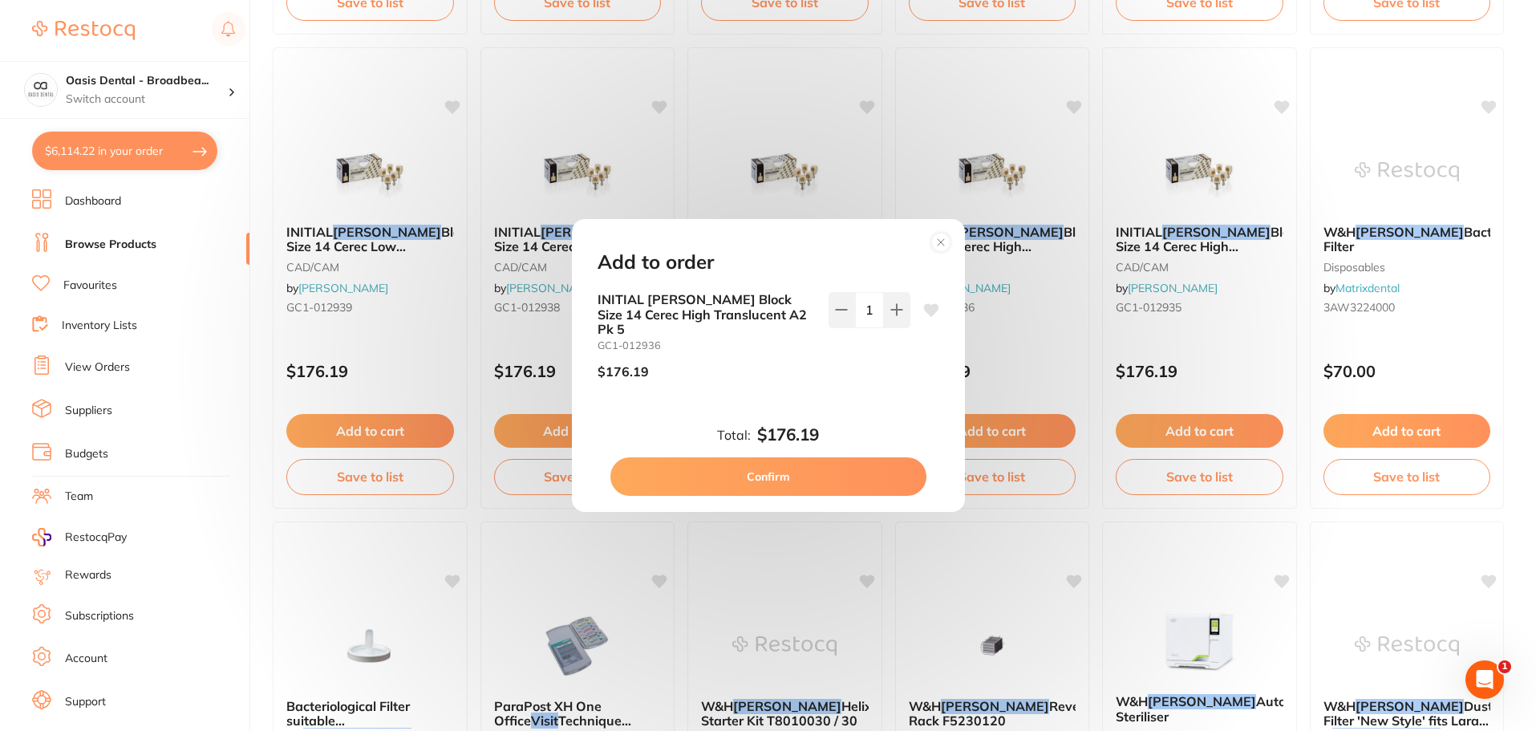
click at [826, 467] on button "Confirm" at bounding box center [768, 476] width 316 height 38
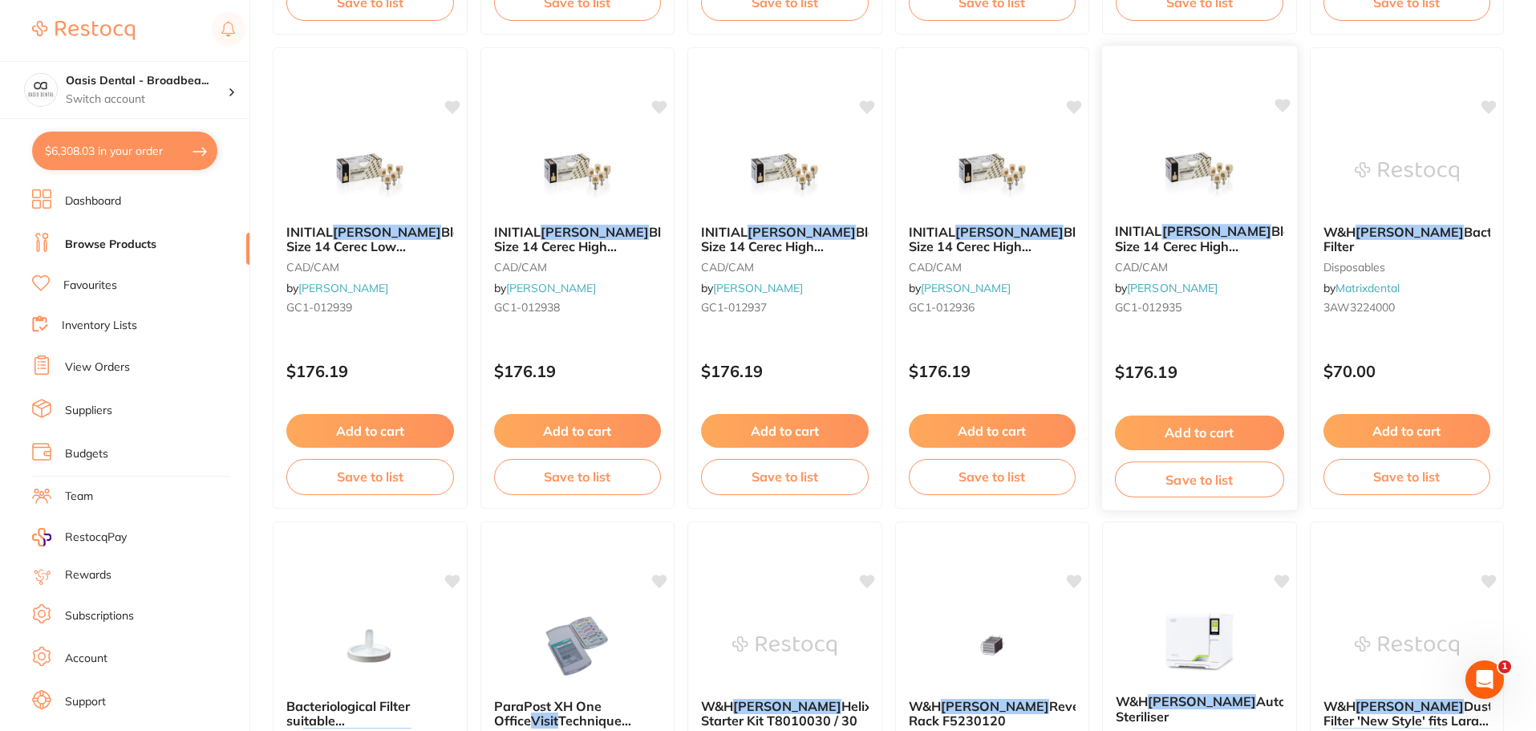
click at [1193, 431] on button "Add to cart" at bounding box center [1199, 432] width 169 height 34
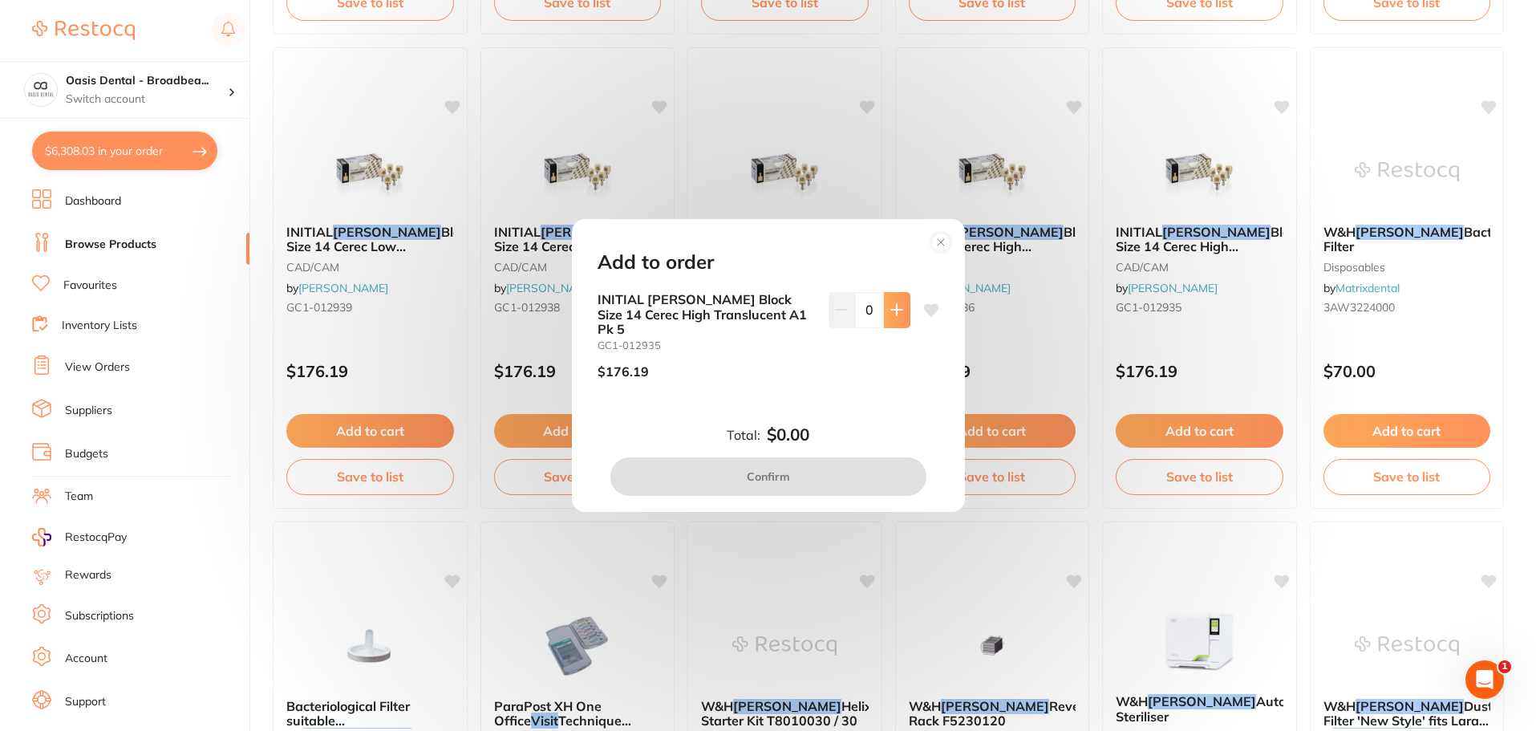
click at [895, 315] on icon at bounding box center [896, 309] width 13 height 13
type input "1"
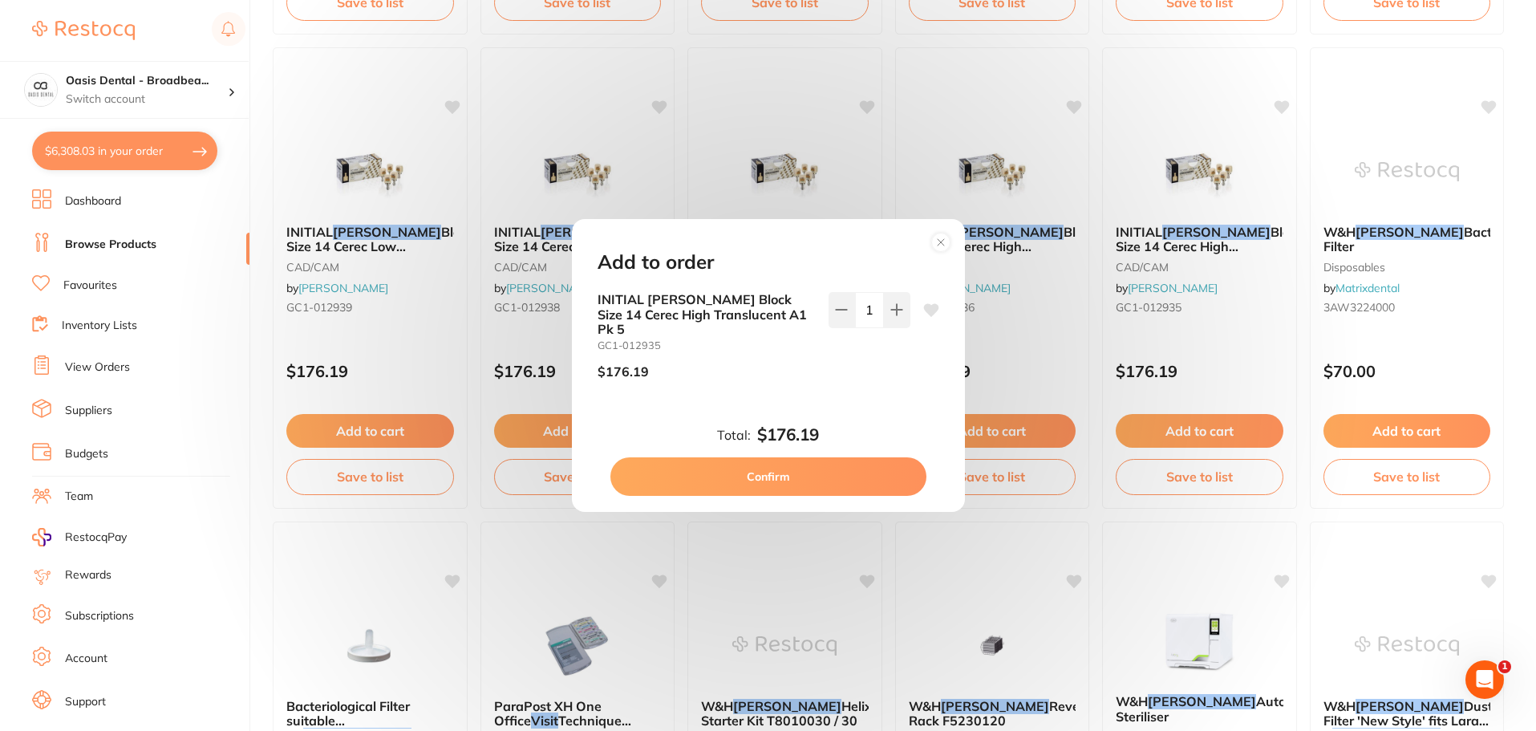
click at [856, 473] on button "Confirm" at bounding box center [768, 476] width 316 height 38
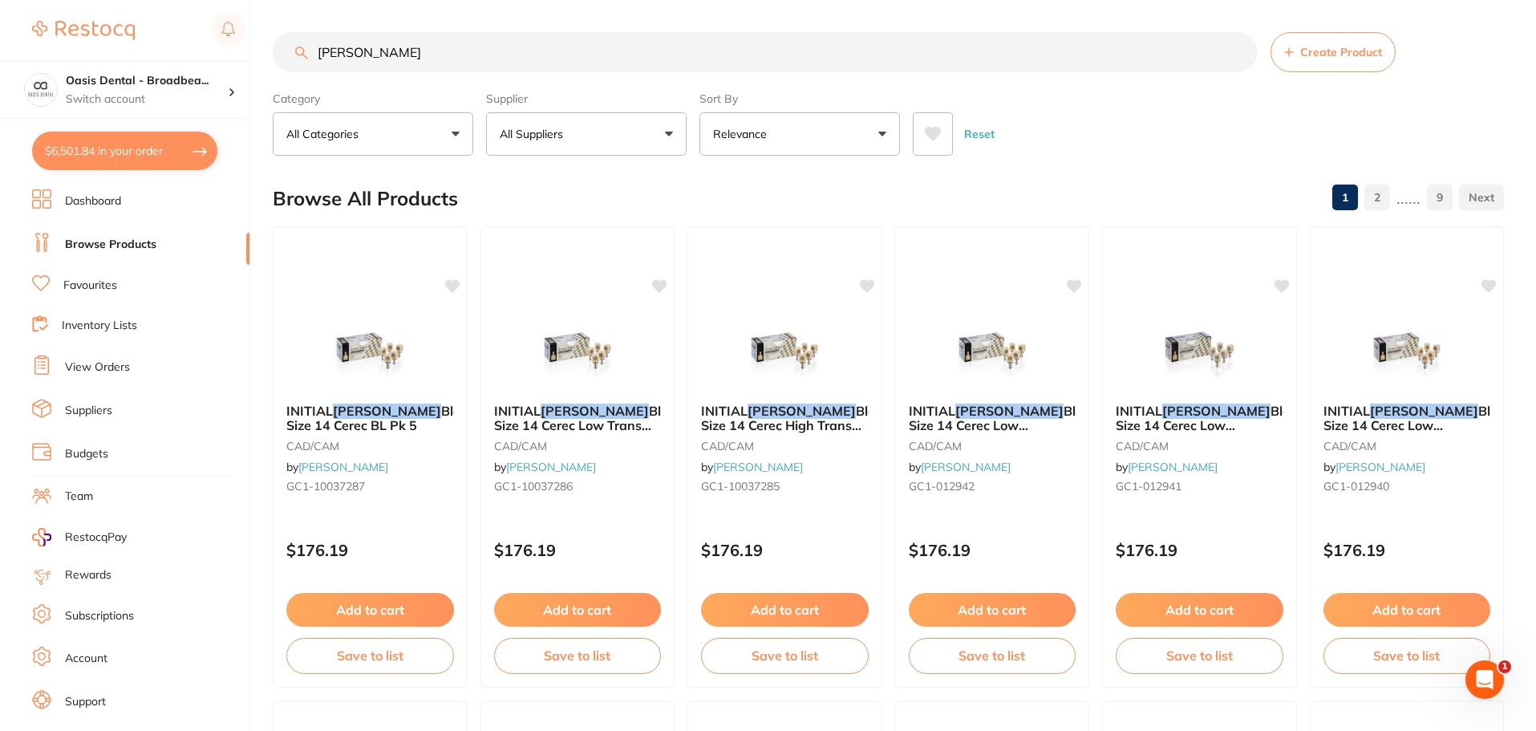
click at [531, 63] on input "lisi" at bounding box center [765, 52] width 985 height 40
drag, startPoint x: 527, startPoint y: 58, endPoint x: 236, endPoint y: 53, distance: 291.1
click at [244, 52] on div "$6,501.84 Oasis Dental - Broadbea... Switch account Oasis Dental - Broadbeach $…" at bounding box center [768, 365] width 1536 height 731
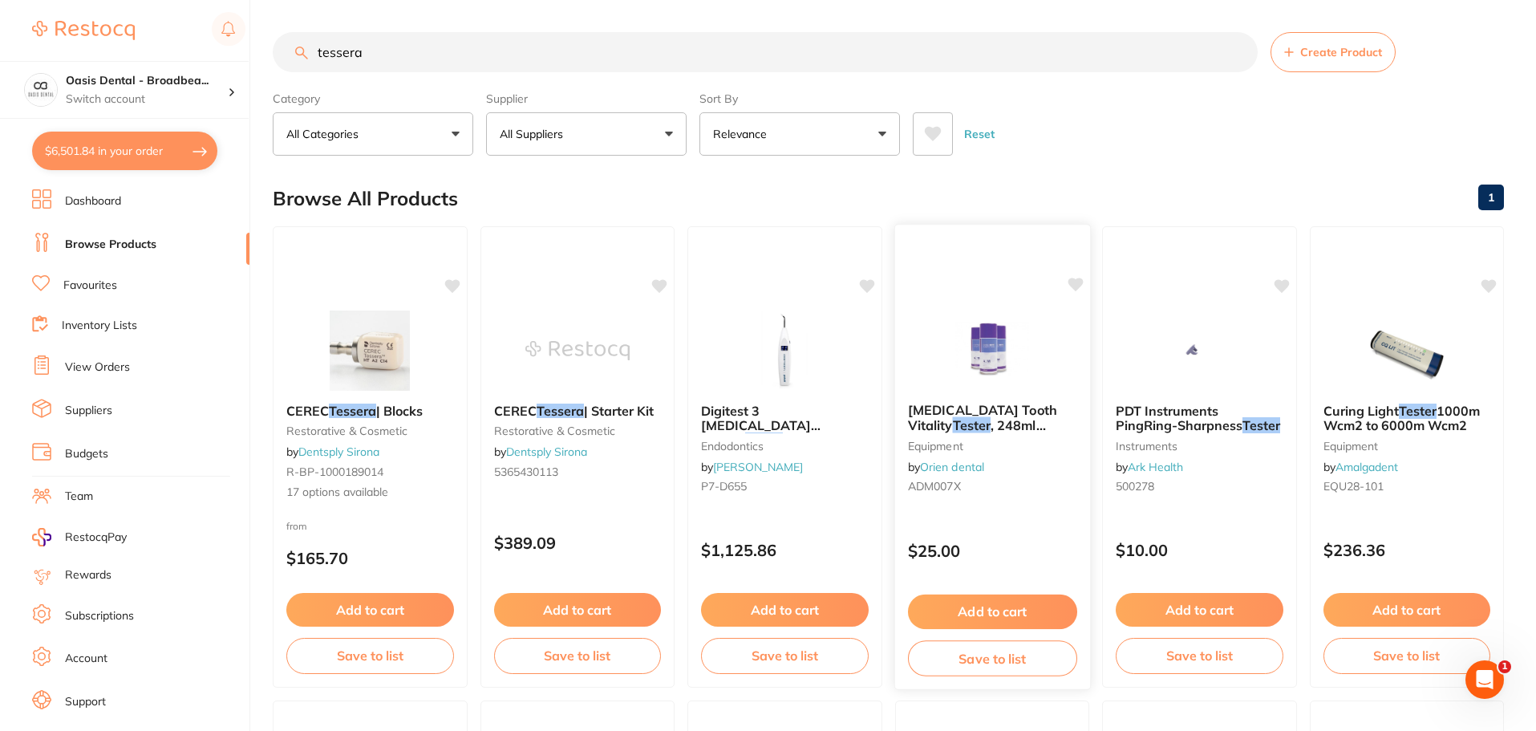
type input "tessera"
click at [1026, 611] on button "Add to cart" at bounding box center [991, 611] width 169 height 34
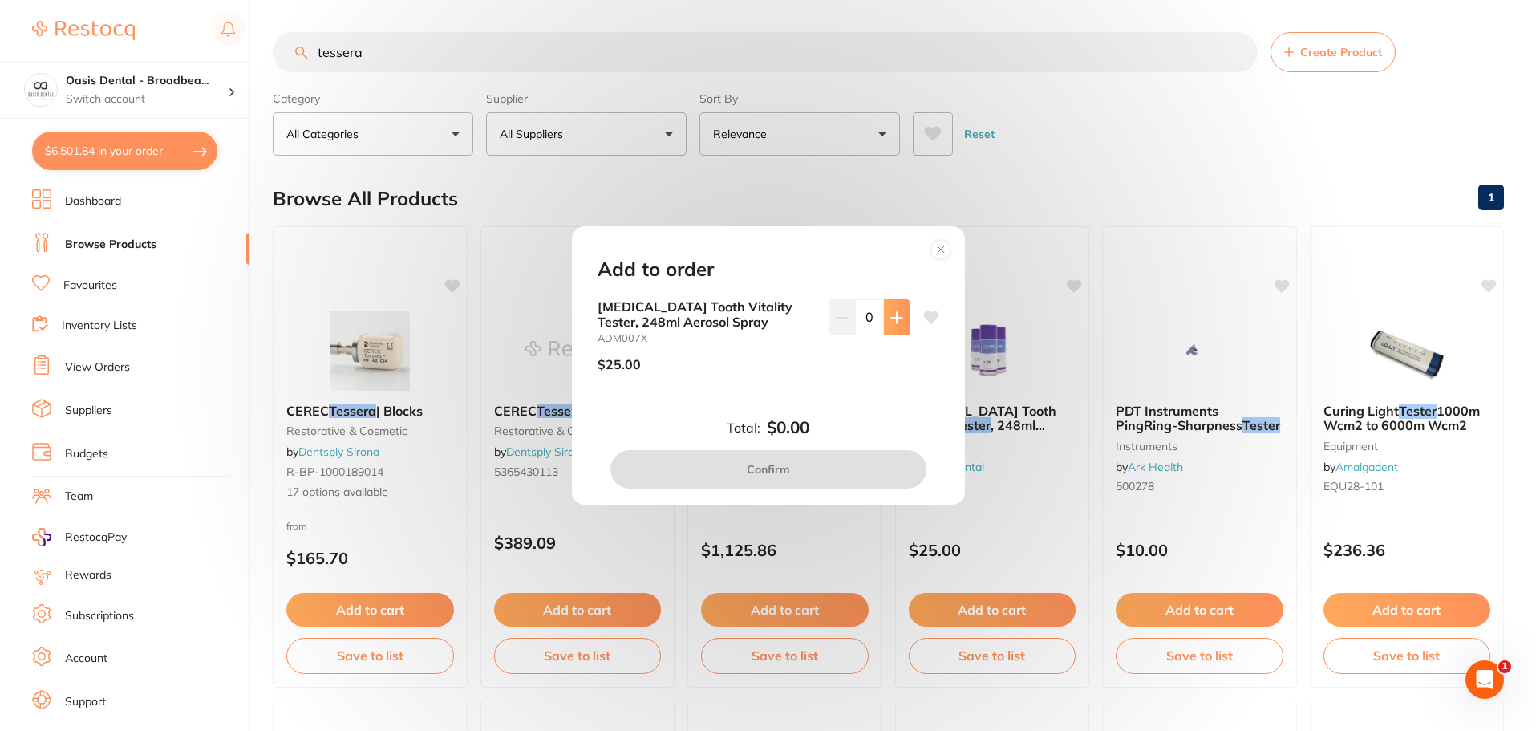
click at [891, 311] on icon at bounding box center [896, 317] width 13 height 13
click at [891, 312] on icon at bounding box center [896, 317] width 13 height 13
type input "2"
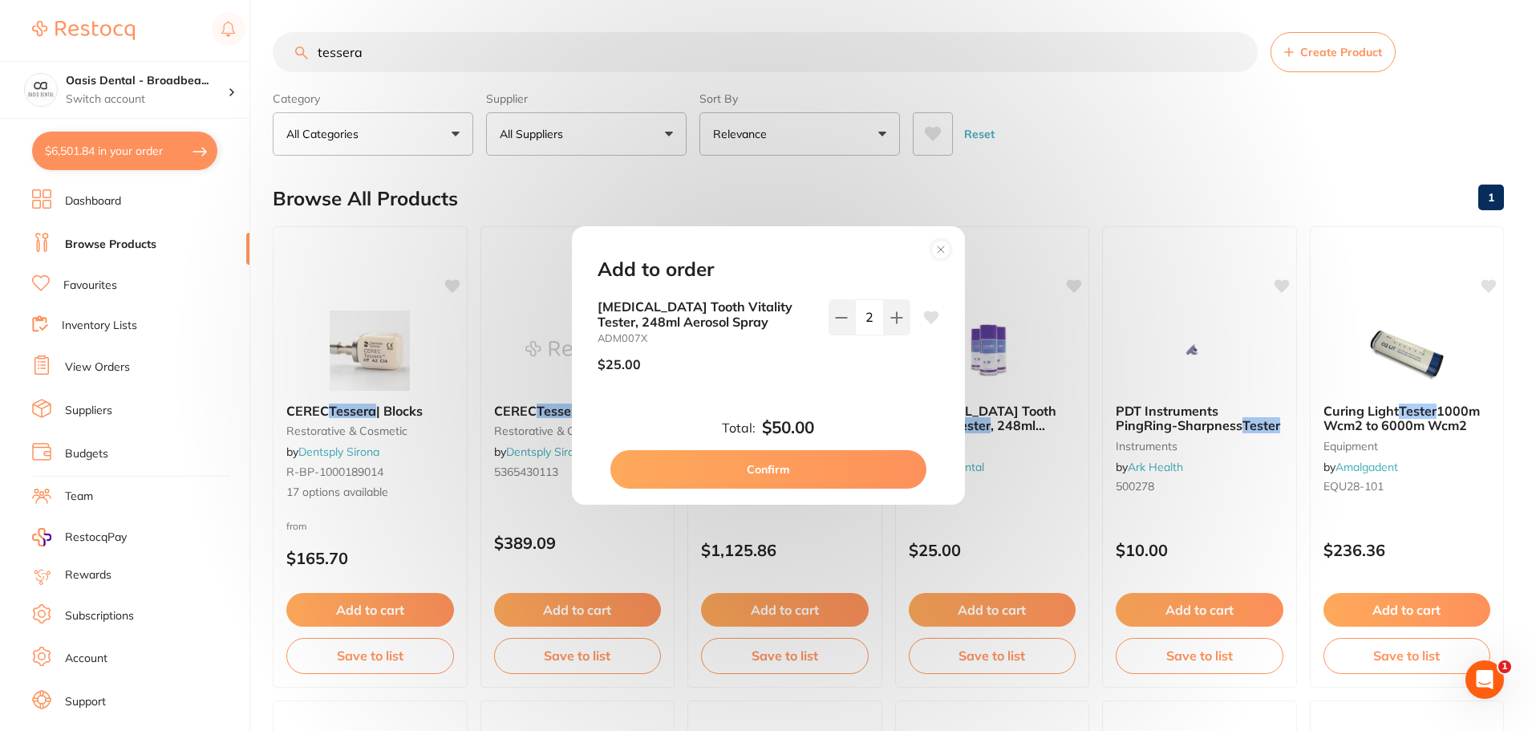
click at [854, 466] on button "Confirm" at bounding box center [768, 469] width 316 height 38
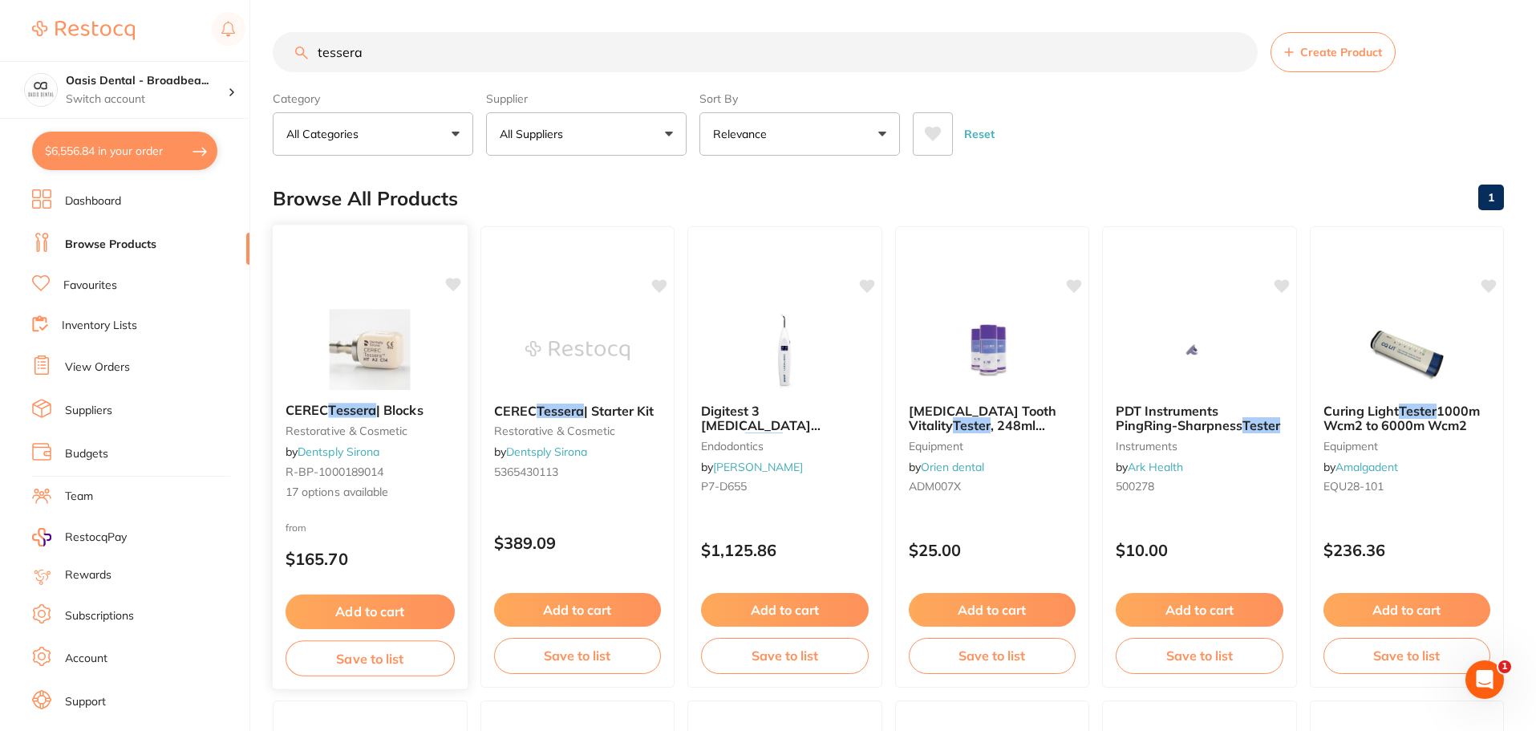
click at [358, 347] on img at bounding box center [370, 349] width 105 height 81
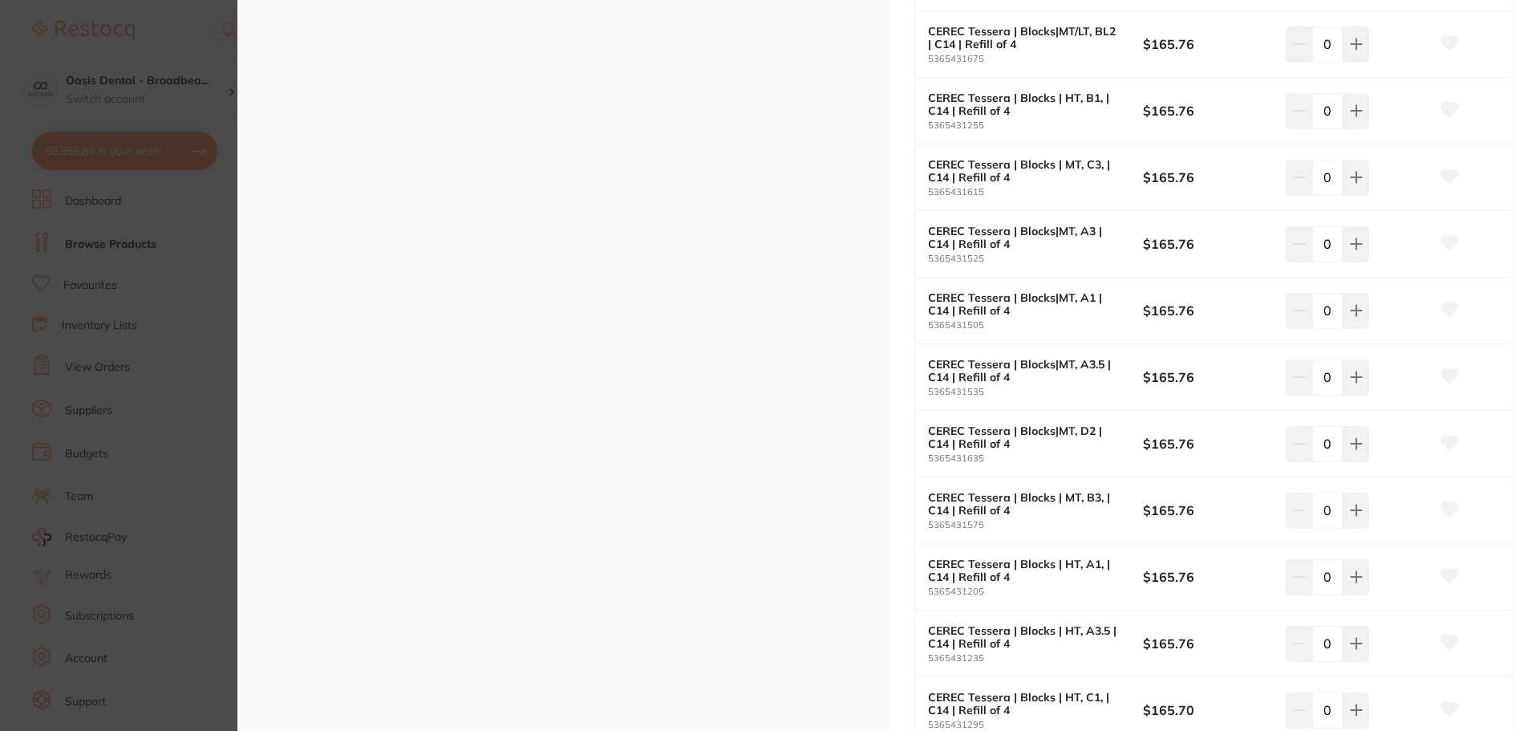
scroll to position [642, 0]
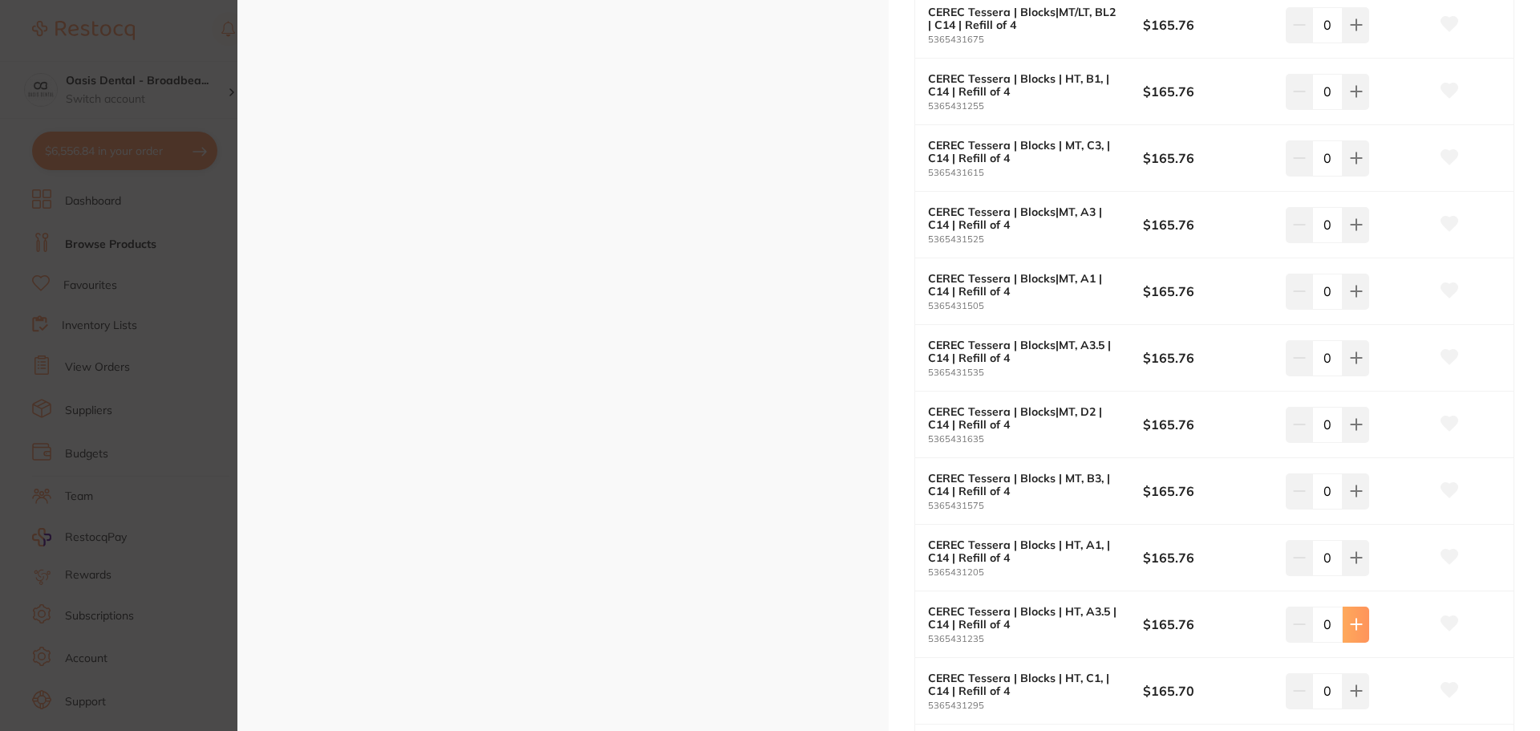
click at [1353, 620] on icon at bounding box center [1355, 624] width 10 height 10
type input "2"
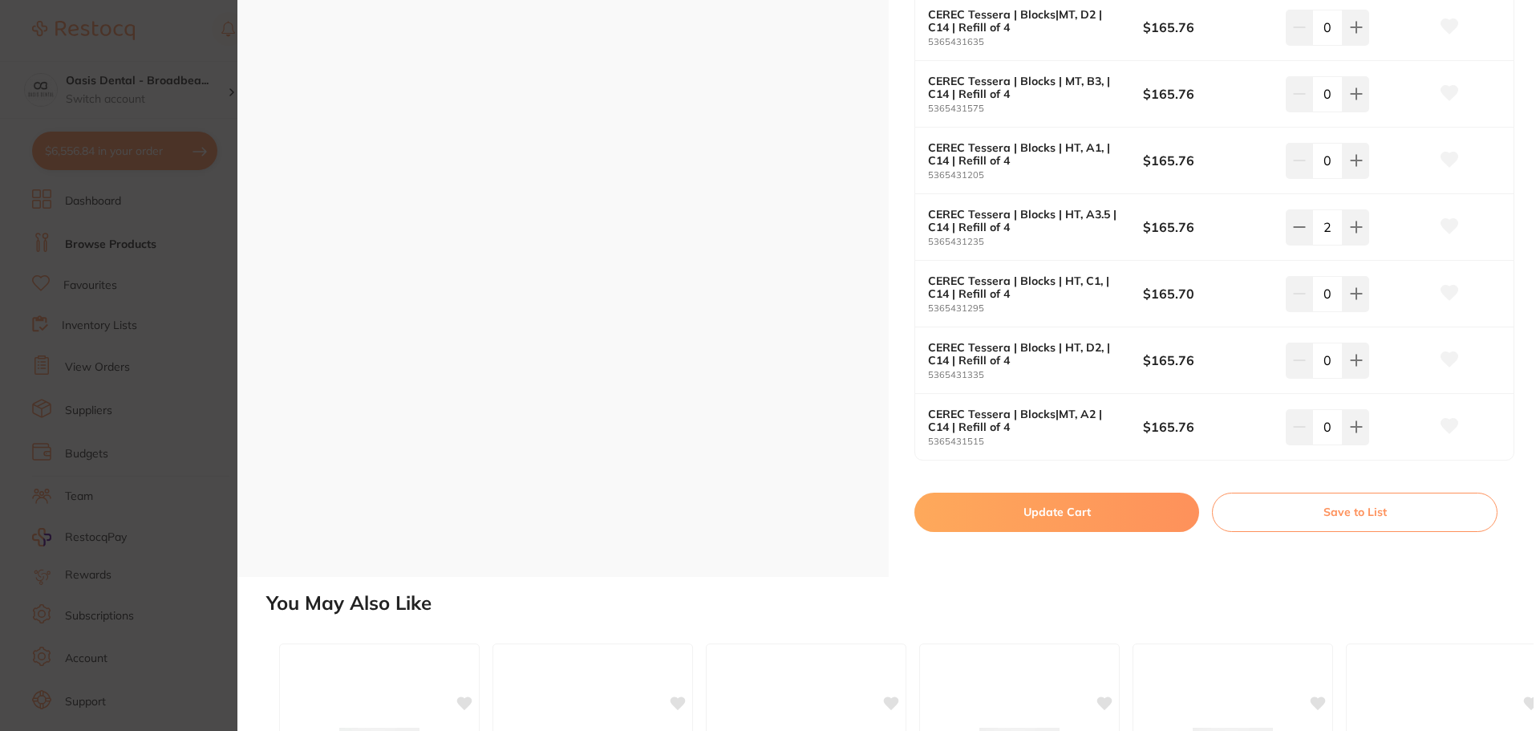
scroll to position [1042, 0]
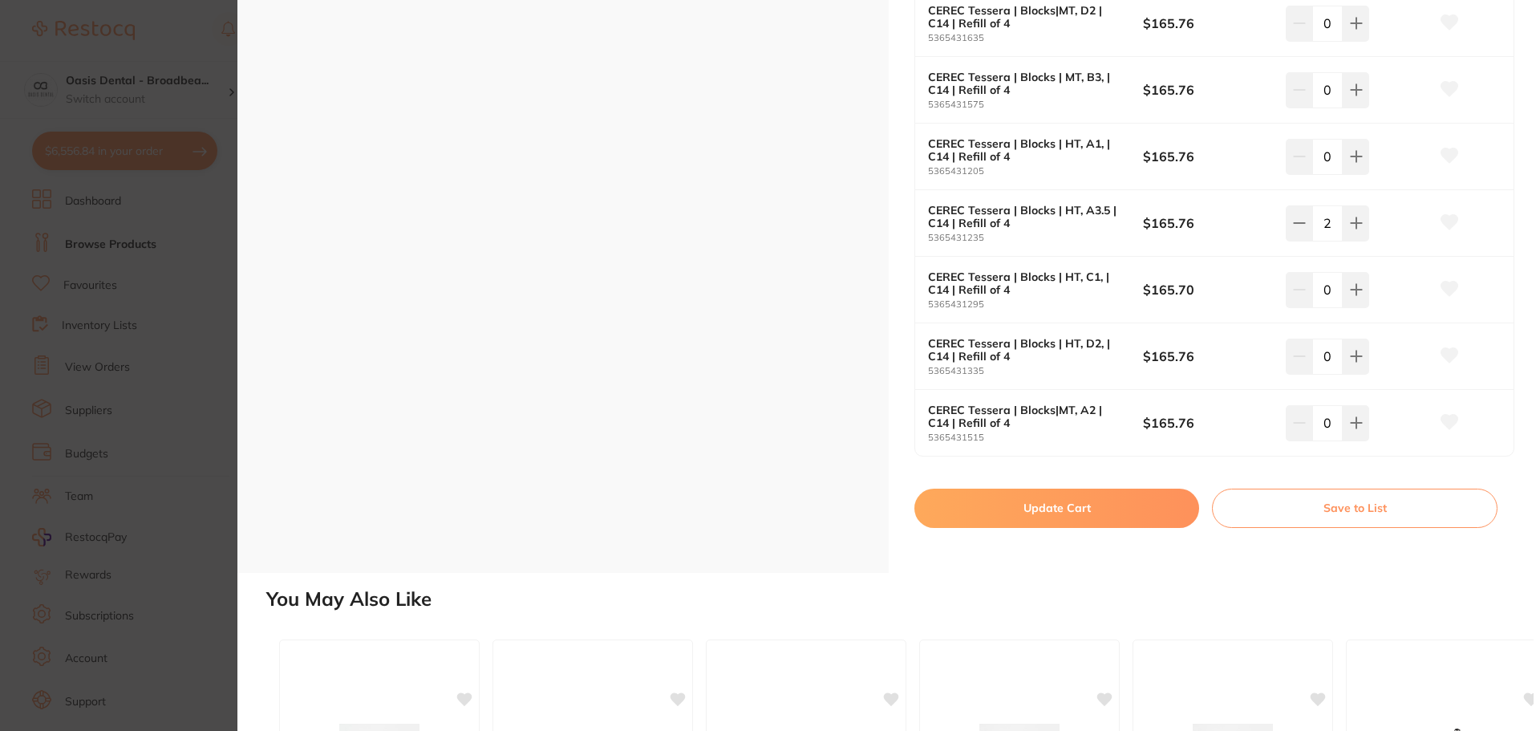
click at [1087, 504] on button "Update Cart" at bounding box center [1056, 507] width 285 height 38
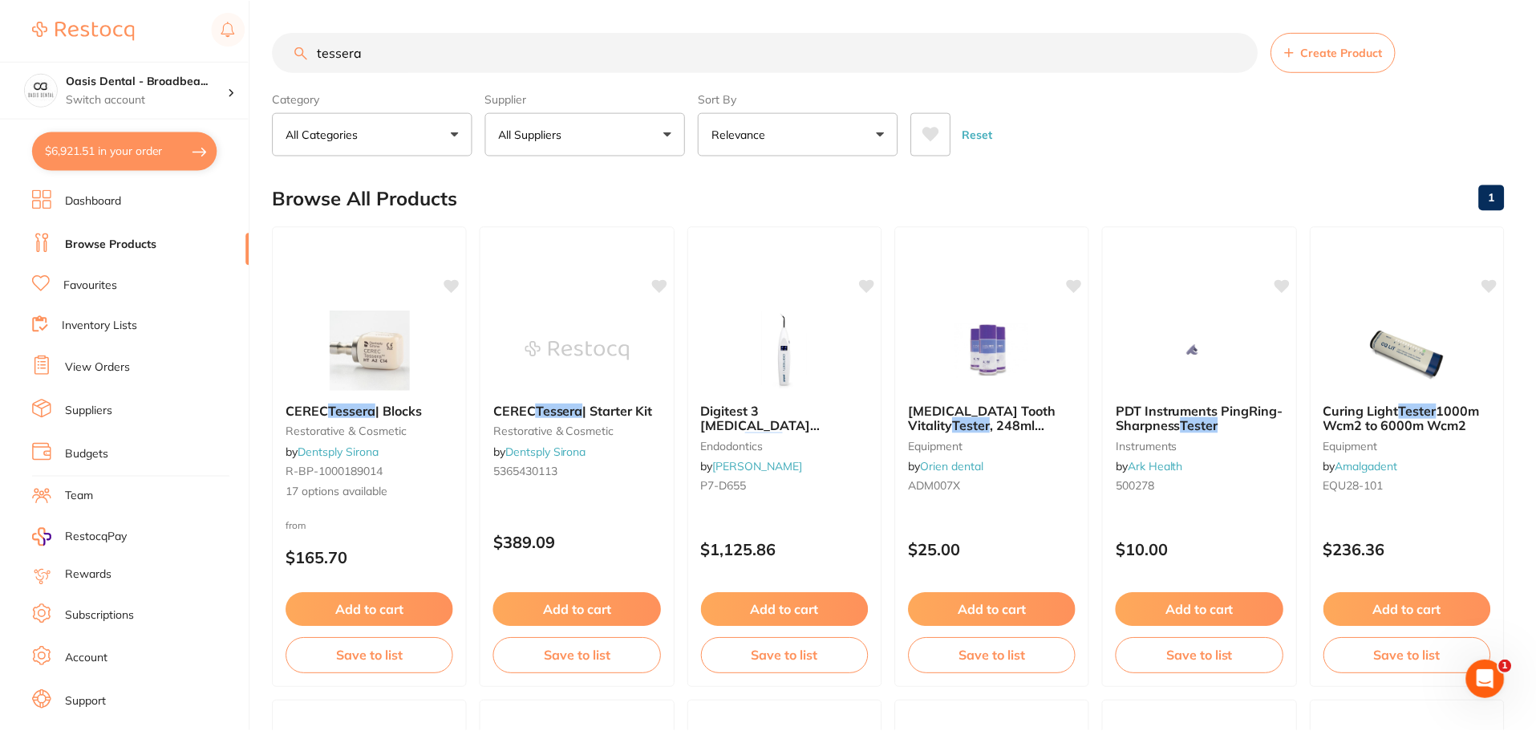
scroll to position [5, 0]
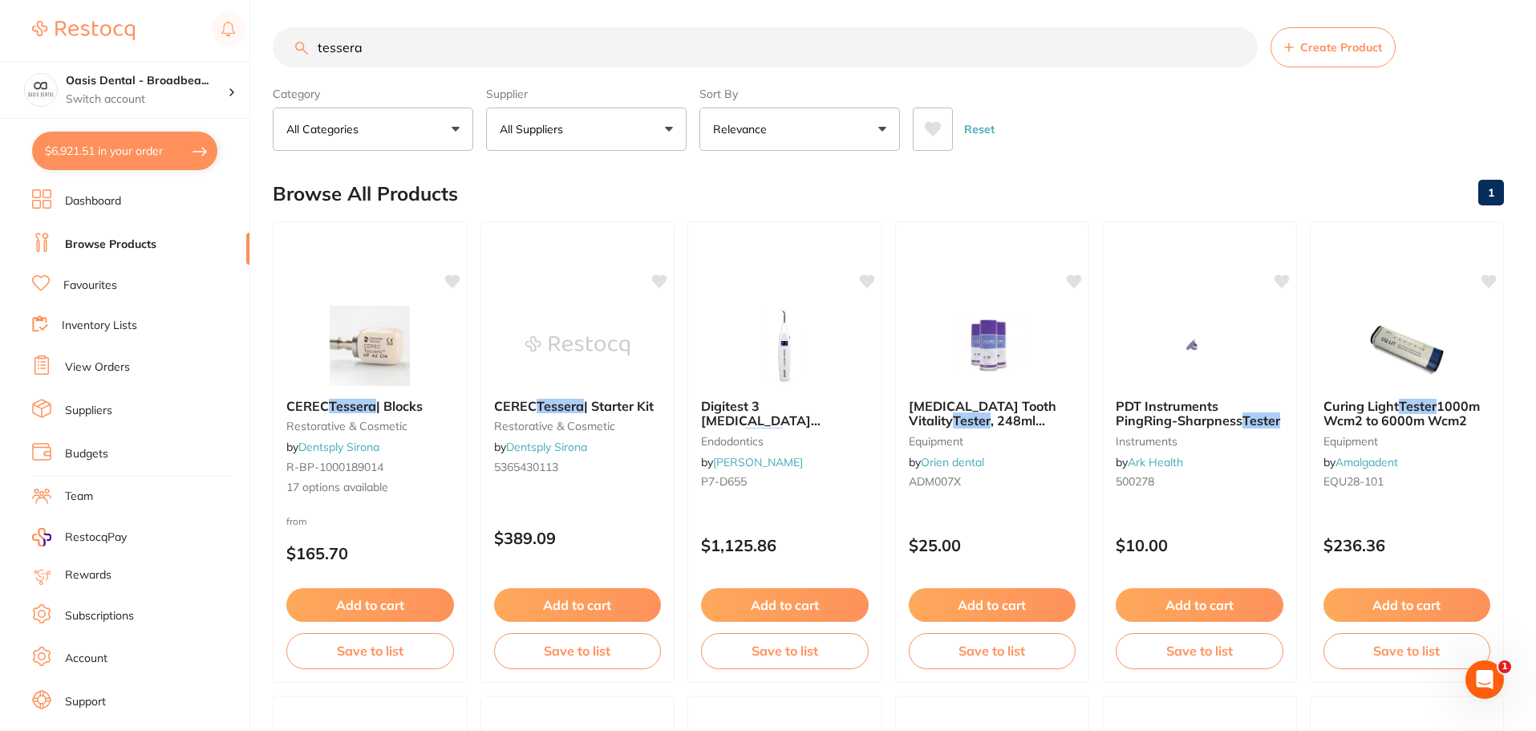
click at [438, 45] on input "tessera" at bounding box center [765, 47] width 985 height 40
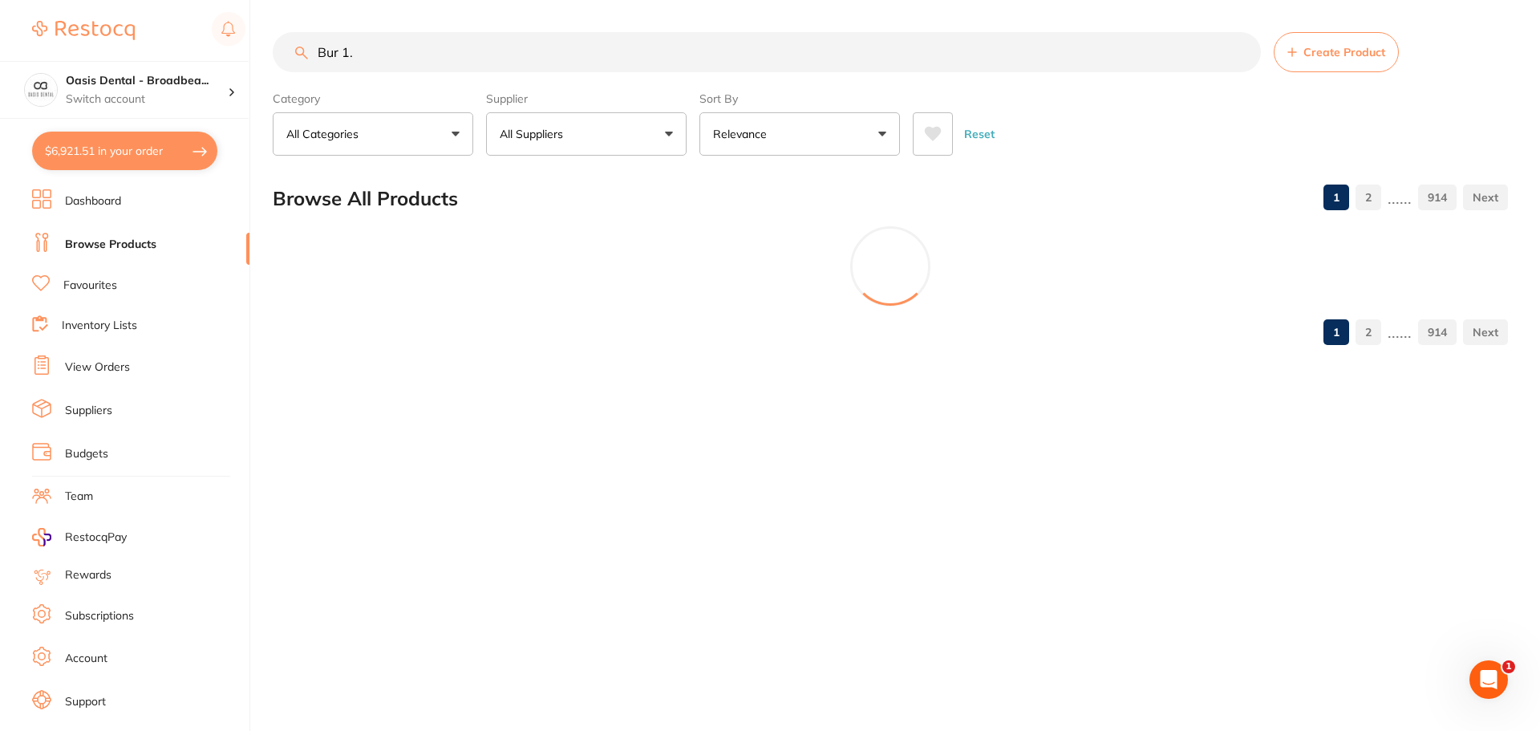
type input "Bur 1.0"
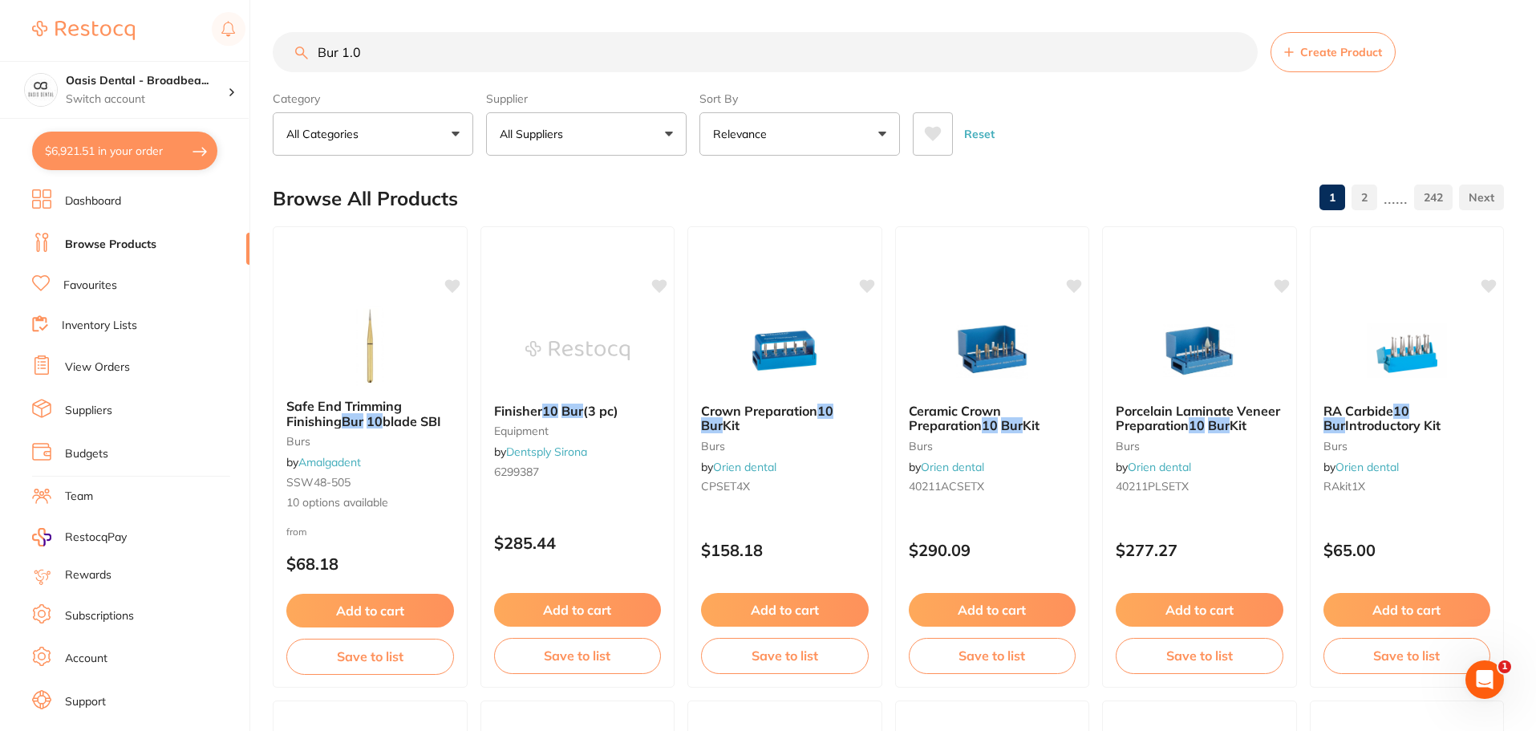
drag, startPoint x: 500, startPoint y: 51, endPoint x: 148, endPoint y: 2, distance: 355.4
click at [148, 2] on div "$6,921.51 Oasis Dental - Broadbea... Switch account Oasis Dental - Broadbeach $…" at bounding box center [768, 365] width 1536 height 731
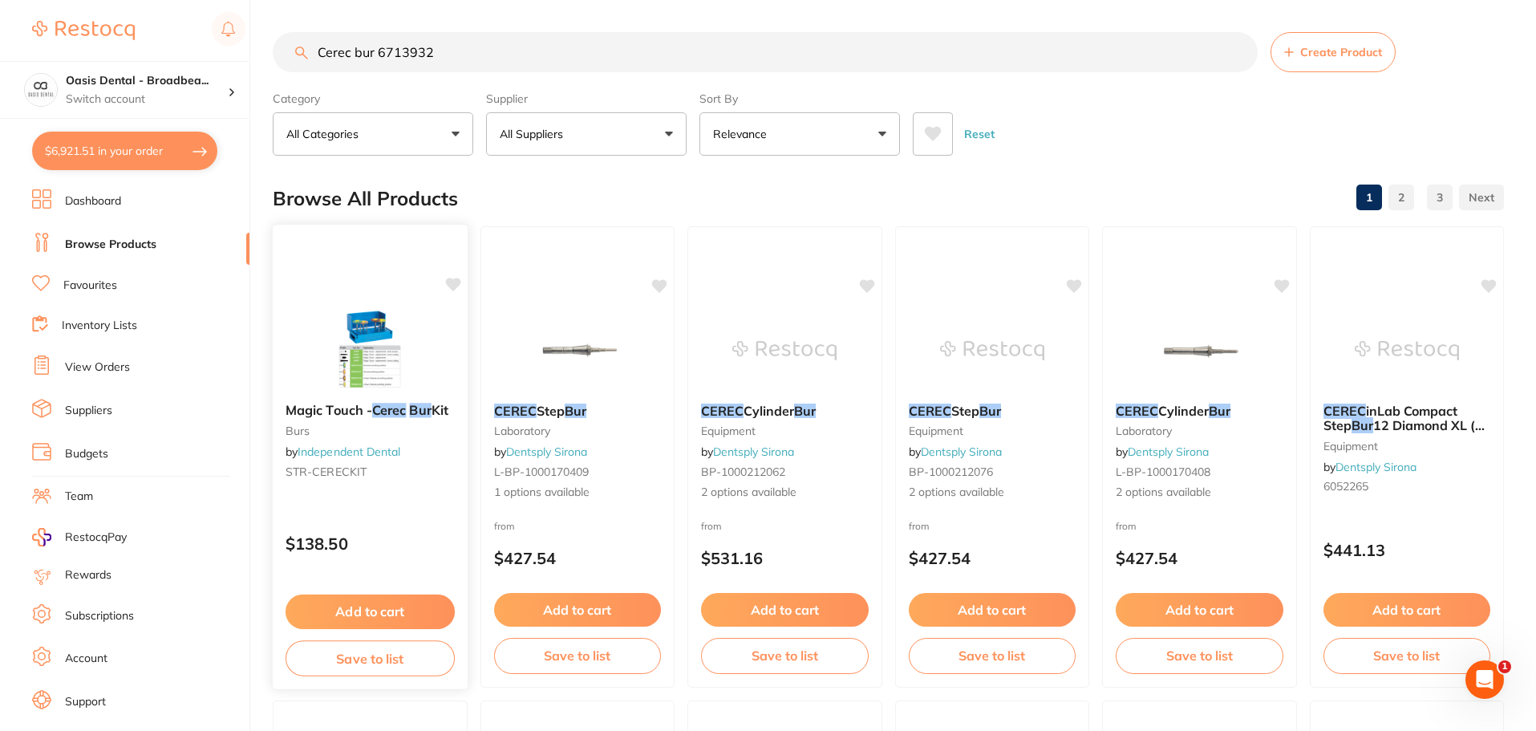
type input "Cerec bur 6713932"
click at [415, 610] on button "Add to cart" at bounding box center [369, 611] width 169 height 34
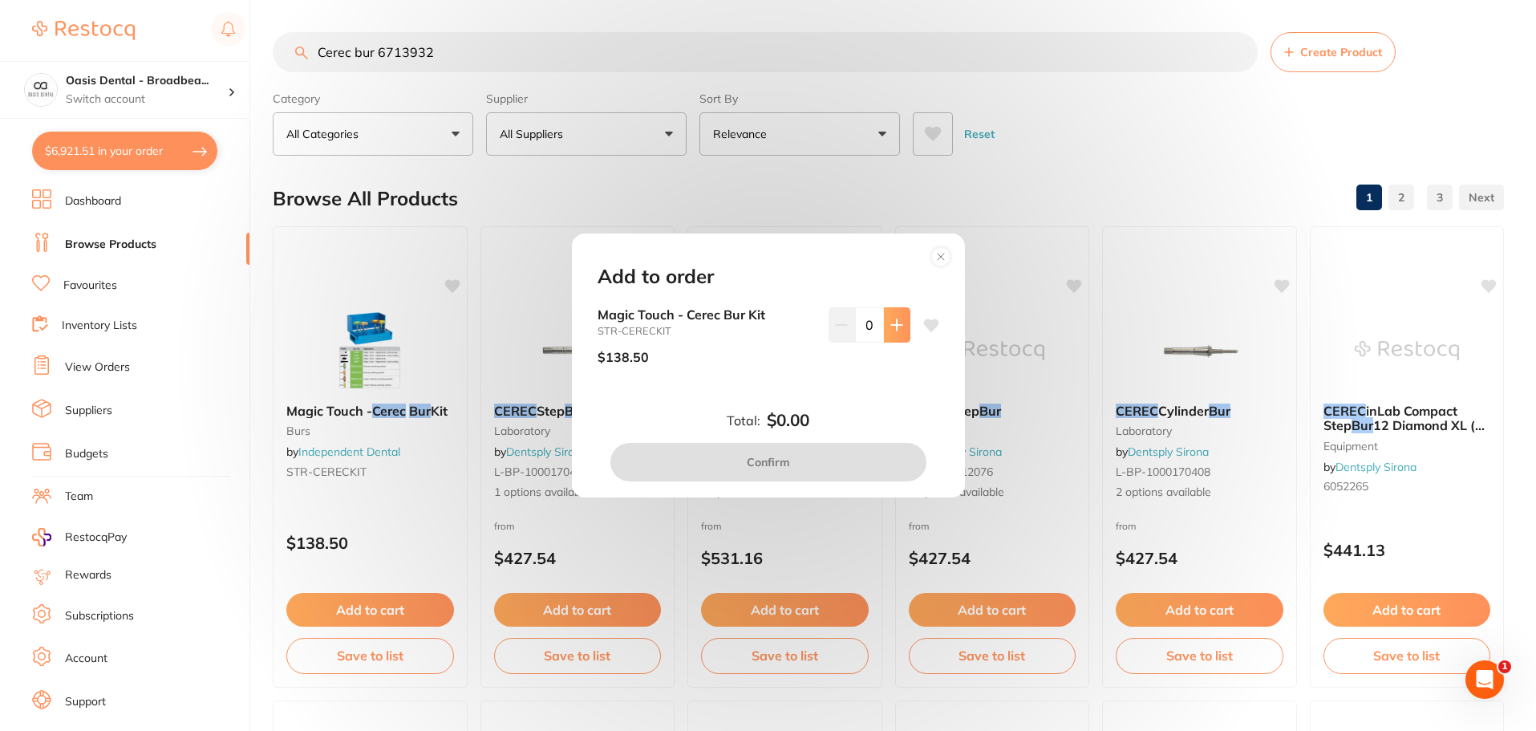
click at [900, 319] on button at bounding box center [897, 324] width 26 height 35
type input "1"
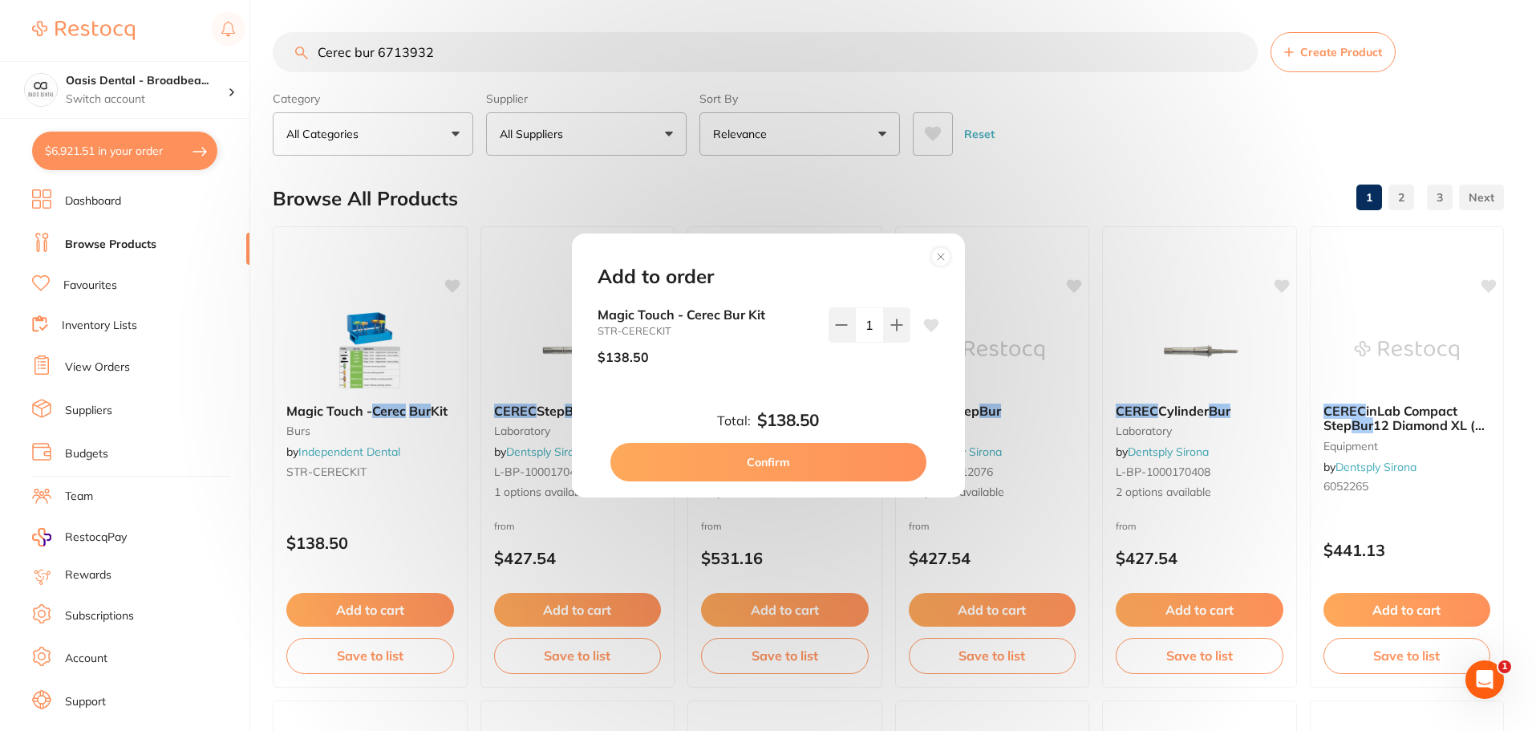
click at [755, 459] on button "Confirm" at bounding box center [768, 462] width 316 height 38
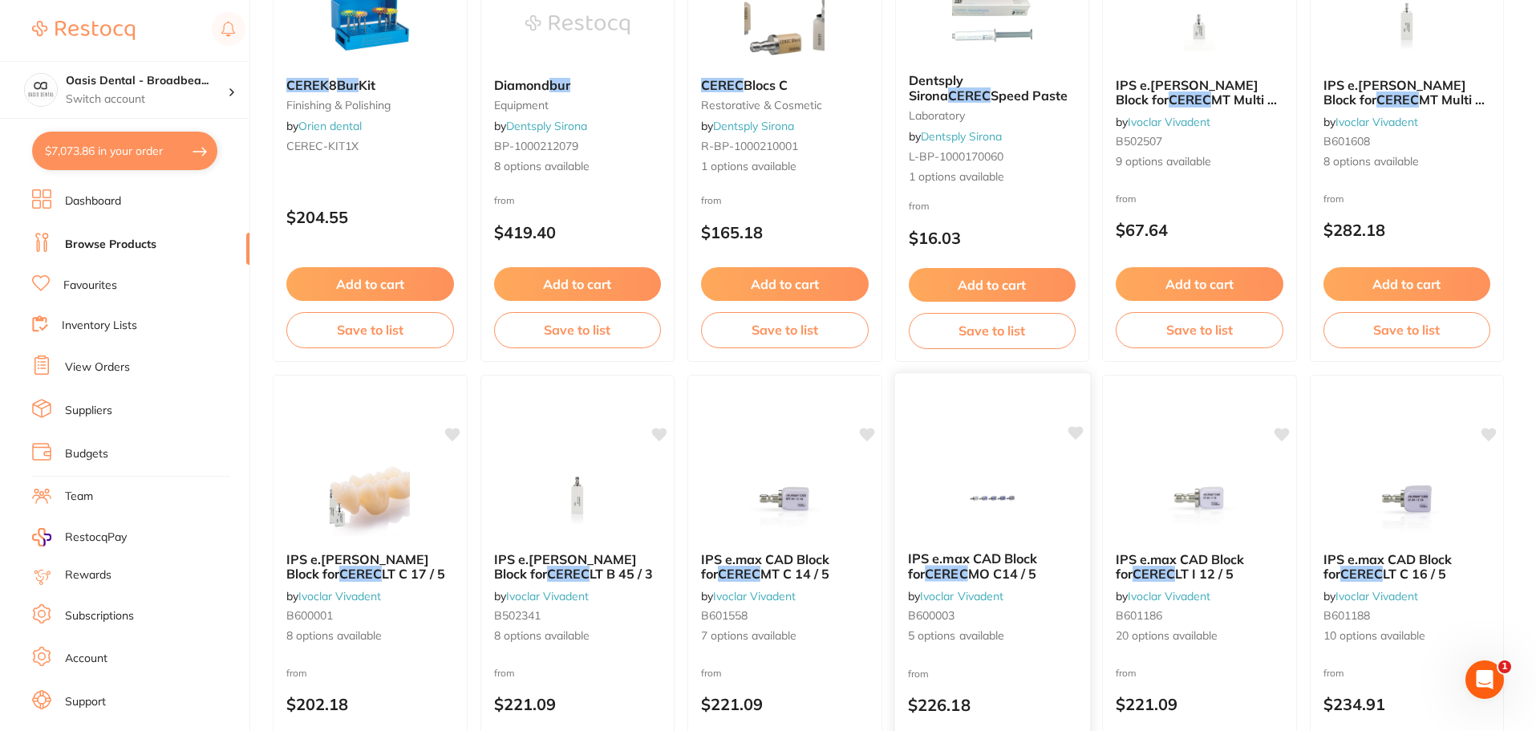
scroll to position [544, 0]
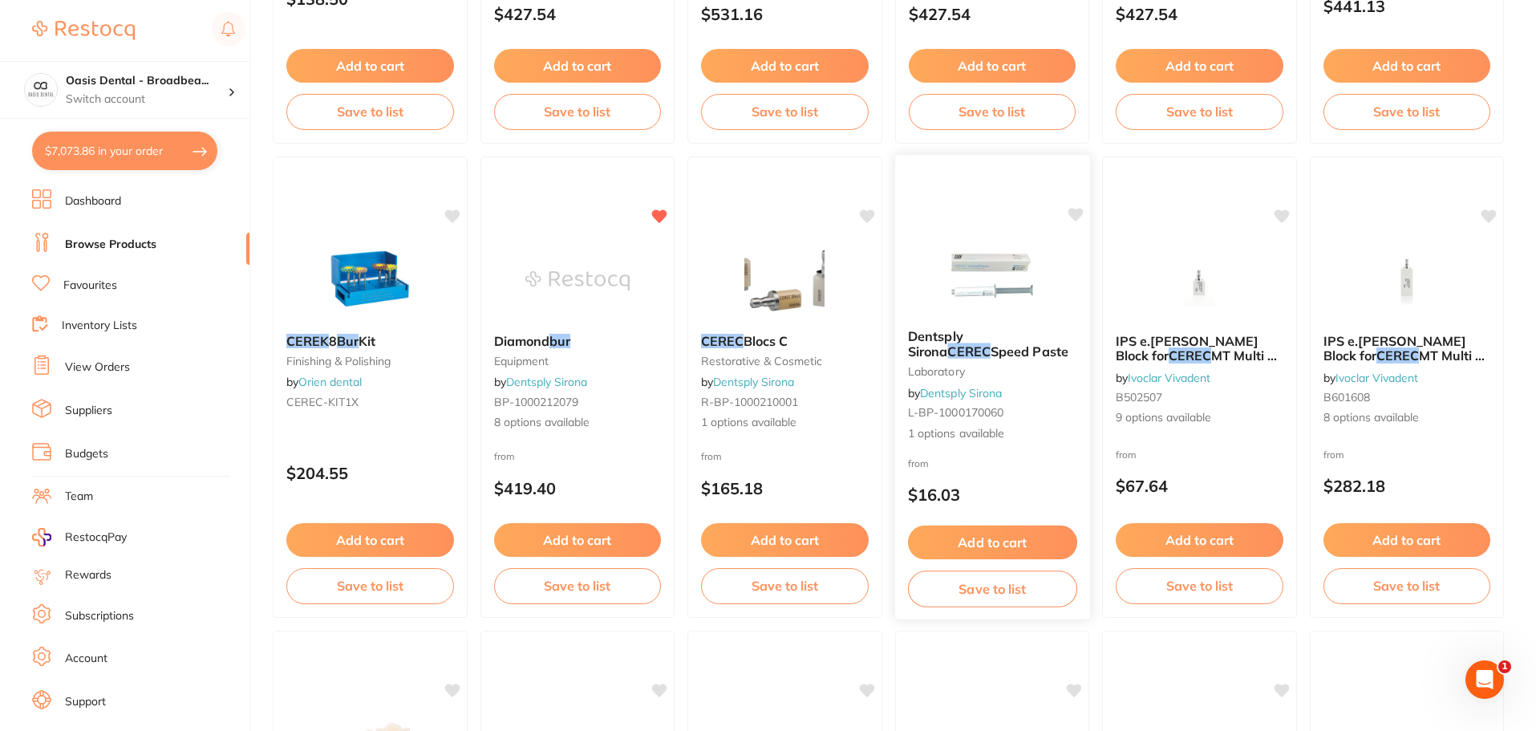
click at [962, 341] on span "Dentsply Sirona" at bounding box center [934, 343] width 55 height 31
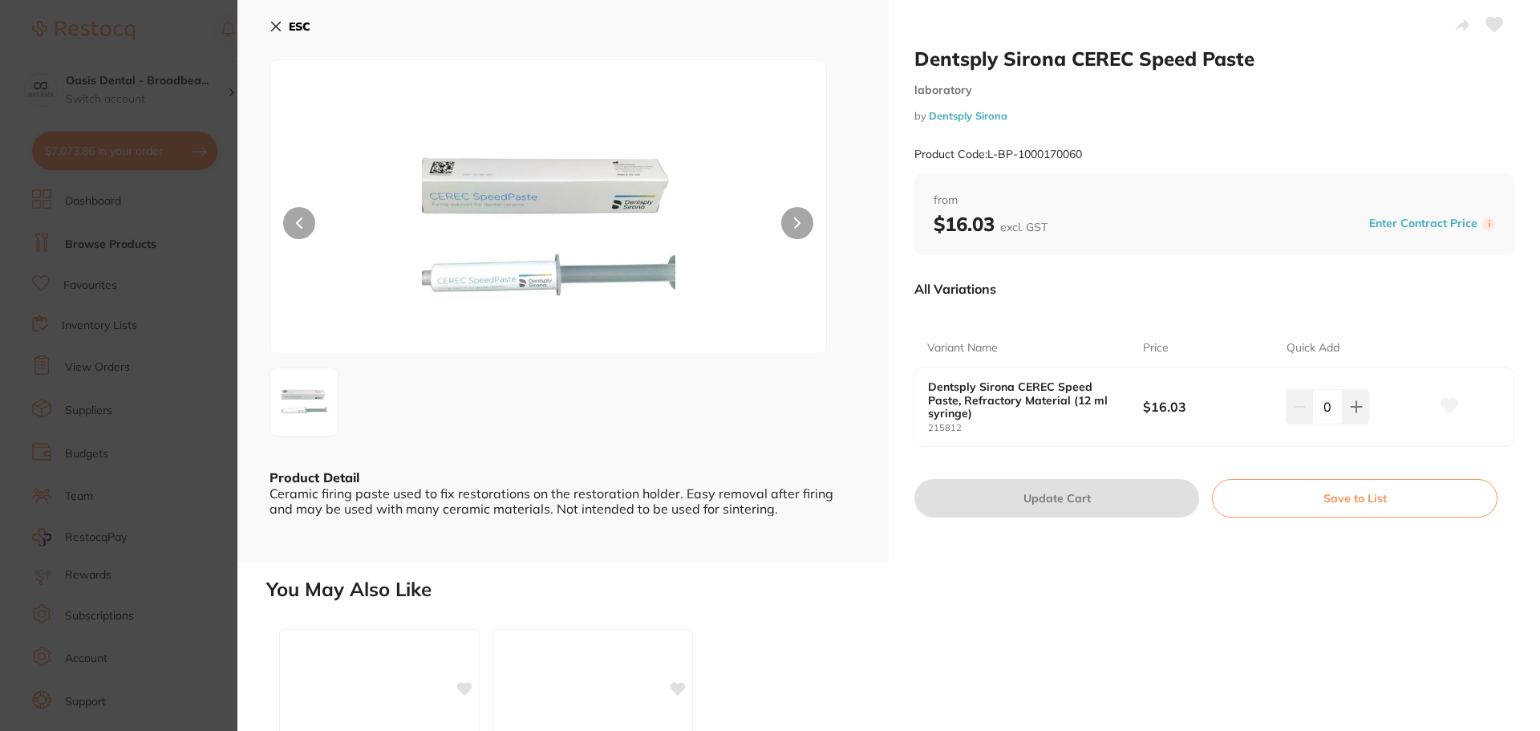
click at [280, 26] on icon at bounding box center [275, 26] width 13 height 13
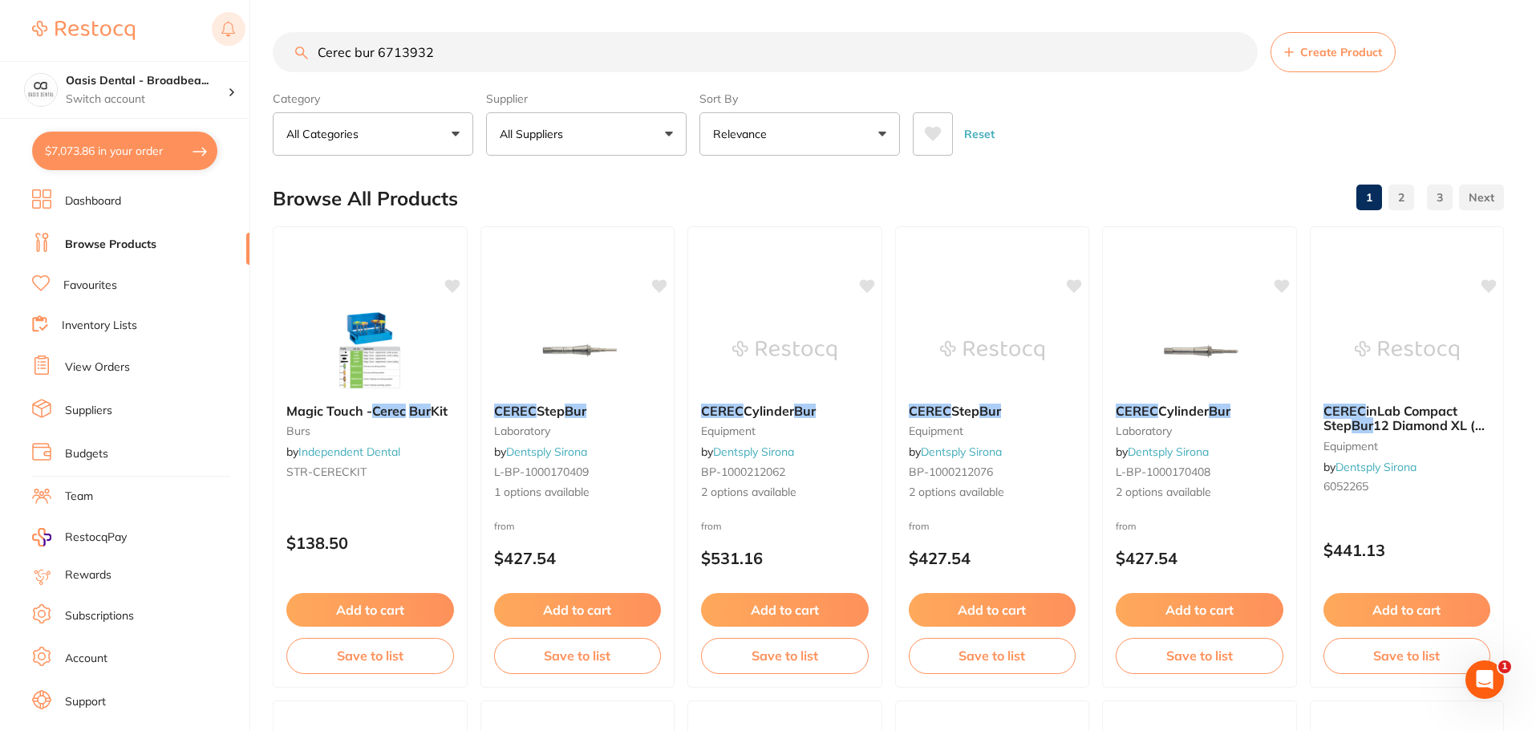
drag, startPoint x: 478, startPoint y: 56, endPoint x: 243, endPoint y: 24, distance: 237.1
click at [243, 24] on div "$7,073.86 Oasis Dental - Broadbea... Switch account Oasis Dental - Broadbeach $…" at bounding box center [768, 365] width 1536 height 731
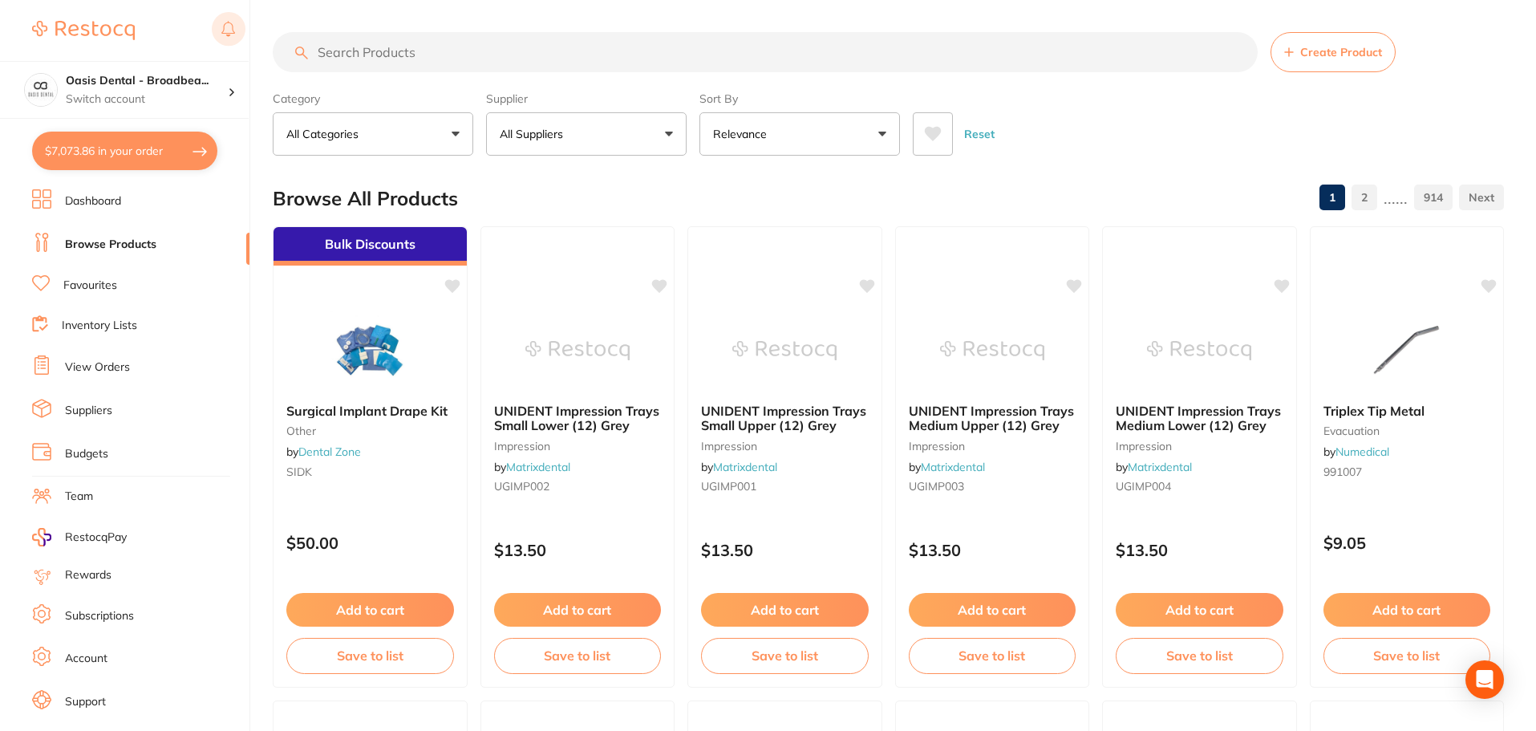
type input "D"
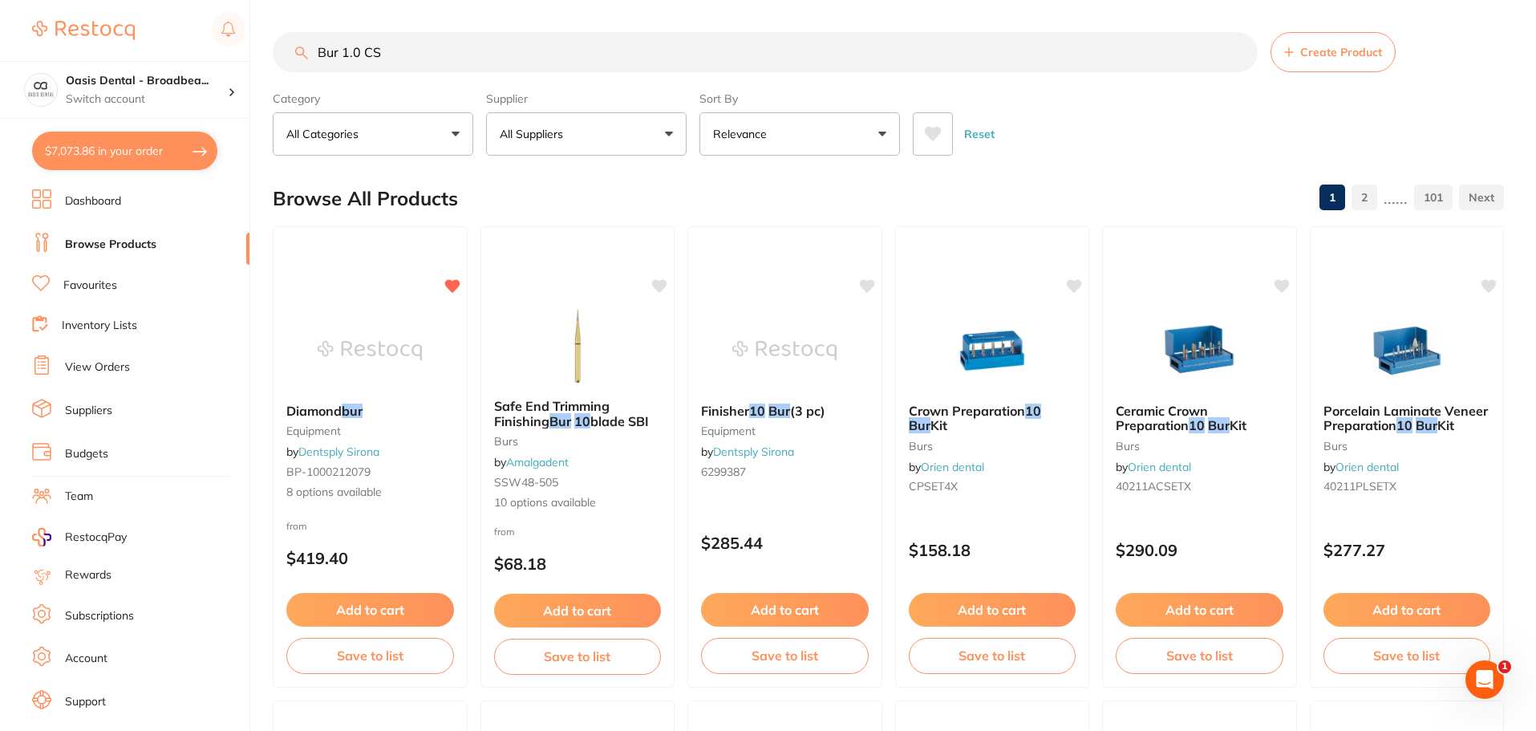
type input "Bur 1.0 CS"
click at [667, 127] on button "All Suppliers" at bounding box center [586, 133] width 200 height 43
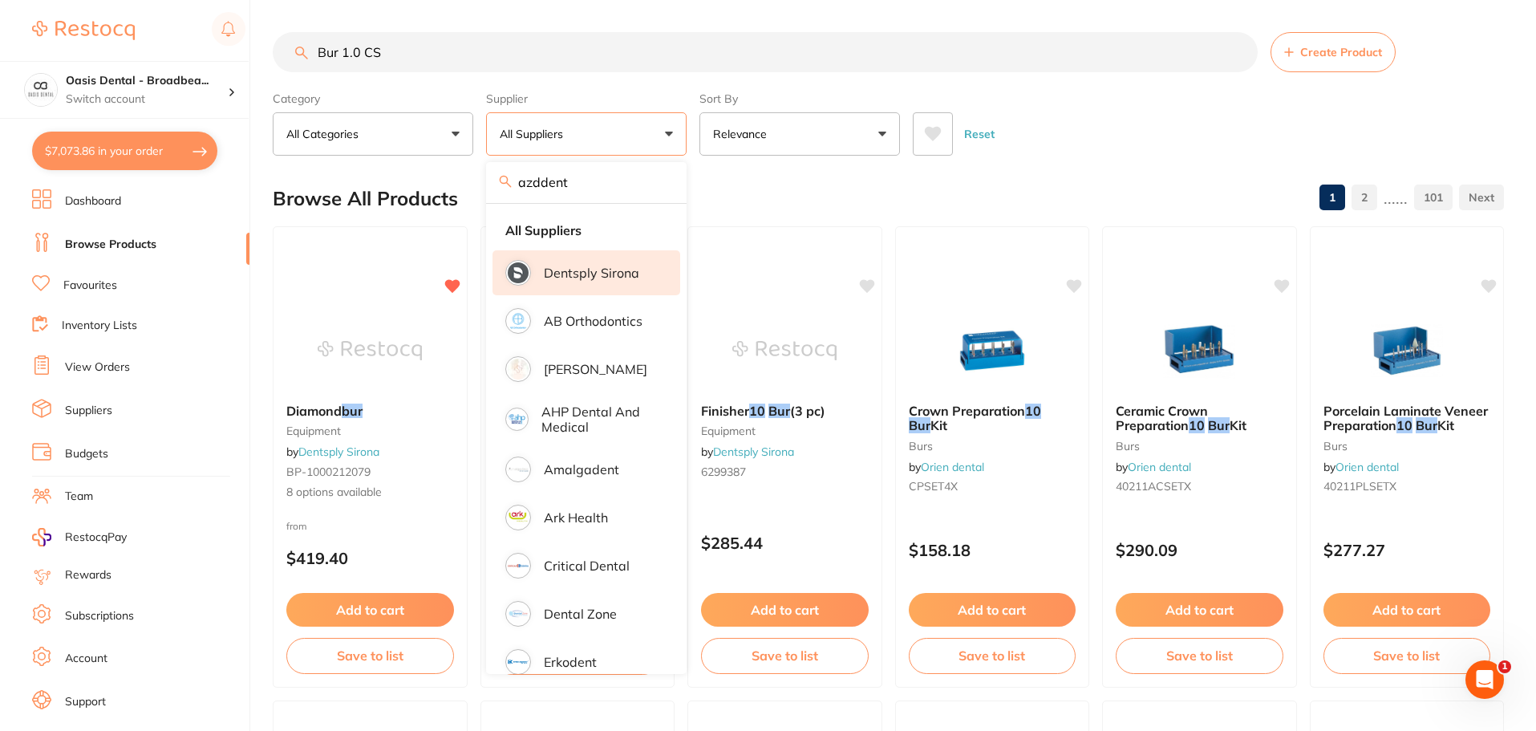
click at [628, 278] on p "Dentsply Sirona" at bounding box center [591, 272] width 95 height 14
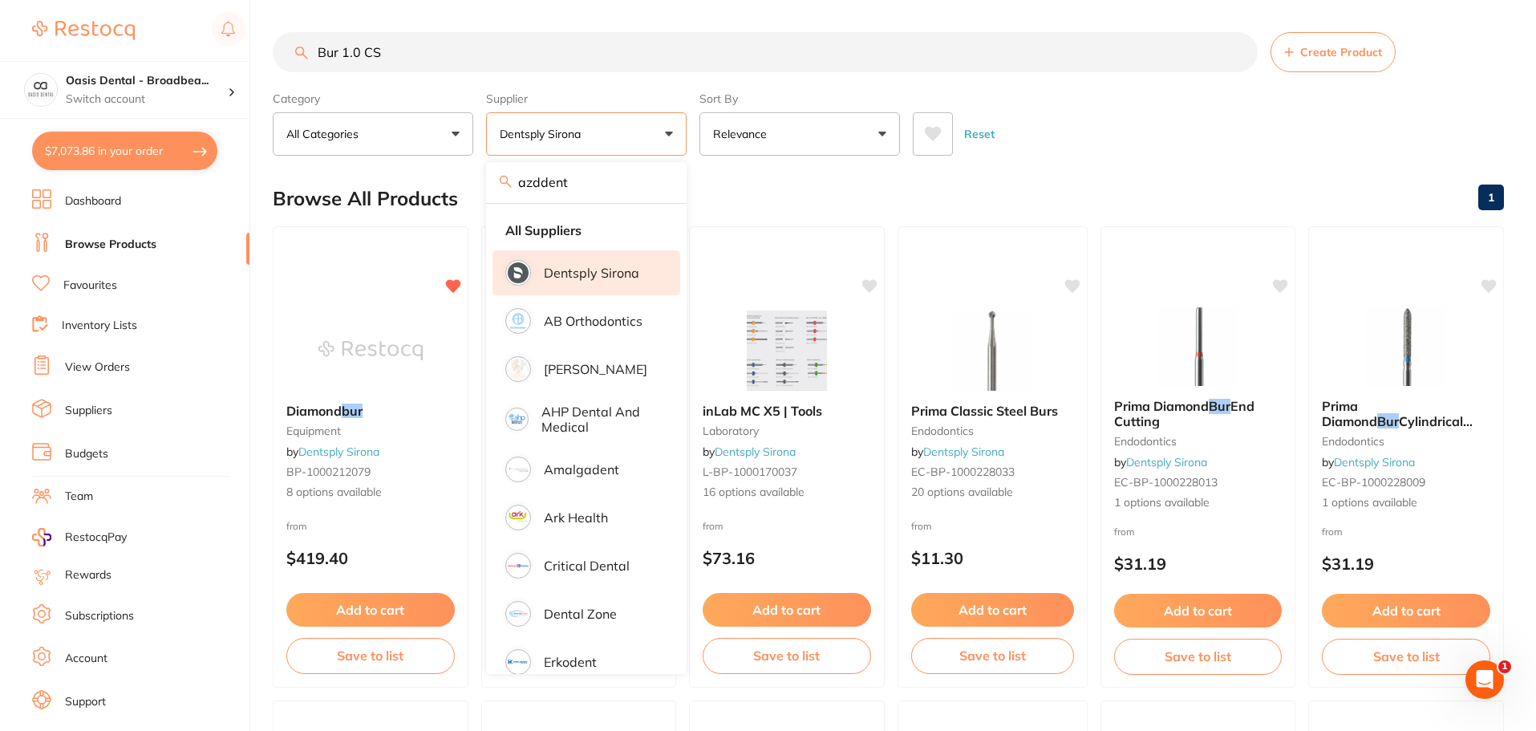
click at [630, 275] on p "Dentsply Sirona" at bounding box center [591, 272] width 95 height 14
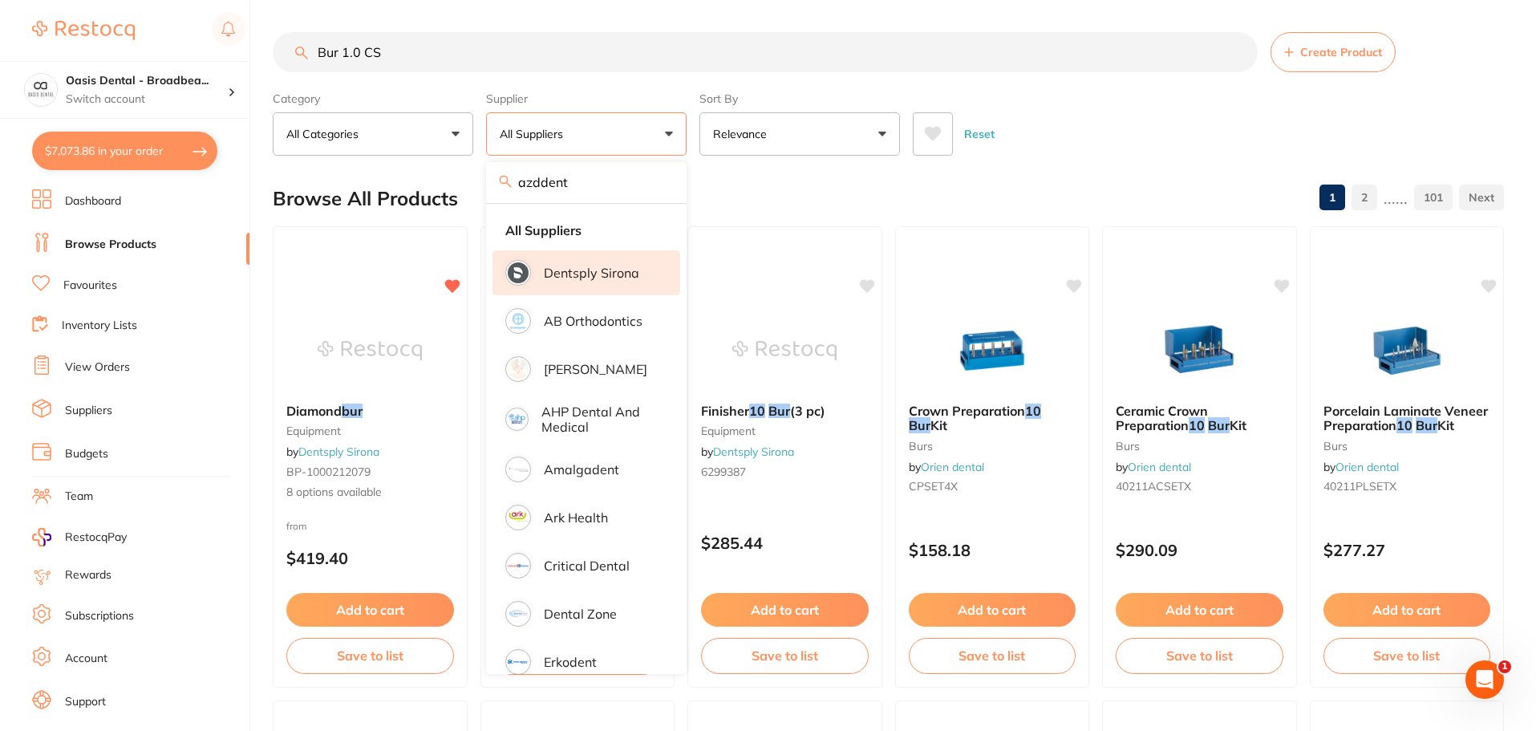
click at [625, 268] on p "Dentsply Sirona" at bounding box center [591, 272] width 95 height 14
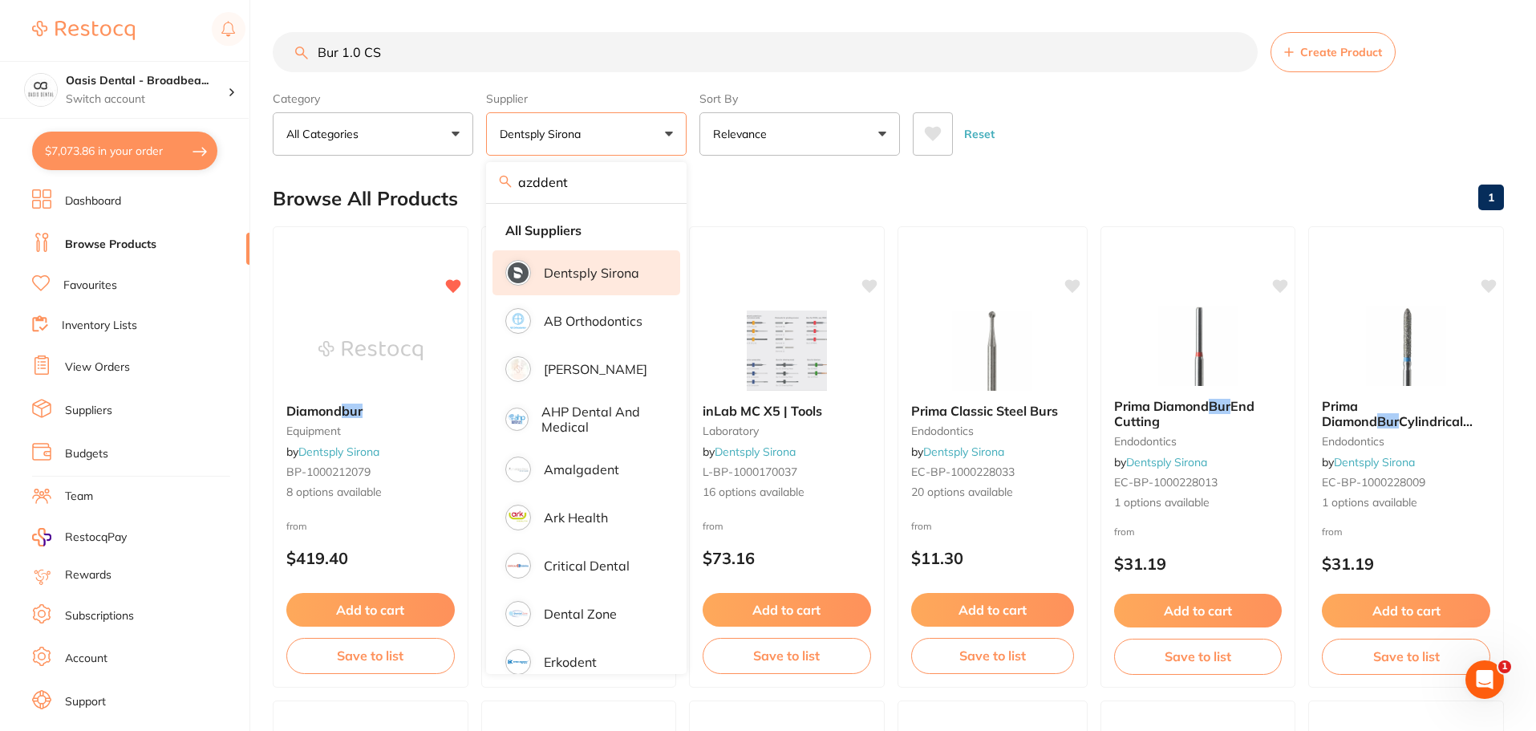
drag, startPoint x: 488, startPoint y: 56, endPoint x: 37, endPoint y: 24, distance: 452.6
click at [37, 24] on div "$7,073.86 Oasis Dental - Broadbea... Switch account Oasis Dental - Broadbeach $…" at bounding box center [768, 365] width 1536 height 731
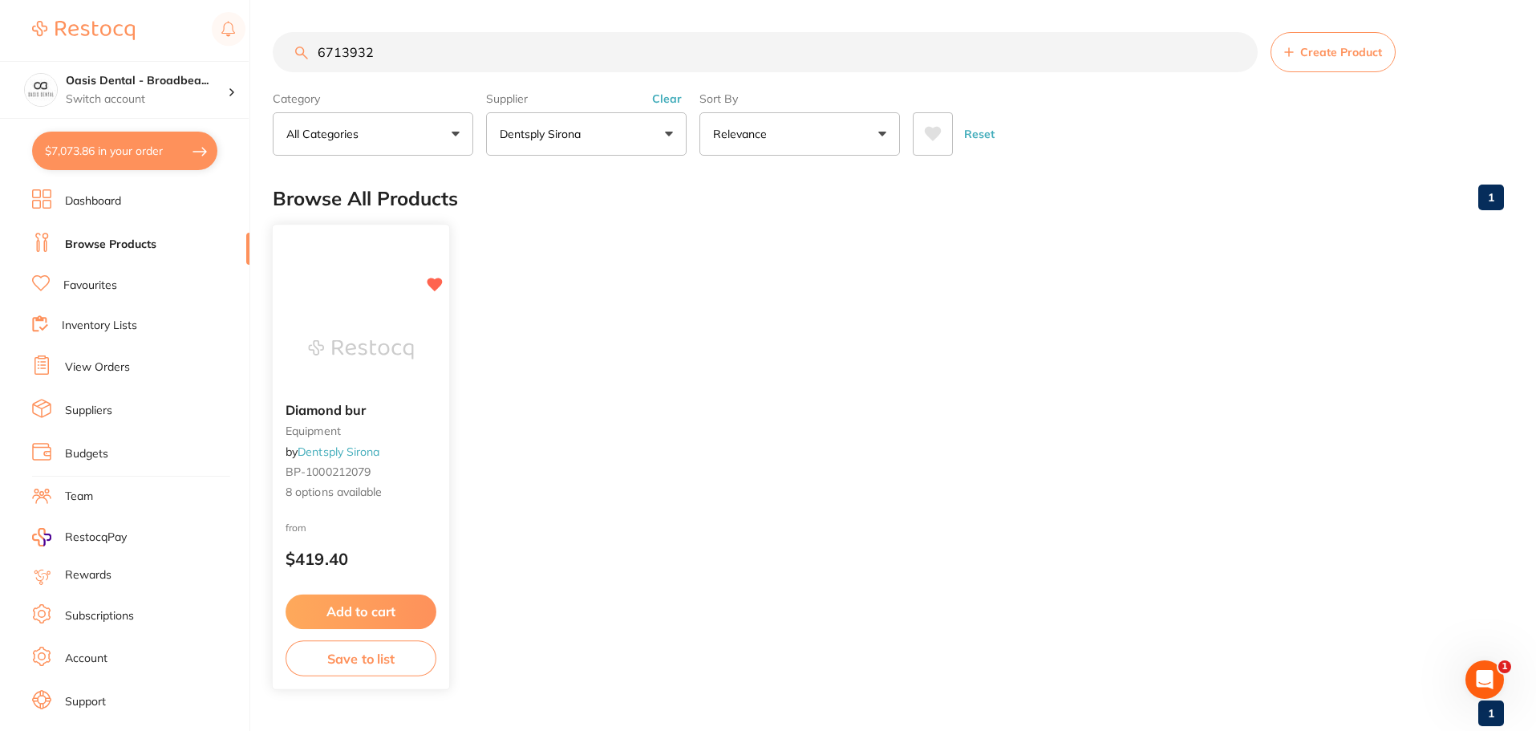
type input "6713932"
click at [378, 382] on img at bounding box center [360, 349] width 105 height 81
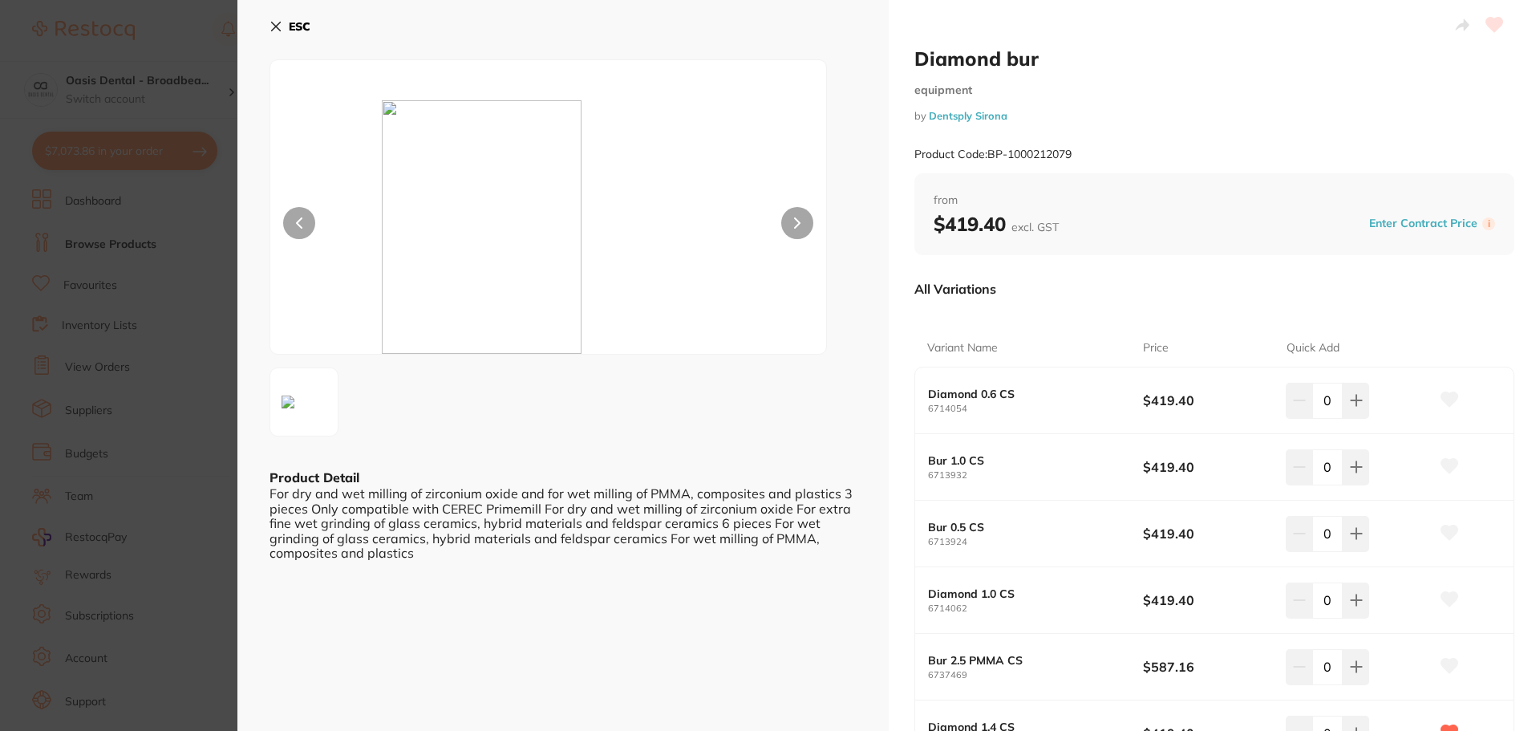
click at [496, 225] on img at bounding box center [549, 226] width 334 height 253
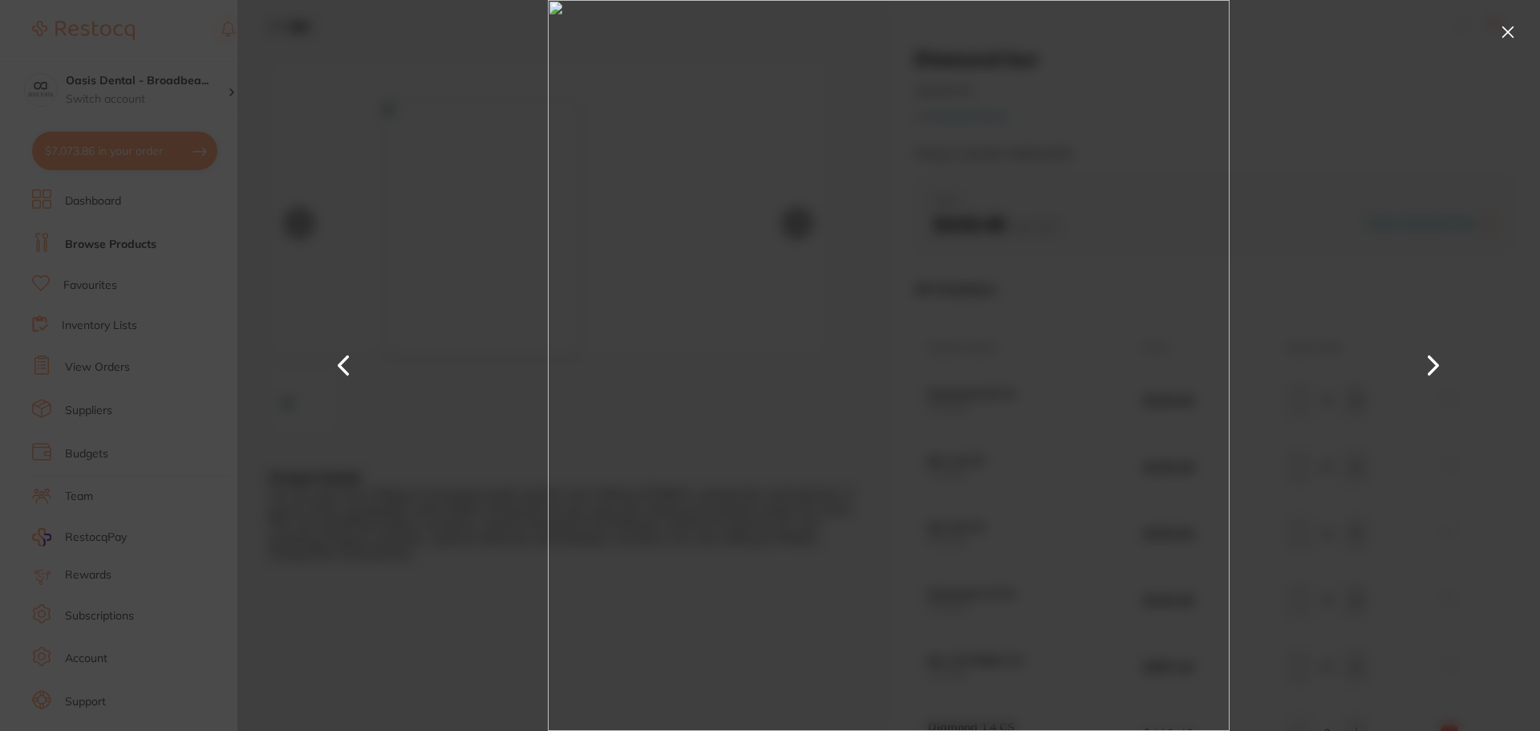
click at [345, 361] on button at bounding box center [344, 366] width 38 height 366
click at [351, 367] on button at bounding box center [344, 366] width 38 height 366
click at [348, 369] on button at bounding box center [344, 366] width 38 height 366
click at [544, 7] on div at bounding box center [888, 365] width 1302 height 731
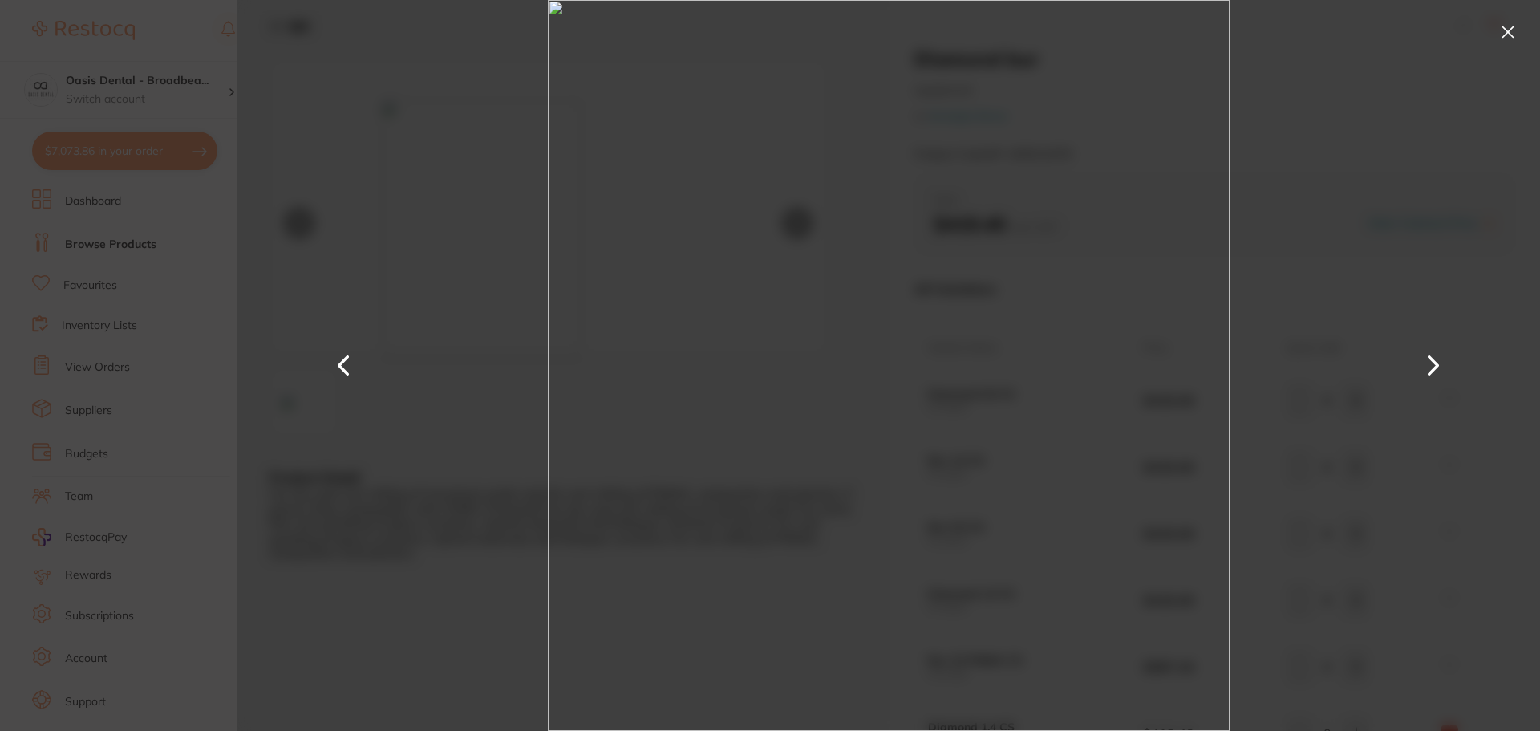
click at [1506, 30] on button at bounding box center [1508, 32] width 26 height 26
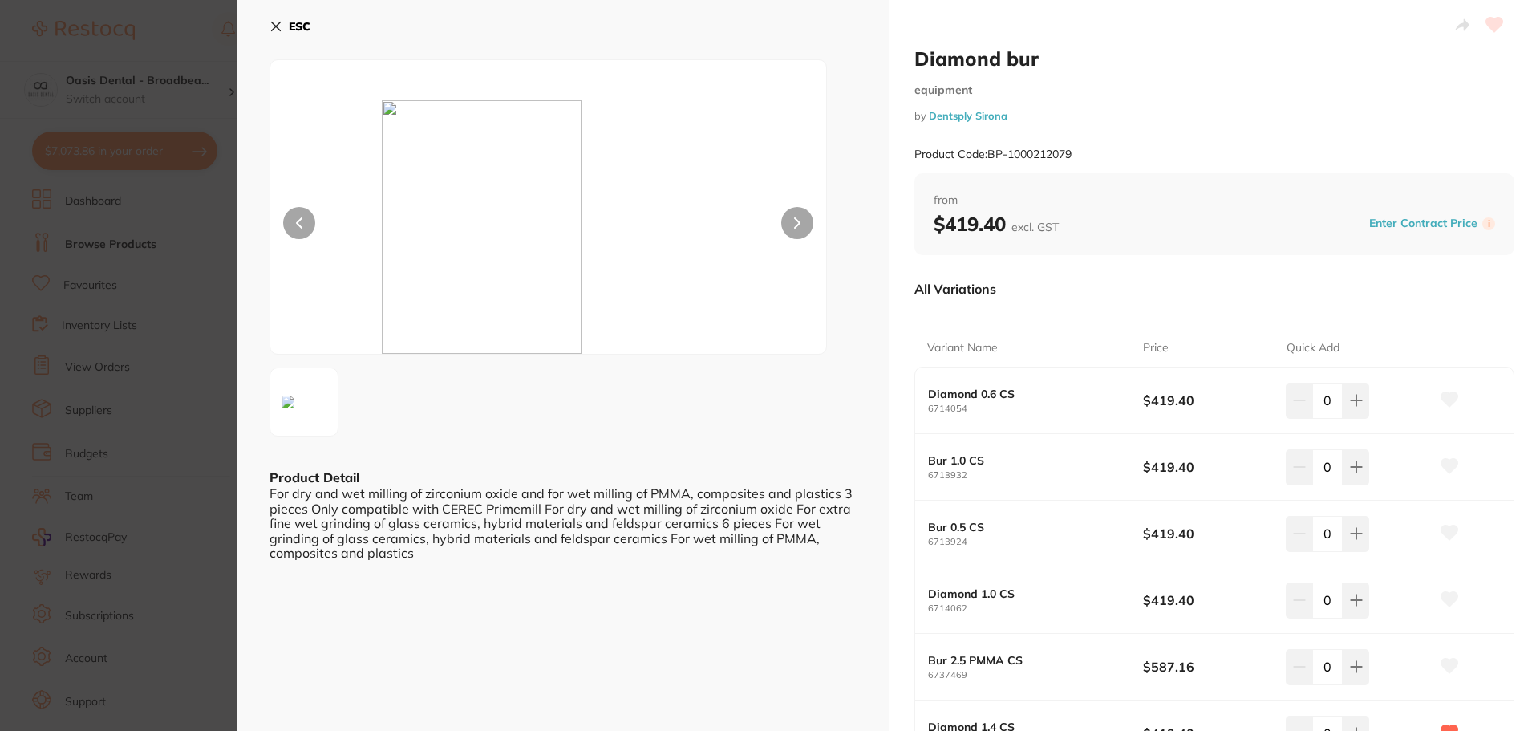
click at [627, 370] on div at bounding box center [562, 401] width 587 height 69
click at [496, 162] on img at bounding box center [549, 226] width 334 height 253
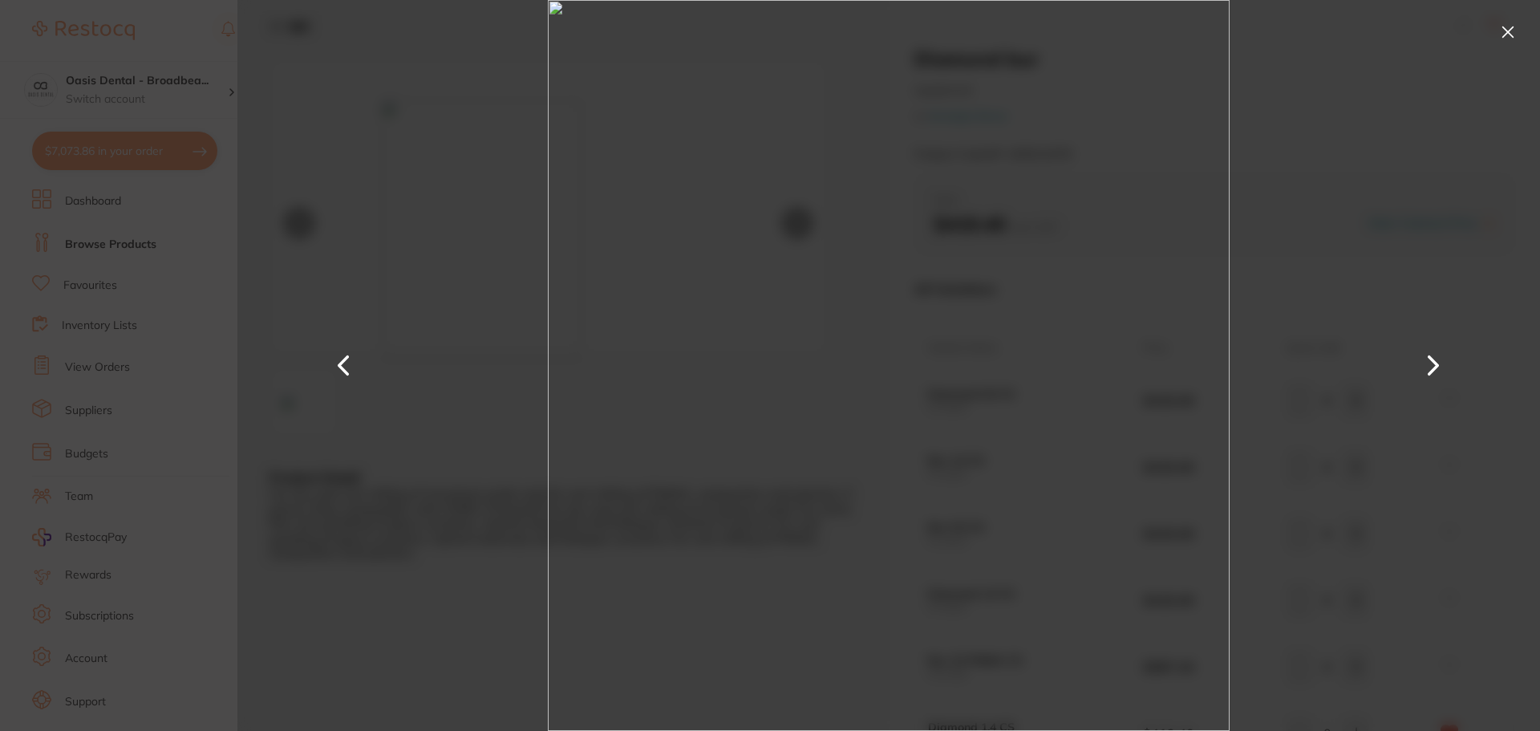
click at [1506, 30] on button at bounding box center [1508, 32] width 26 height 26
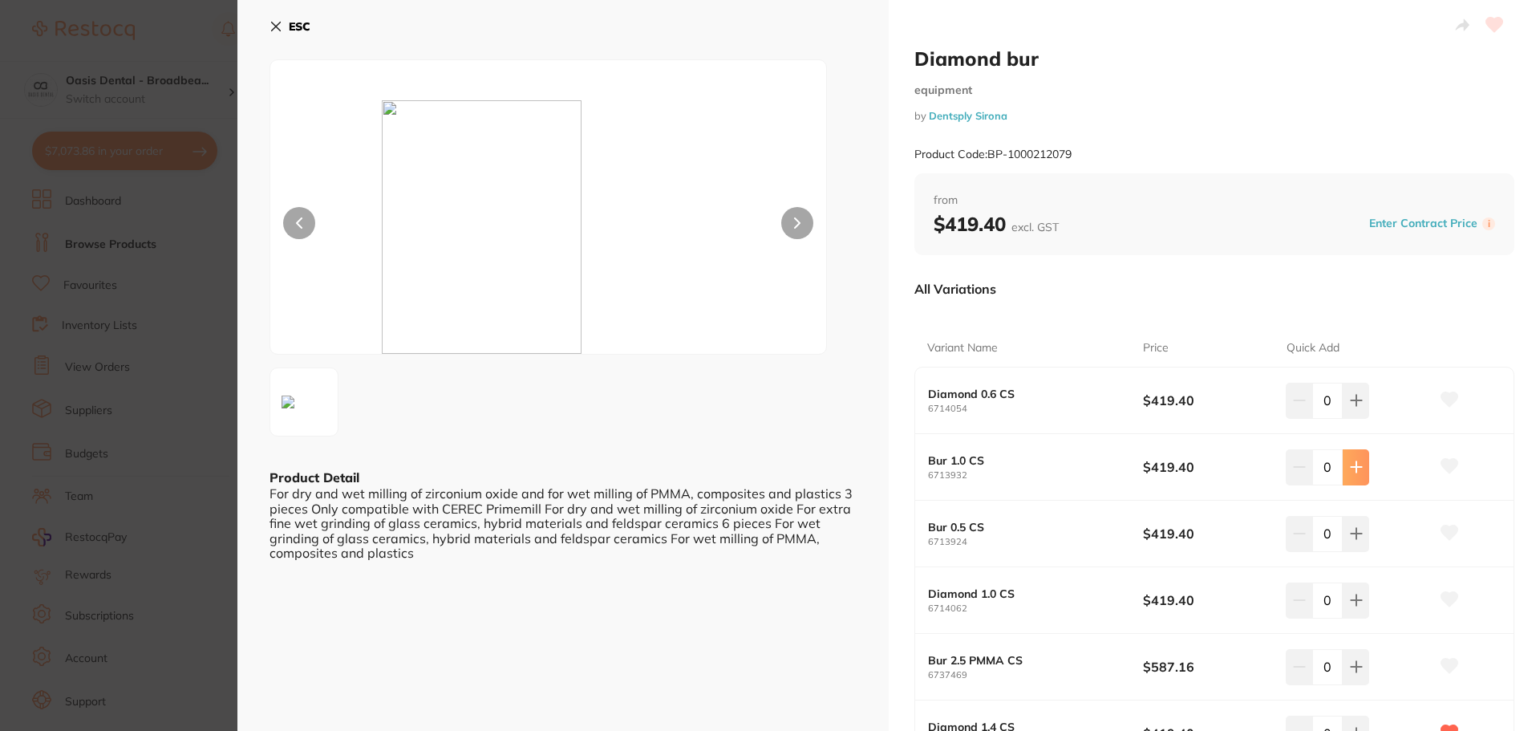
click at [1361, 468] on button at bounding box center [1355, 466] width 26 height 35
type input "2"
click at [1446, 462] on icon at bounding box center [1449, 466] width 17 height 14
click at [1444, 460] on icon at bounding box center [1449, 466] width 17 height 14
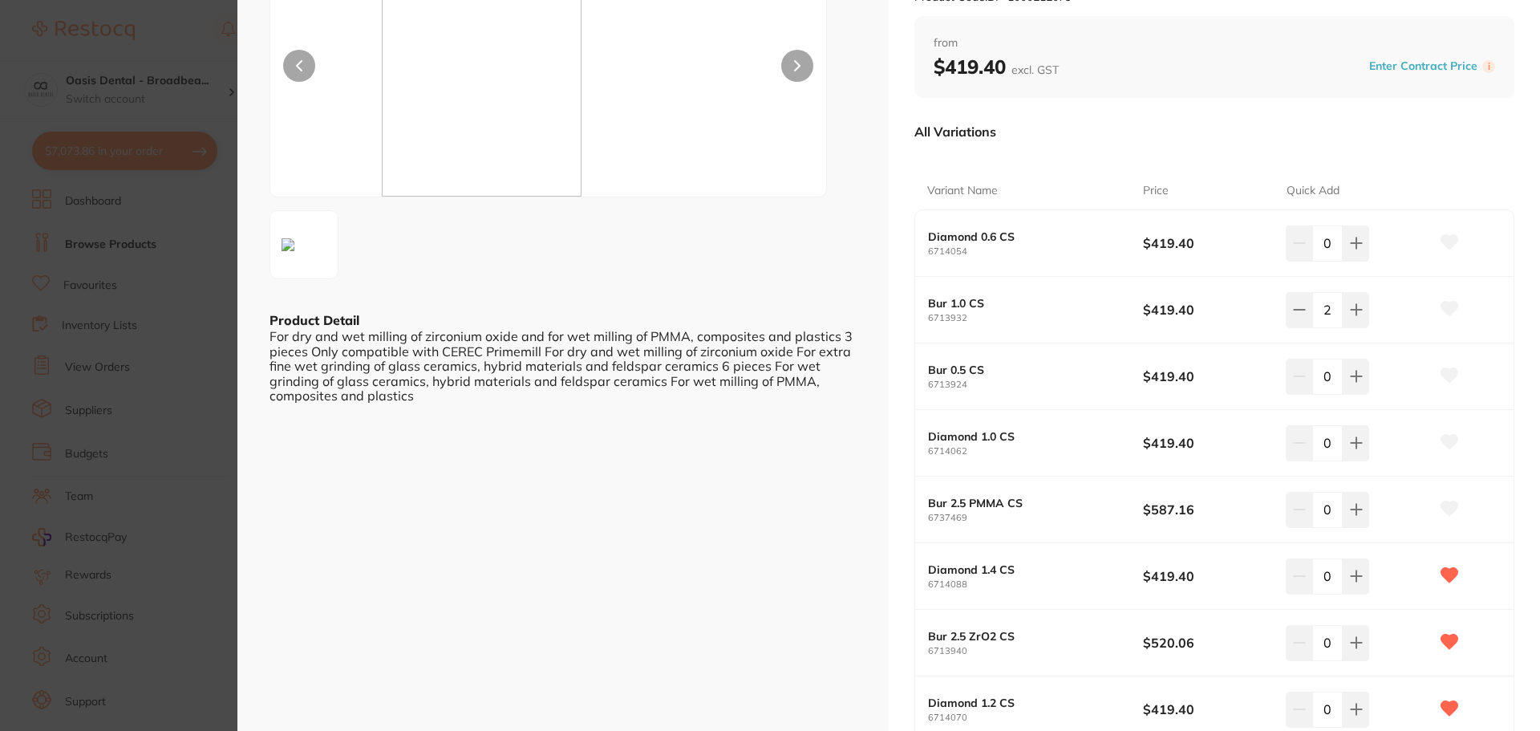
scroll to position [160, 0]
click at [1354, 567] on icon at bounding box center [1356, 572] width 13 height 13
type input "1"
click at [1357, 708] on icon at bounding box center [1356, 705] width 13 height 13
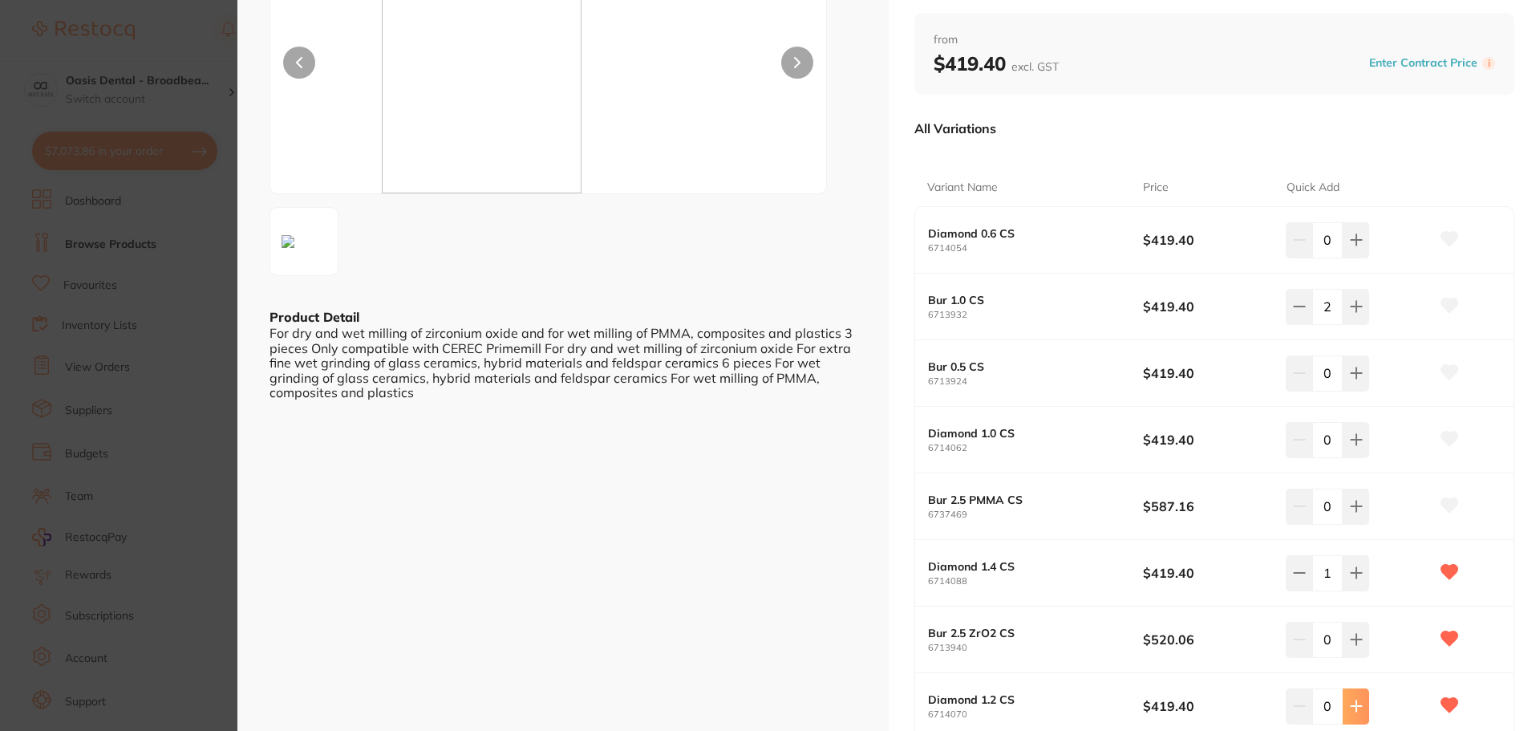
type input "1"
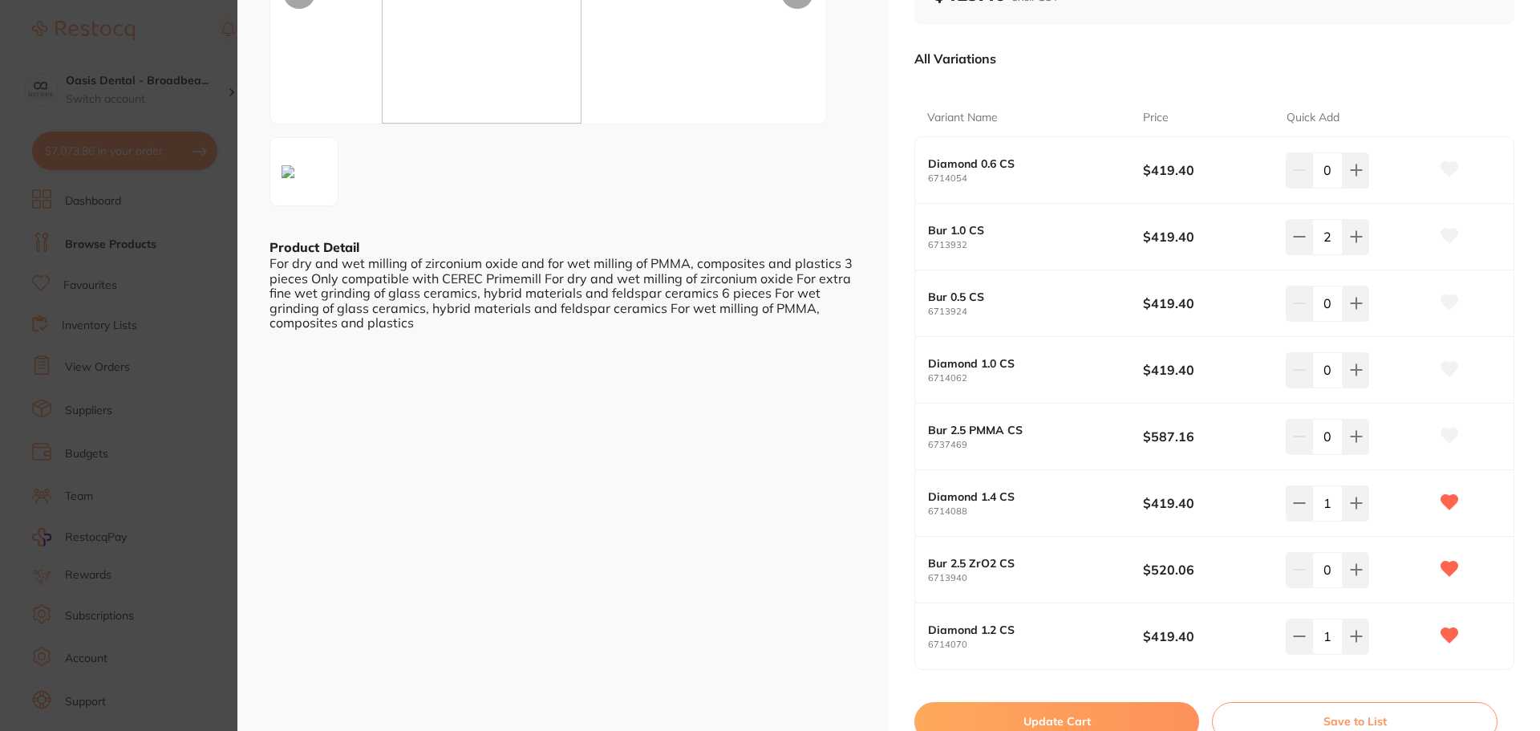
scroll to position [321, 0]
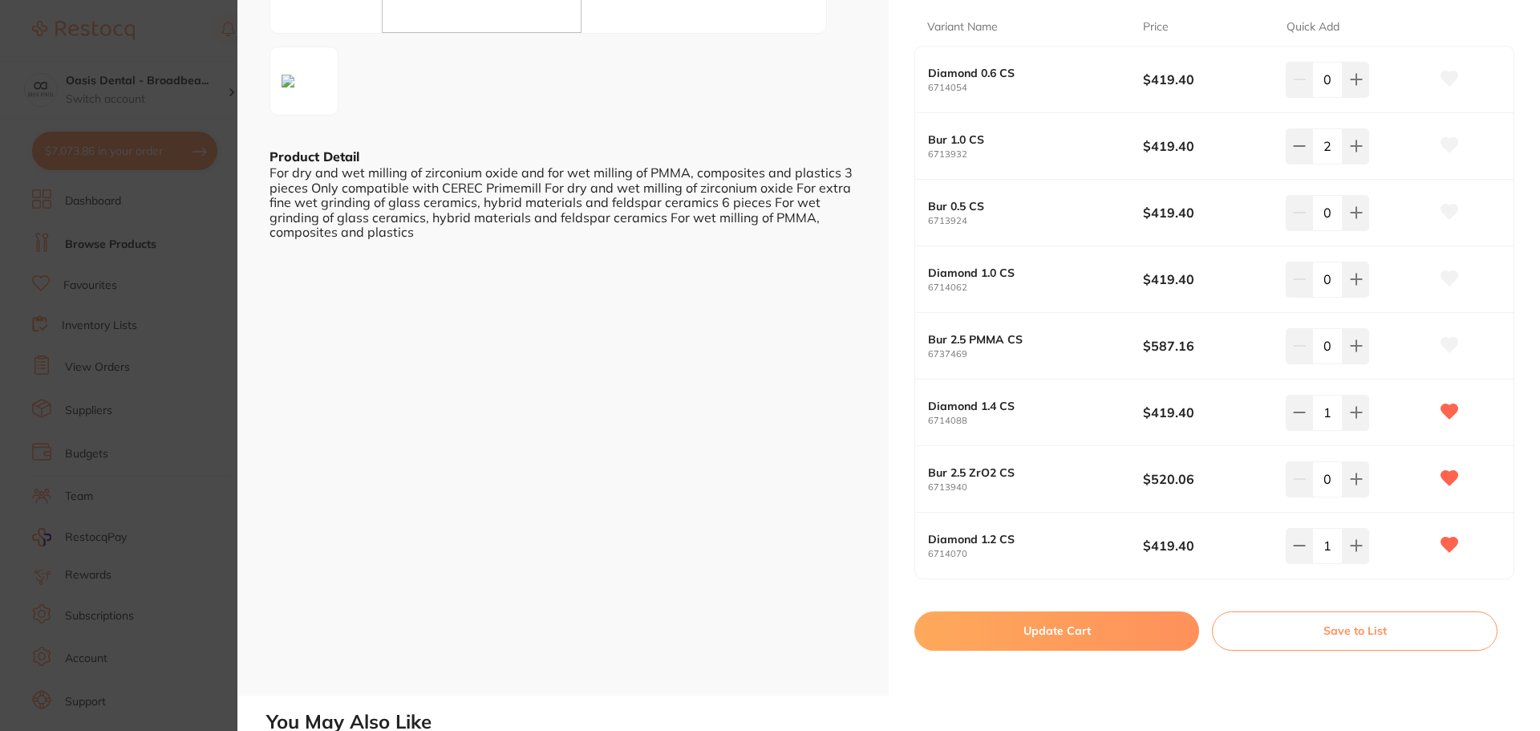
click at [1078, 633] on button "Update Cart" at bounding box center [1056, 630] width 285 height 38
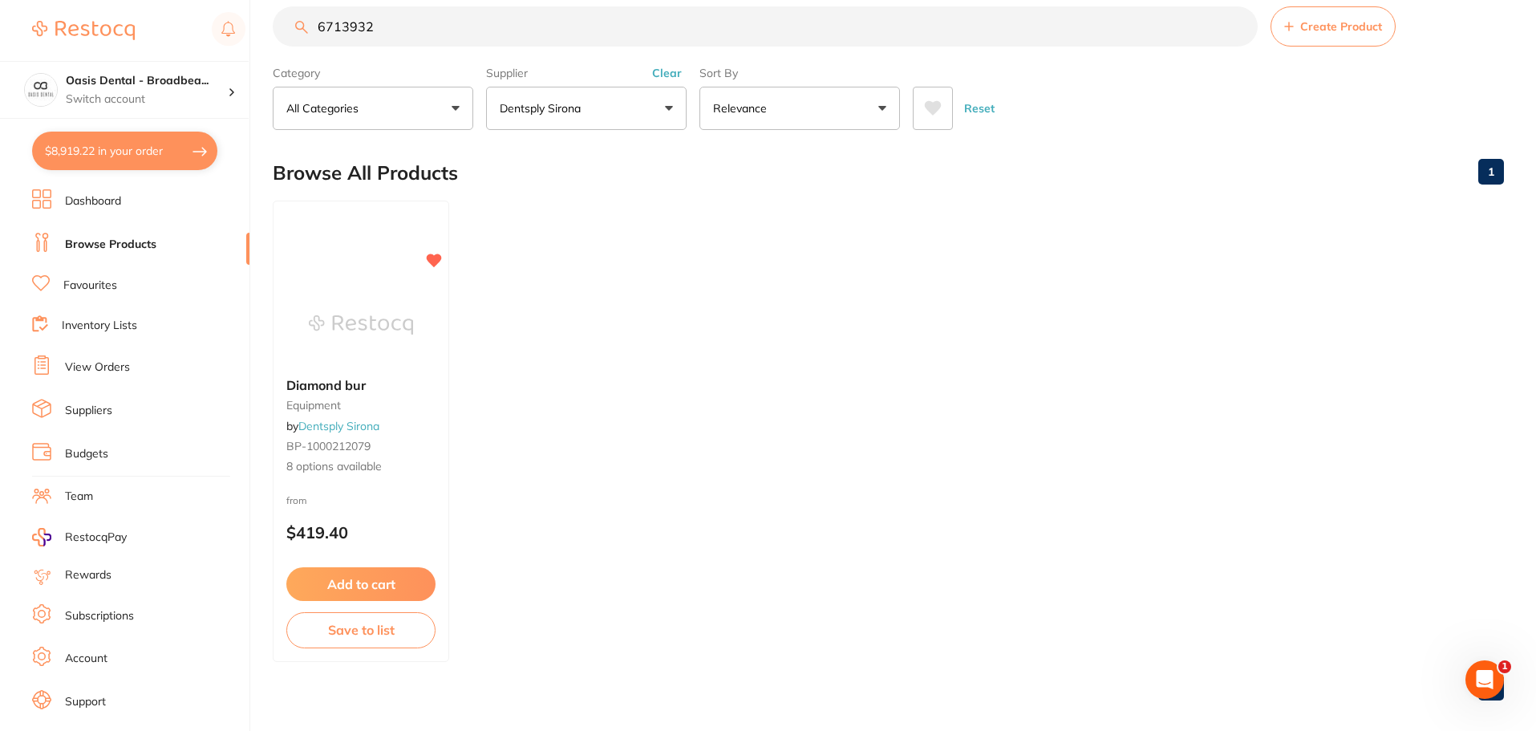
scroll to position [40, 0]
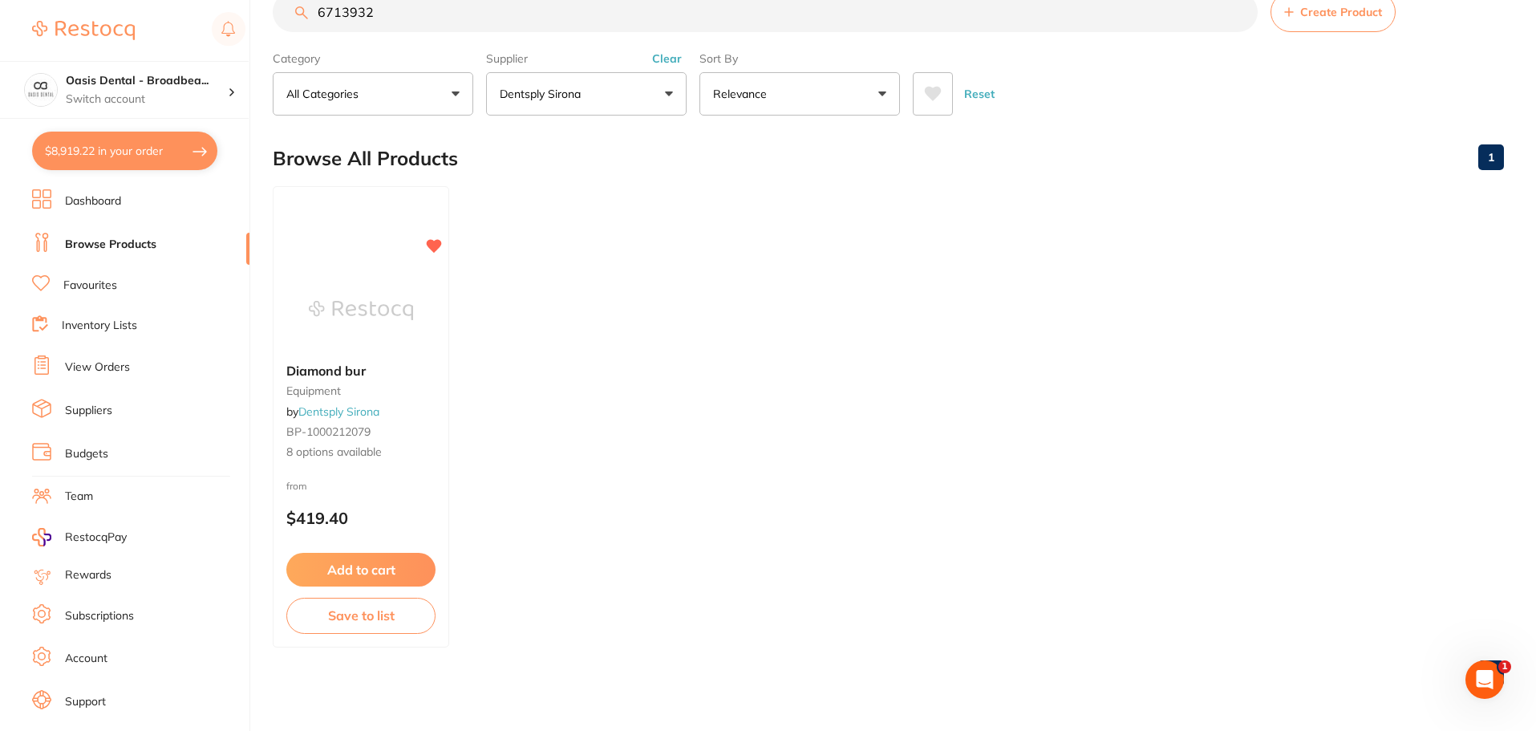
click at [665, 58] on button "Clear" at bounding box center [666, 58] width 39 height 14
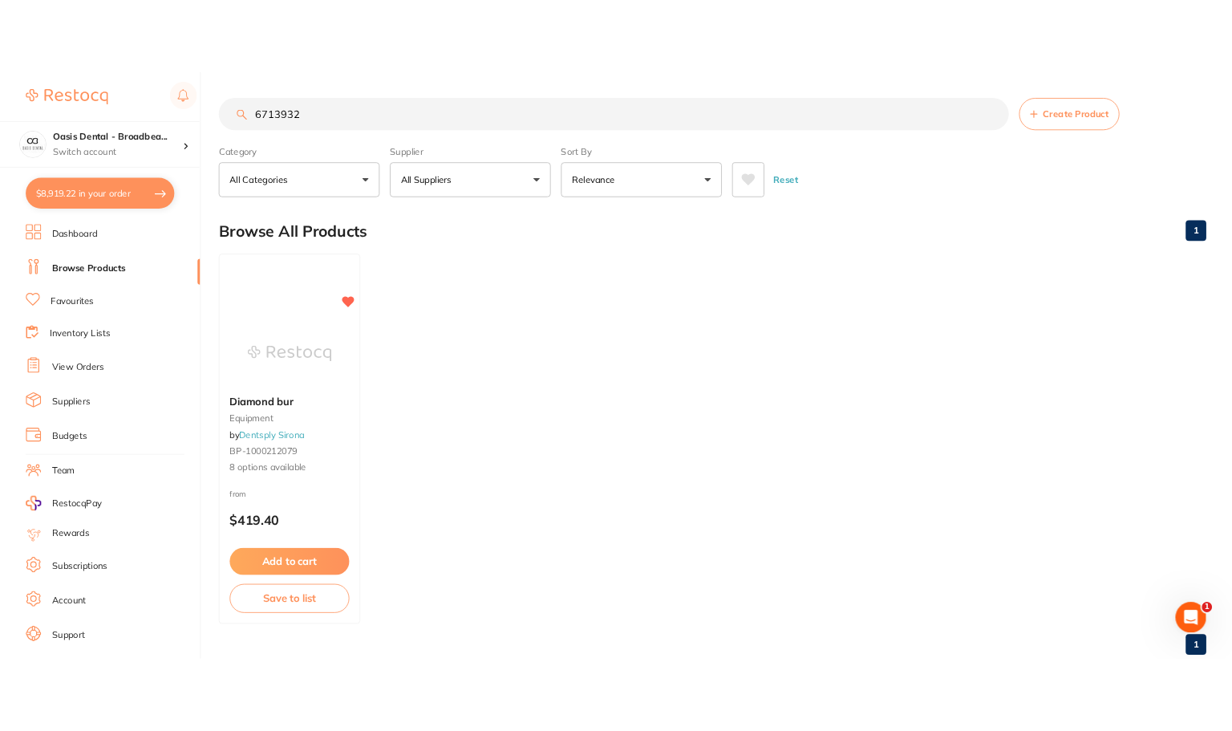
scroll to position [0, 0]
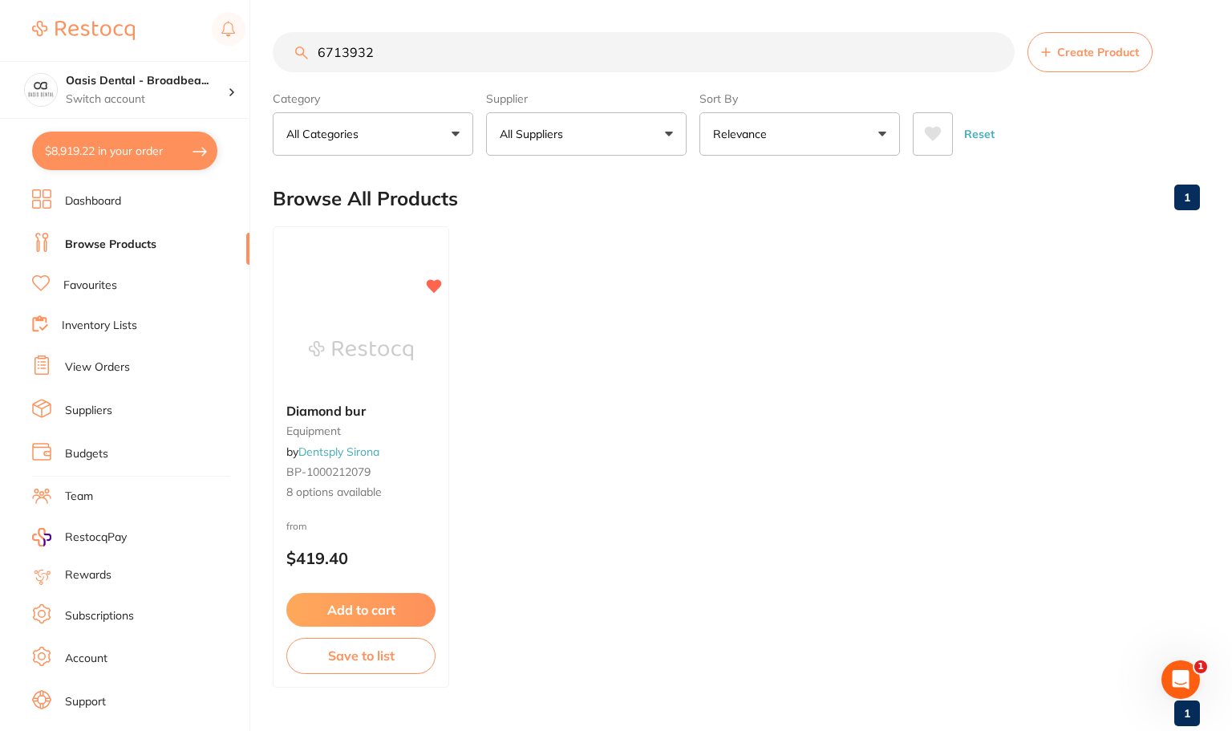
click at [522, 53] on input "6713932" at bounding box center [644, 52] width 742 height 40
drag, startPoint x: 522, startPoint y: 53, endPoint x: -22, endPoint y: 21, distance: 544.6
click at [0, 21] on html "$8,919.22 Oasis Dental - Broadbea... Switch account Oasis Dental - Broadbeach $…" at bounding box center [616, 365] width 1232 height 731
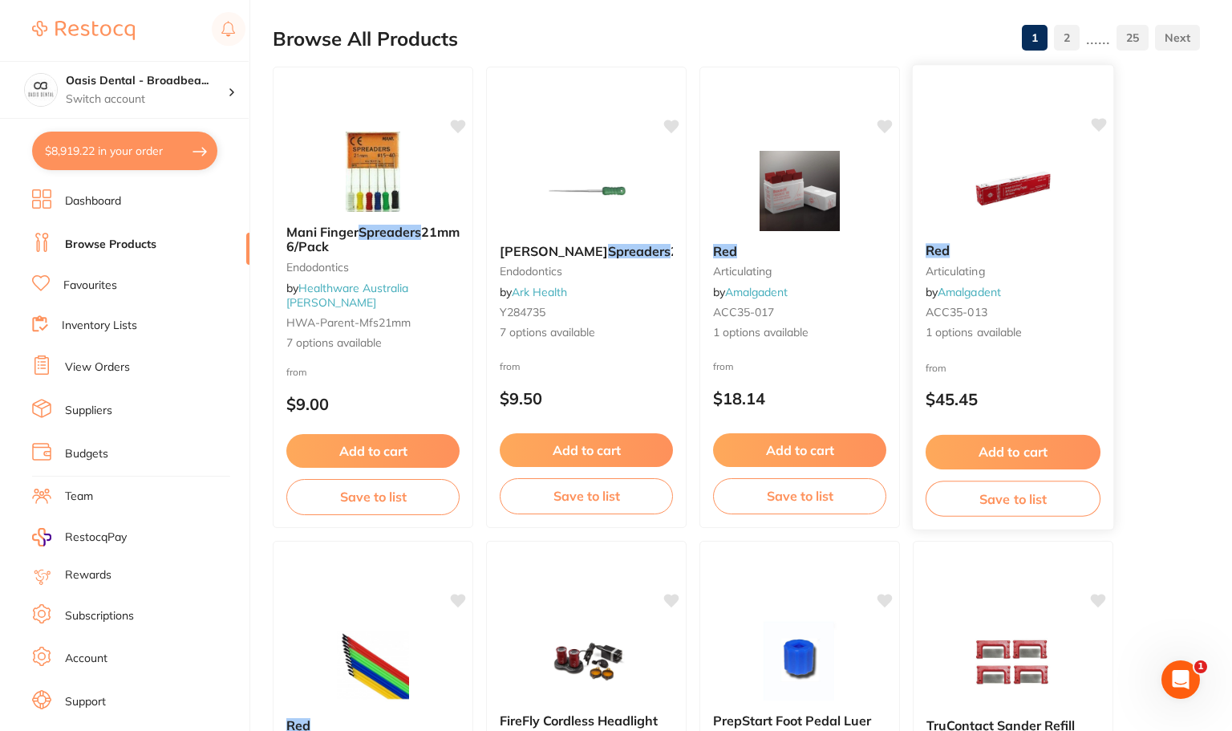
scroll to position [321, 0]
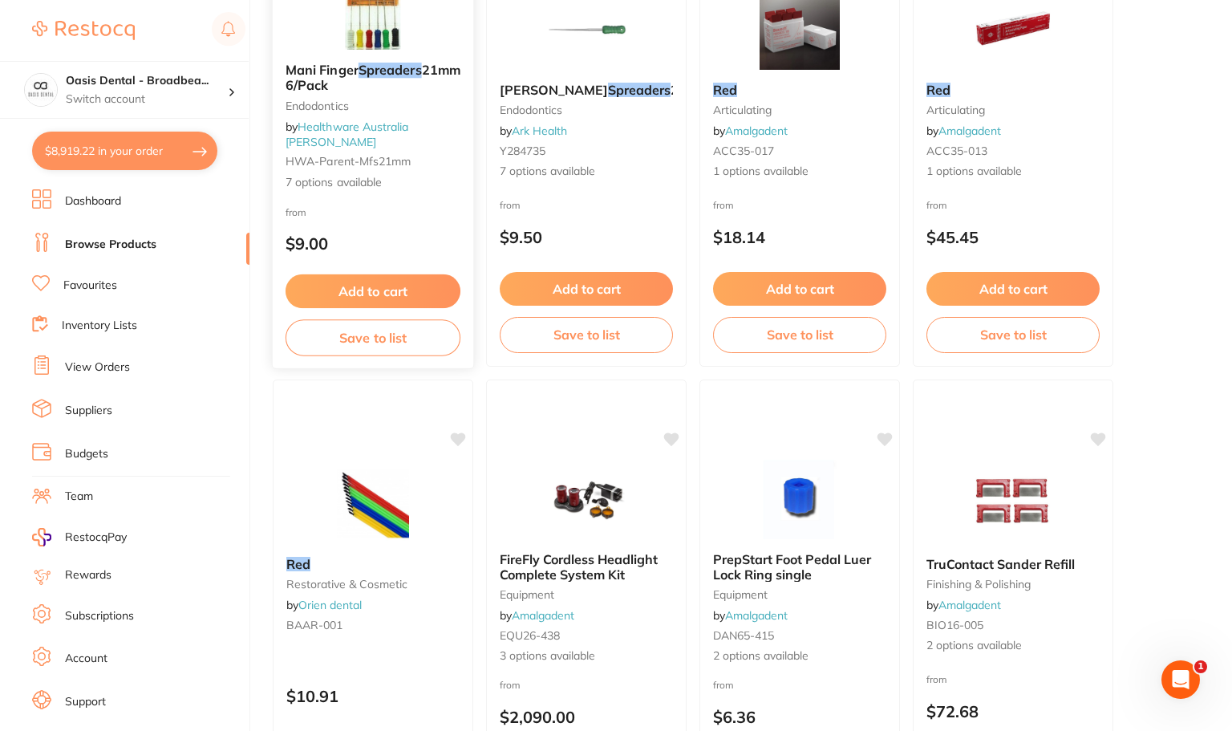
type input "spreaders red"
click at [346, 291] on button "Add to cart" at bounding box center [372, 291] width 175 height 34
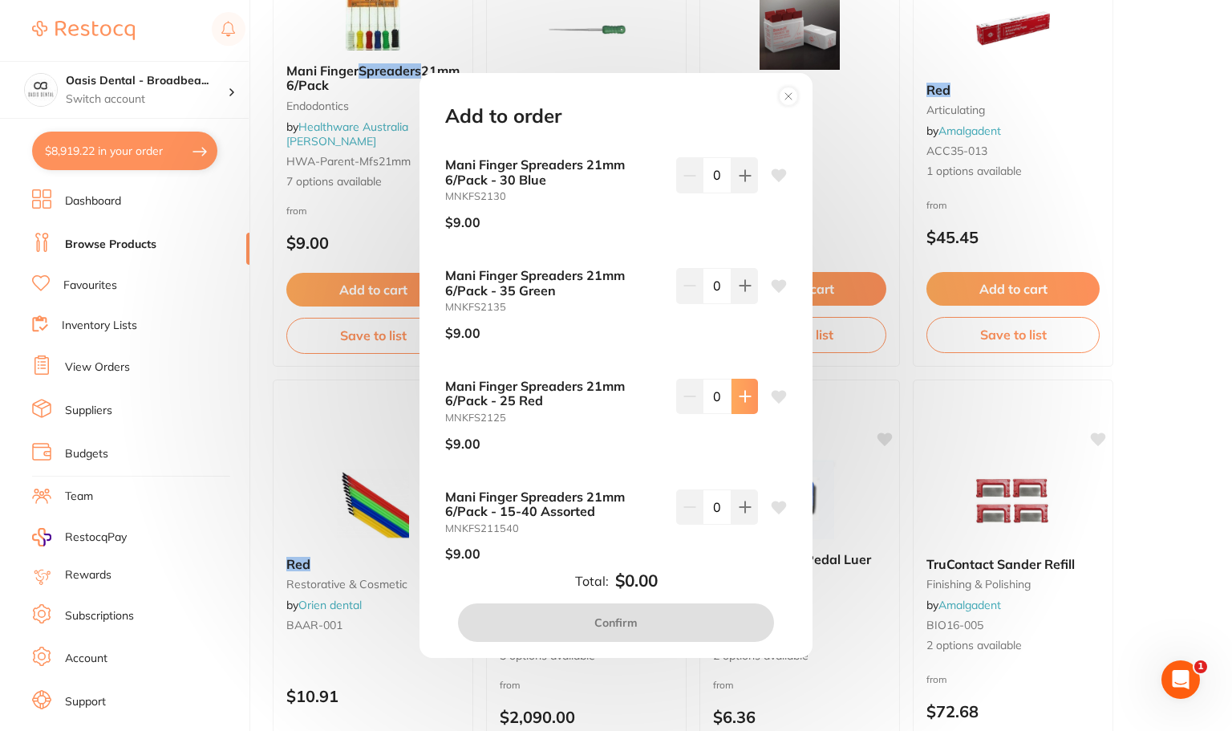
click at [747, 399] on button at bounding box center [744, 395] width 26 height 35
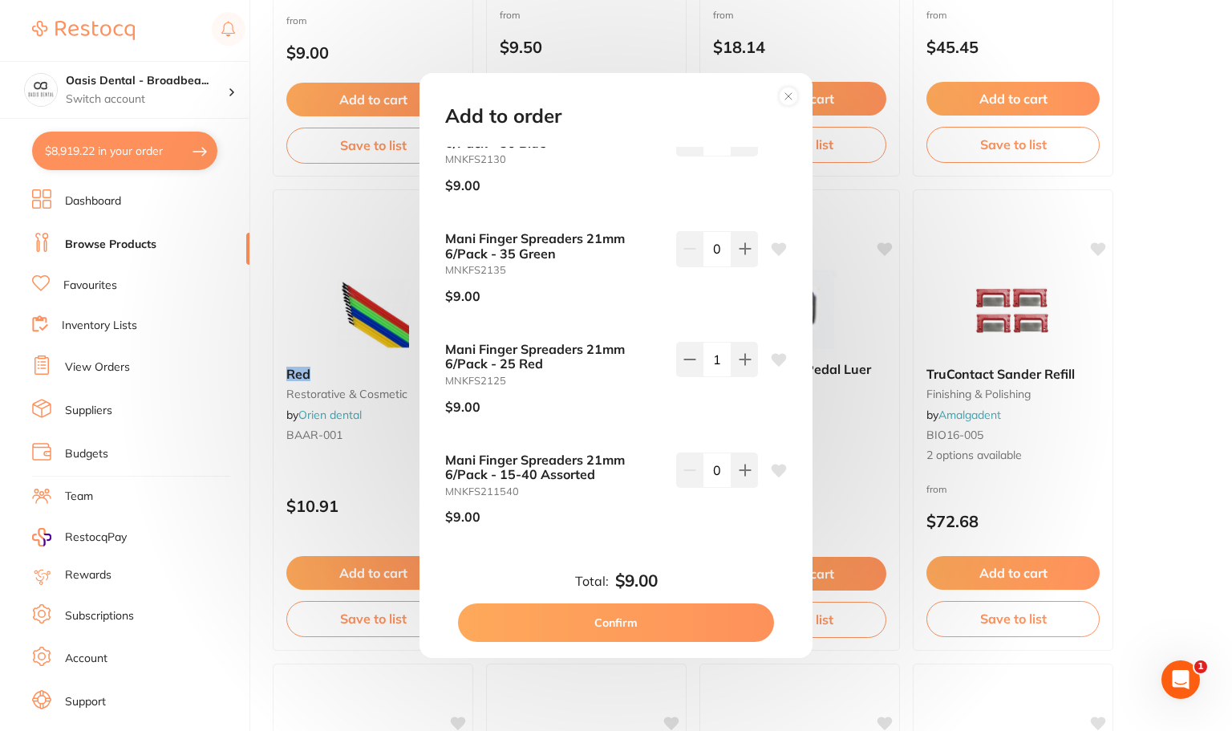
scroll to position [561, 0]
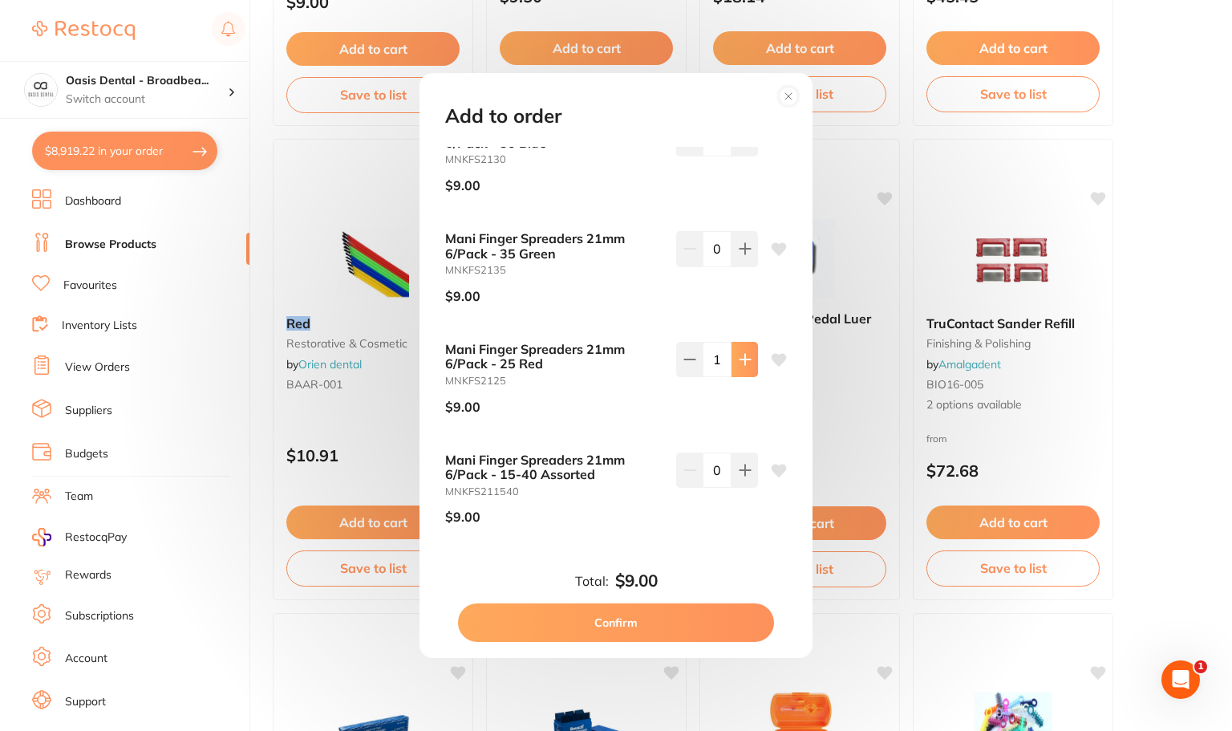
click at [743, 363] on icon at bounding box center [745, 359] width 13 height 13
type input "2"
click at [680, 617] on button "Confirm" at bounding box center [616, 622] width 316 height 38
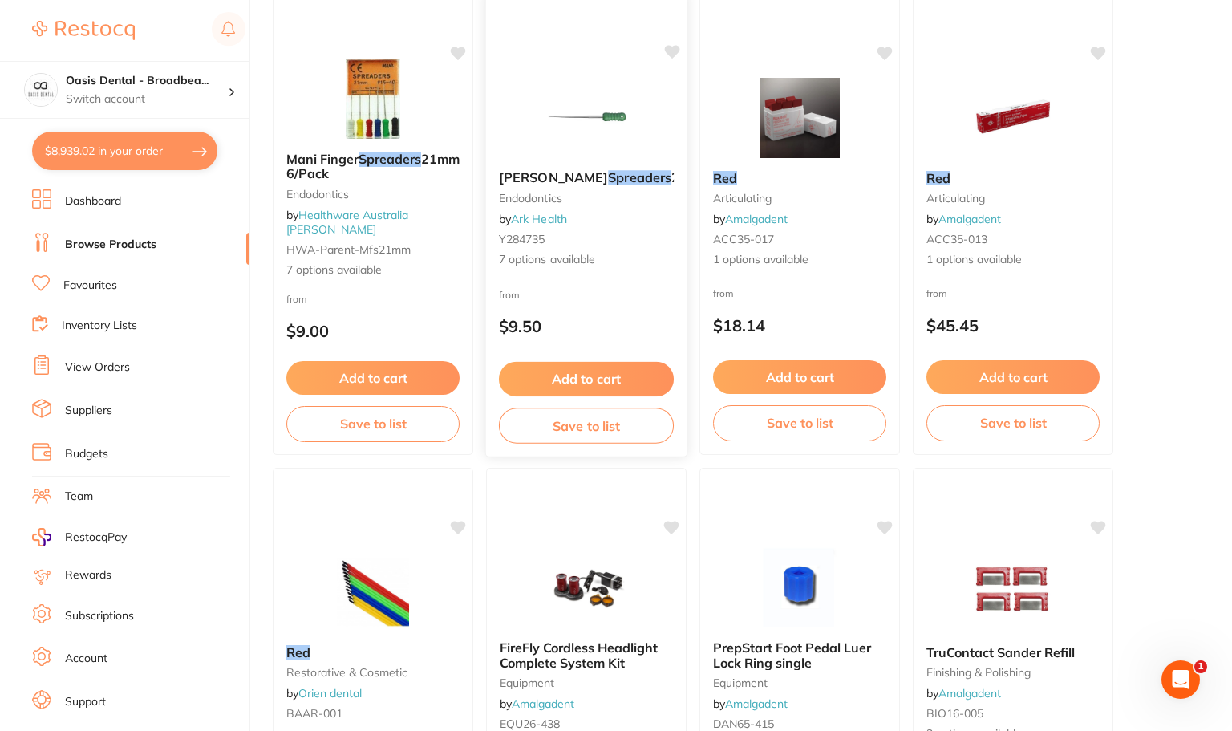
scroll to position [0, 0]
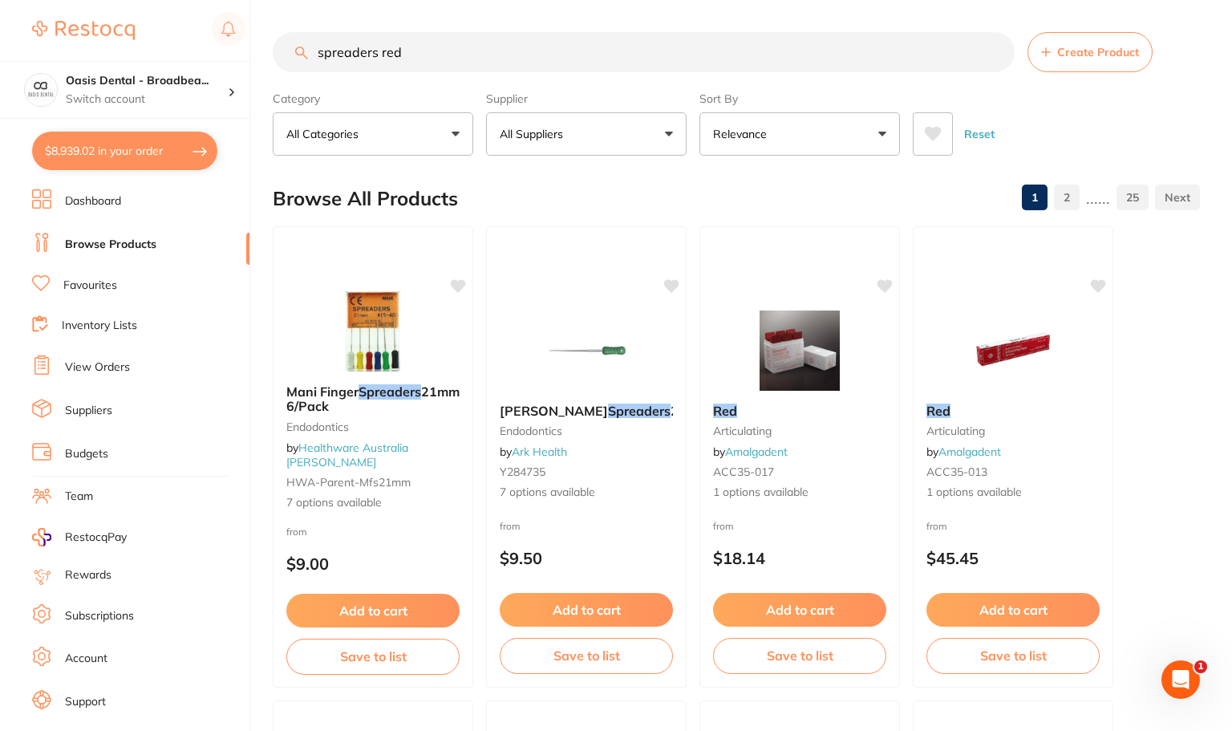
click at [558, 57] on input "spreaders red" at bounding box center [644, 52] width 742 height 40
drag, startPoint x: 558, startPoint y: 57, endPoint x: 224, endPoint y: 63, distance: 334.5
click at [224, 63] on div "$8,939.02 Oasis Dental - Broadbea... Switch account Oasis Dental - Broadbeach $…" at bounding box center [616, 365] width 1232 height 731
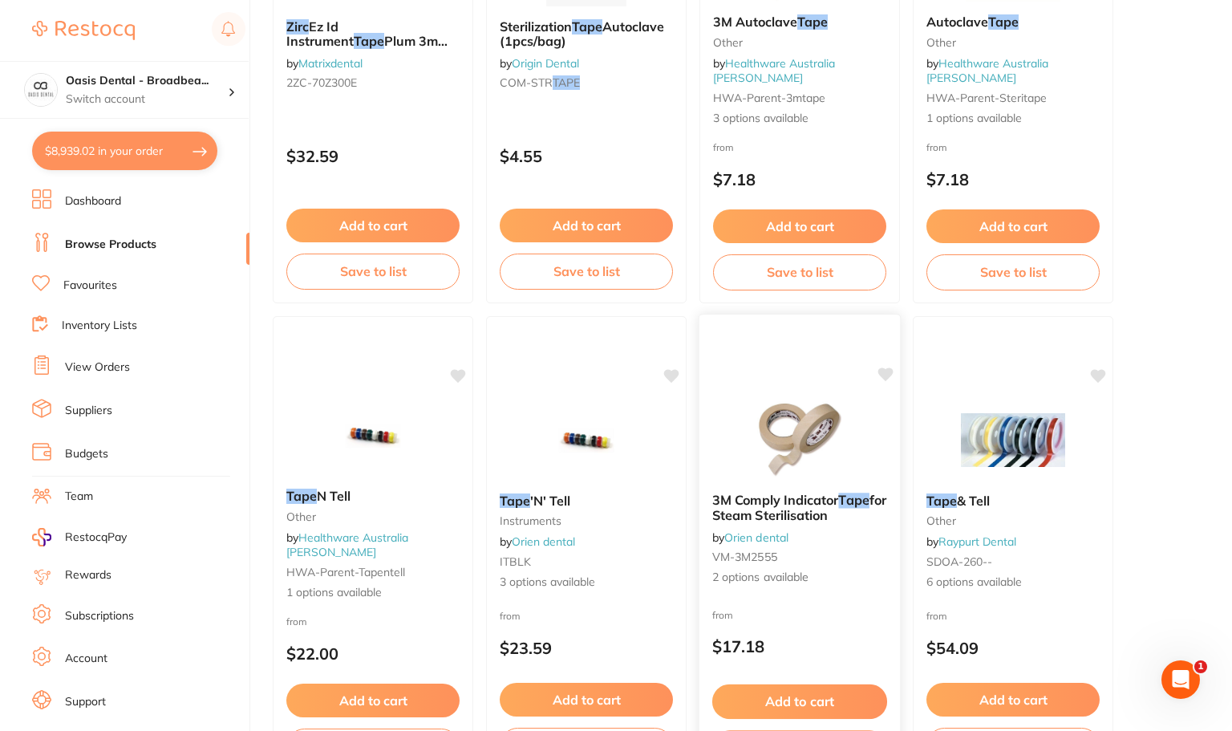
scroll to position [561, 0]
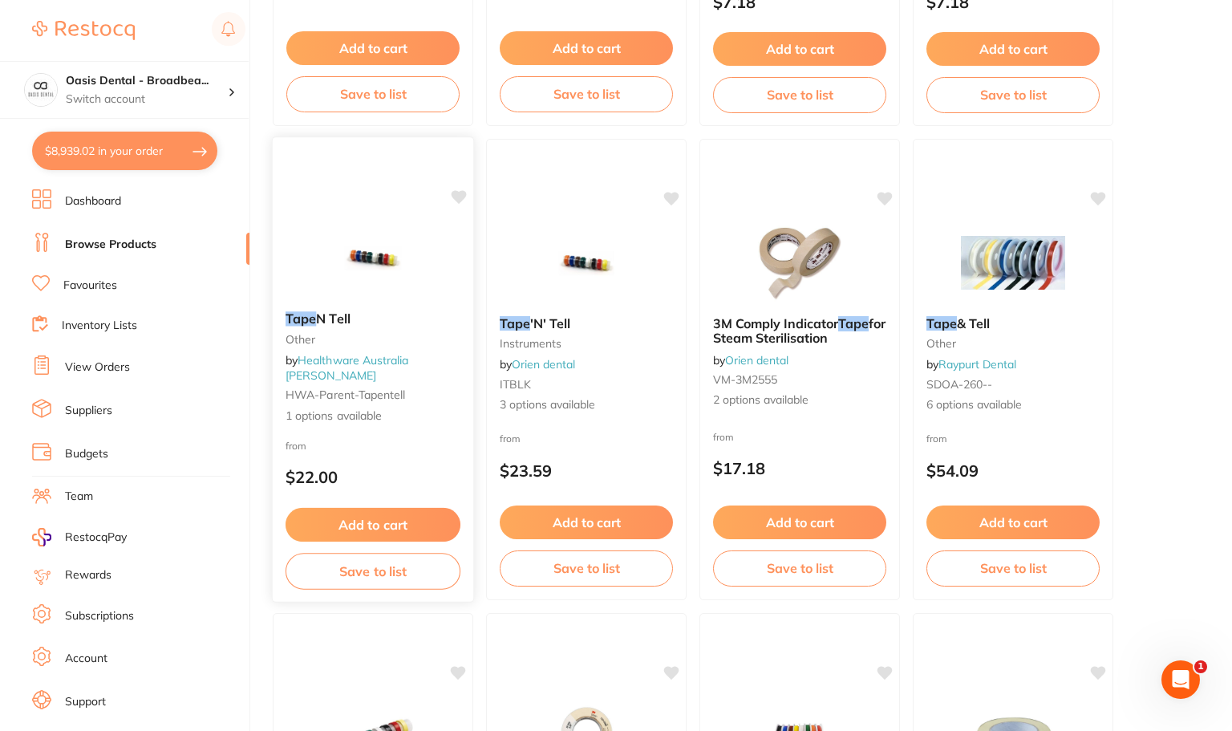
type input "zirc tape"
click at [361, 306] on div "Tape N Tell other by Healthware Australia [PERSON_NAME]-parent-tapentell 1 opti…" at bounding box center [372, 366] width 199 height 137
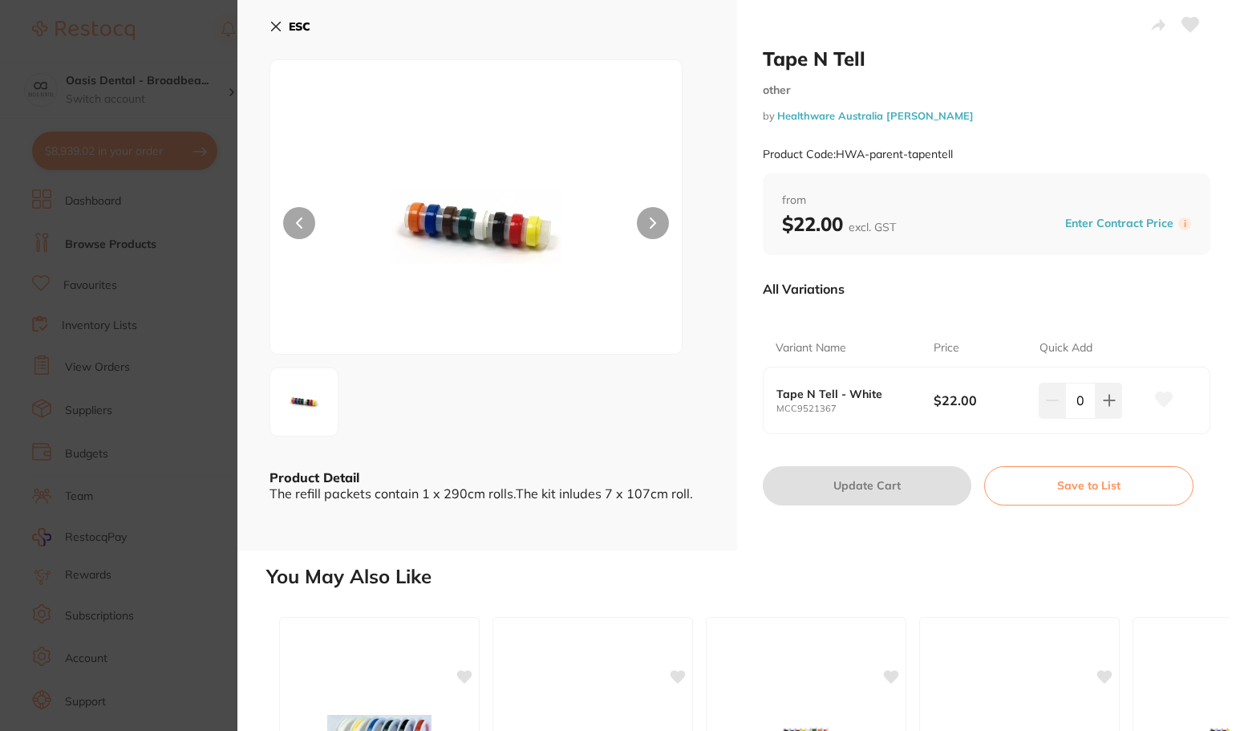
click at [272, 31] on icon at bounding box center [276, 26] width 9 height 9
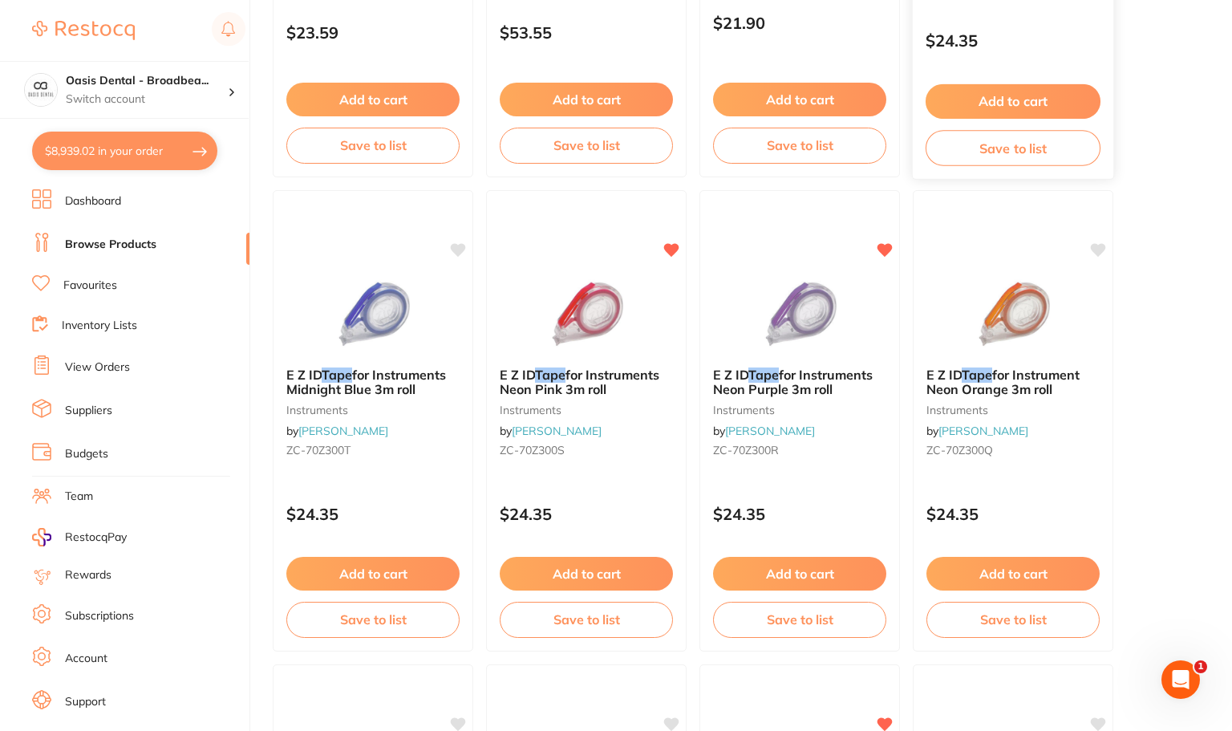
scroll to position [2005, 0]
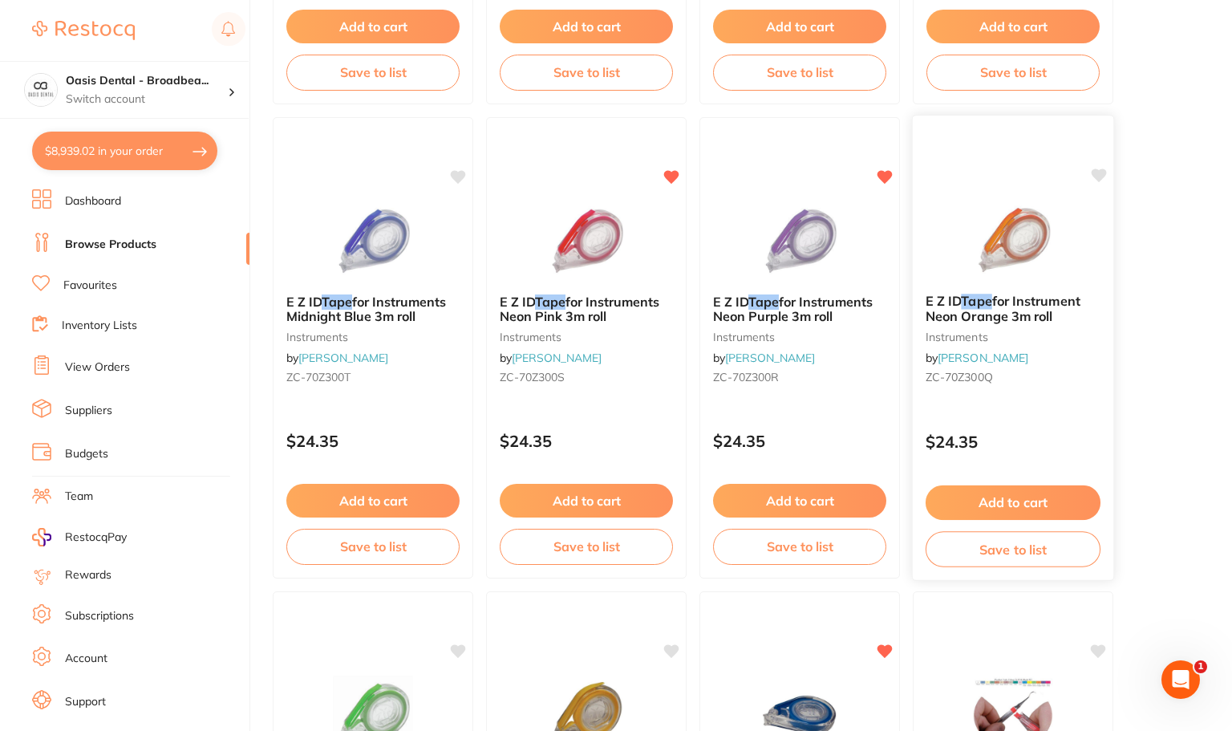
click at [999, 501] on button "Add to cart" at bounding box center [1012, 502] width 175 height 34
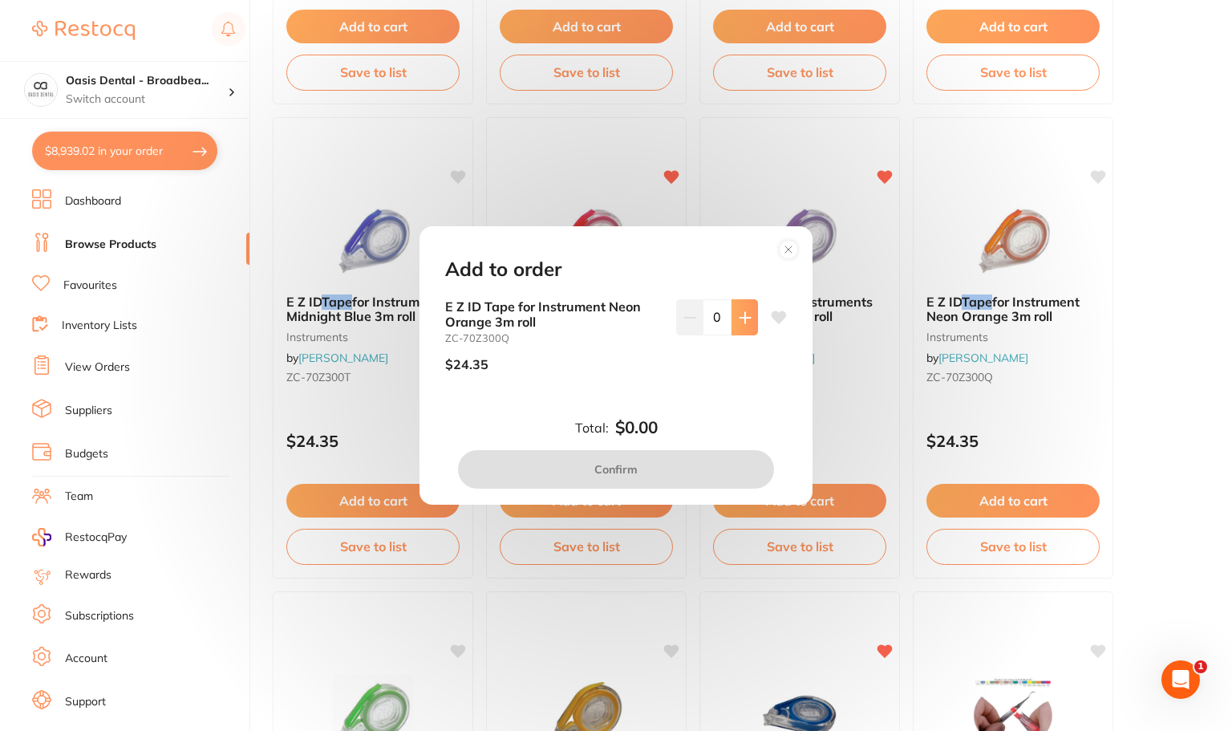
scroll to position [0, 0]
click at [740, 316] on icon at bounding box center [744, 317] width 10 height 10
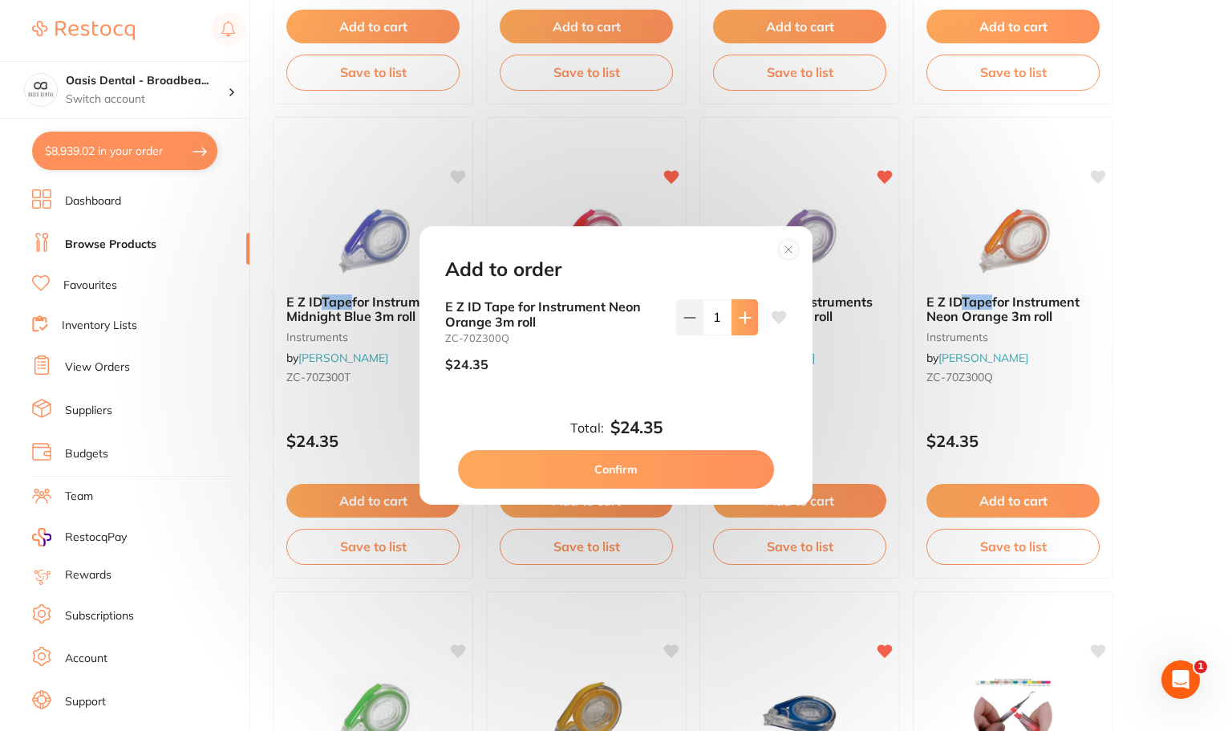
click at [744, 318] on icon at bounding box center [744, 317] width 10 height 10
type input "2"
drag, startPoint x: 688, startPoint y: 470, endPoint x: 692, endPoint y: 459, distance: 11.9
click at [687, 470] on button "Confirm" at bounding box center [616, 469] width 316 height 38
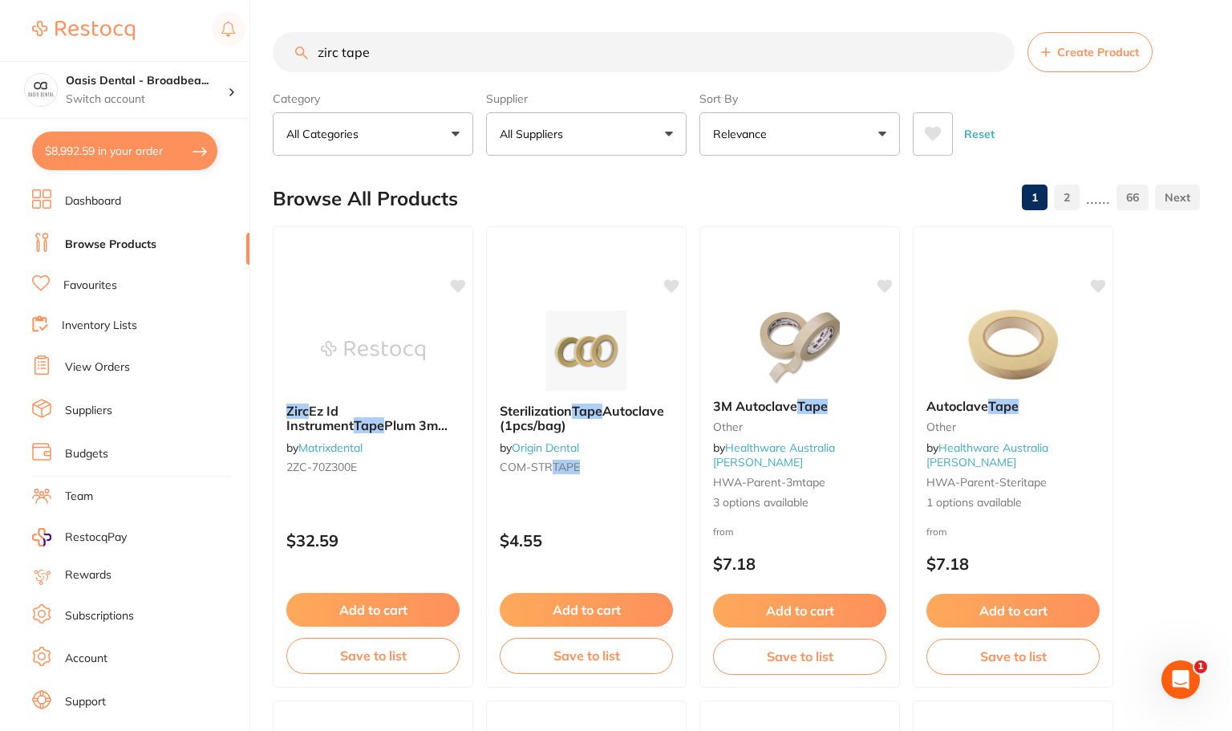
click at [431, 46] on input "zirc tape" at bounding box center [644, 52] width 742 height 40
type input "z"
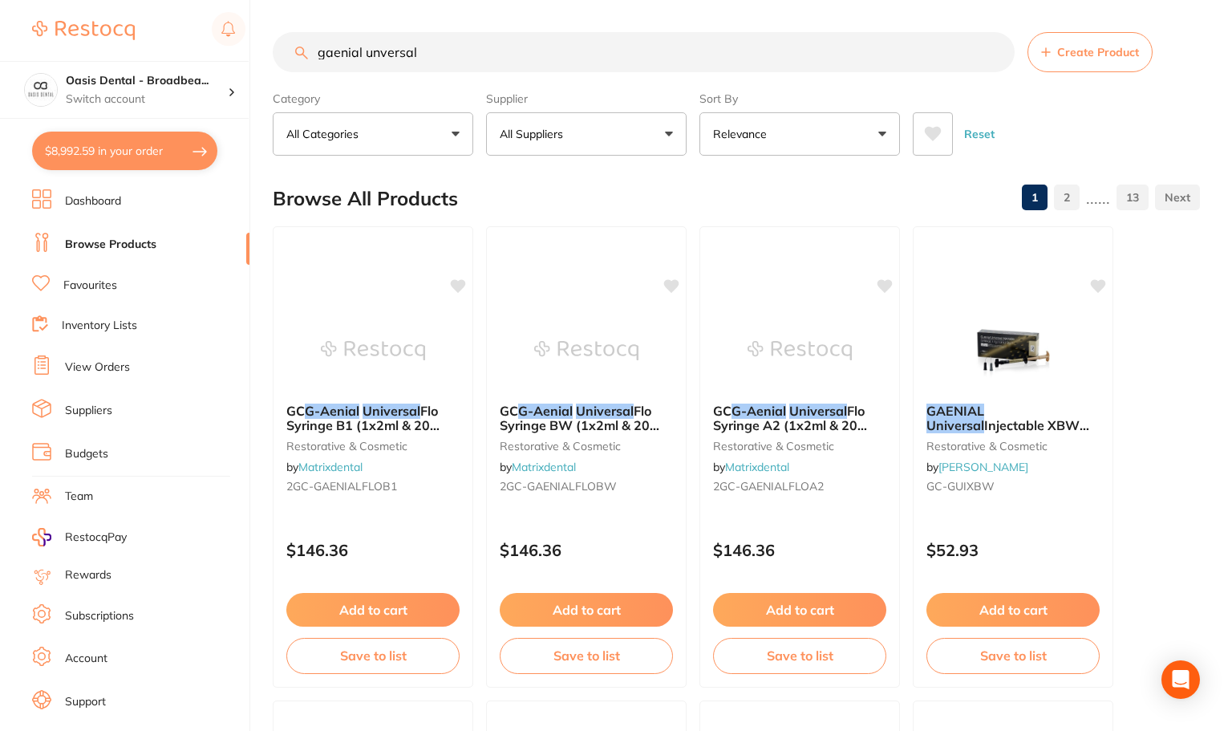
click at [378, 50] on input "gaenial unversal" at bounding box center [644, 52] width 742 height 40
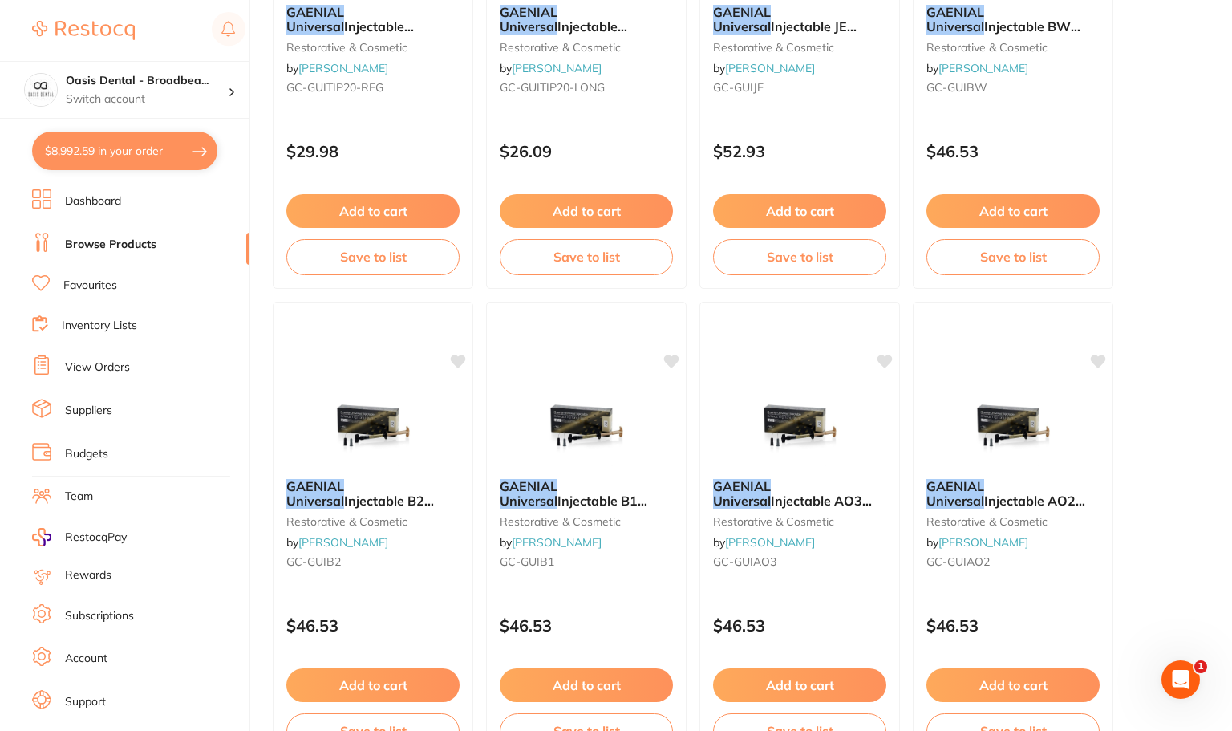
scroll to position [962, 0]
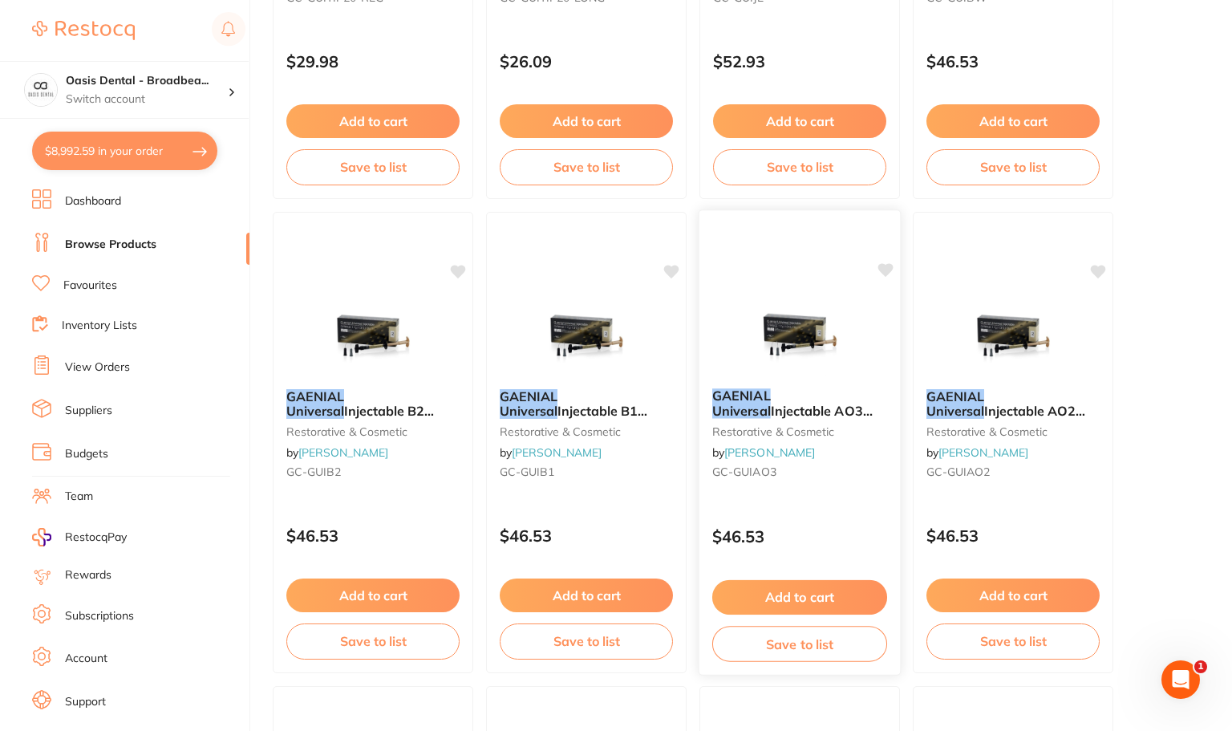
type input "gaenial universal"
click at [775, 597] on button "Add to cart" at bounding box center [799, 597] width 175 height 34
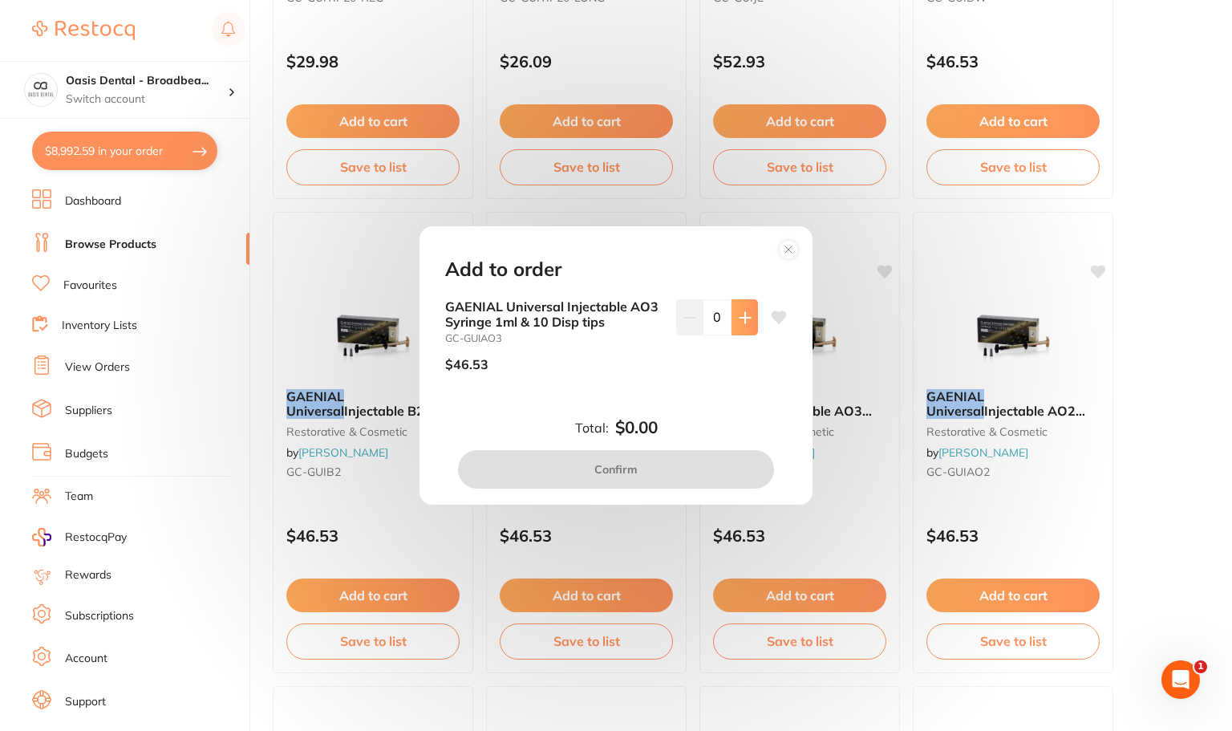
scroll to position [0, 0]
click at [736, 306] on button at bounding box center [744, 316] width 26 height 35
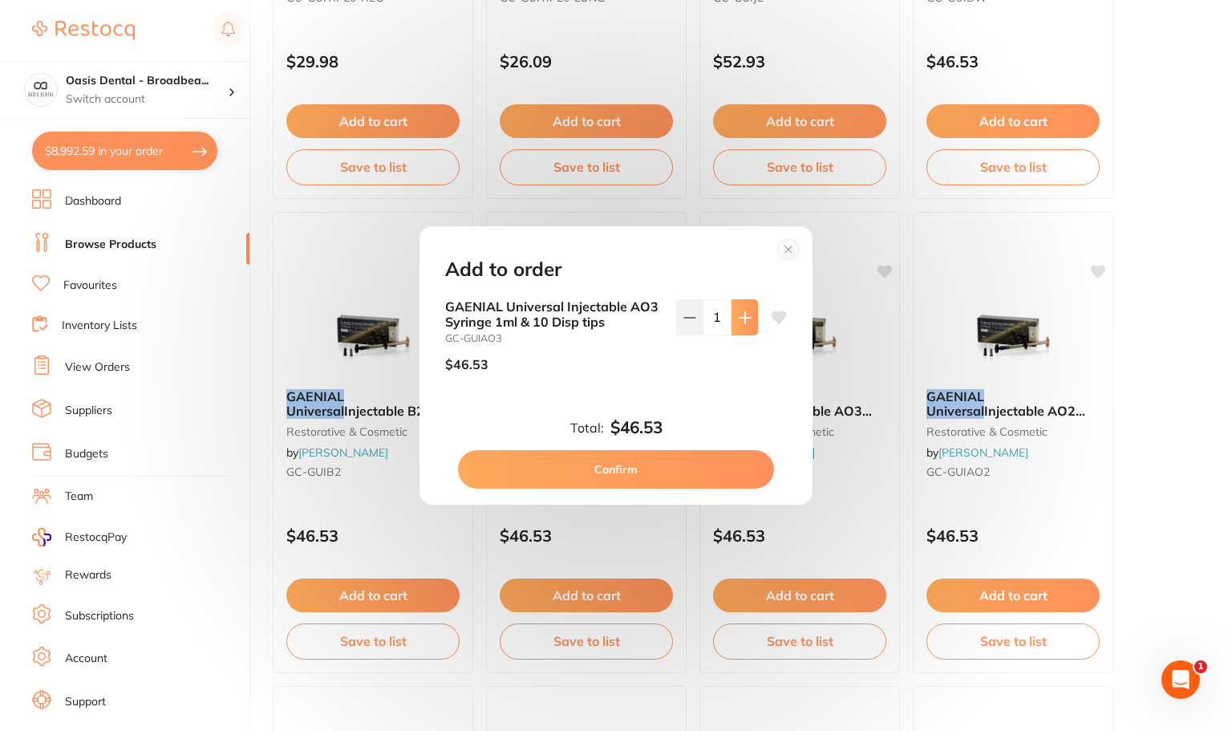
click at [736, 306] on button at bounding box center [744, 316] width 26 height 35
type input "2"
click at [686, 468] on button "Confirm" at bounding box center [616, 469] width 316 height 38
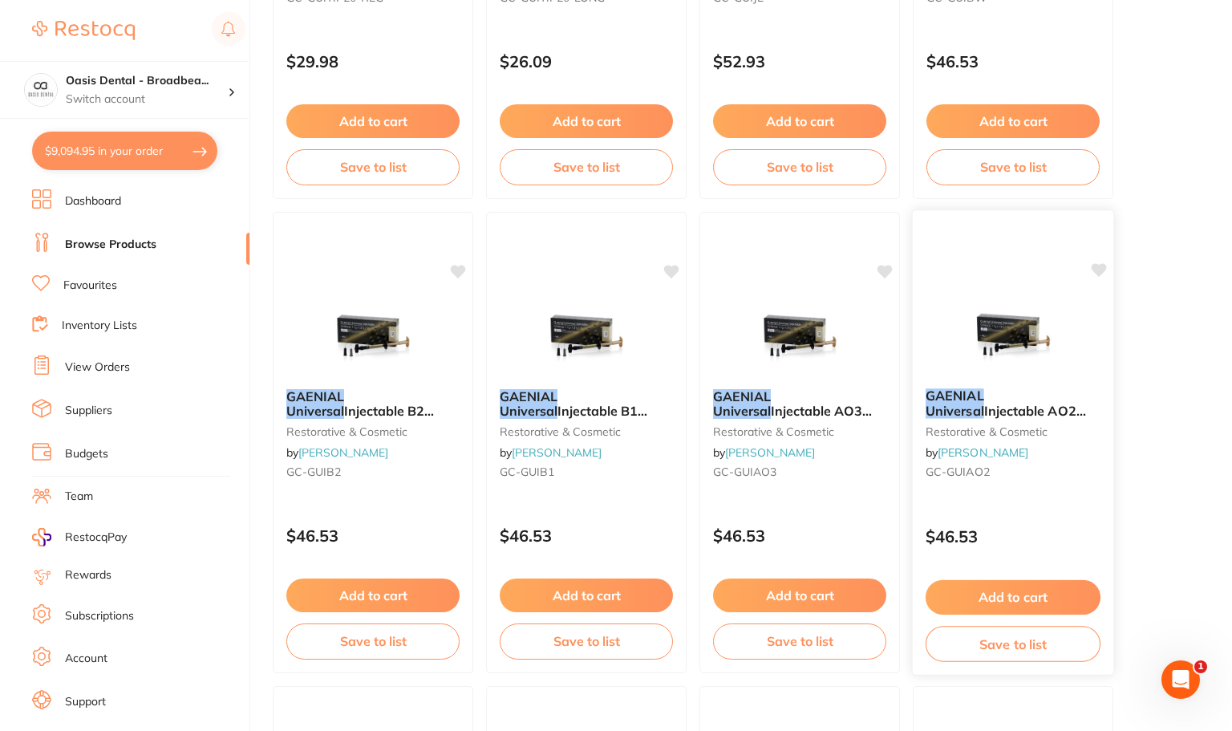
click at [974, 599] on button "Add to cart" at bounding box center [1012, 597] width 175 height 34
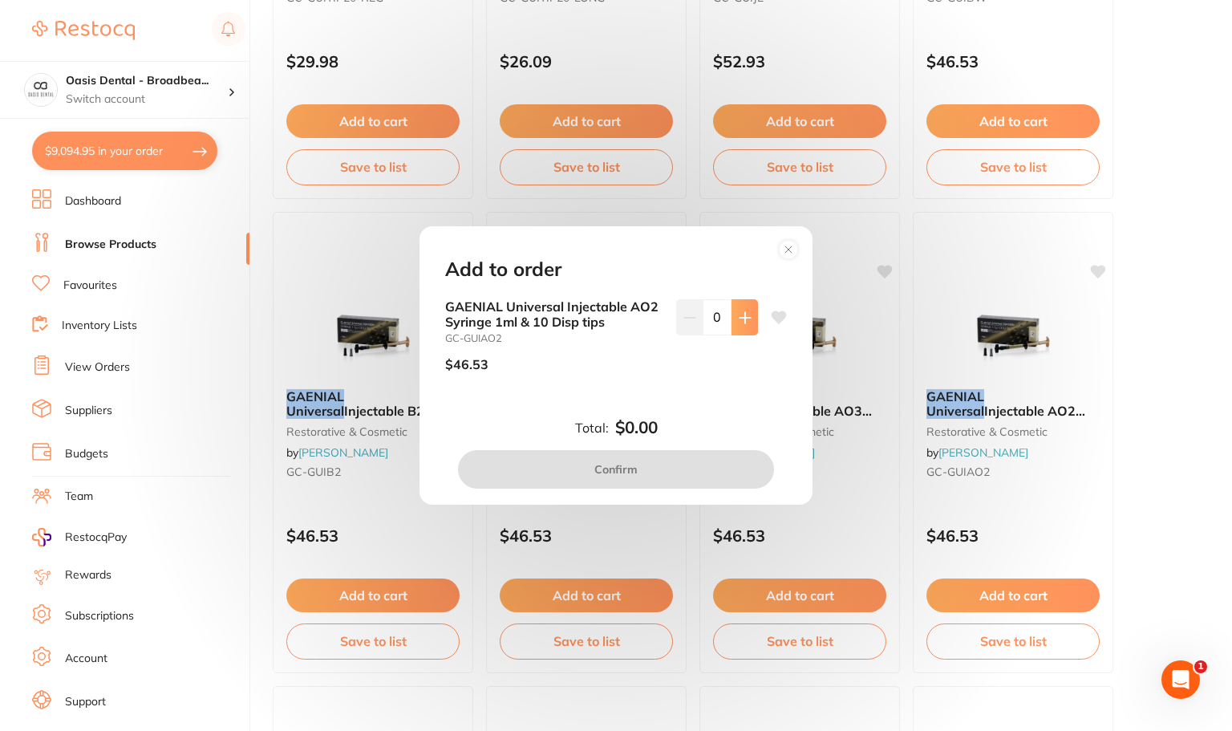
click at [742, 316] on icon at bounding box center [745, 317] width 13 height 13
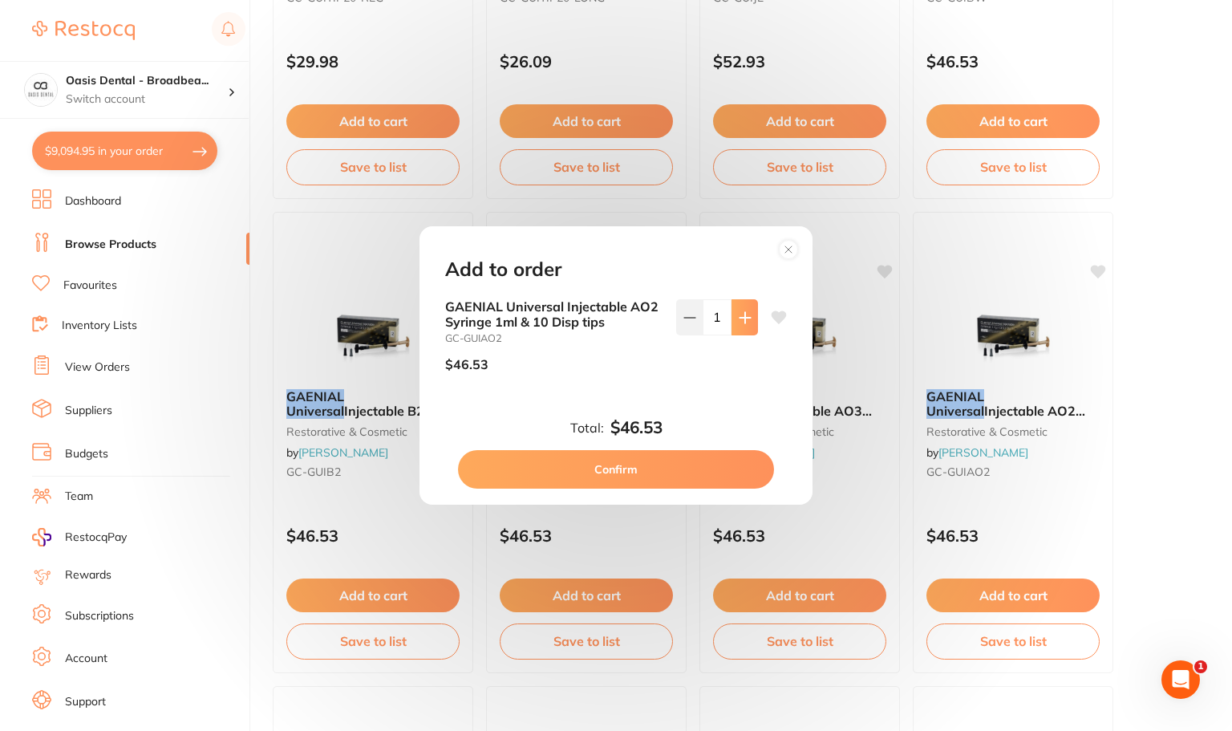
click at [742, 316] on icon at bounding box center [745, 317] width 13 height 13
type input "2"
click at [670, 463] on button "Confirm" at bounding box center [616, 469] width 316 height 38
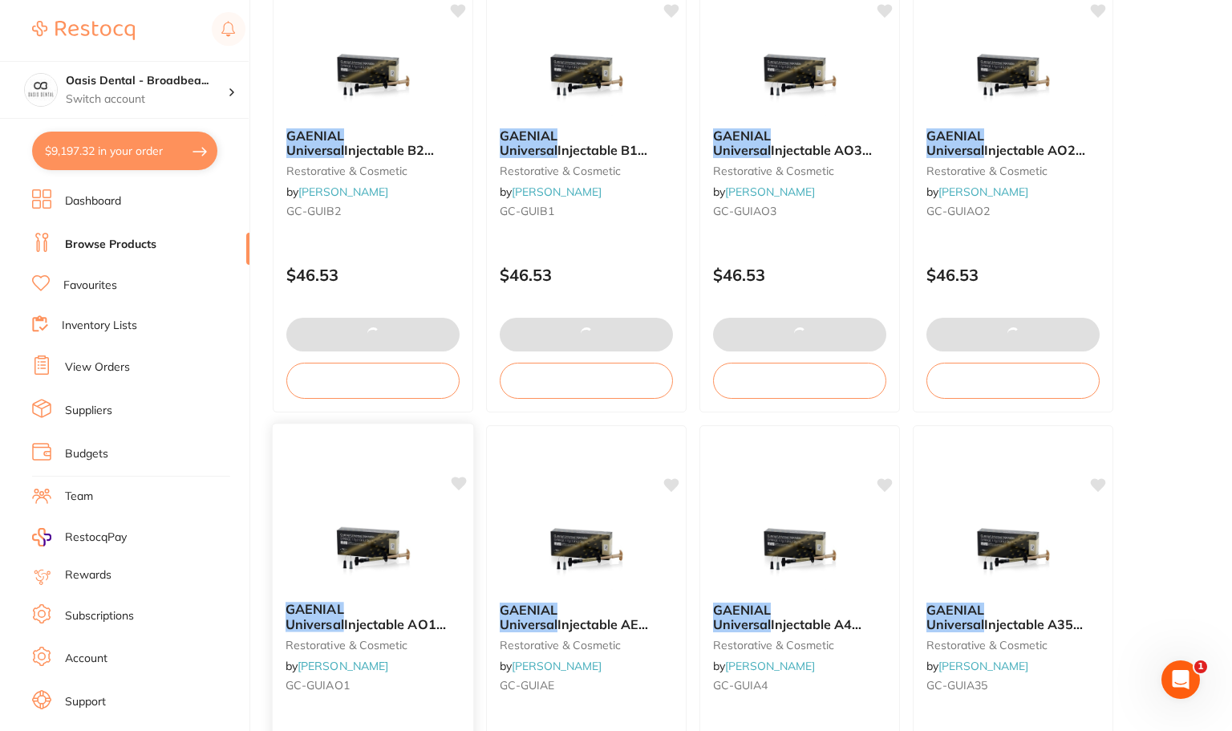
scroll to position [1363, 0]
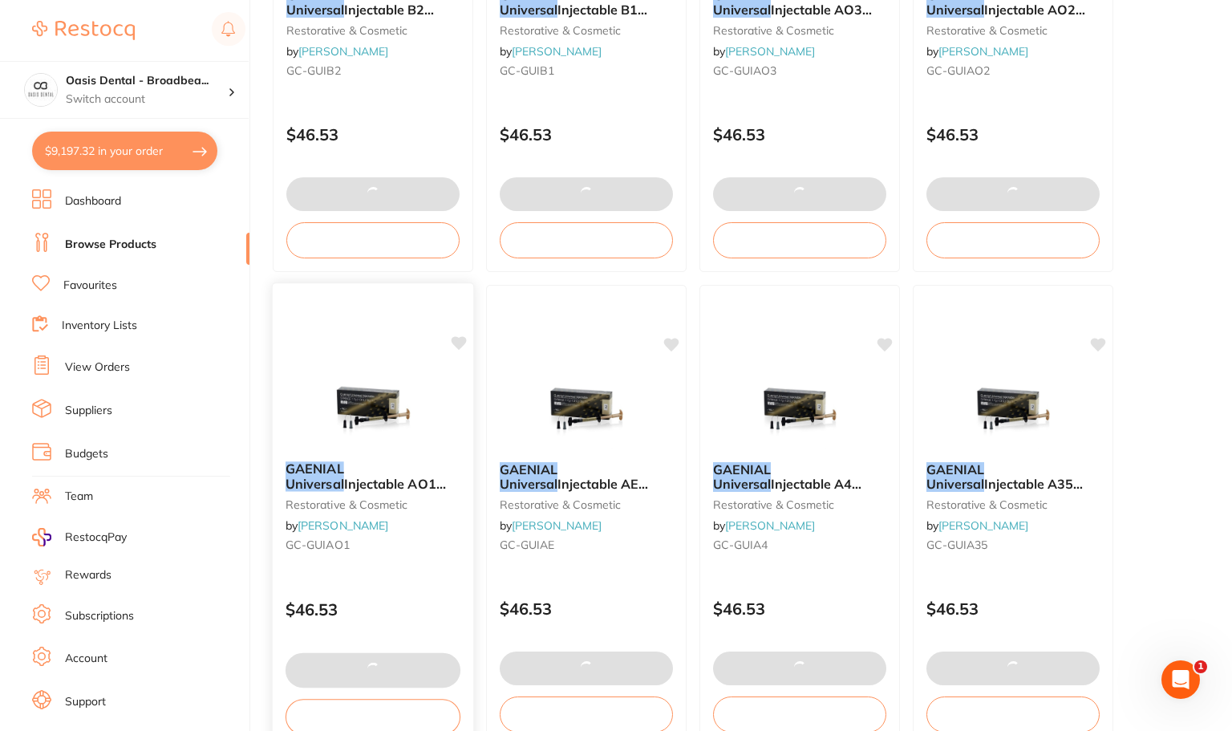
click at [328, 459] on div "GAENIAL Universal Injectable AO1 Syringe 1ml & 10 Disp tips restorative & cosme…" at bounding box center [373, 509] width 200 height 123
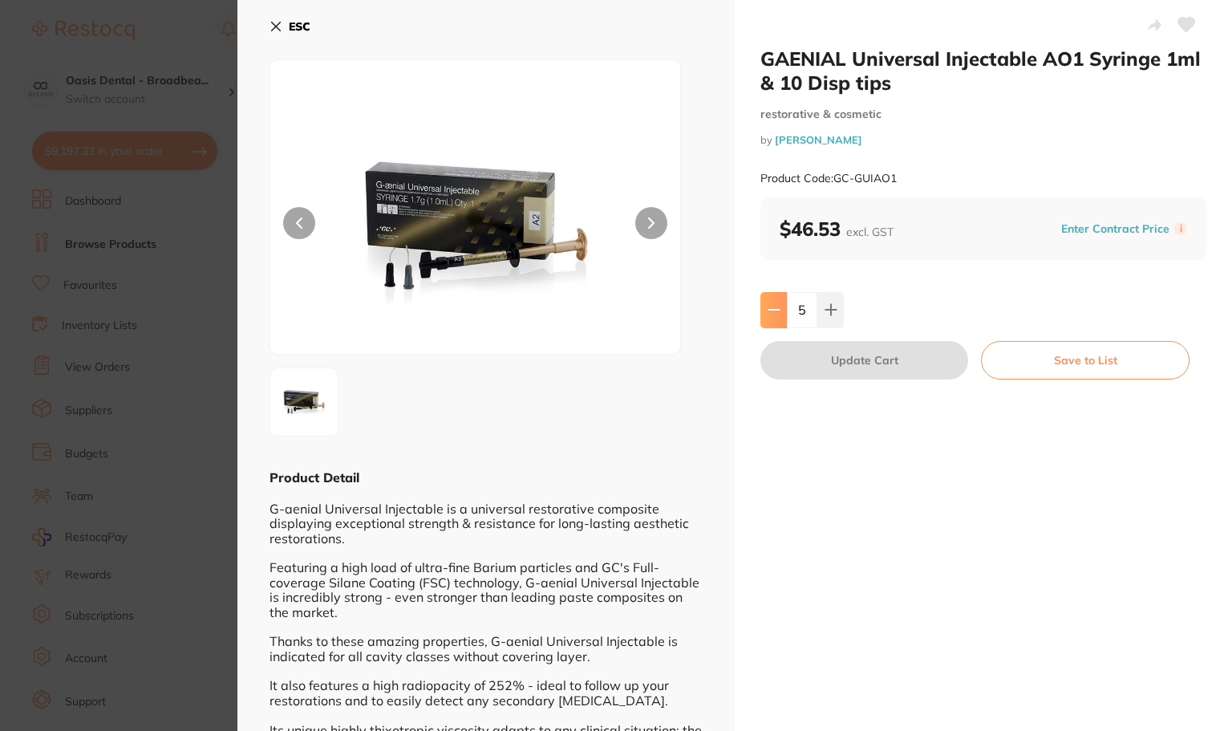
click at [767, 306] on icon at bounding box center [773, 309] width 13 height 13
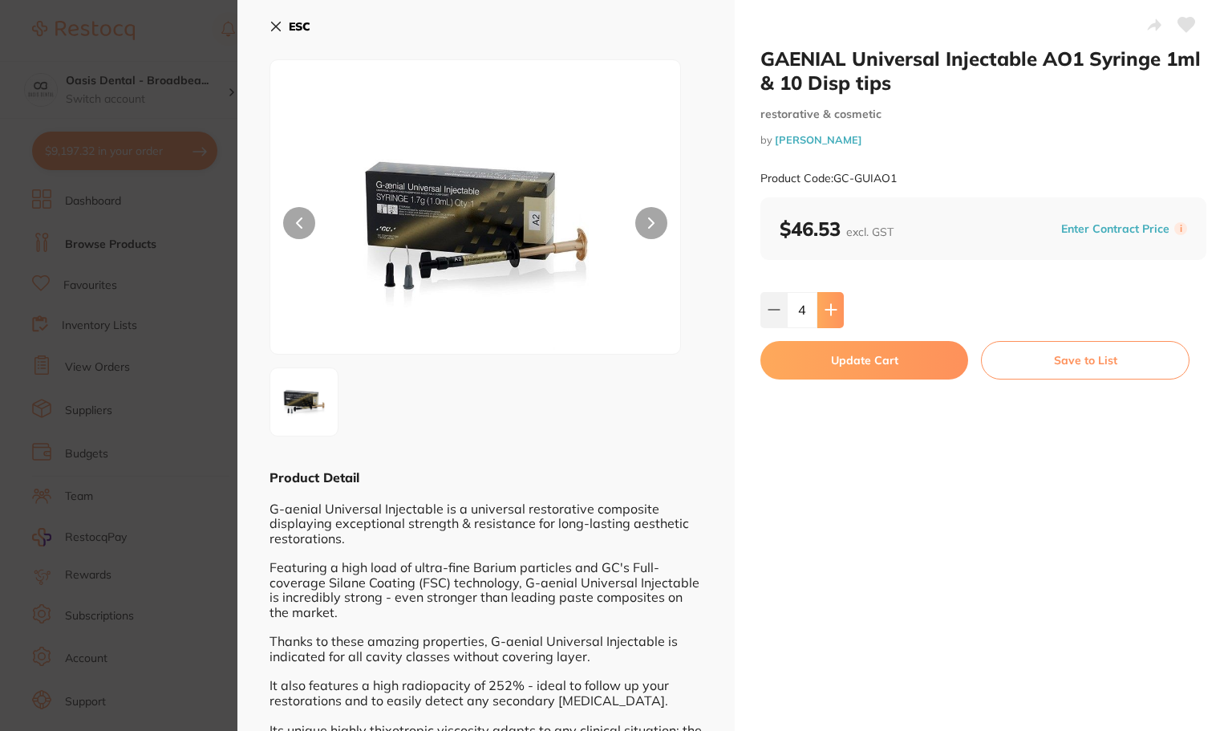
click at [824, 309] on icon at bounding box center [830, 309] width 13 height 13
type input "5"
click at [270, 23] on icon at bounding box center [275, 26] width 13 height 13
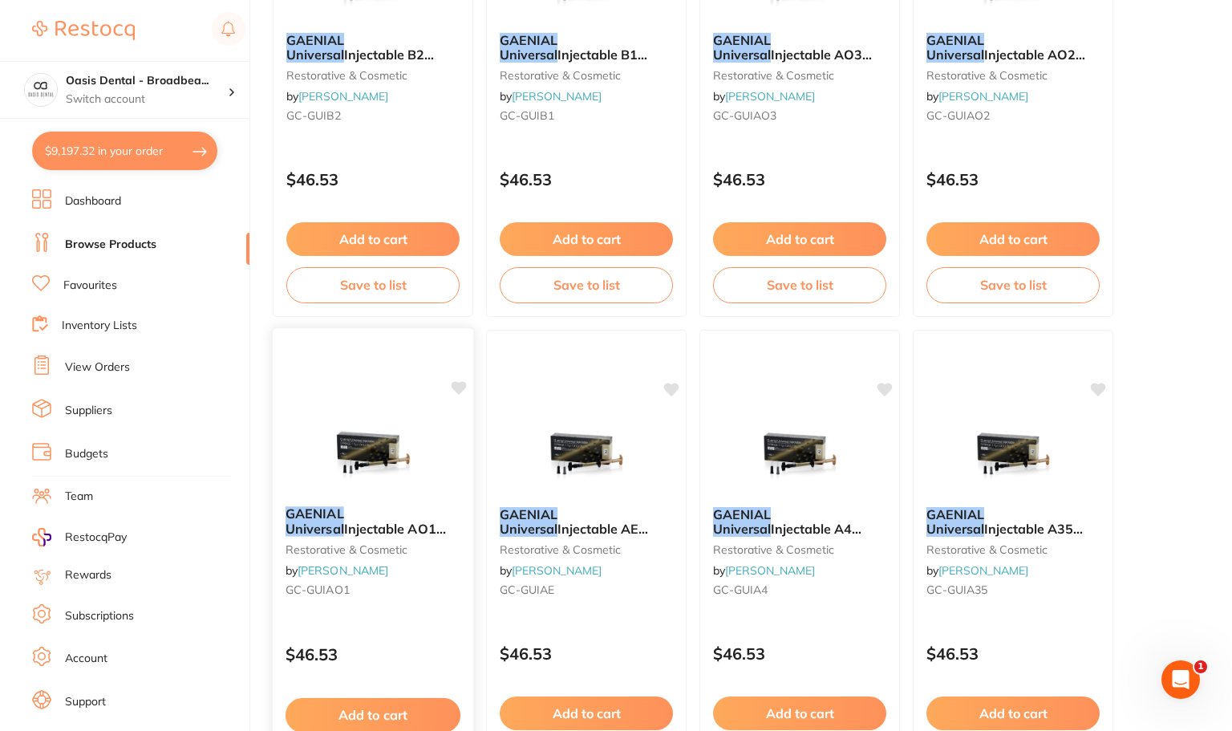
scroll to position [1363, 0]
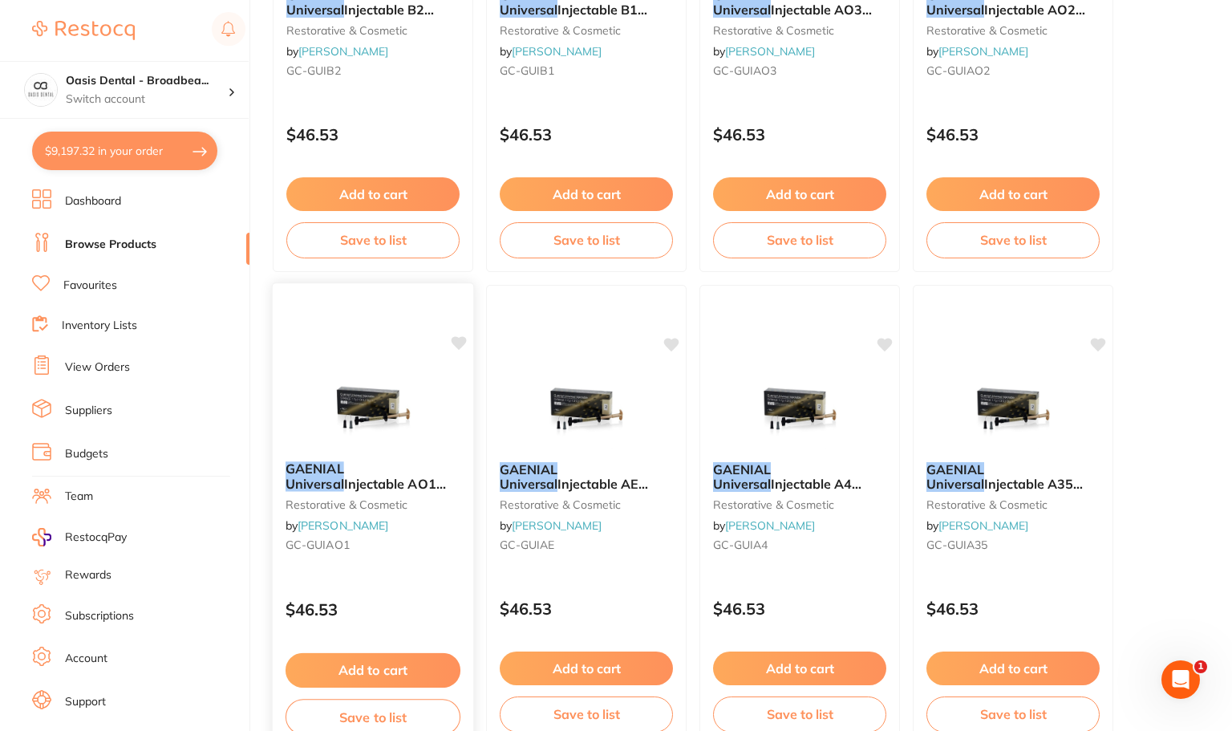
click at [342, 468] on em "GAENIAL" at bounding box center [314, 468] width 59 height 16
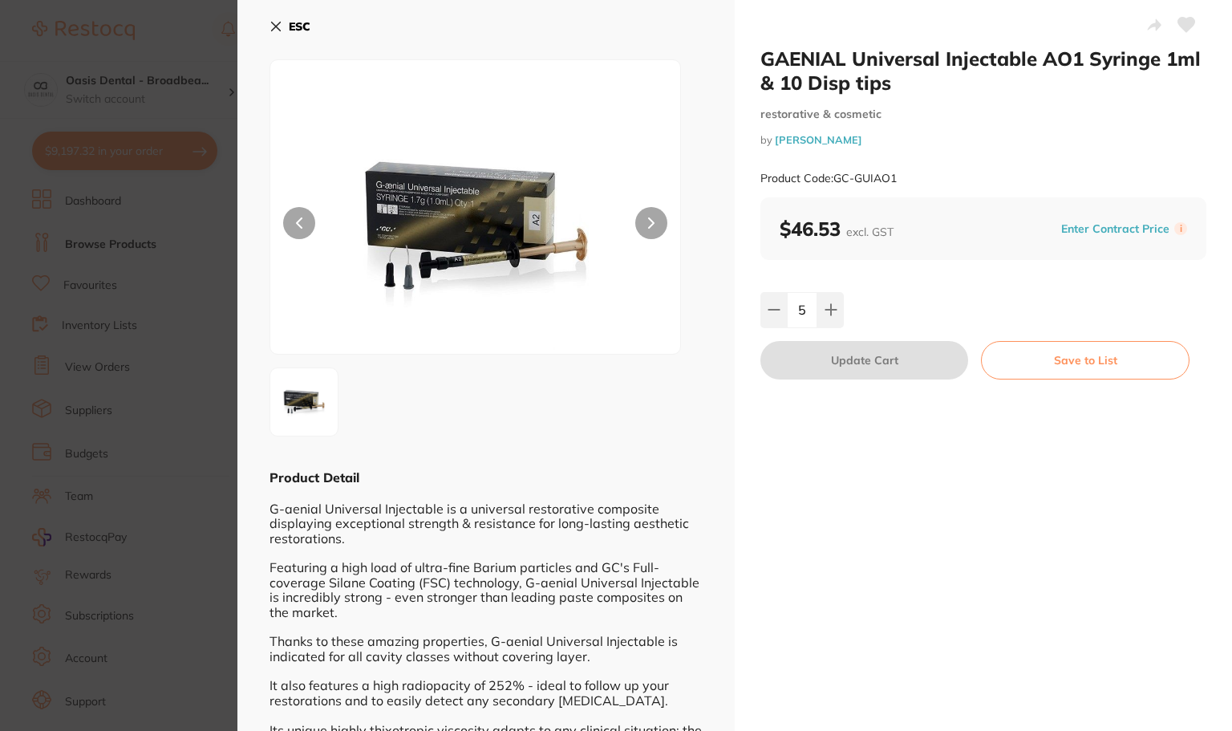
click at [340, 670] on section "GAENIAL Universal Injectable AO1 Syringe 1ml & 10 Disp tips restorative & cosme…" at bounding box center [616, 365] width 1232 height 731
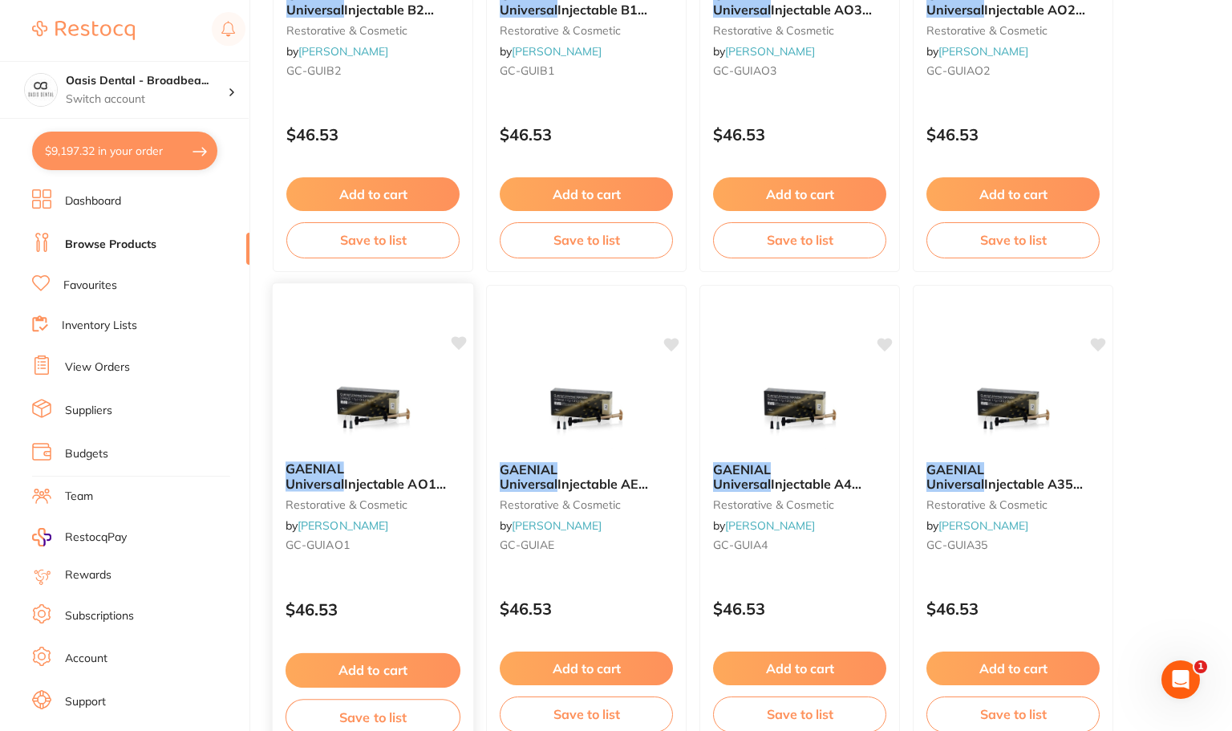
click at [385, 666] on button "Add to cart" at bounding box center [372, 670] width 175 height 34
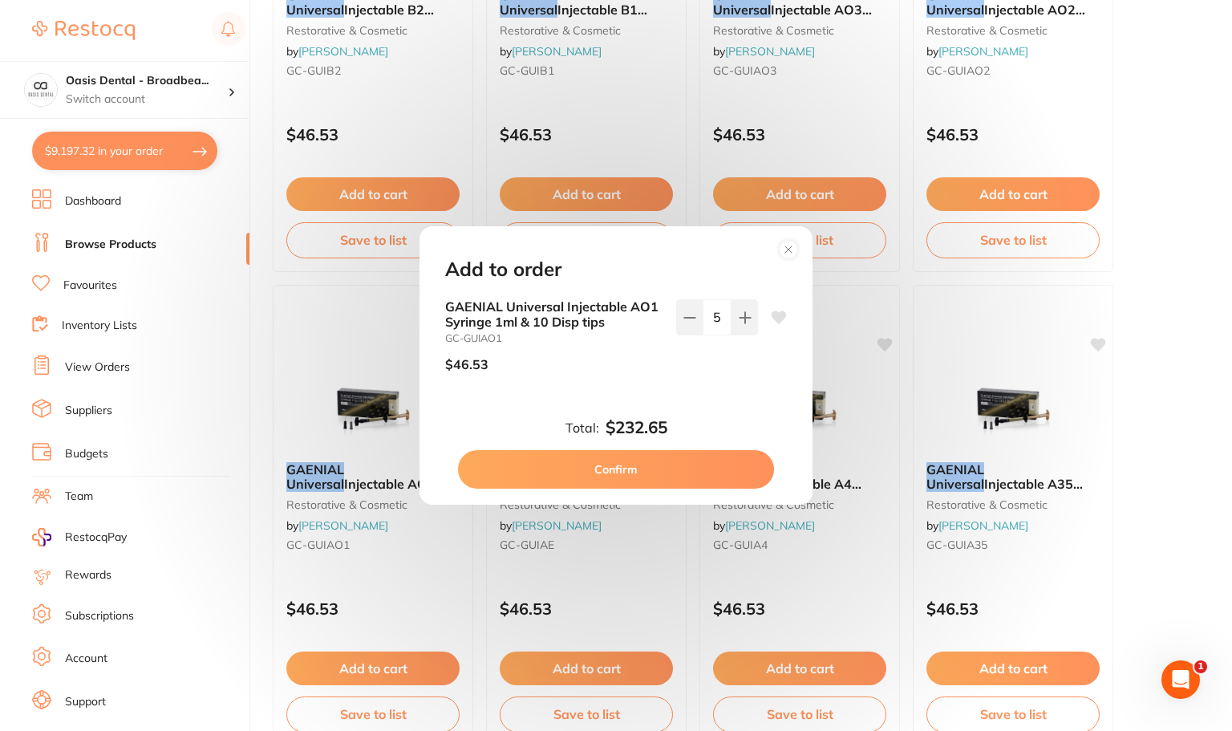
click at [650, 463] on button "Confirm" at bounding box center [616, 469] width 316 height 38
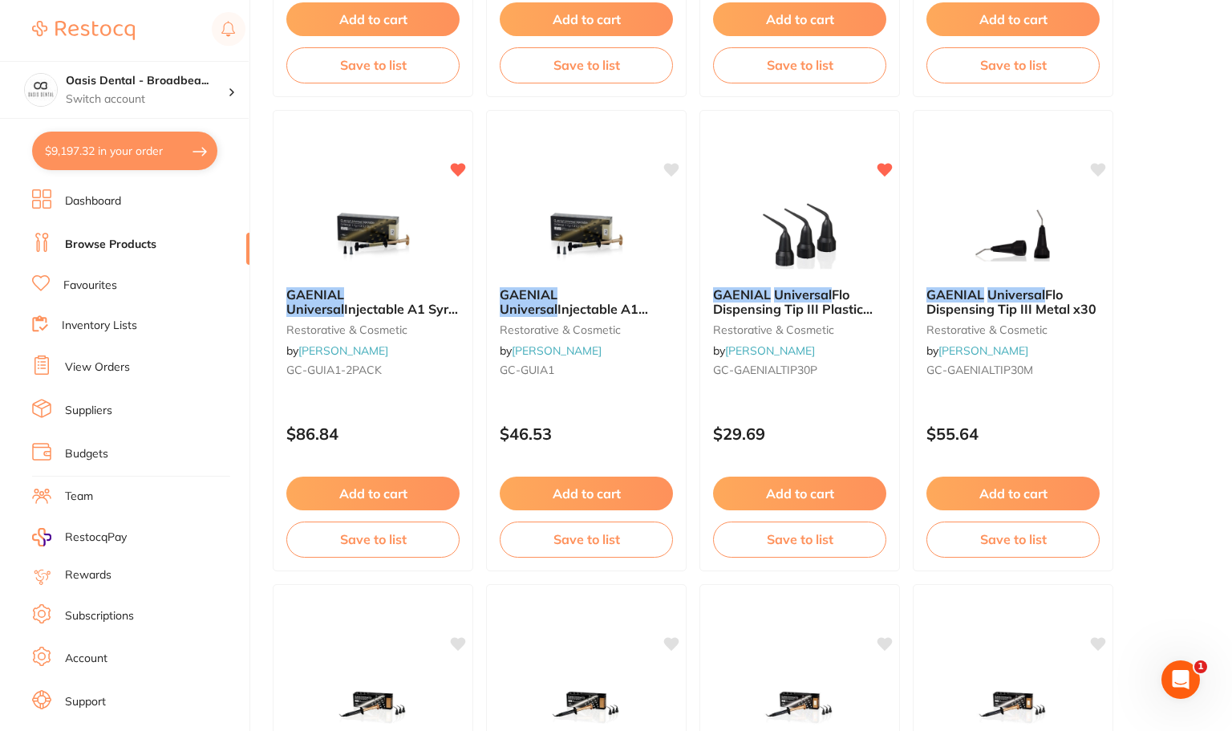
scroll to position [2967, 0]
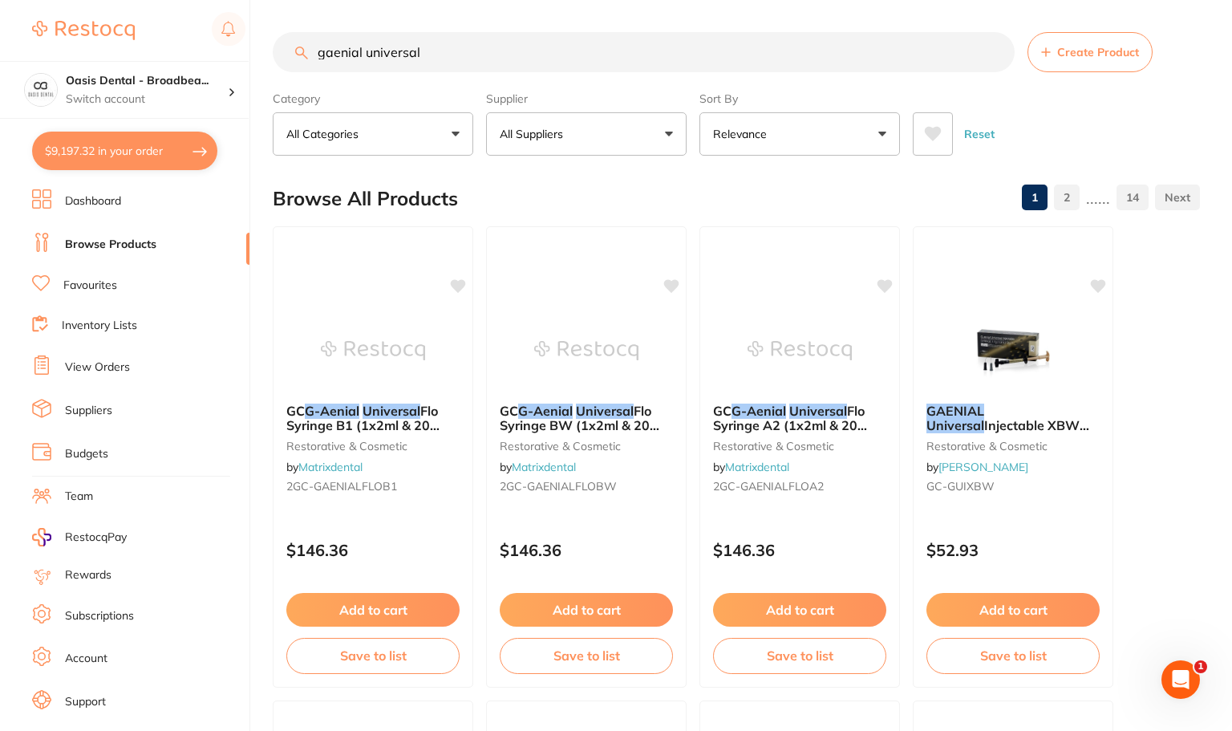
click at [446, 47] on input "gaenial universal" at bounding box center [644, 52] width 742 height 40
drag, startPoint x: 446, startPoint y: 47, endPoint x: 122, endPoint y: 37, distance: 324.1
click at [122, 37] on div "$9,197.32 Oasis Dental - Broadbea... Switch account Oasis Dental - Broadbeach $…" at bounding box center [616, 365] width 1232 height 731
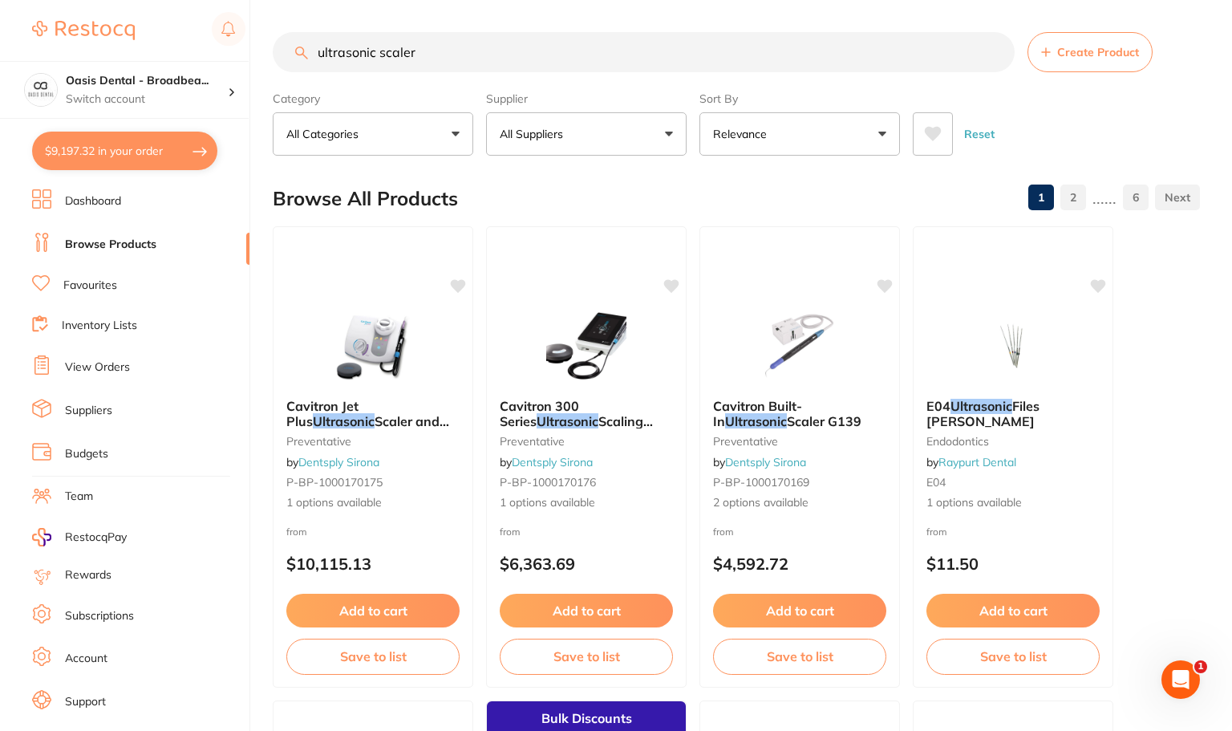
type input "ultrasonic scaler"
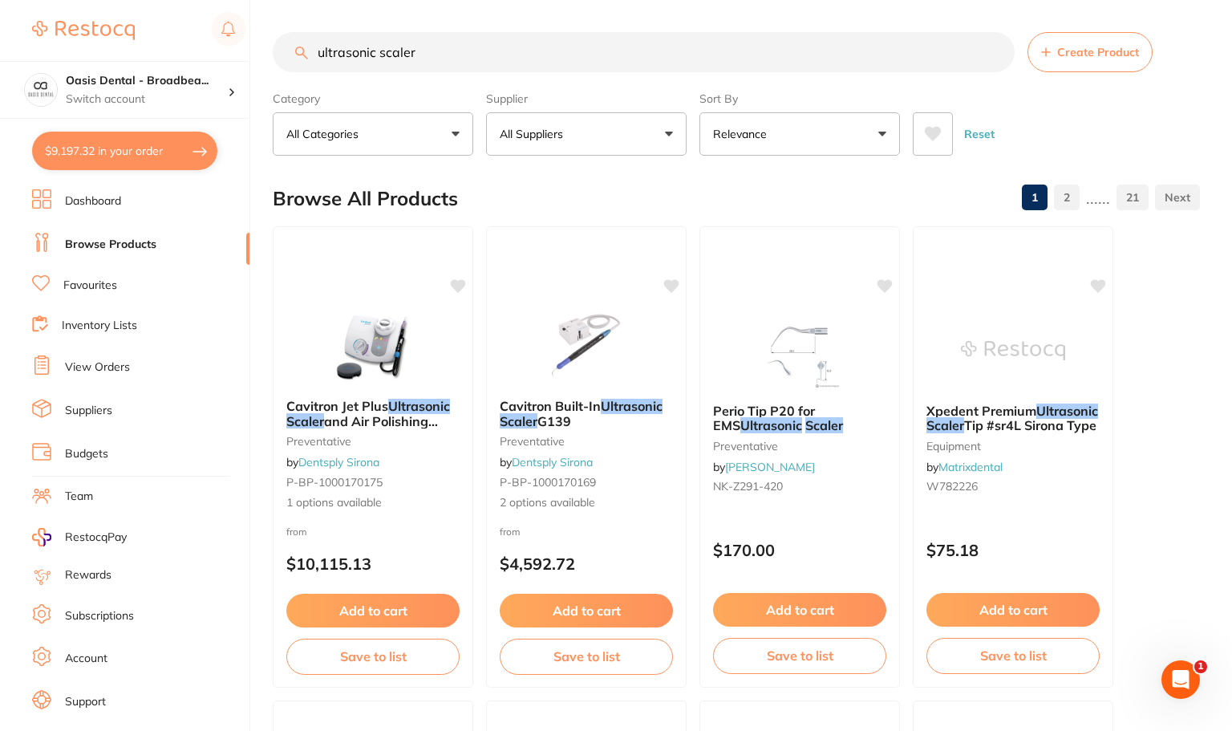
drag, startPoint x: 447, startPoint y: 53, endPoint x: 269, endPoint y: 54, distance: 177.2
click at [271, 53] on div "$9,197.32 Oasis Dental - Broadbea... Switch account Oasis Dental - Broadbeach $…" at bounding box center [616, 365] width 1232 height 731
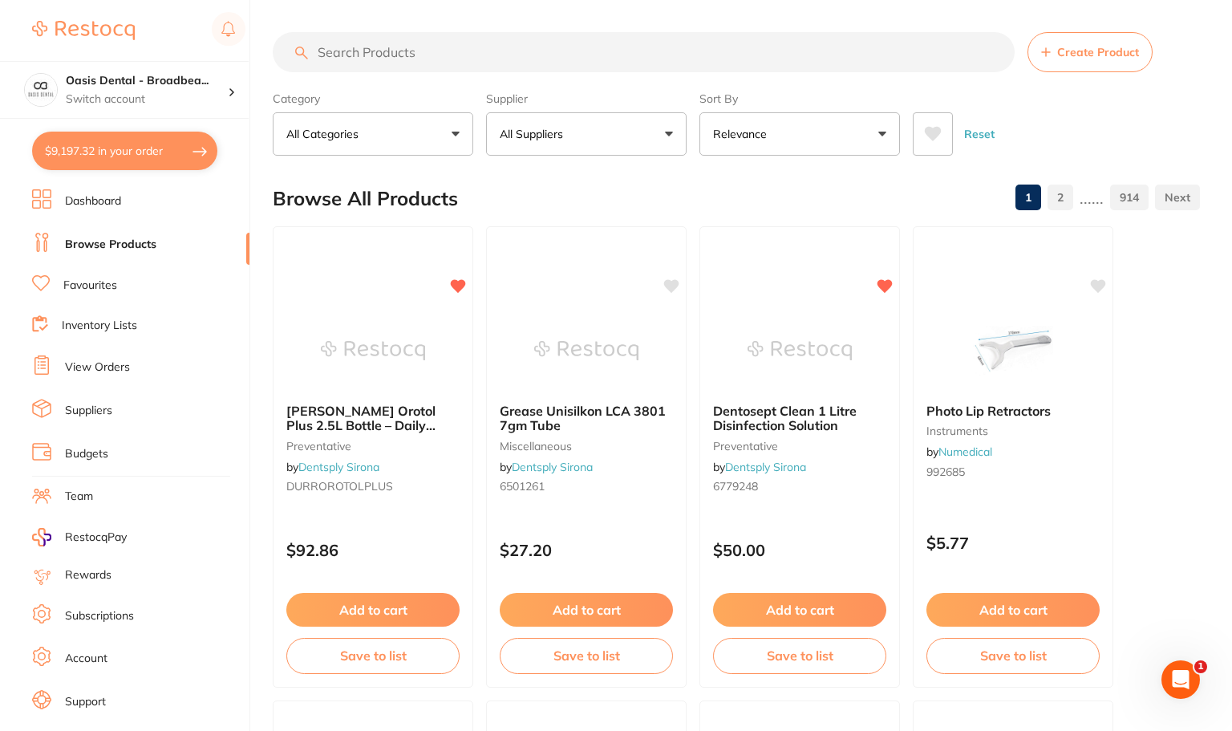
click at [166, 156] on button "$9,197.32 in your order" at bounding box center [124, 151] width 185 height 38
checkbox input "true"
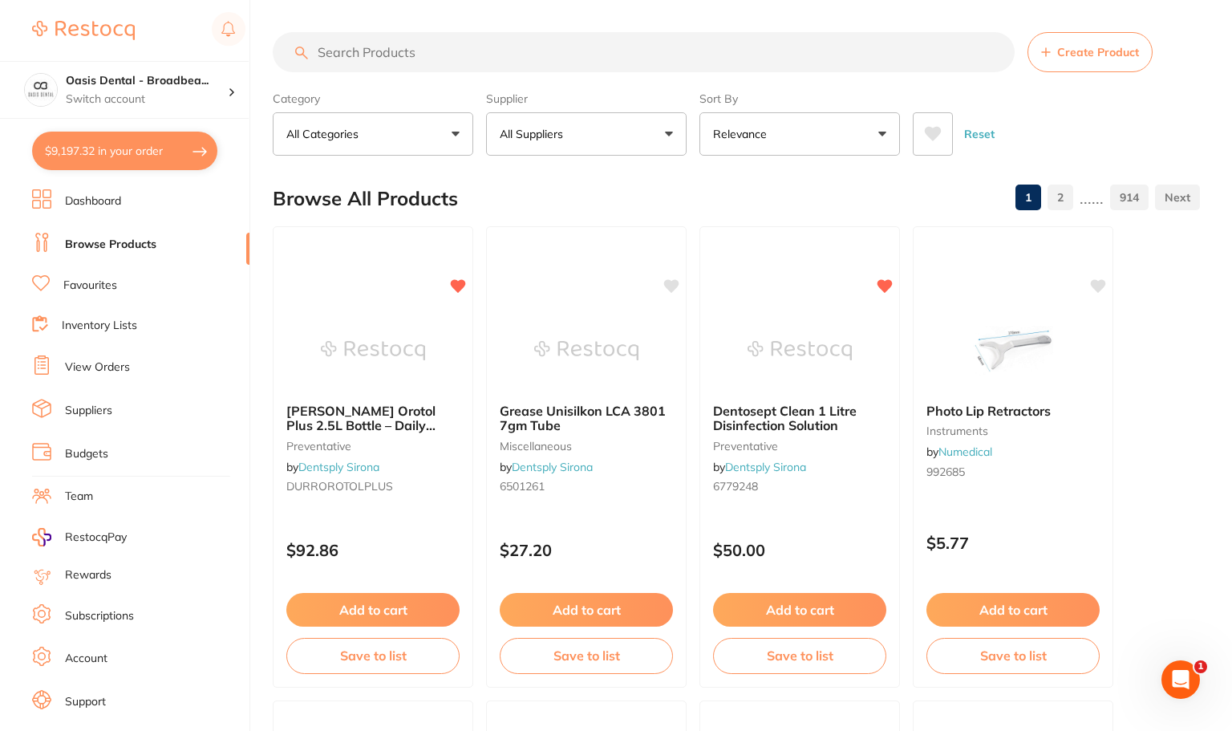
checkbox input "true"
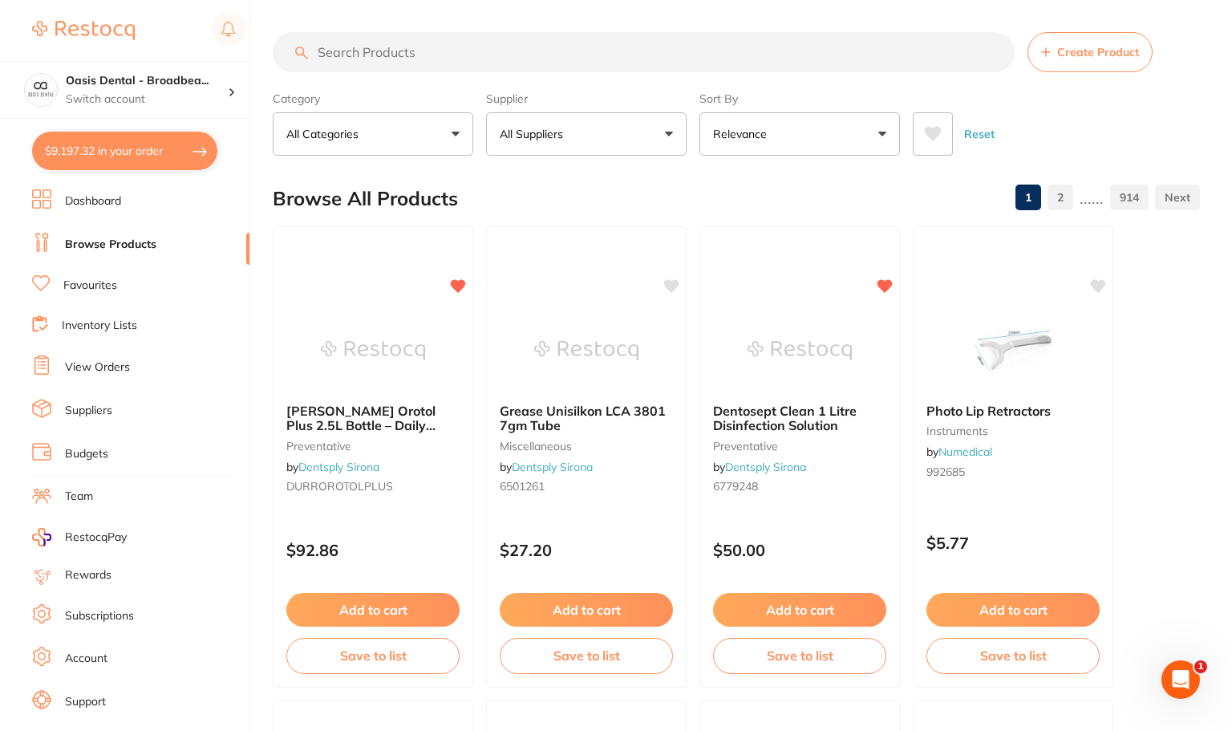
checkbox input "true"
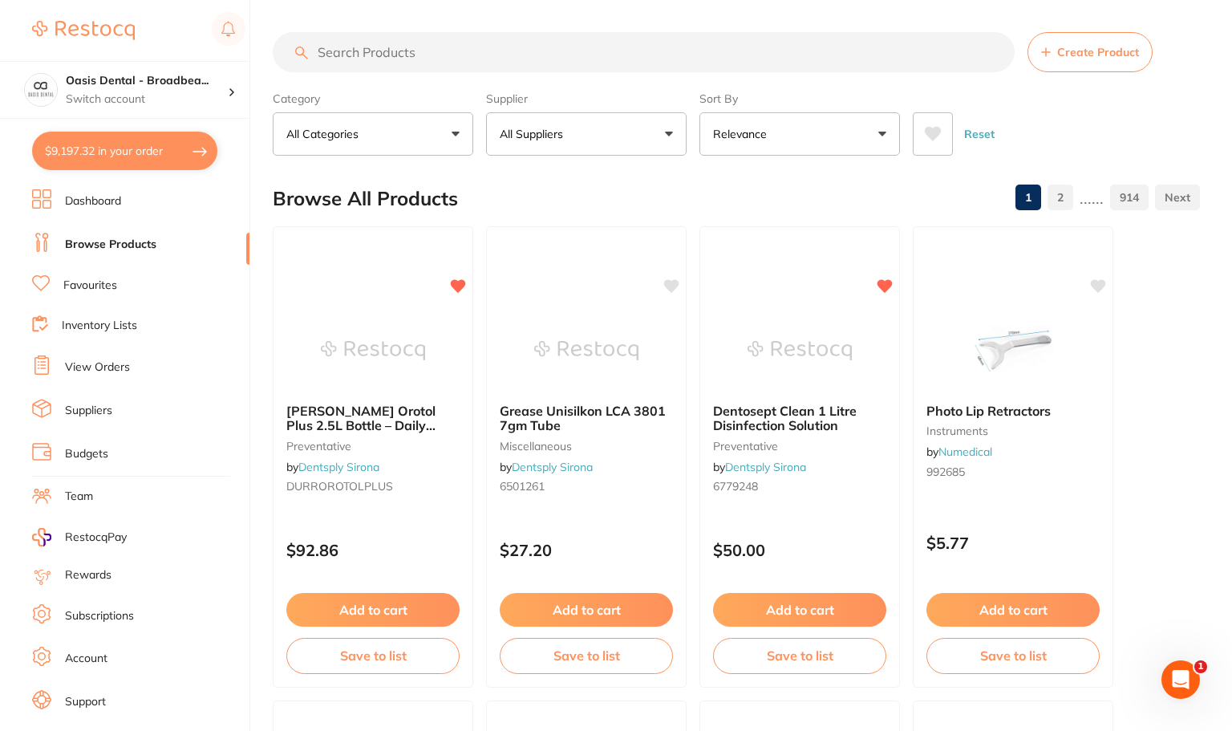
checkbox input "true"
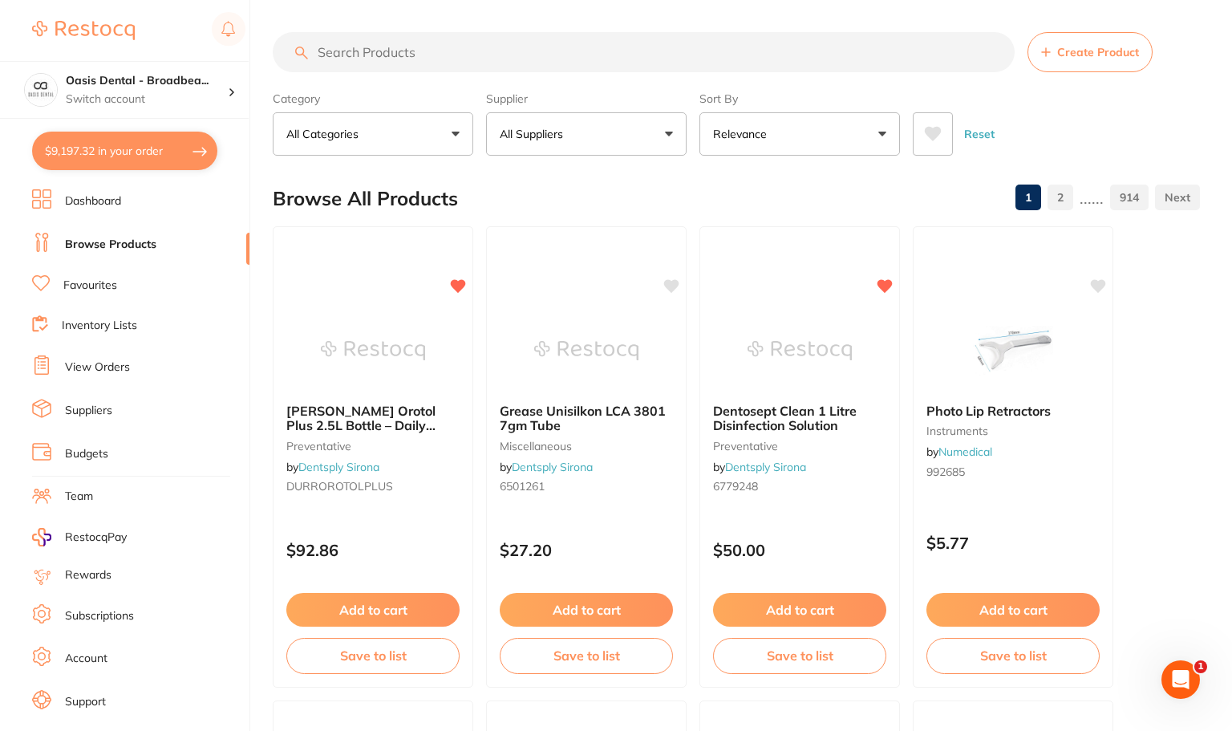
checkbox input "true"
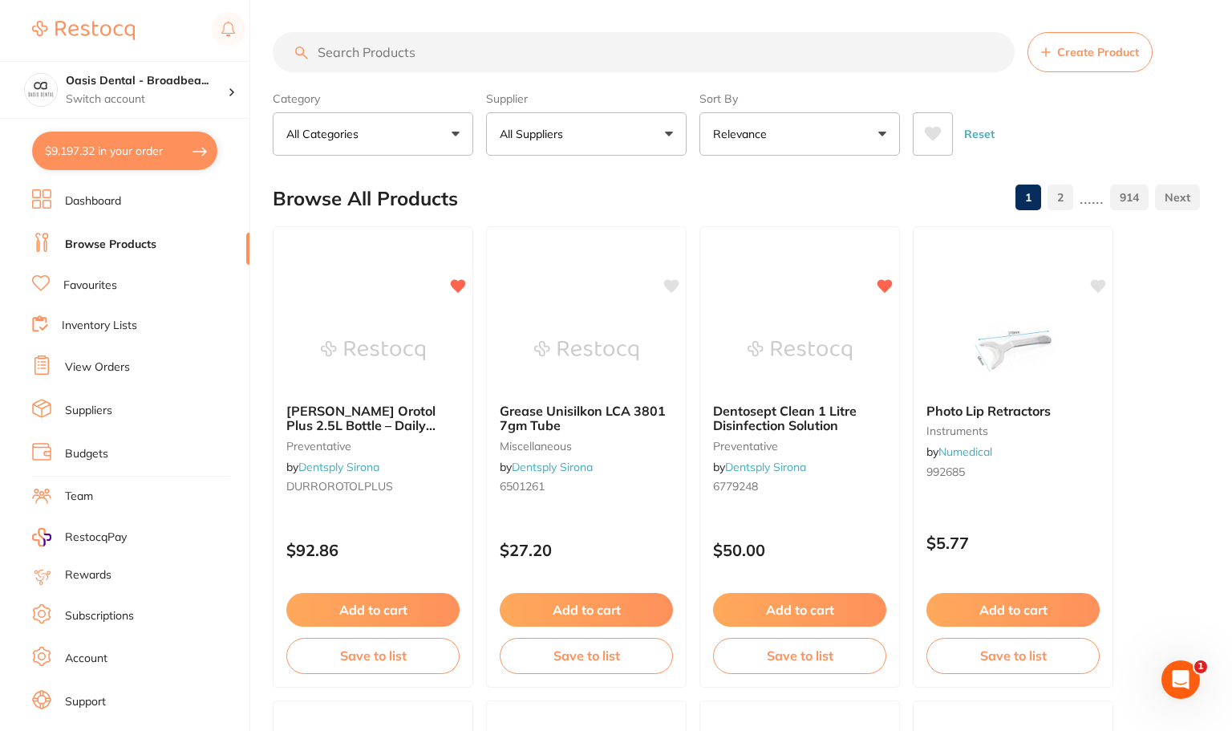
checkbox input "true"
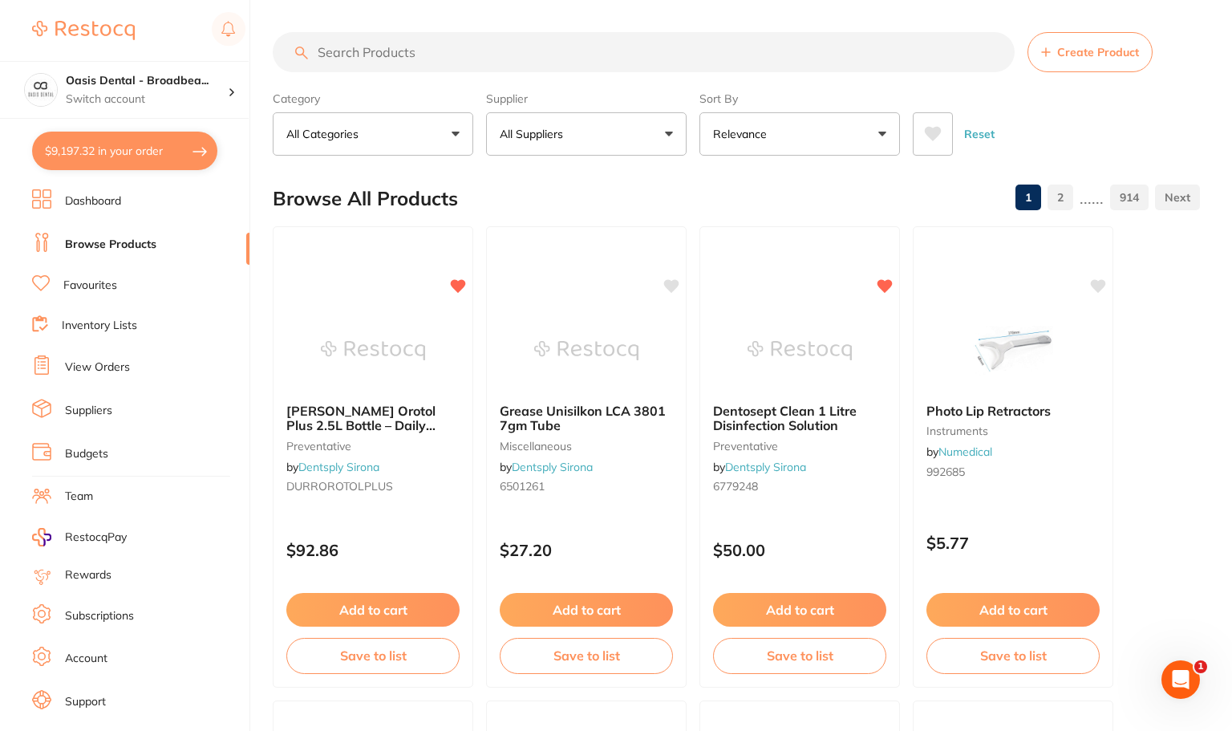
checkbox input "true"
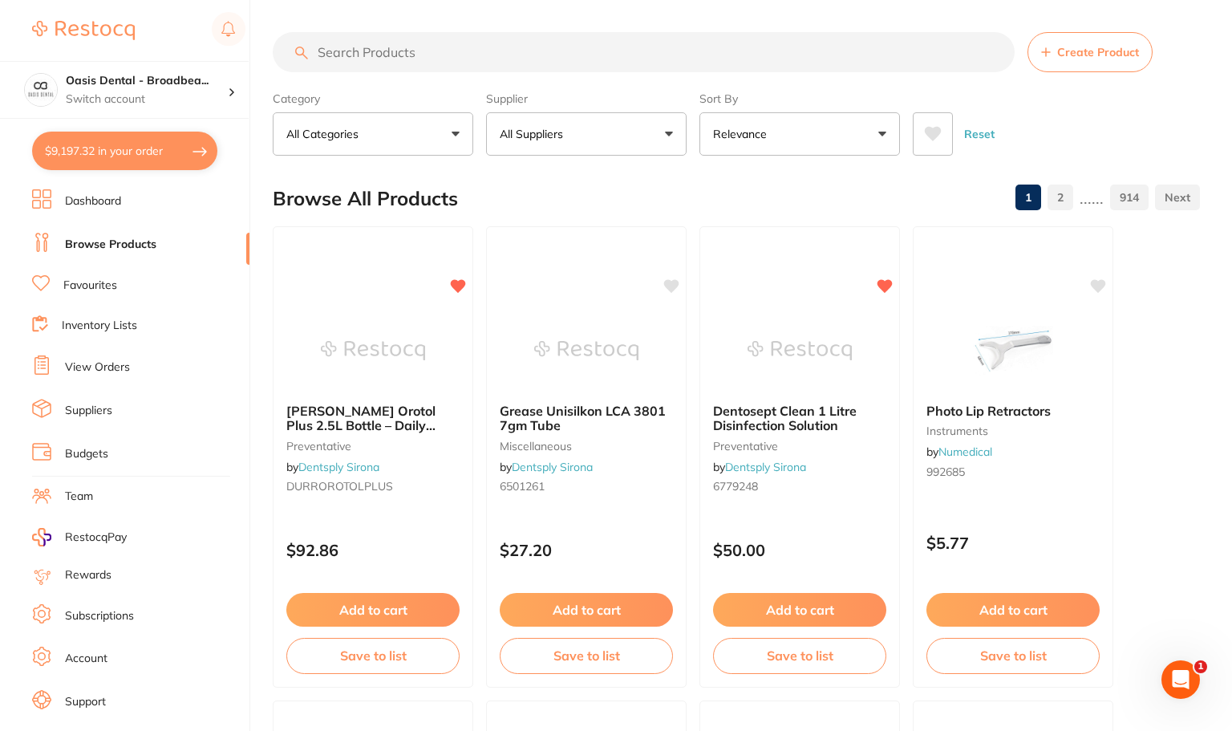
checkbox input "true"
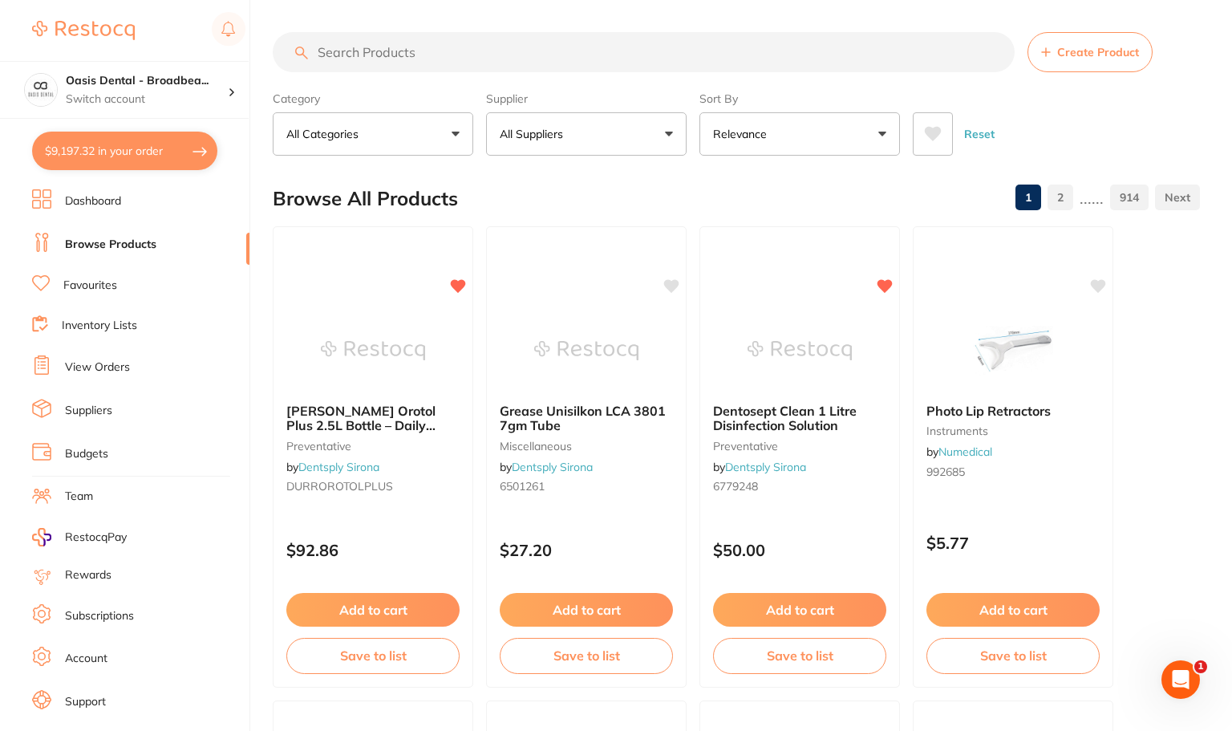
checkbox input "true"
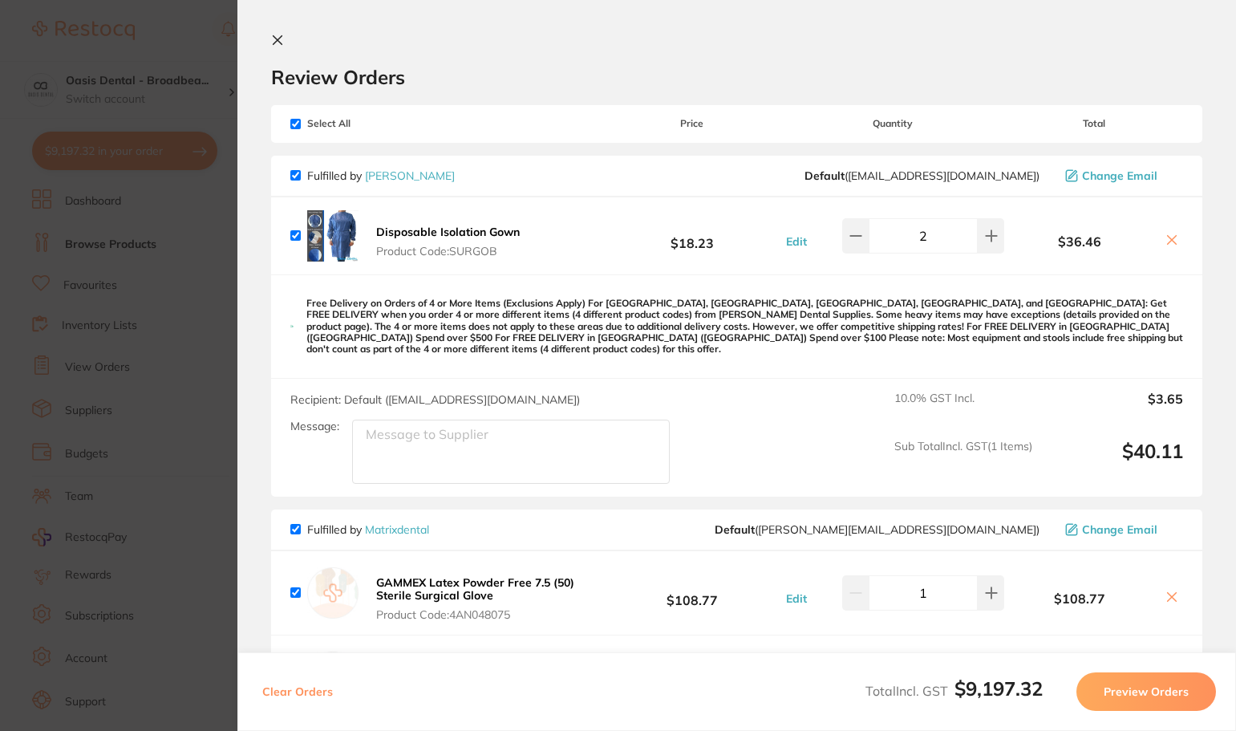
click at [158, 45] on section "Update RRP Set your pre negotiated price for this item. Item Agreed RRP (excl. …" at bounding box center [618, 365] width 1236 height 731
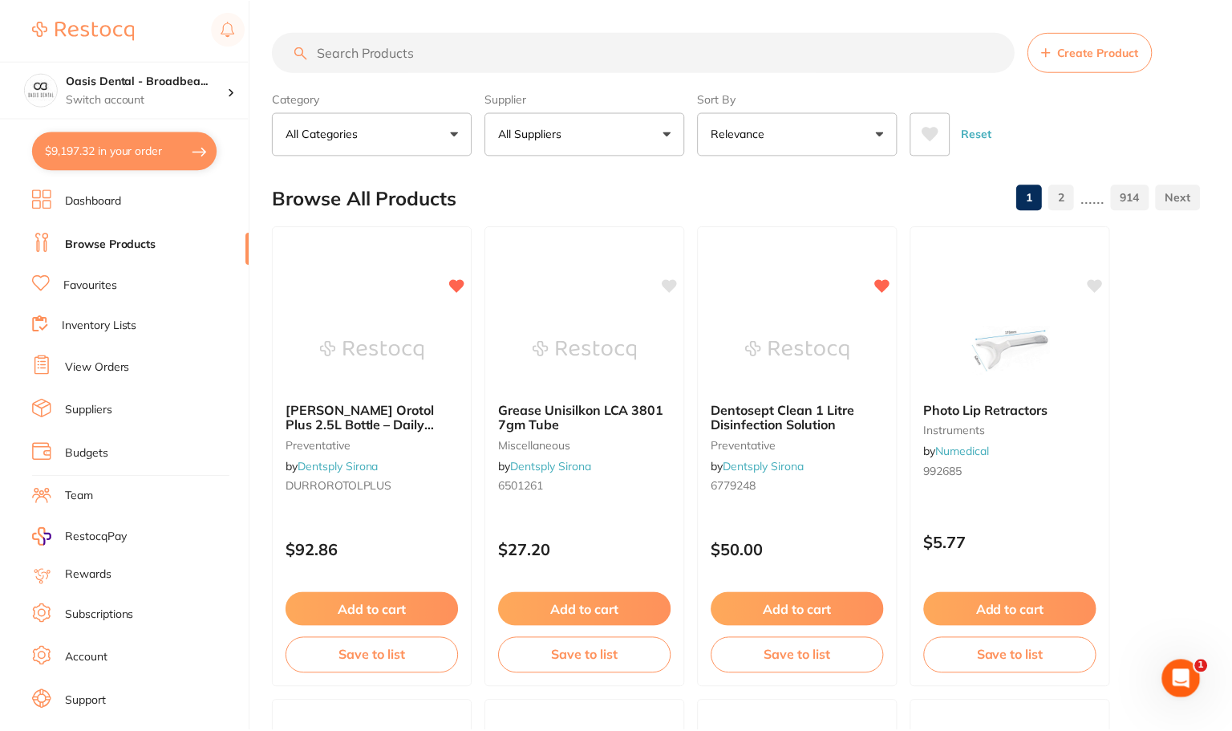
scroll to position [1, 0]
drag, startPoint x: 136, startPoint y: 156, endPoint x: 536, endPoint y: 241, distance: 408.3
click at [136, 156] on button "$9,197.32 in your order" at bounding box center [124, 151] width 185 height 38
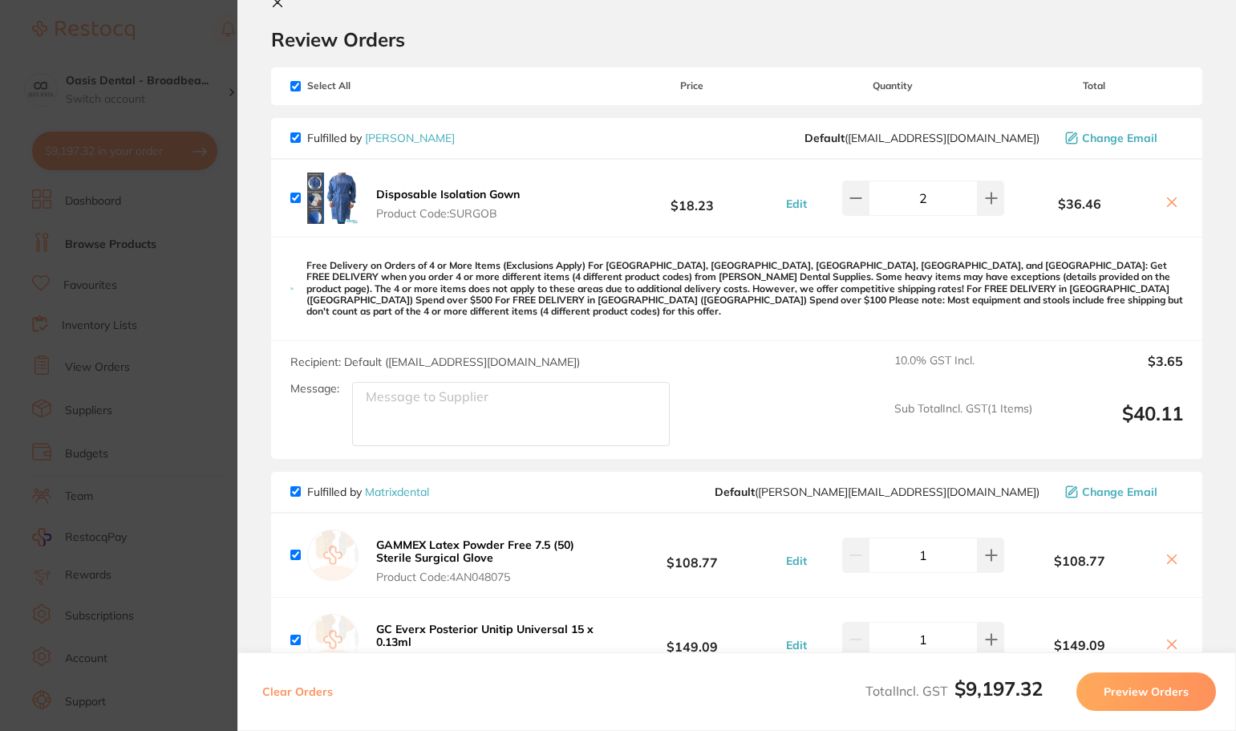
scroll to position [0, 0]
